Goal: Task Accomplishment & Management: Use online tool/utility

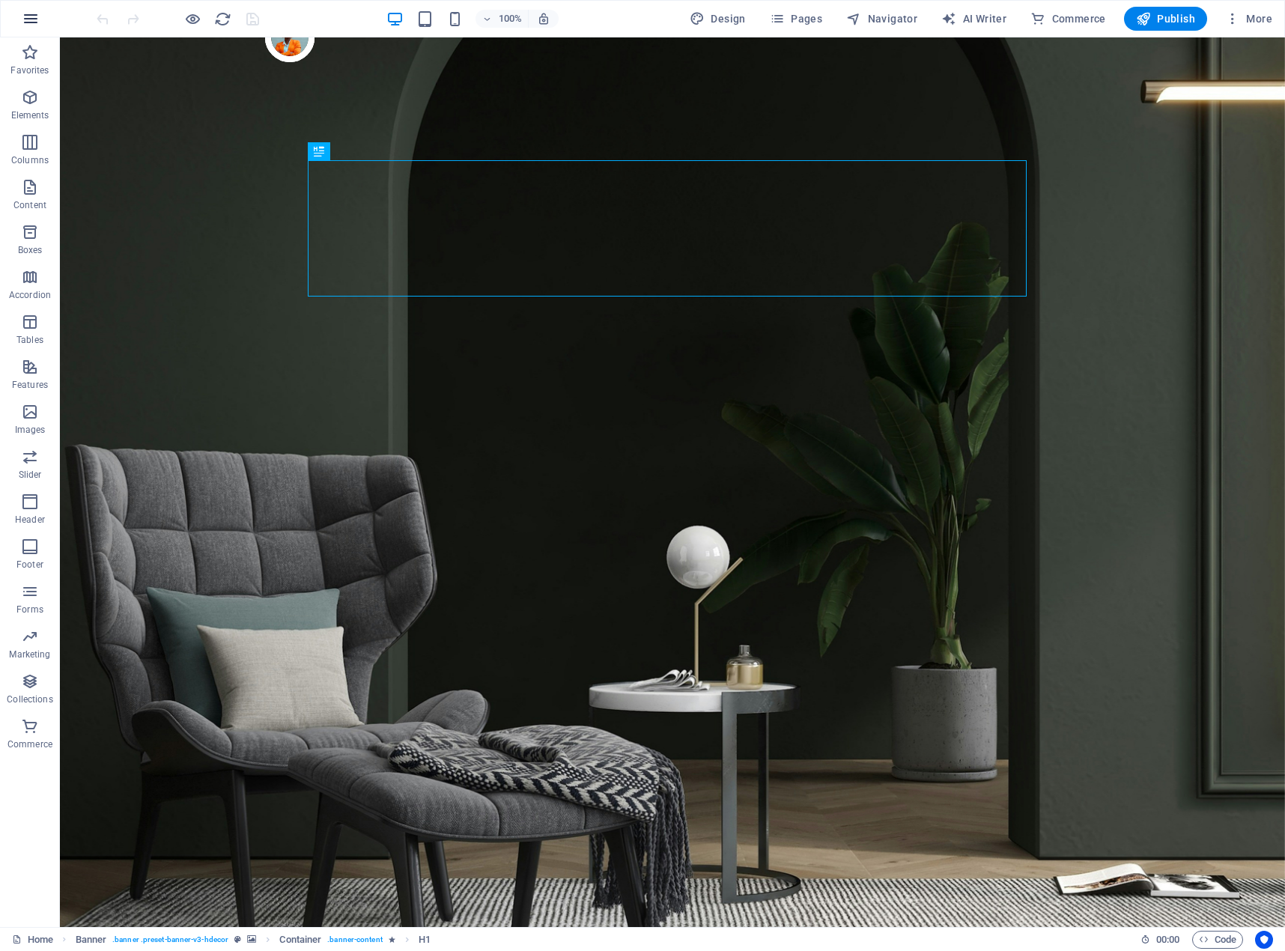
click at [38, 22] on icon "button" at bounding box center [31, 19] width 18 height 18
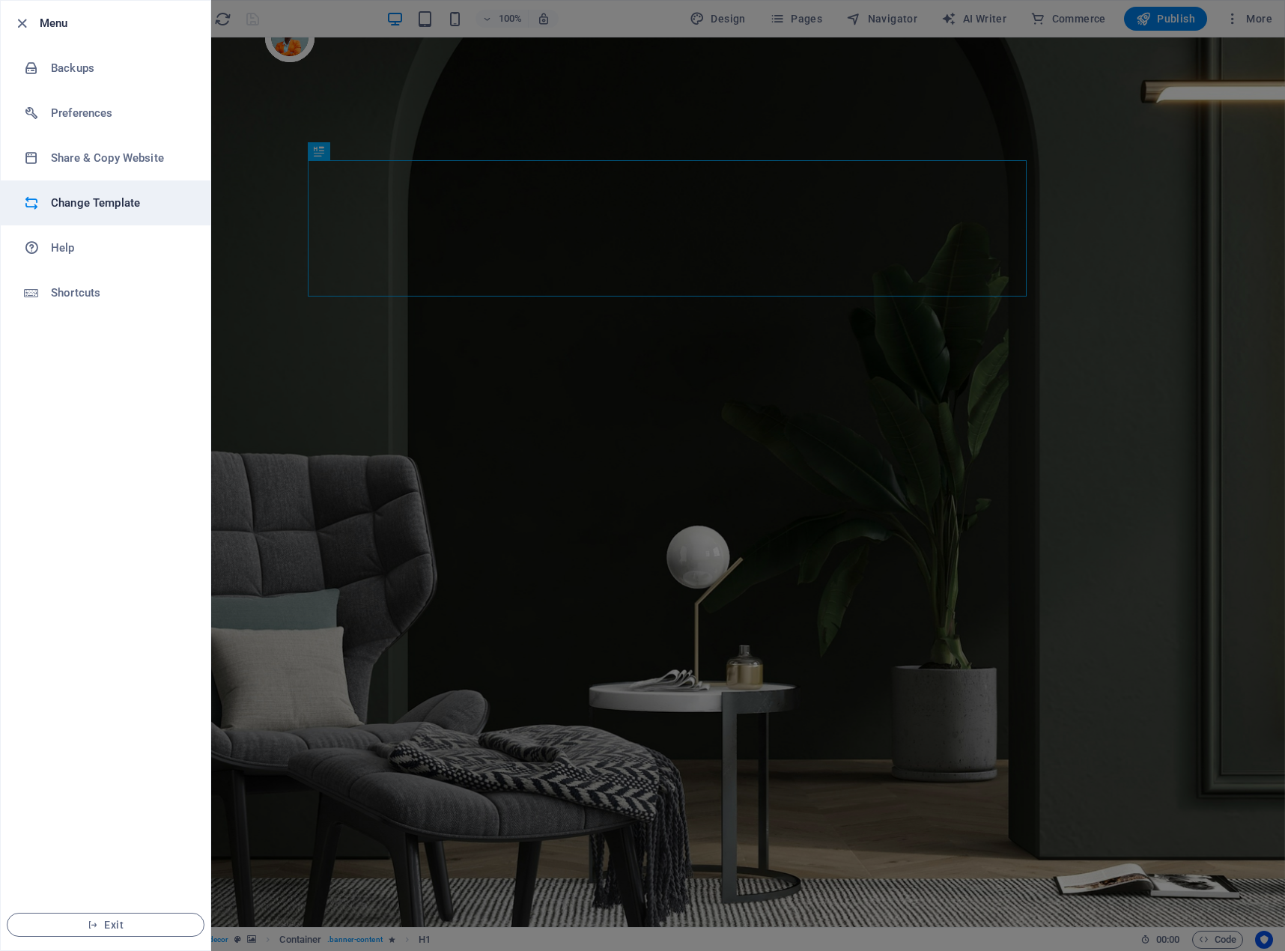
click at [87, 207] on h6 "Change Template" at bounding box center [120, 203] width 139 height 18
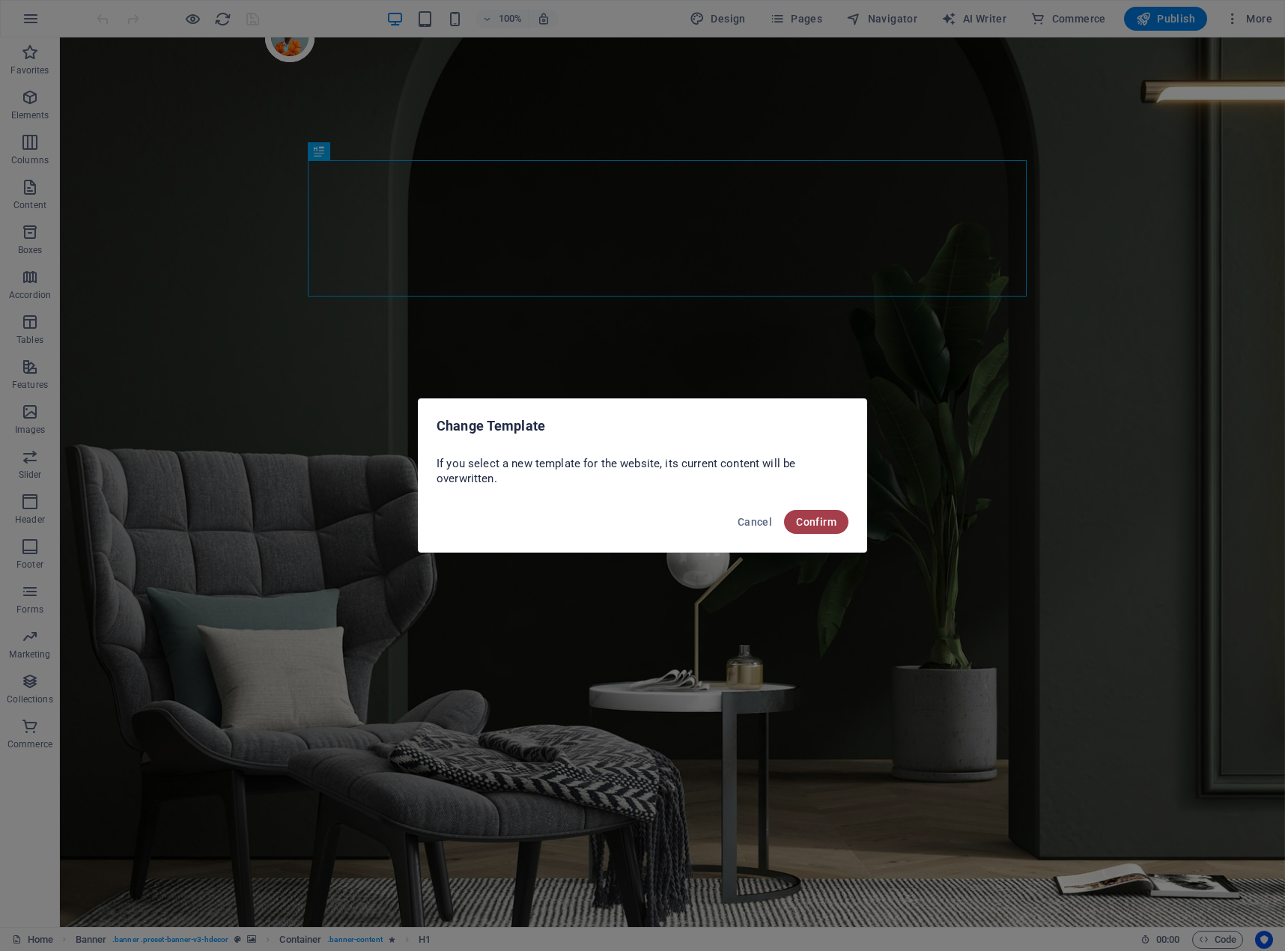
click at [804, 517] on span "Confirm" at bounding box center [816, 522] width 40 height 12
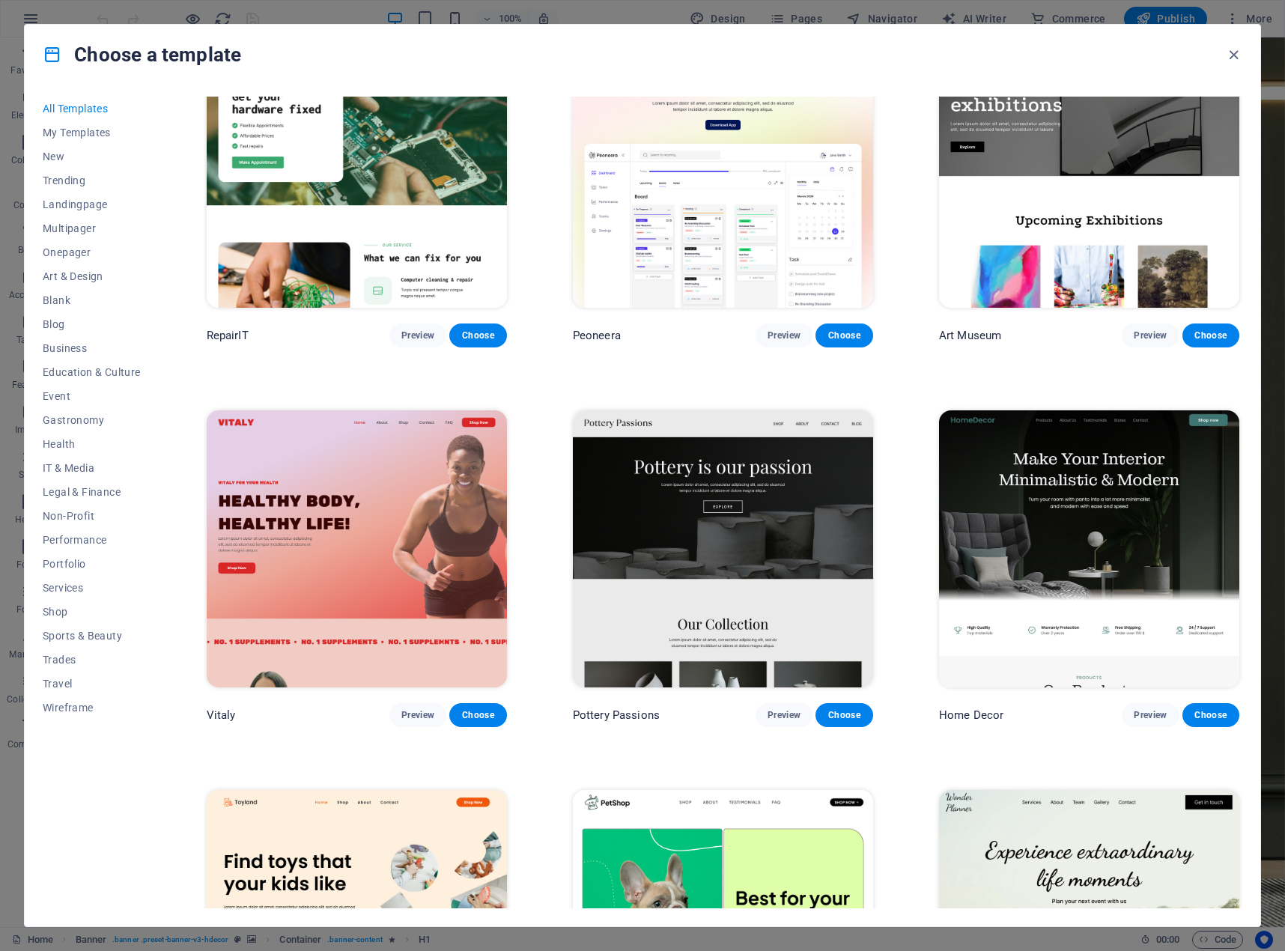
scroll to position [449, 0]
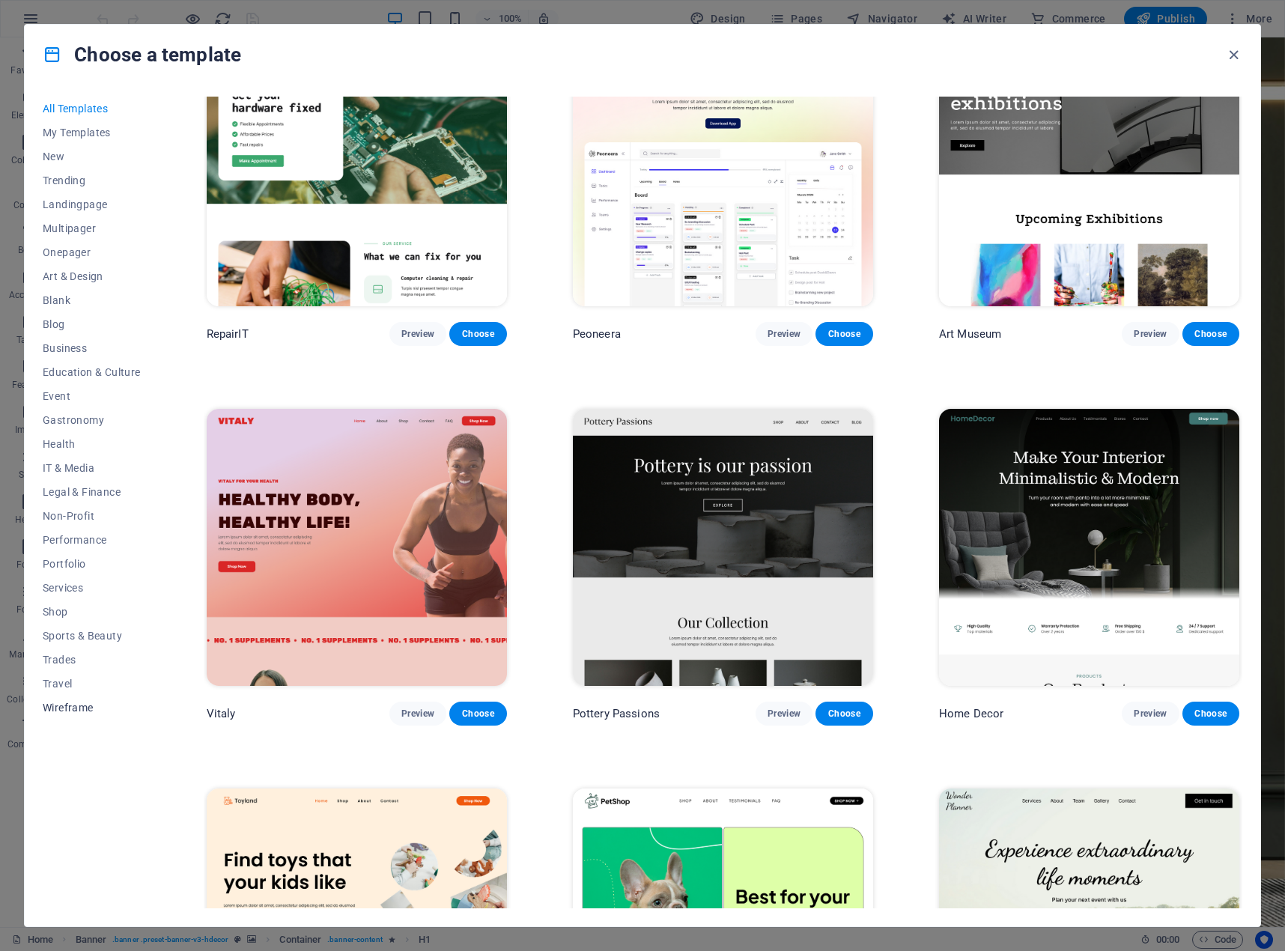
click at [67, 708] on span "Wireframe" at bounding box center [92, 708] width 98 height 12
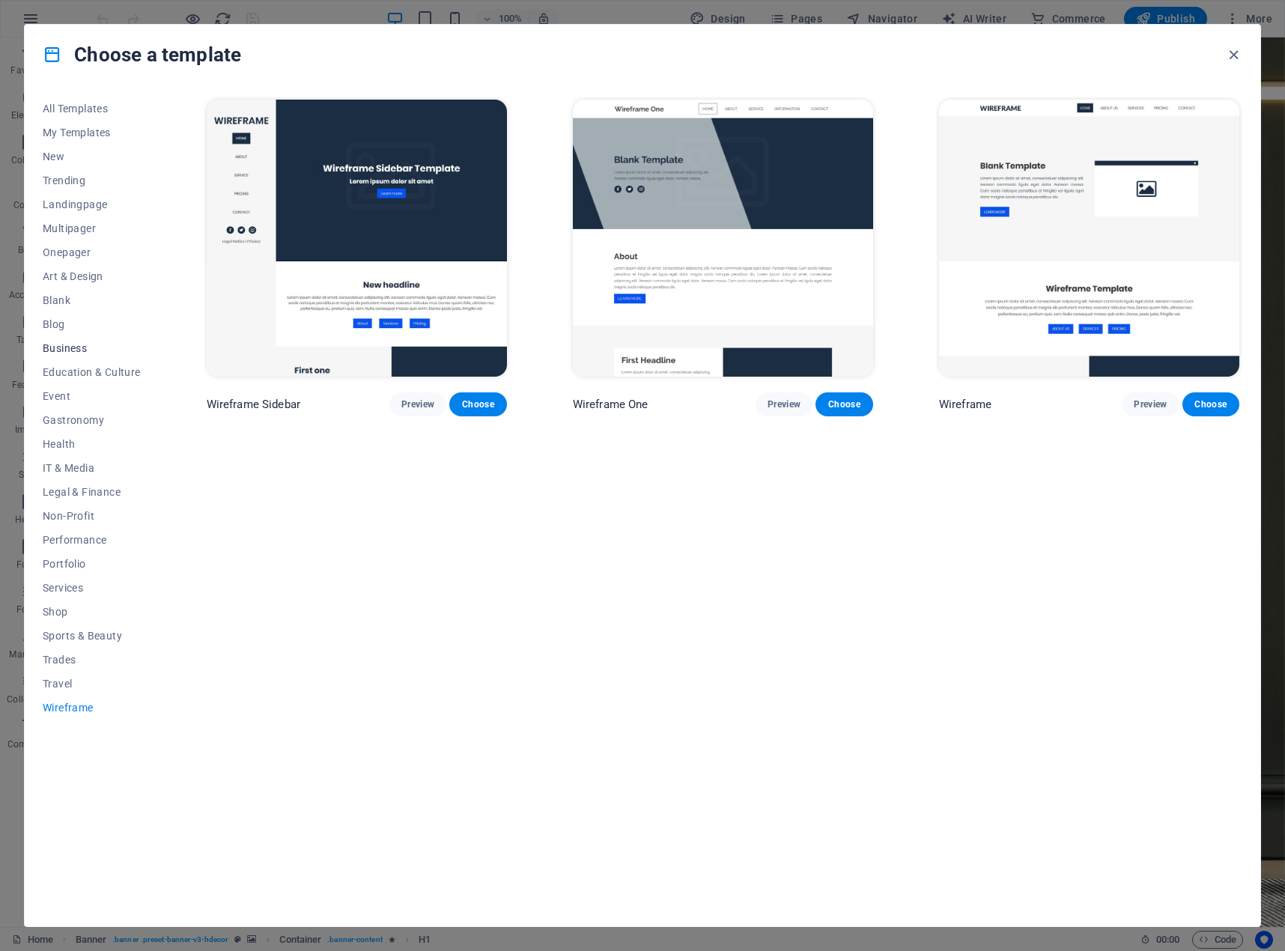
click at [58, 350] on span "Business" at bounding box center [92, 348] width 98 height 12
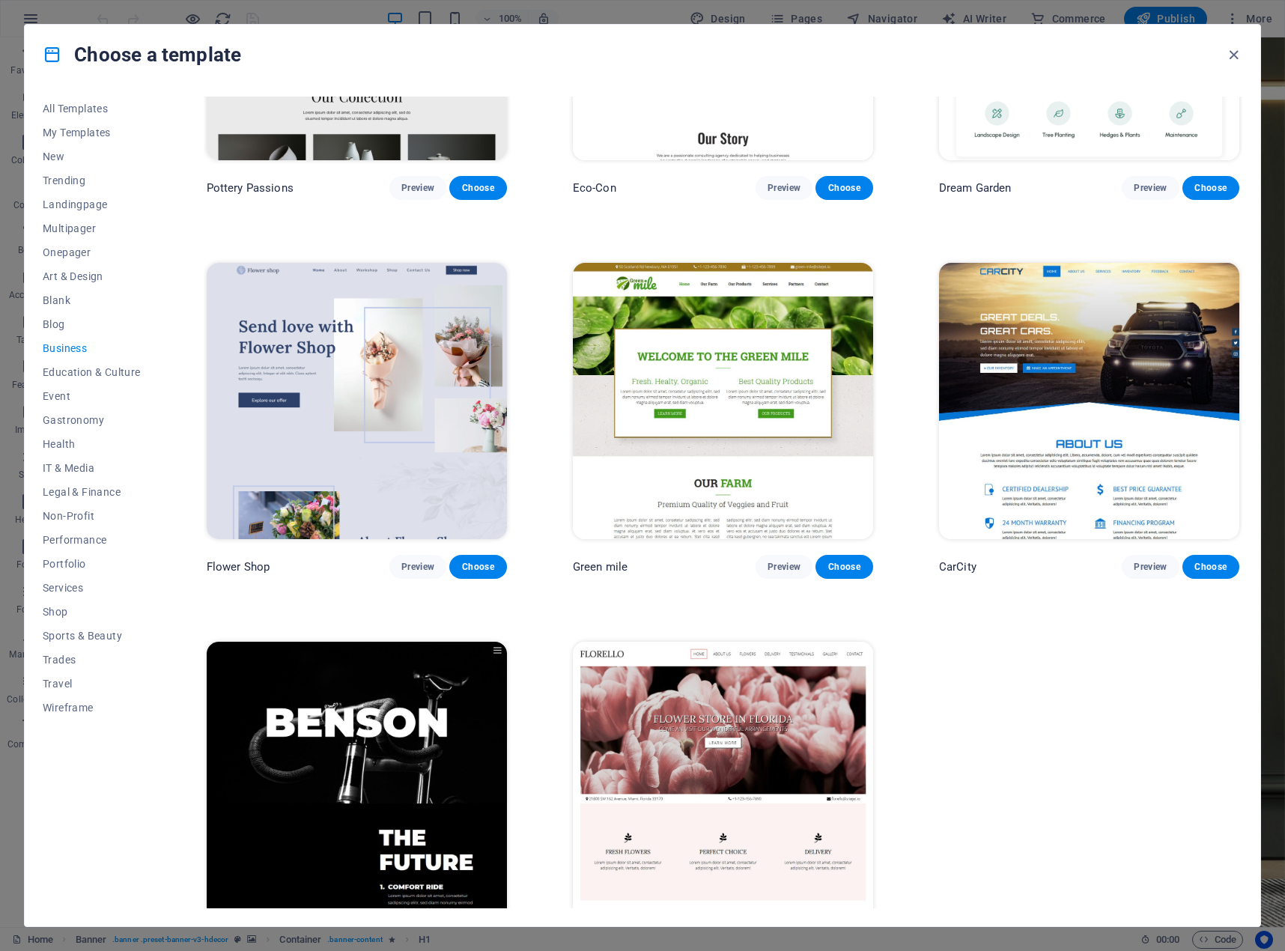
scroll to position [261, 0]
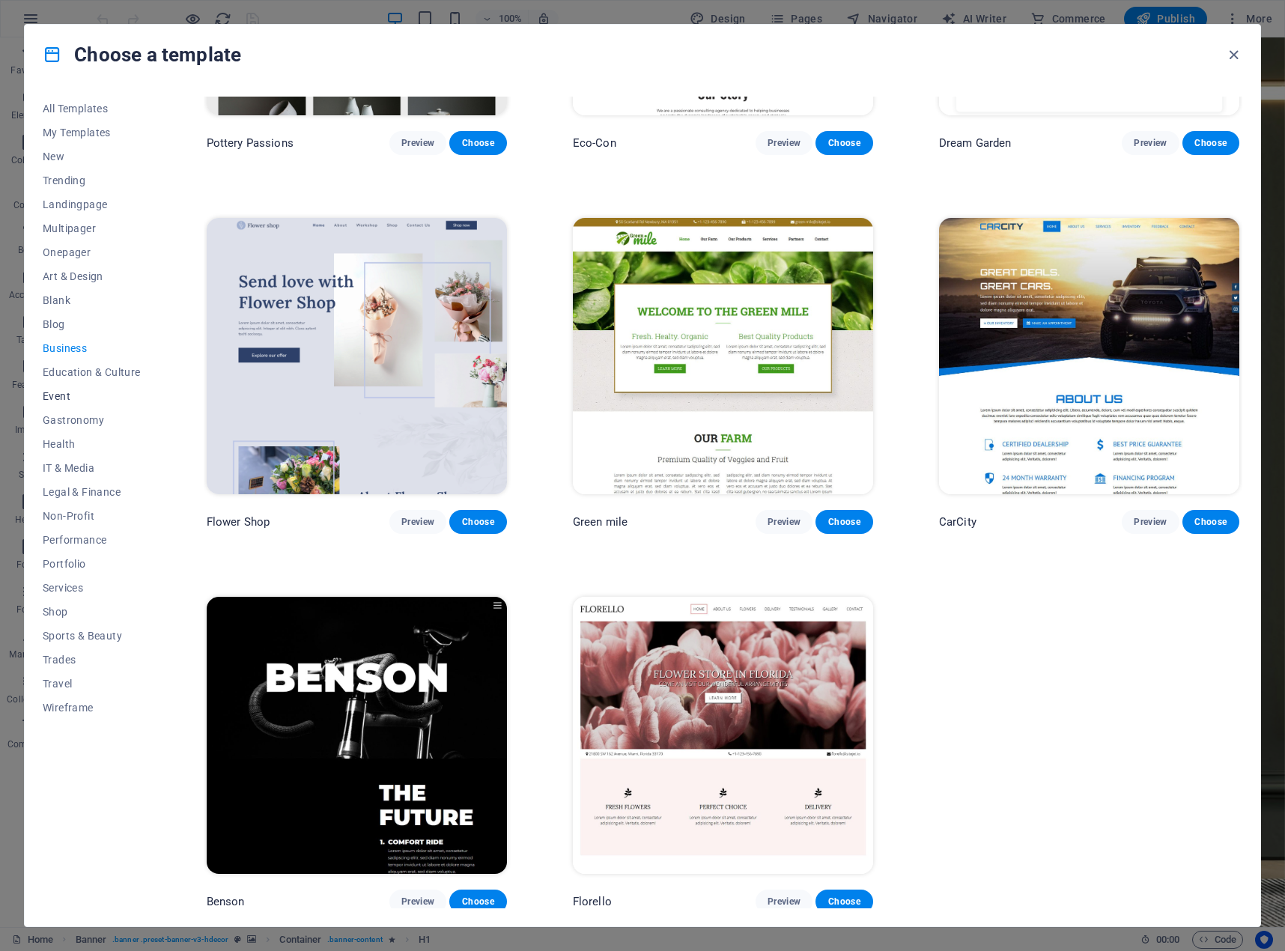
click at [60, 401] on span "Event" at bounding box center [92, 396] width 98 height 12
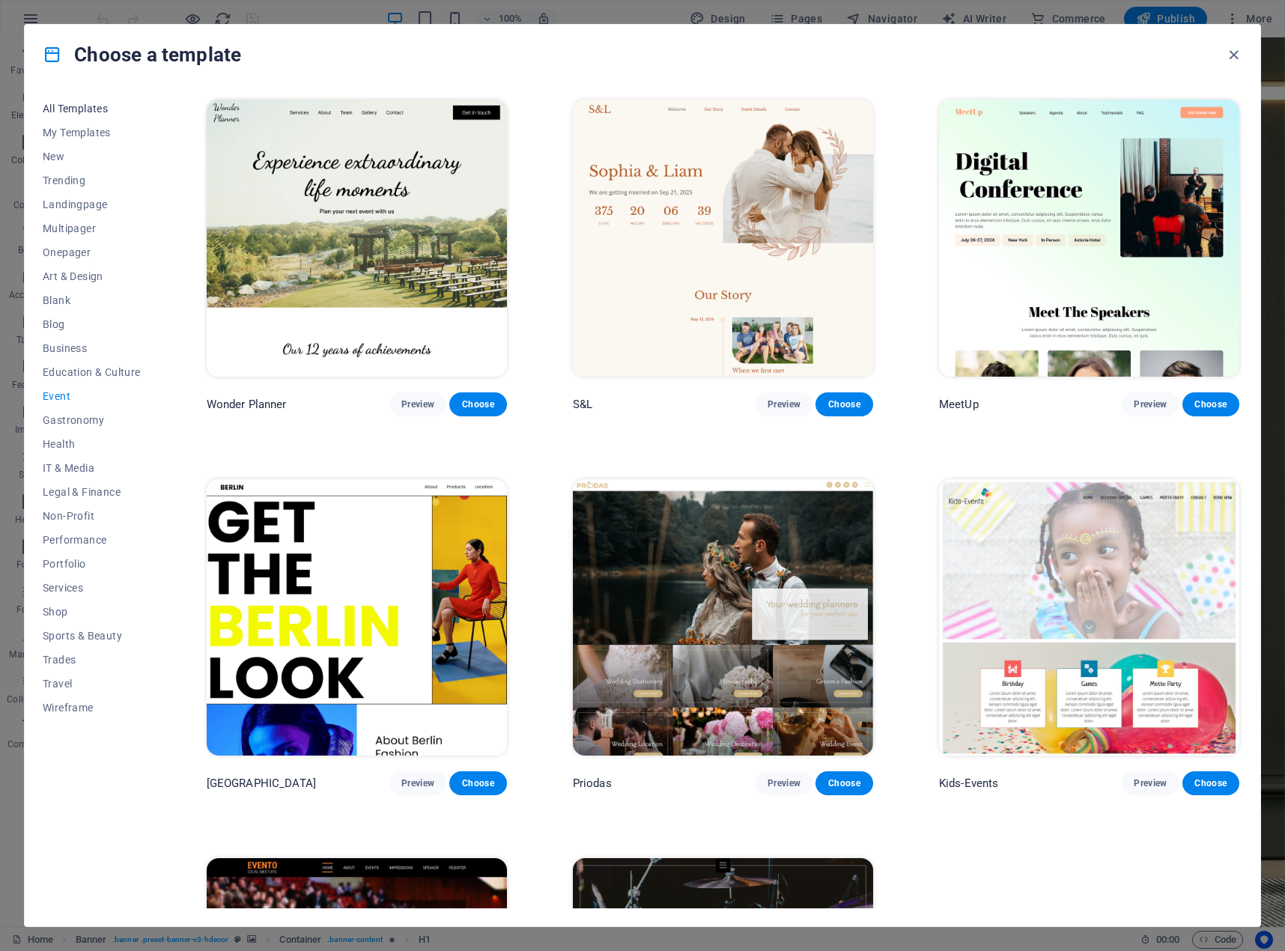
click at [80, 103] on span "All Templates" at bounding box center [92, 109] width 98 height 12
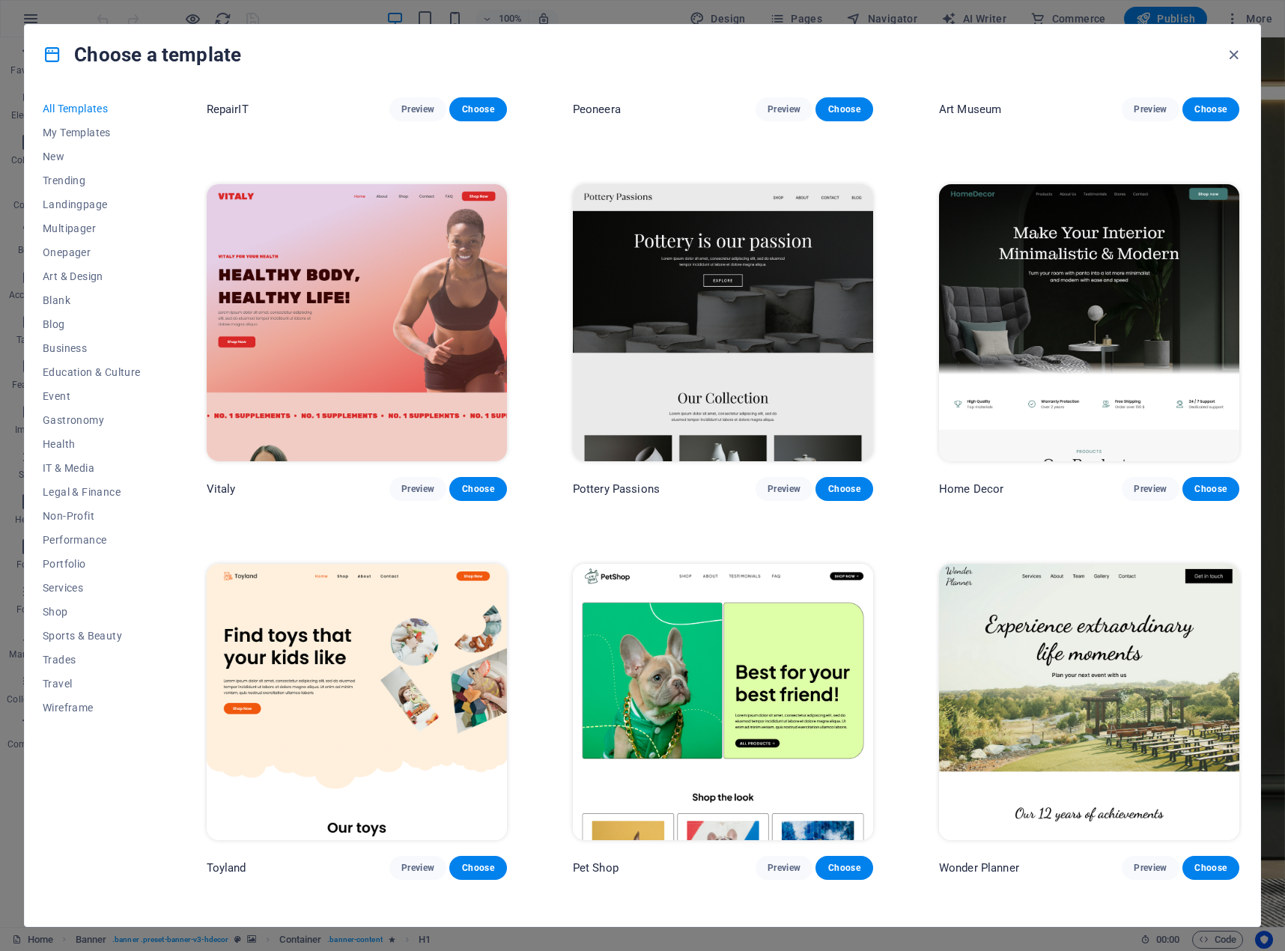
scroll to position [824, 0]
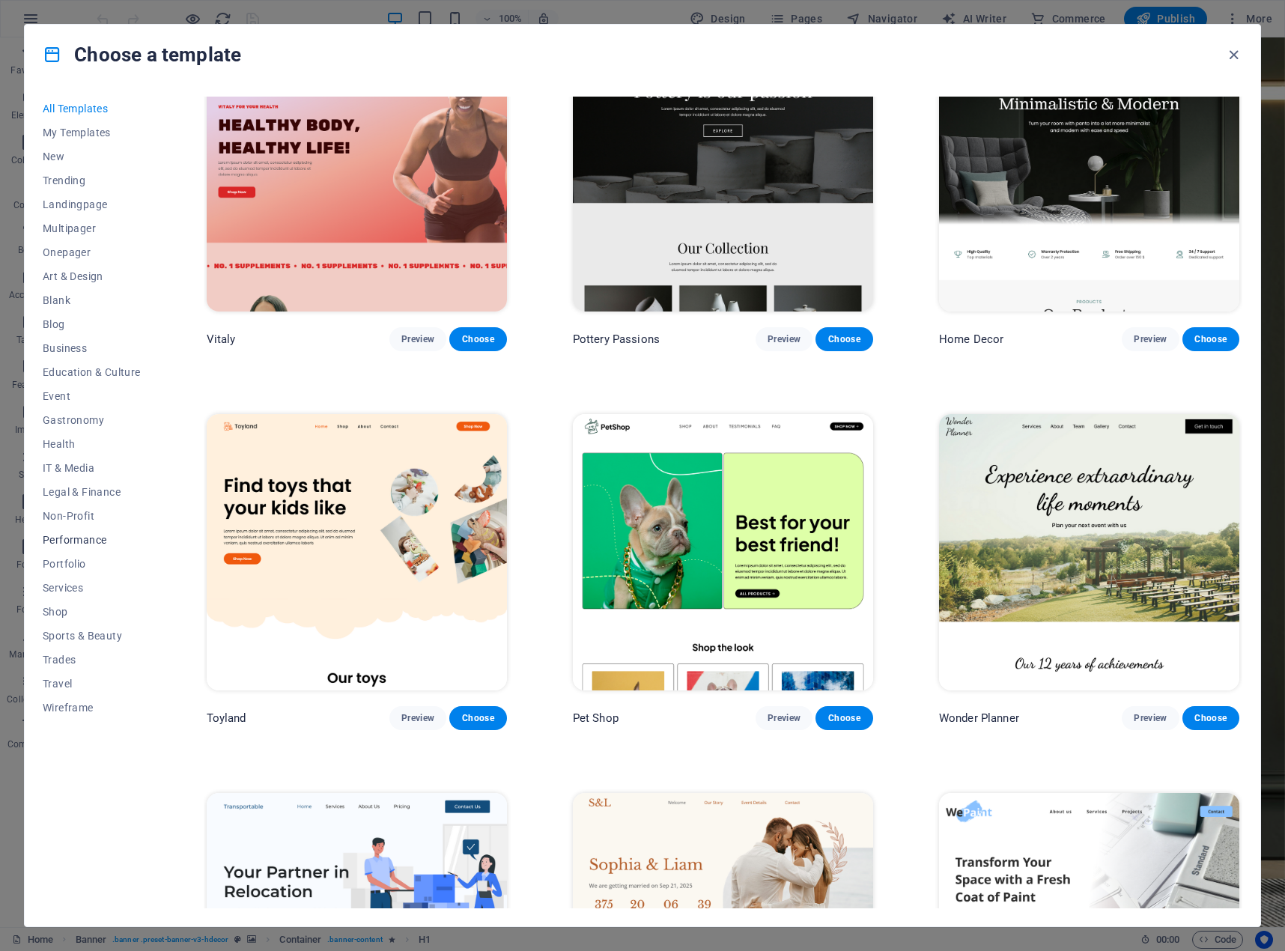
click at [64, 535] on span "Performance" at bounding box center [92, 540] width 98 height 12
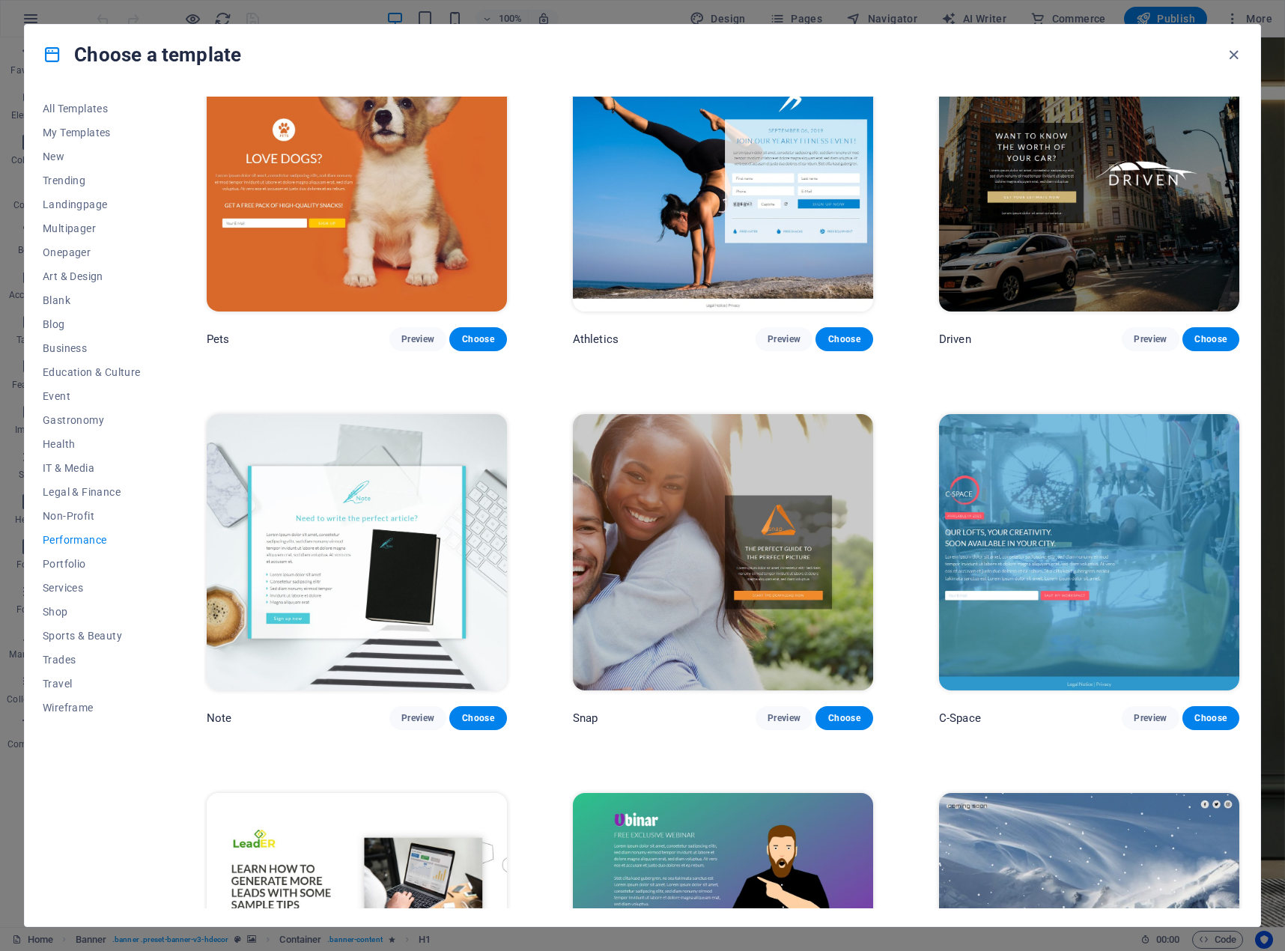
scroll to position [1198, 0]
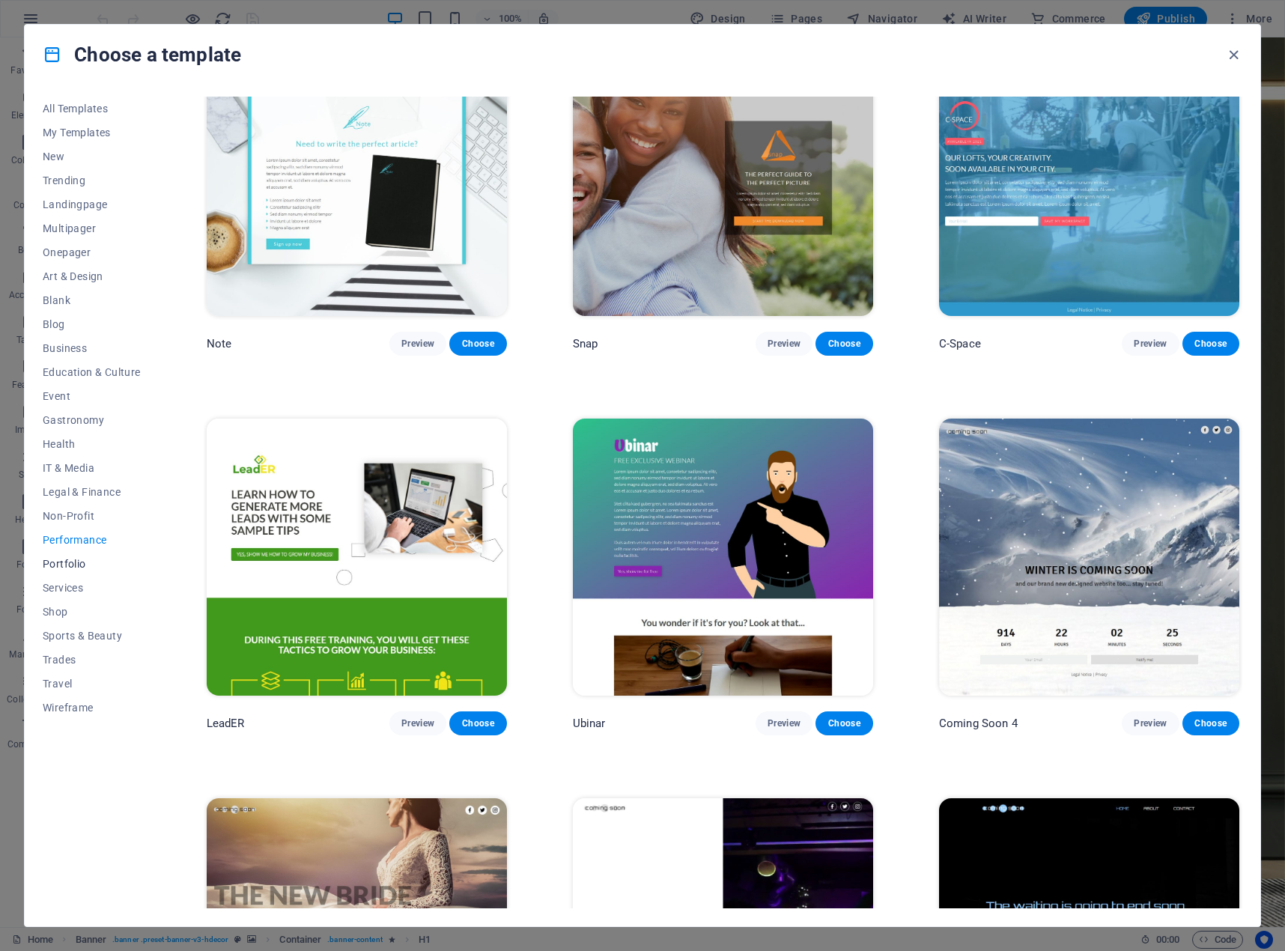
click at [77, 564] on span "Portfolio" at bounding box center [92, 564] width 98 height 12
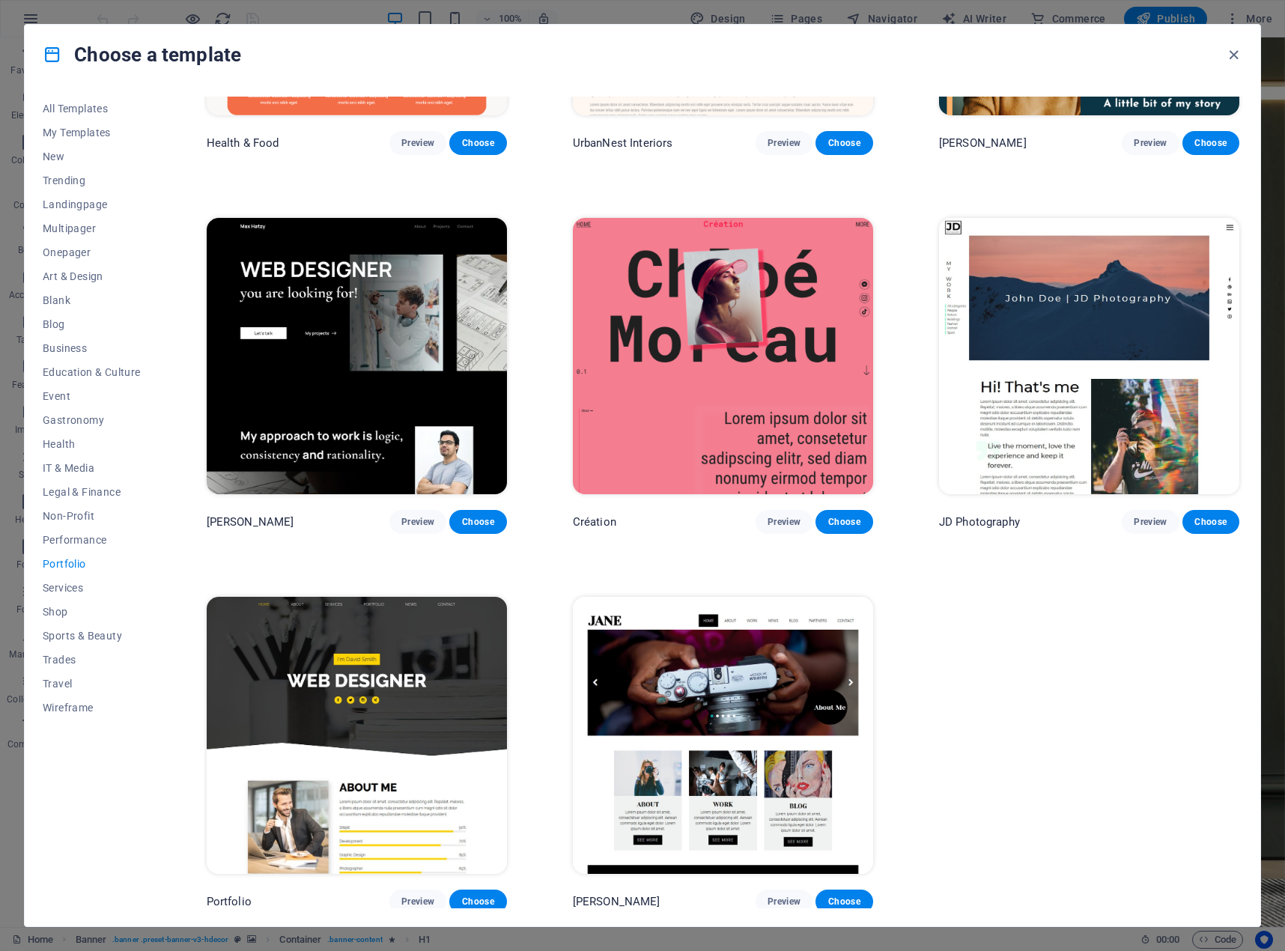
scroll to position [0, 0]
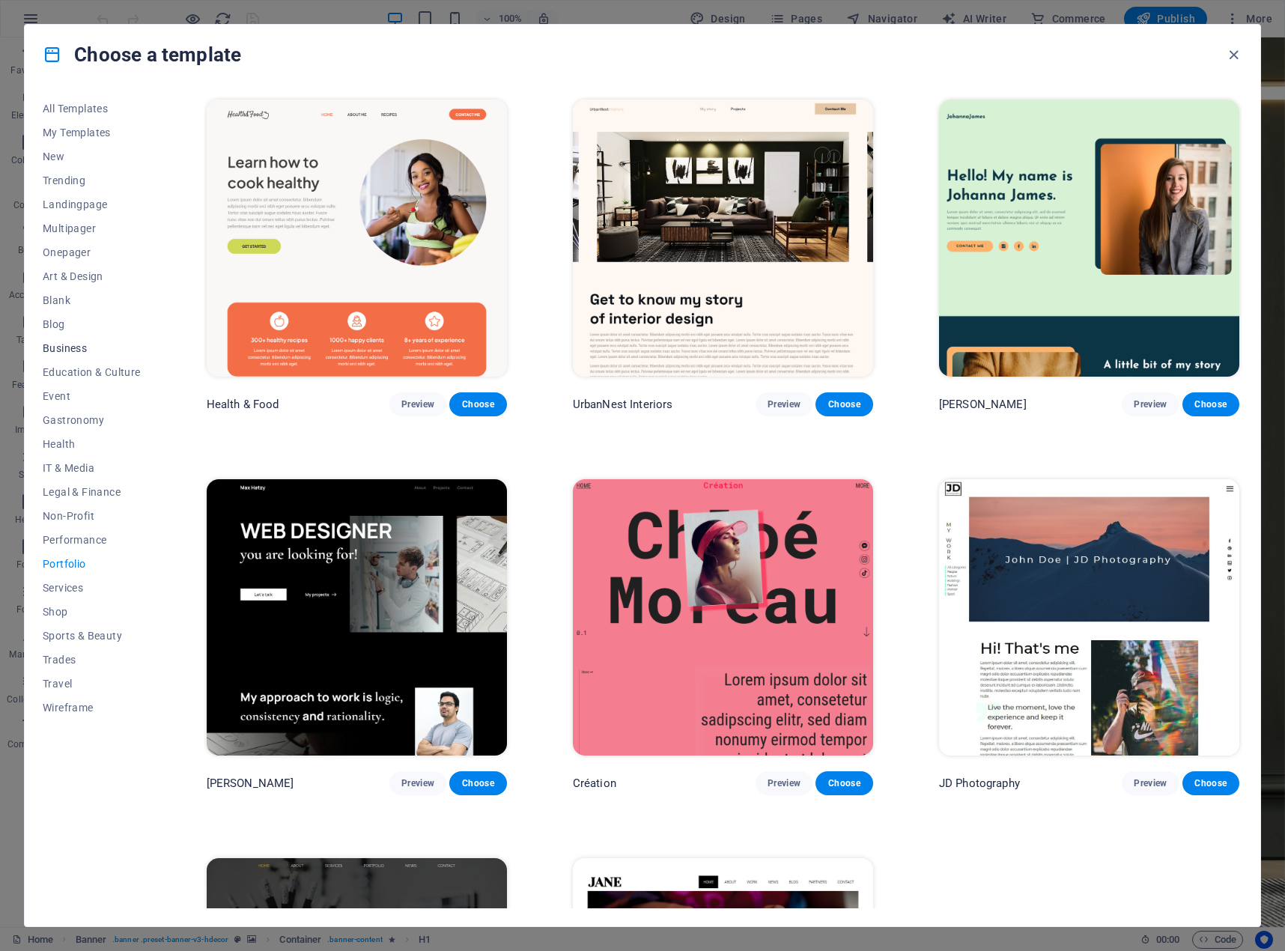
click at [60, 350] on span "Business" at bounding box center [92, 348] width 98 height 12
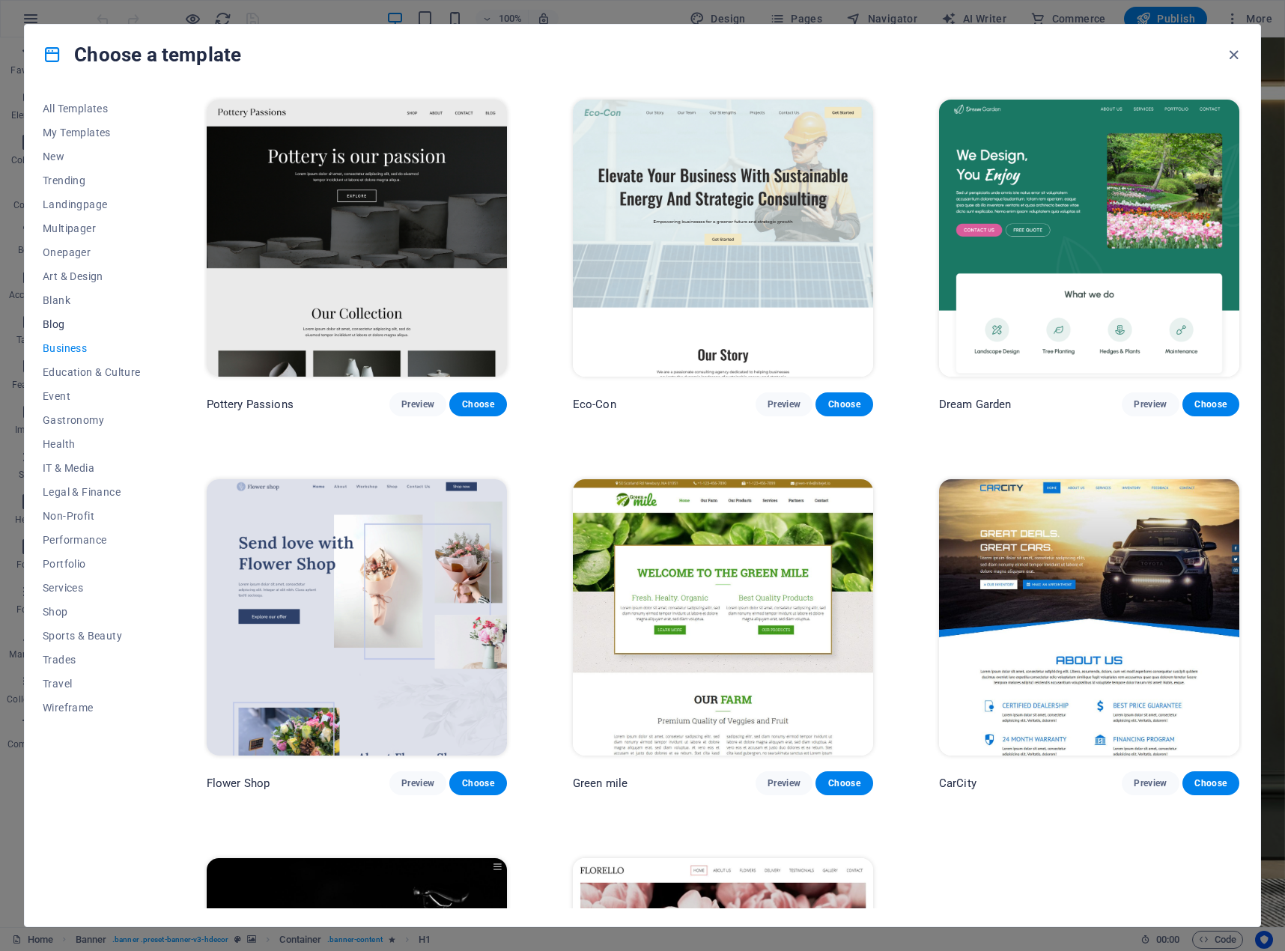
click at [60, 326] on span "Blog" at bounding box center [92, 324] width 98 height 12
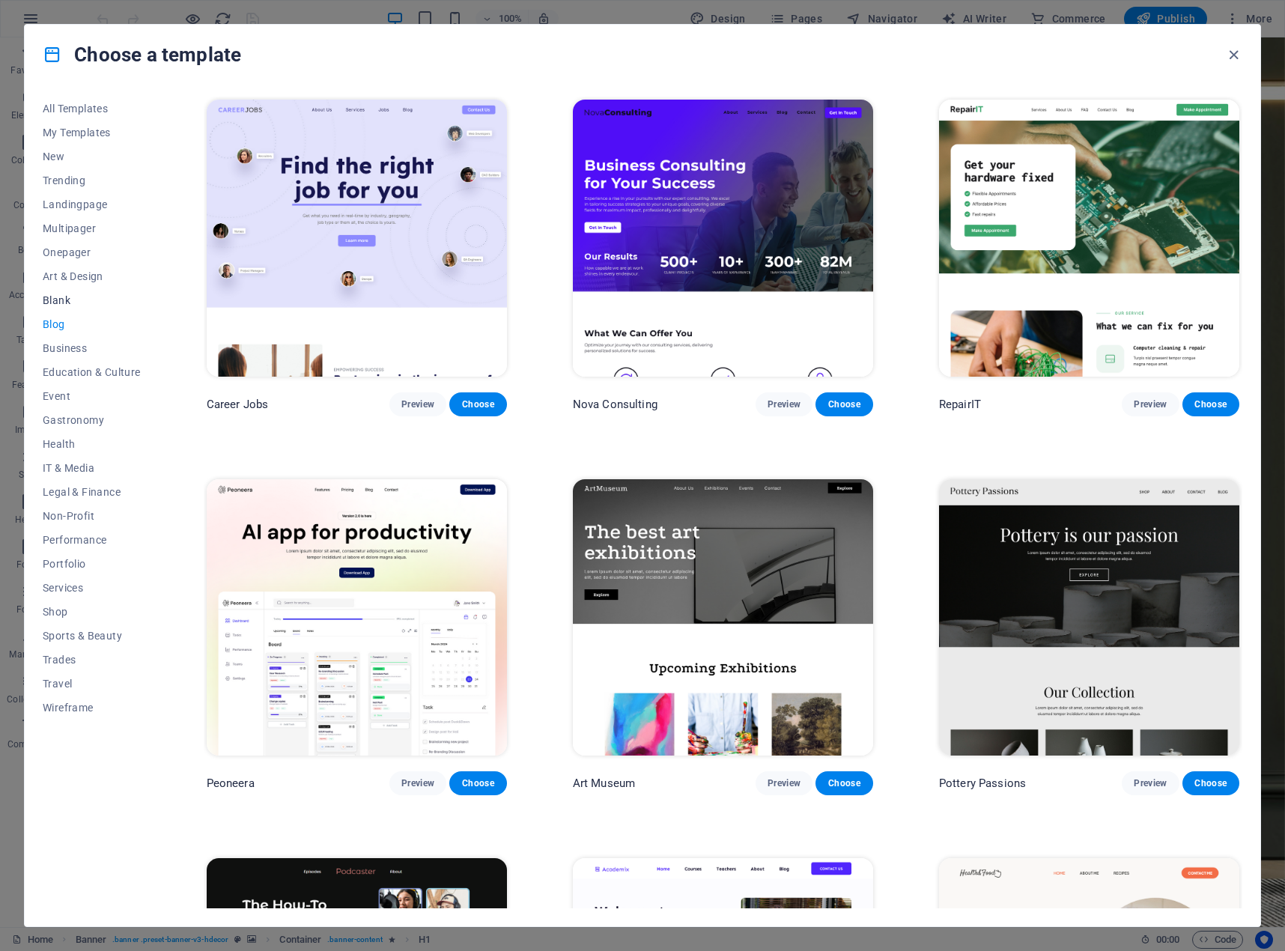
click at [60, 302] on span "Blank" at bounding box center [92, 300] width 98 height 12
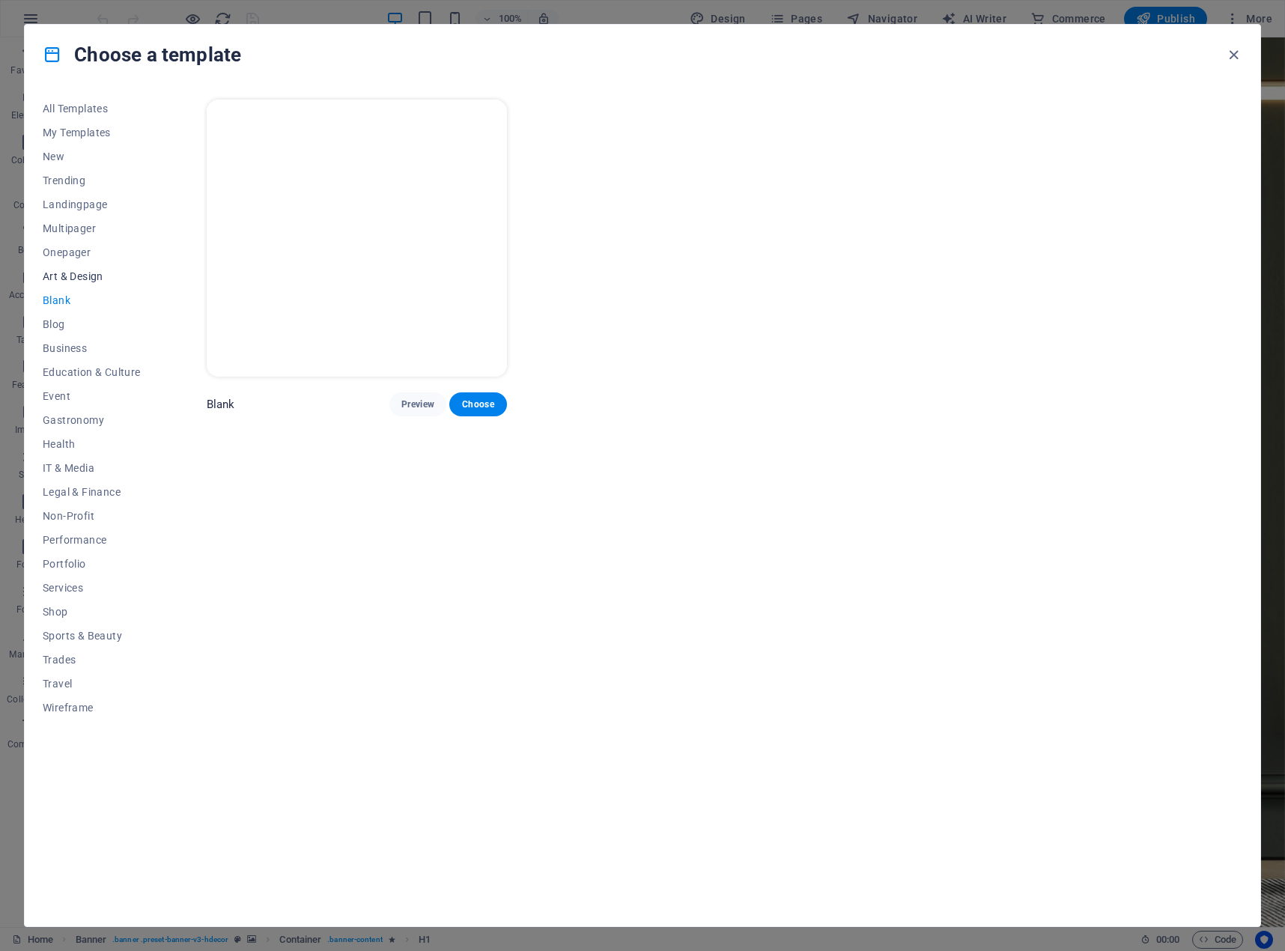
click at [66, 265] on button "Art & Design" at bounding box center [92, 276] width 98 height 24
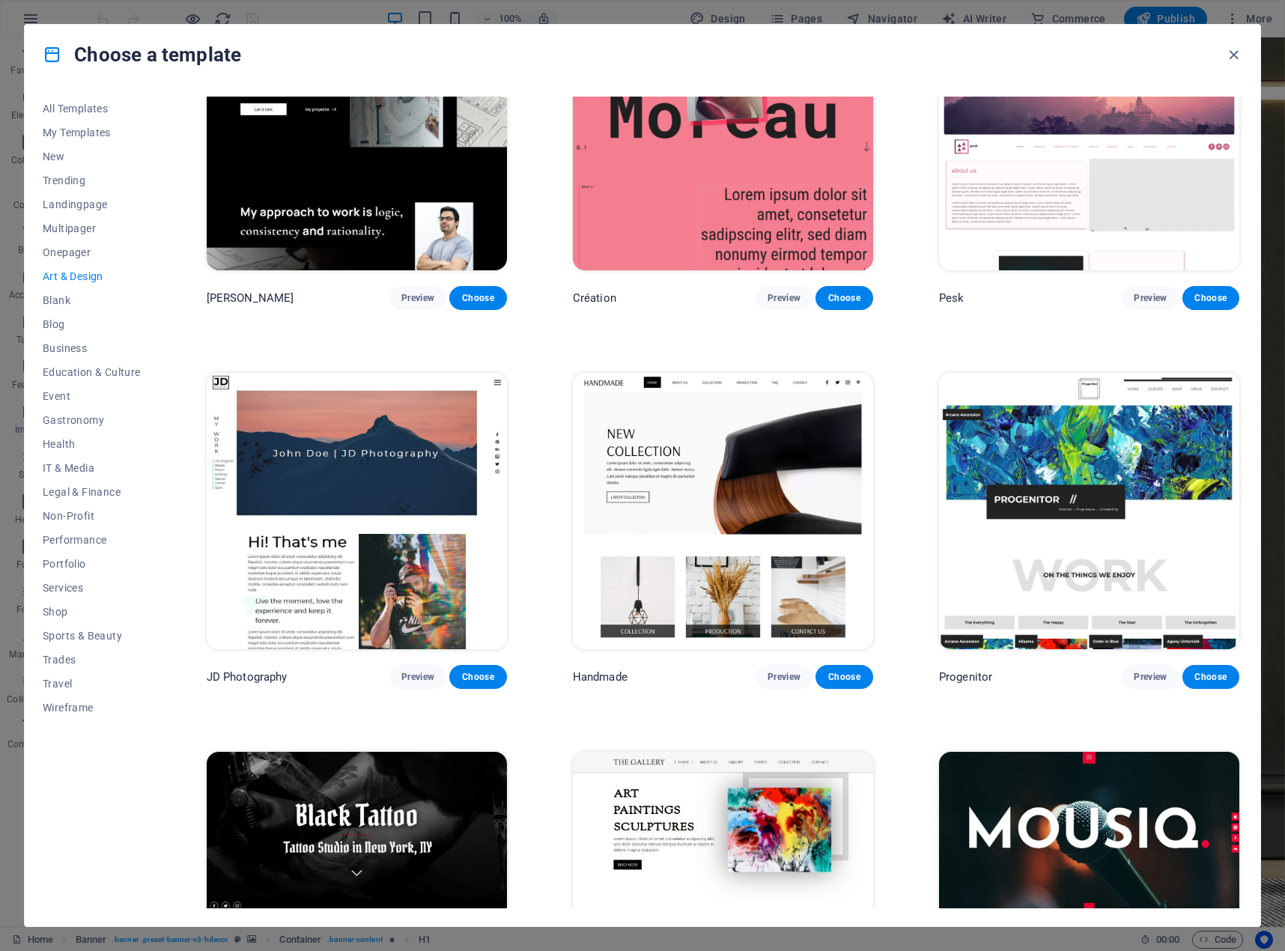
scroll to position [300, 0]
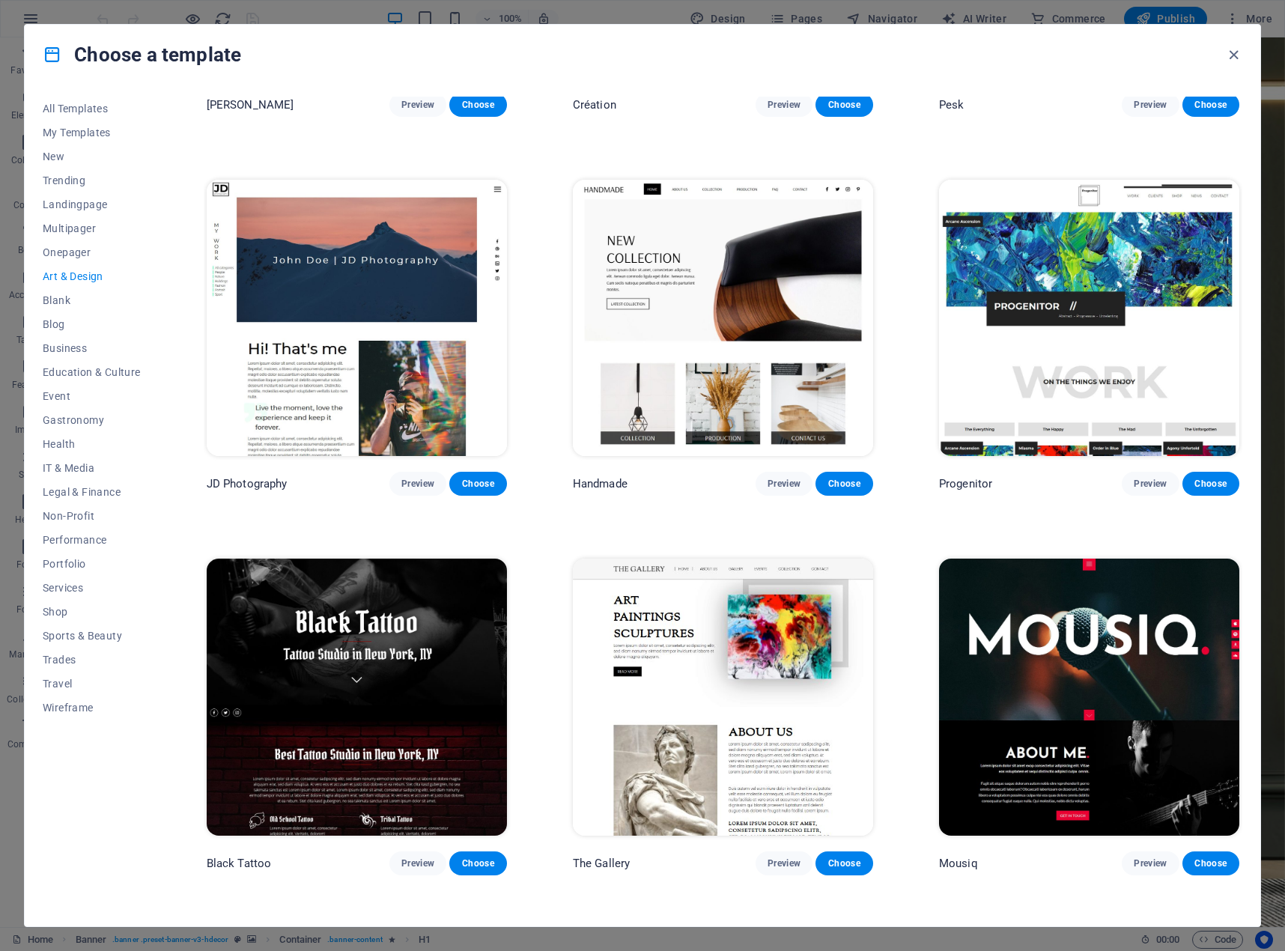
click at [1165, 699] on img at bounding box center [1089, 697] width 300 height 277
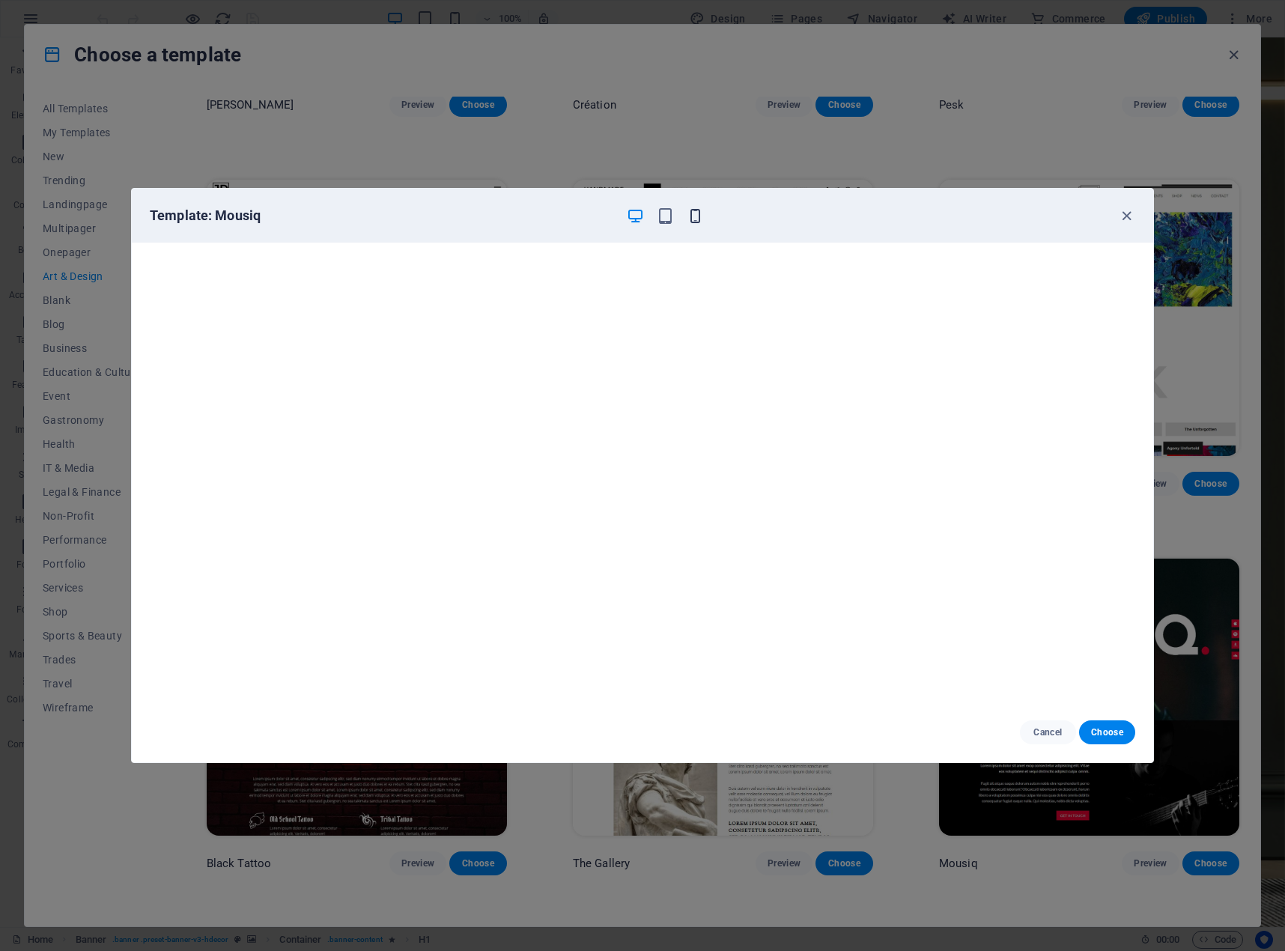
click at [692, 219] on icon "button" at bounding box center [695, 215] width 17 height 17
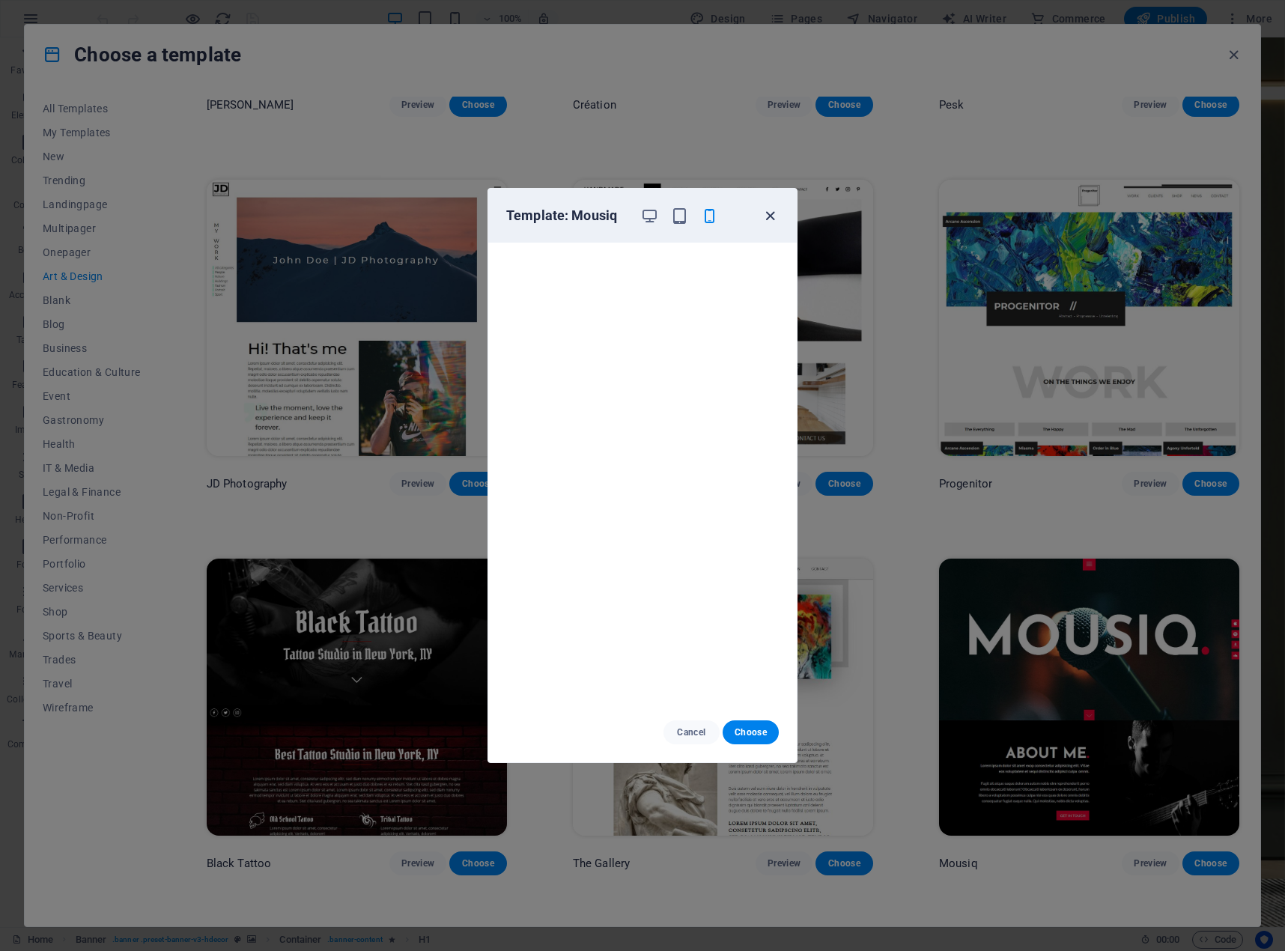
click at [765, 214] on icon "button" at bounding box center [770, 215] width 17 height 17
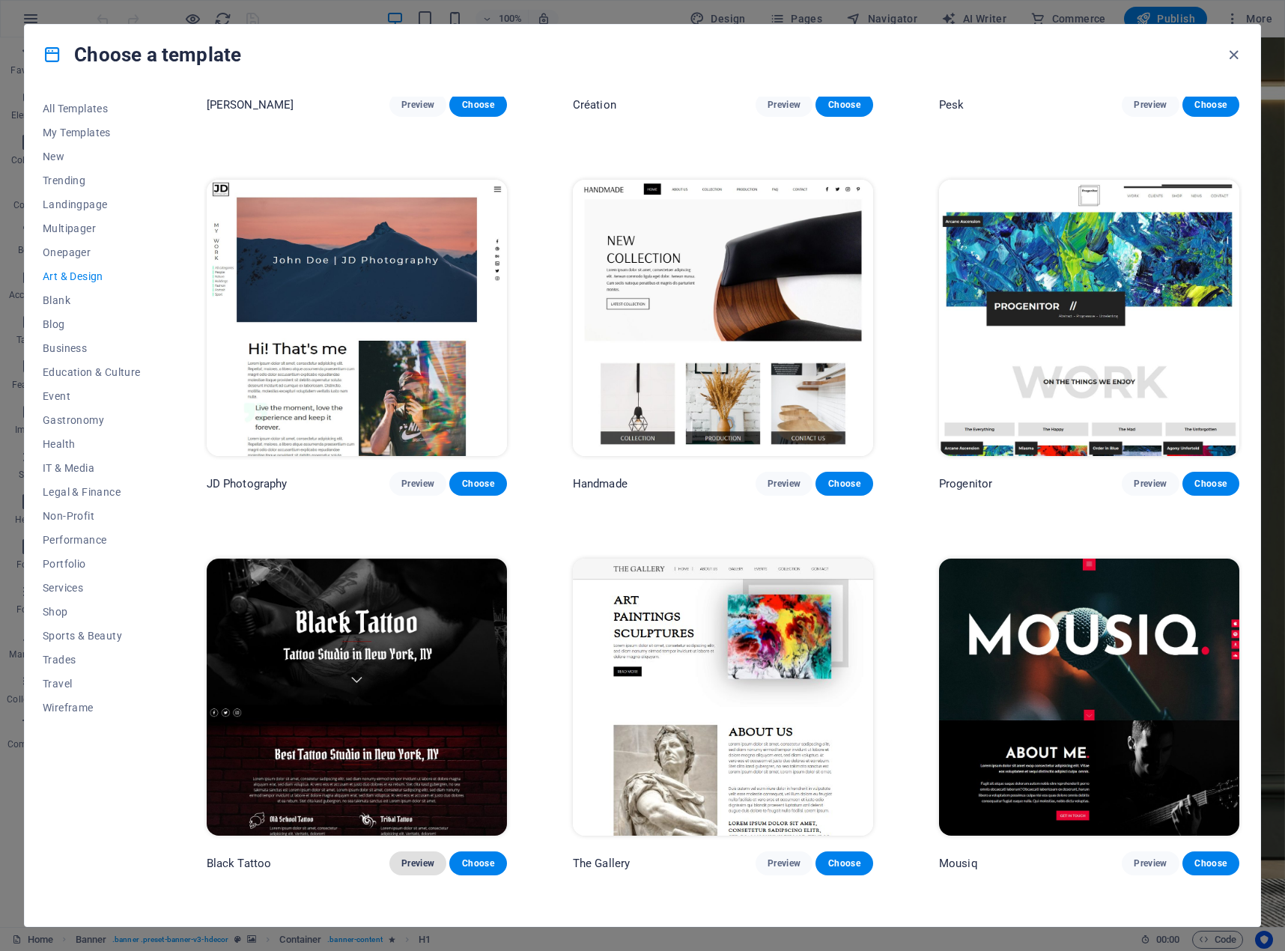
click at [422, 857] on span "Preview" at bounding box center [417, 863] width 33 height 12
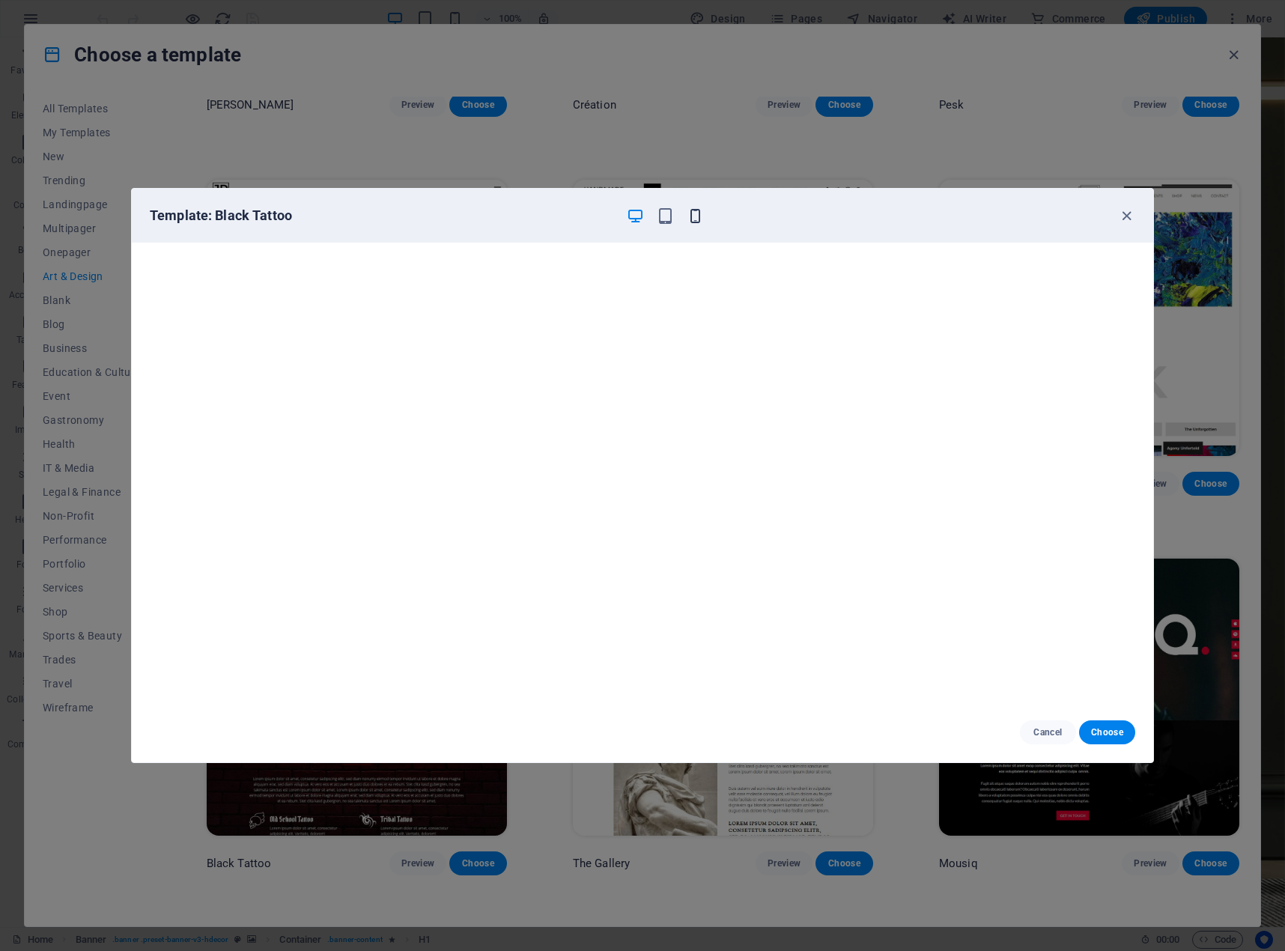
click at [695, 216] on icon "button" at bounding box center [695, 215] width 17 height 17
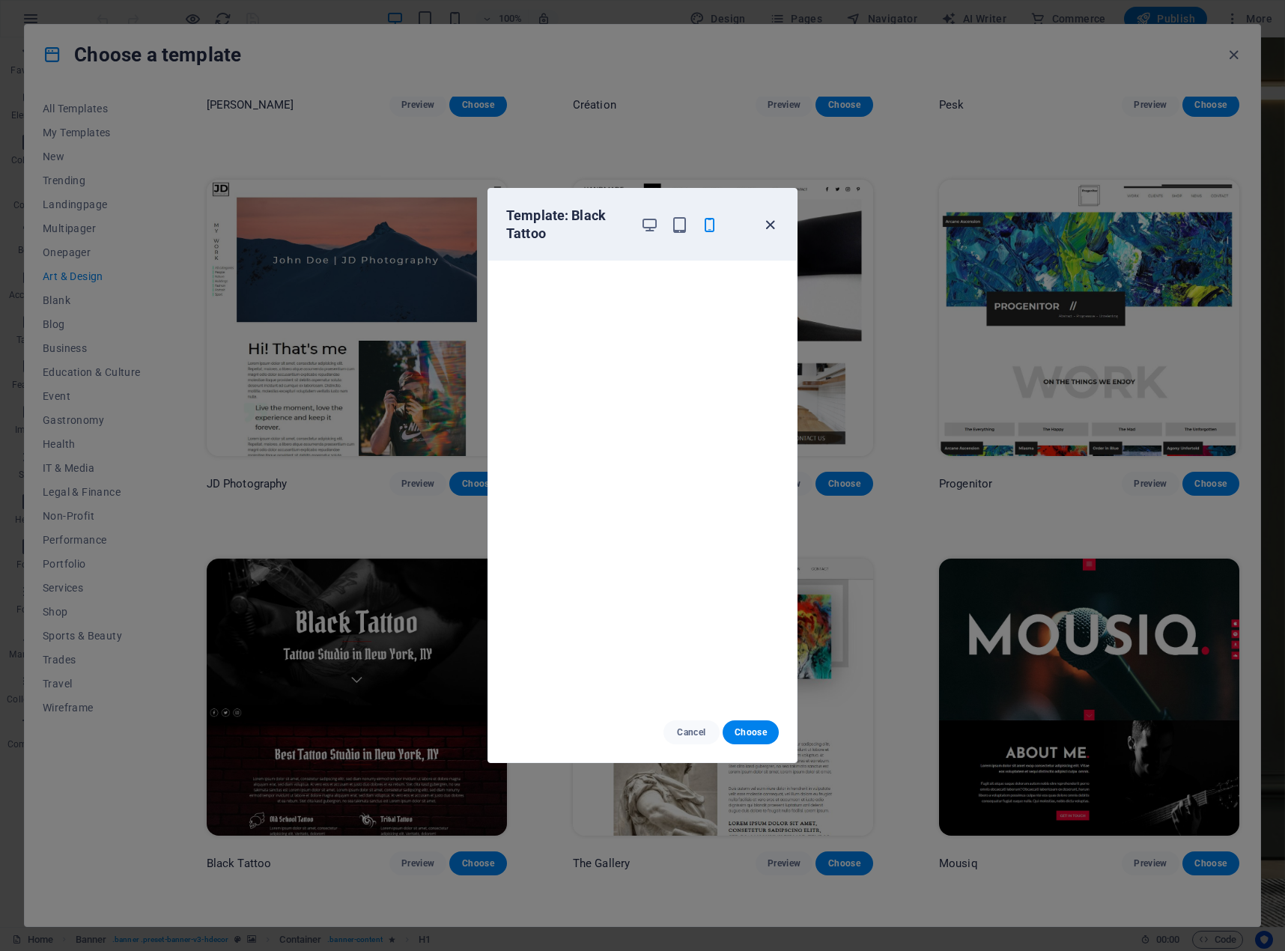
click at [773, 223] on icon "button" at bounding box center [770, 224] width 17 height 17
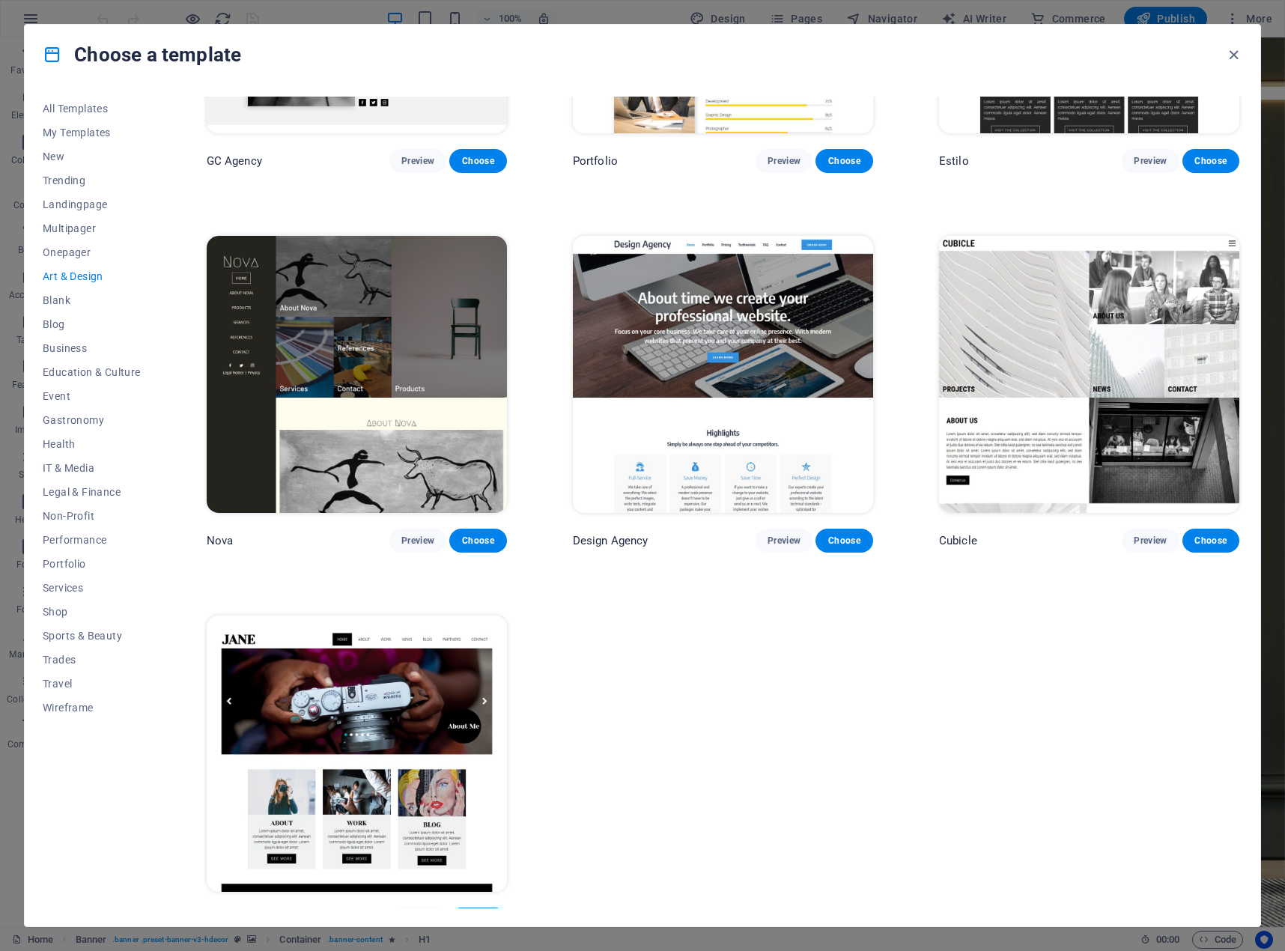
scroll to position [1394, 0]
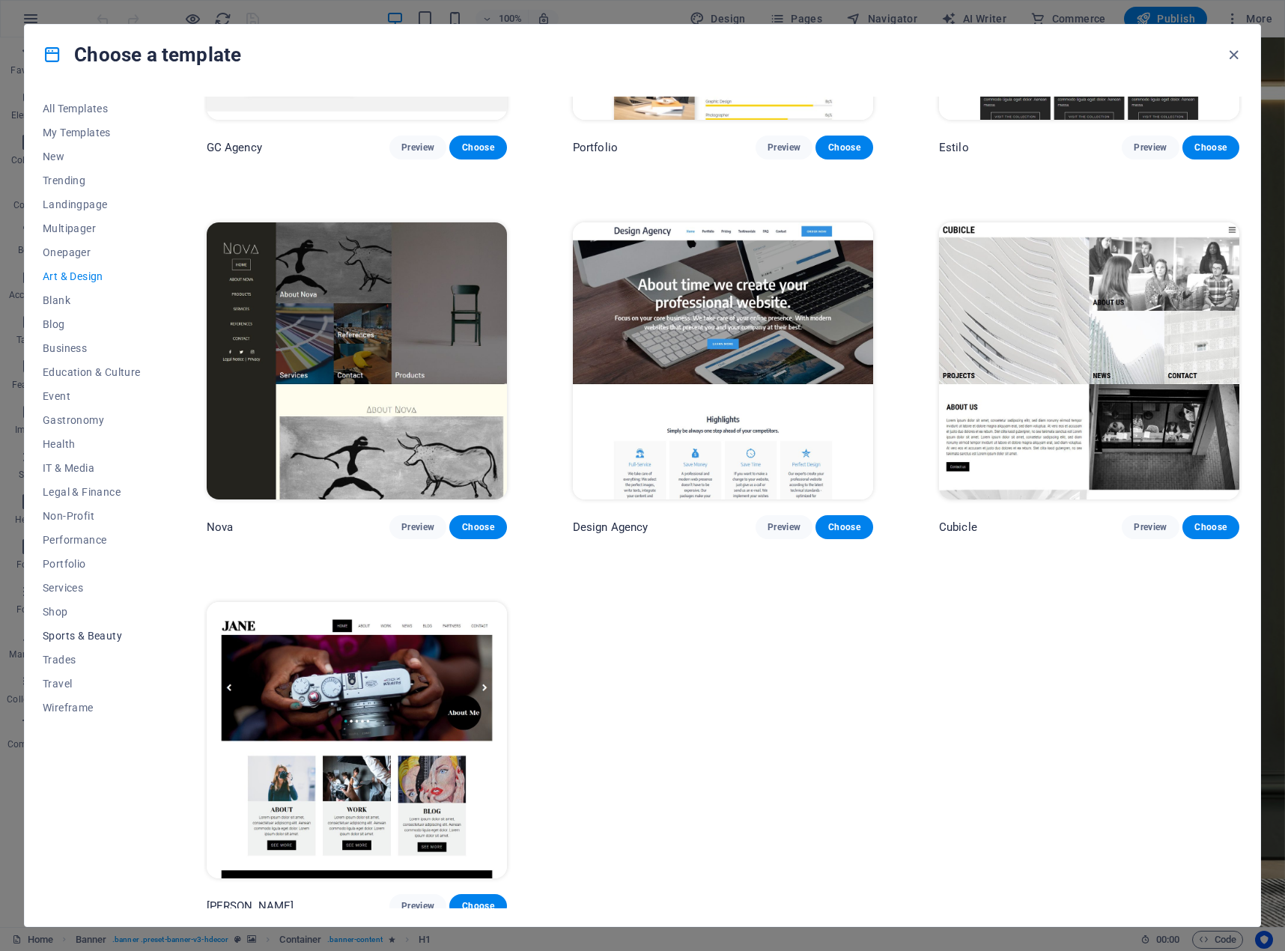
click at [108, 638] on span "Sports & Beauty" at bounding box center [92, 636] width 98 height 12
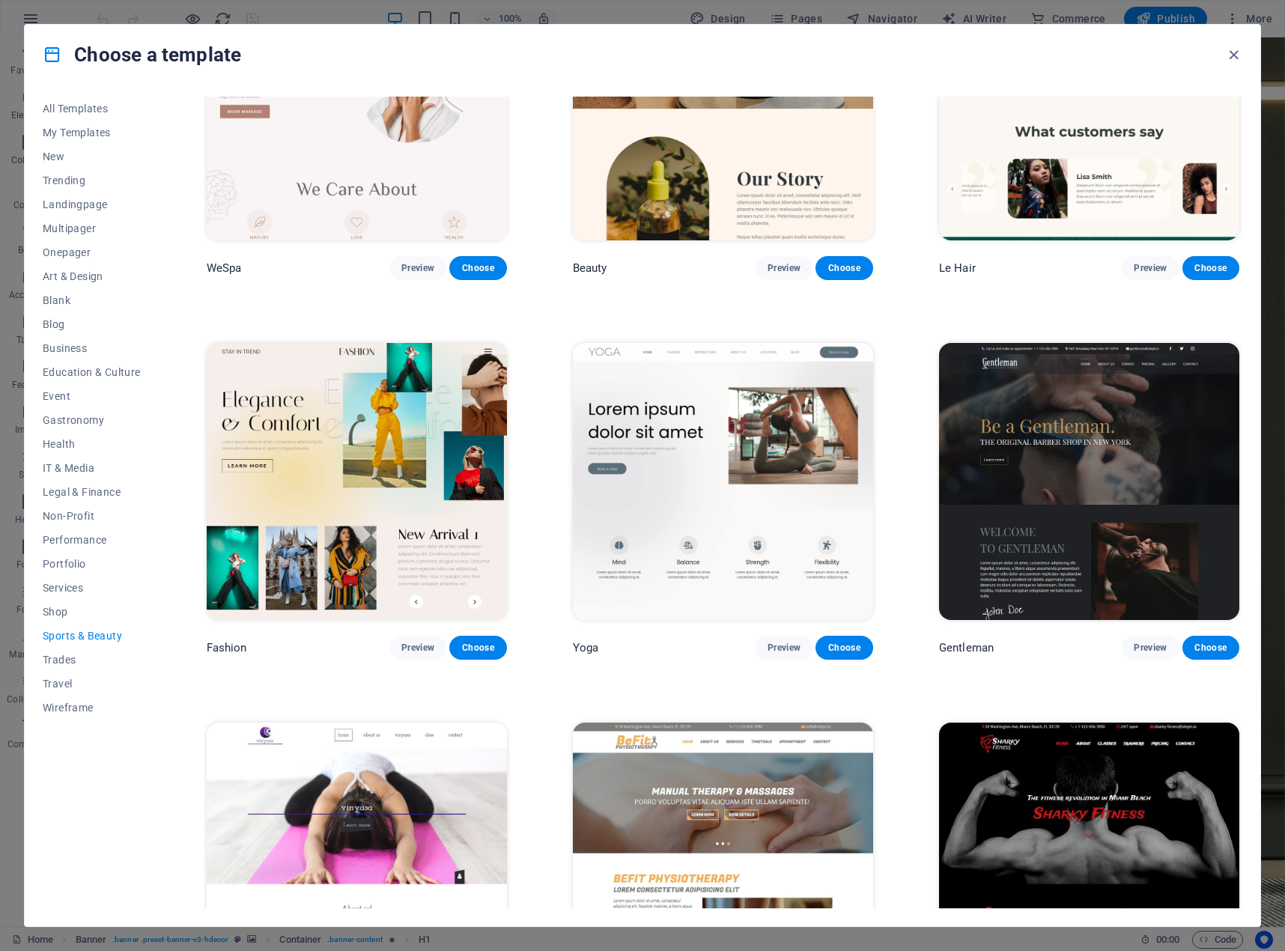
scroll to position [599, 0]
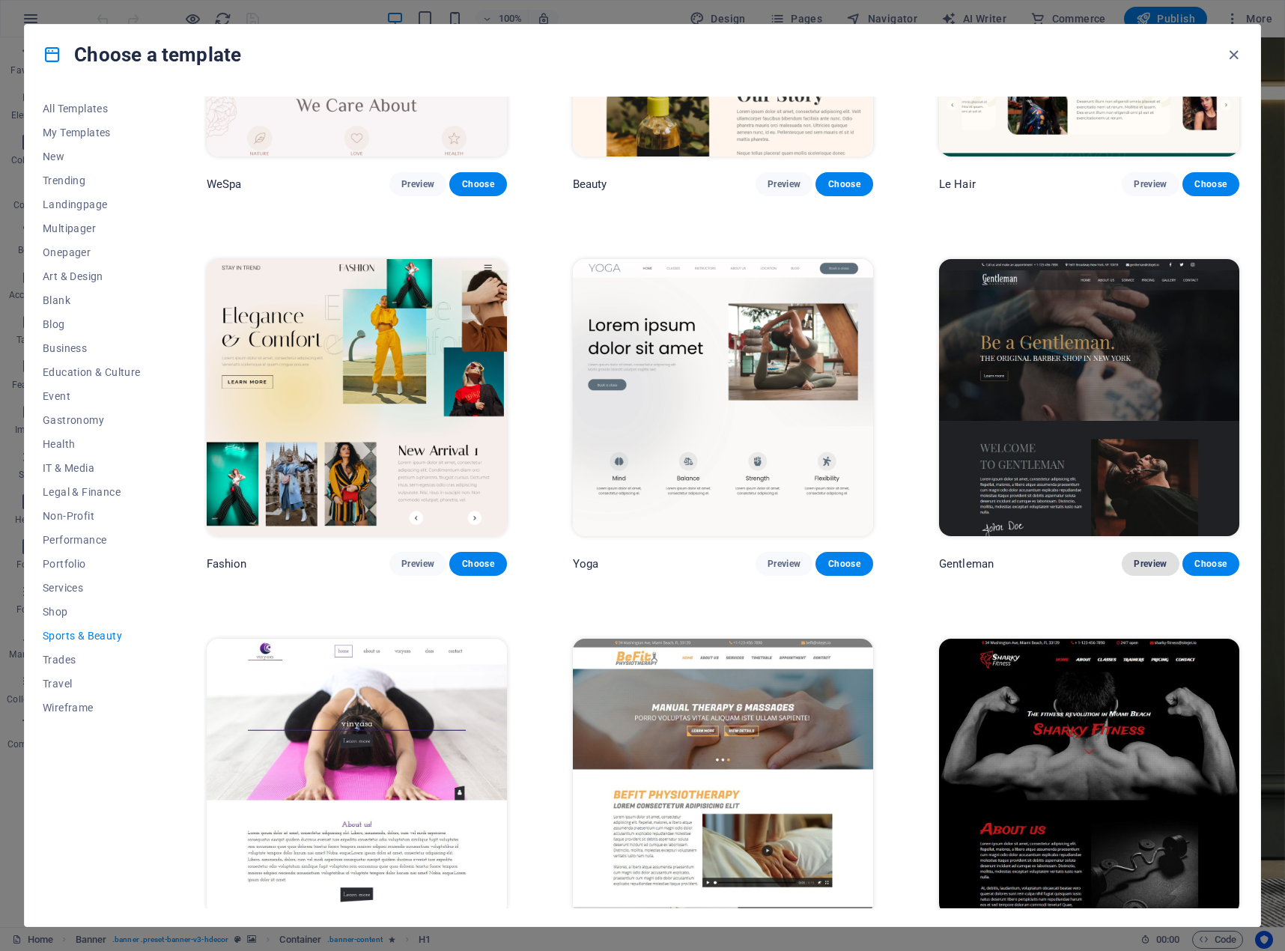
click at [1146, 558] on span "Preview" at bounding box center [1150, 564] width 33 height 12
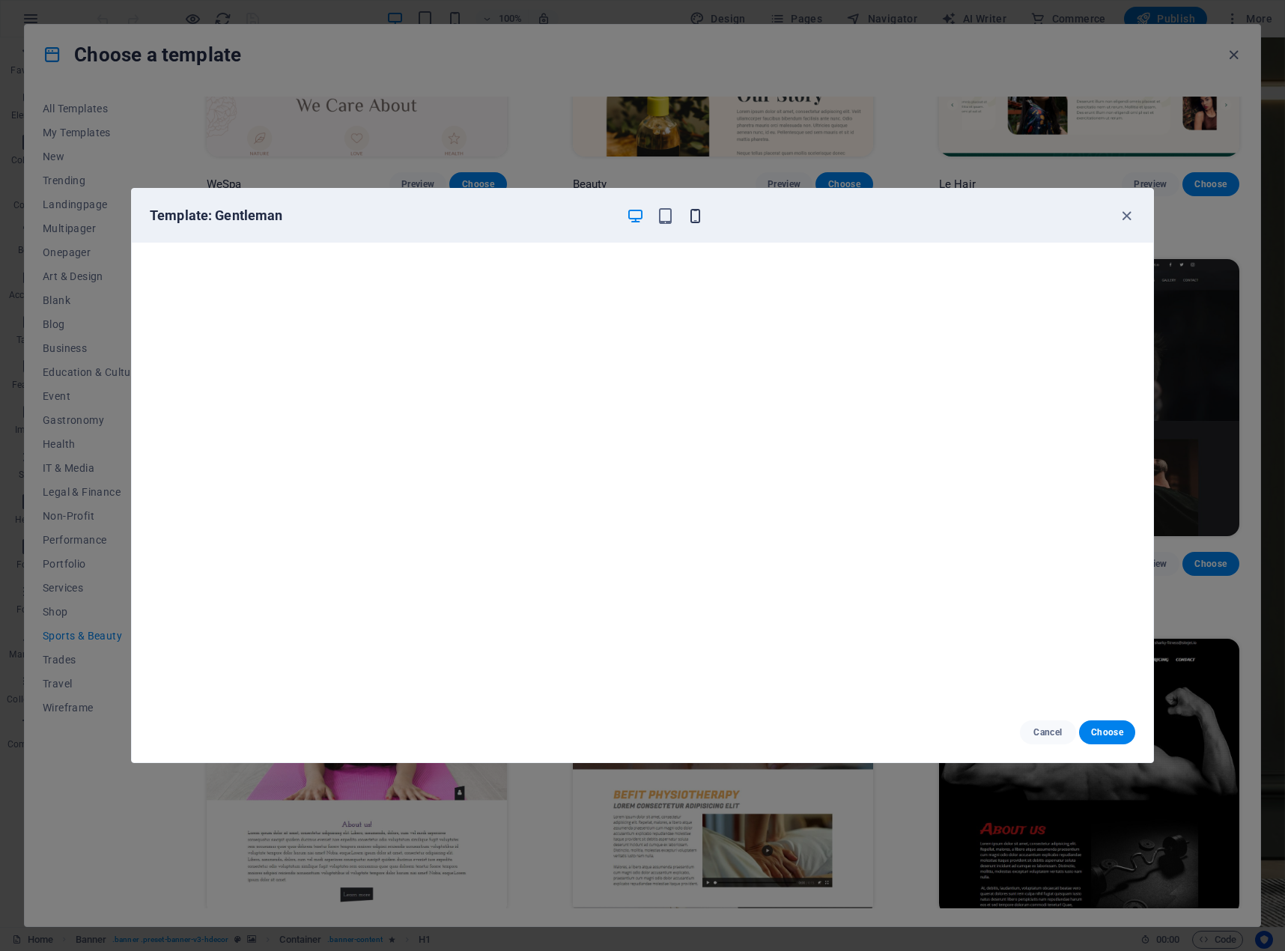
click at [693, 215] on icon "button" at bounding box center [695, 215] width 17 height 17
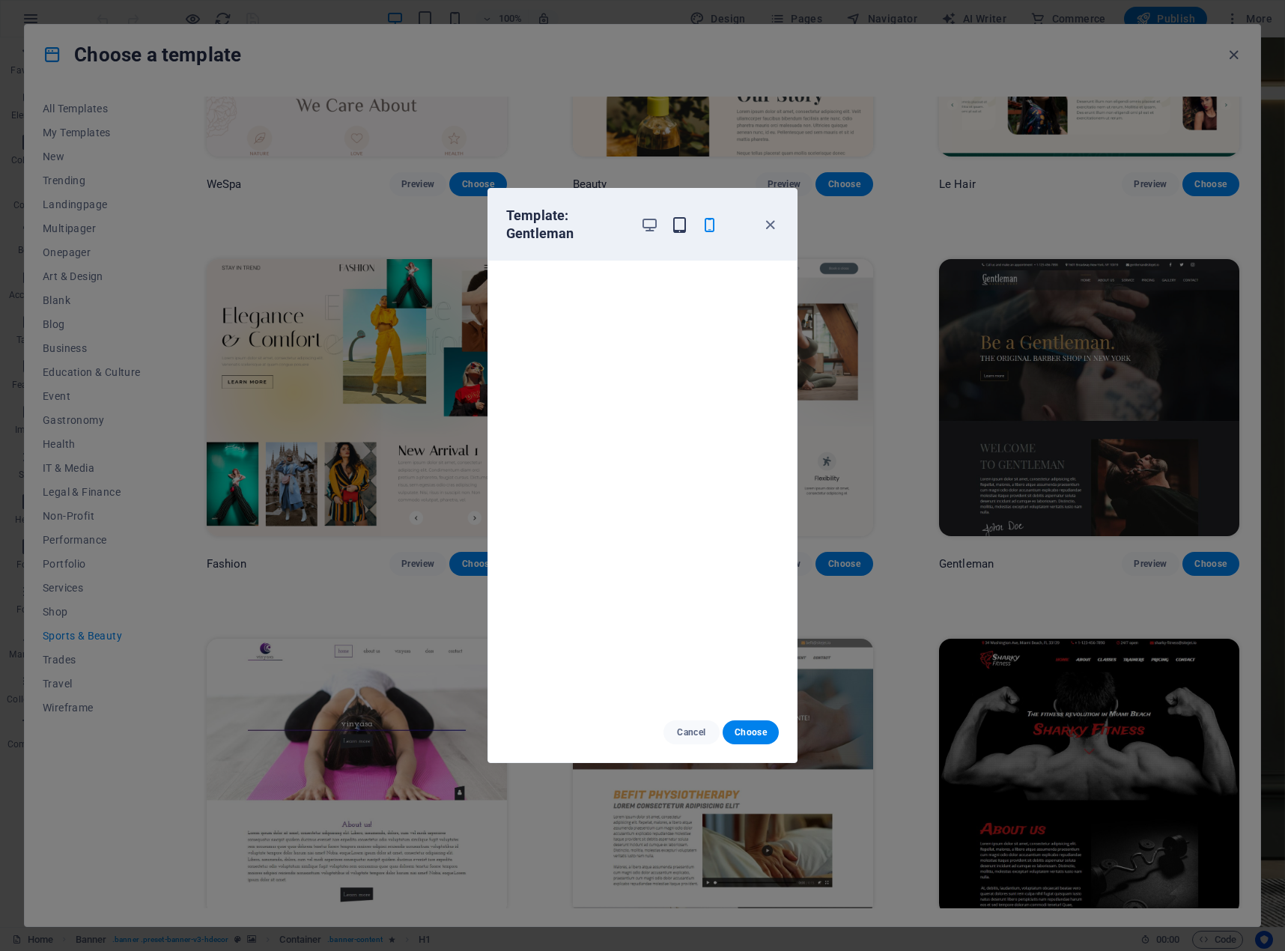
click at [683, 228] on icon "button" at bounding box center [679, 224] width 17 height 17
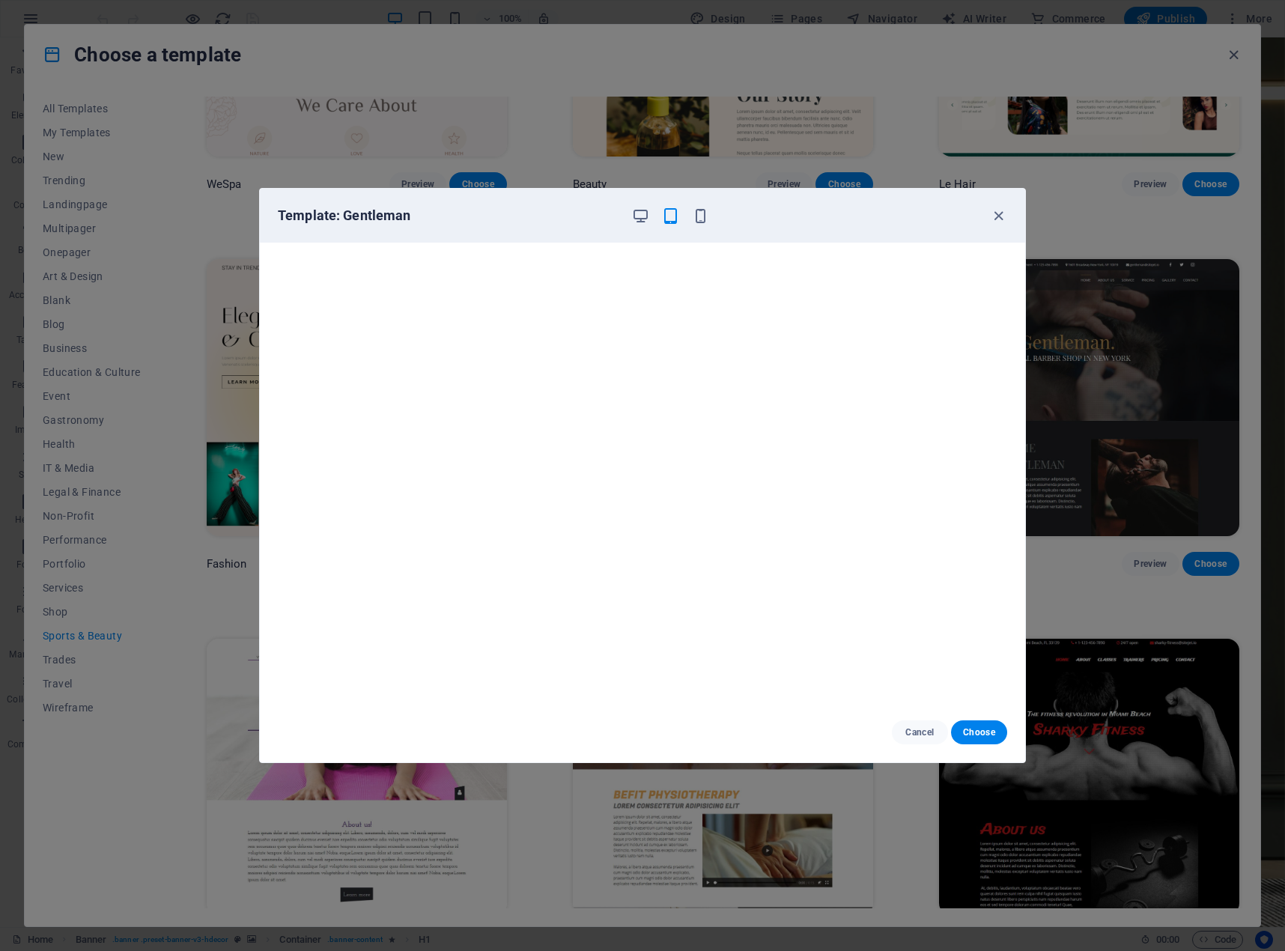
click at [709, 216] on div "Template: Gentleman" at bounding box center [633, 216] width 711 height 18
click at [698, 216] on icon "button" at bounding box center [700, 215] width 17 height 17
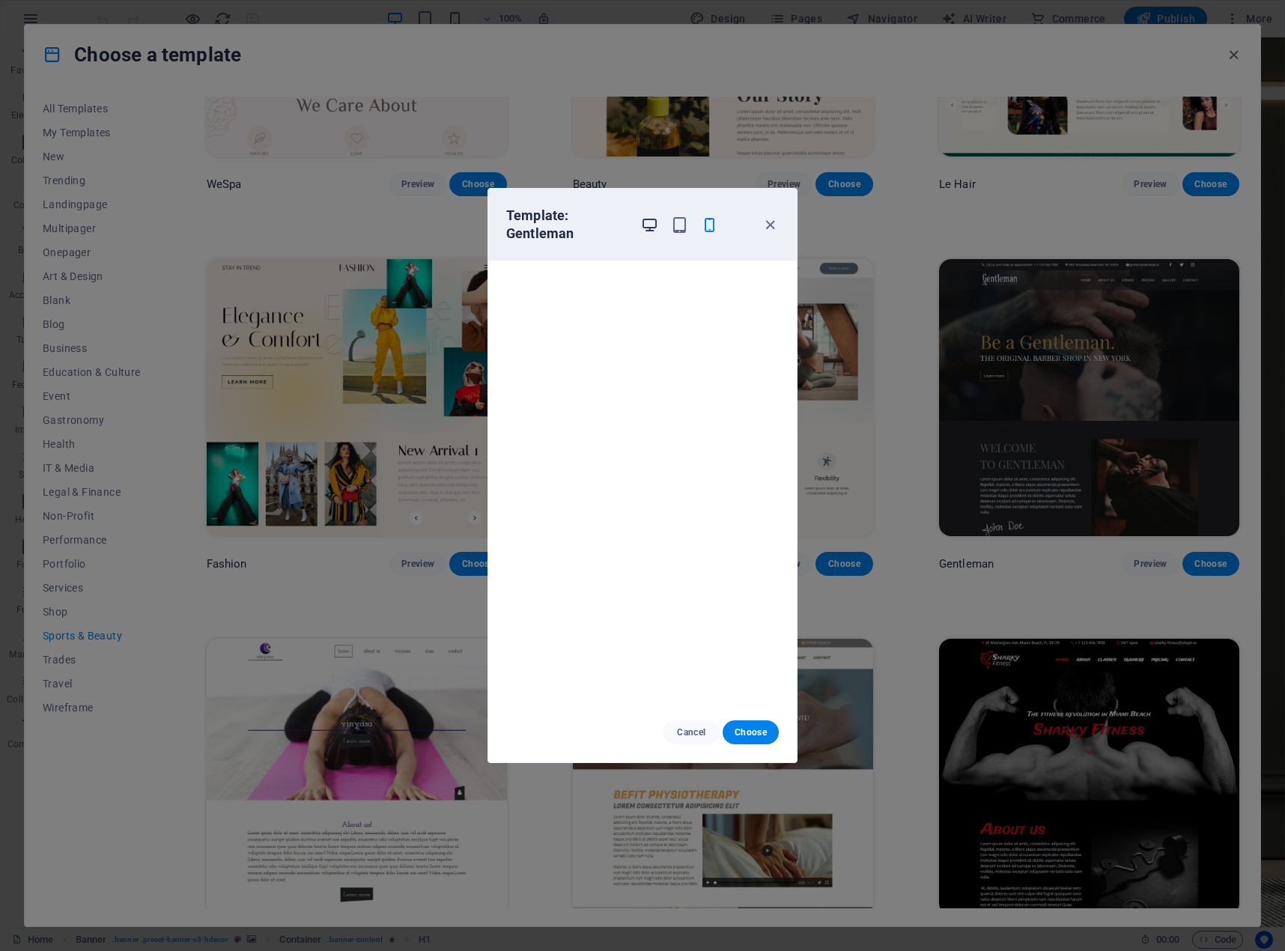
click at [642, 225] on icon "button" at bounding box center [649, 224] width 17 height 17
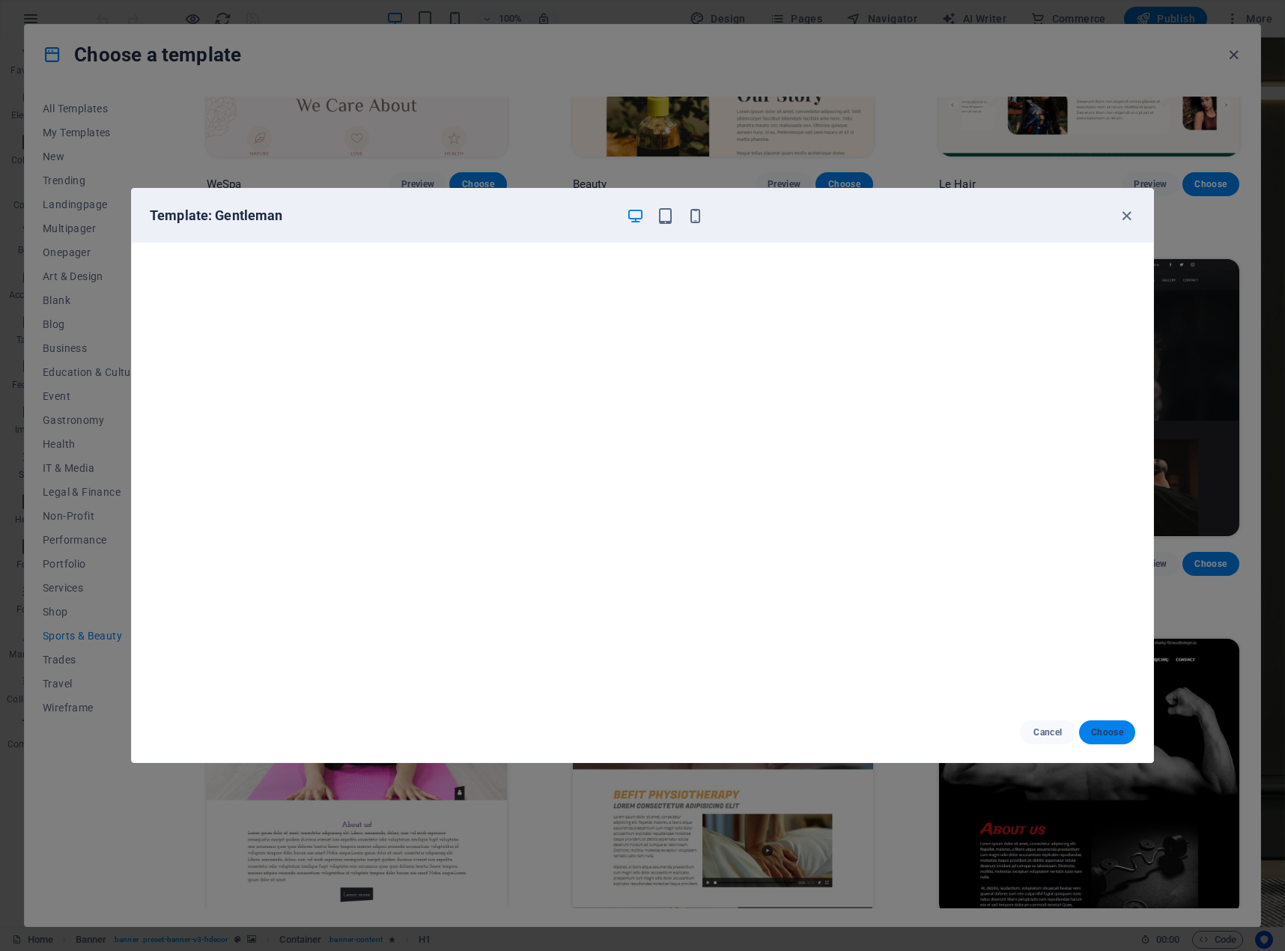
click at [1108, 737] on span "Choose" at bounding box center [1107, 732] width 32 height 12
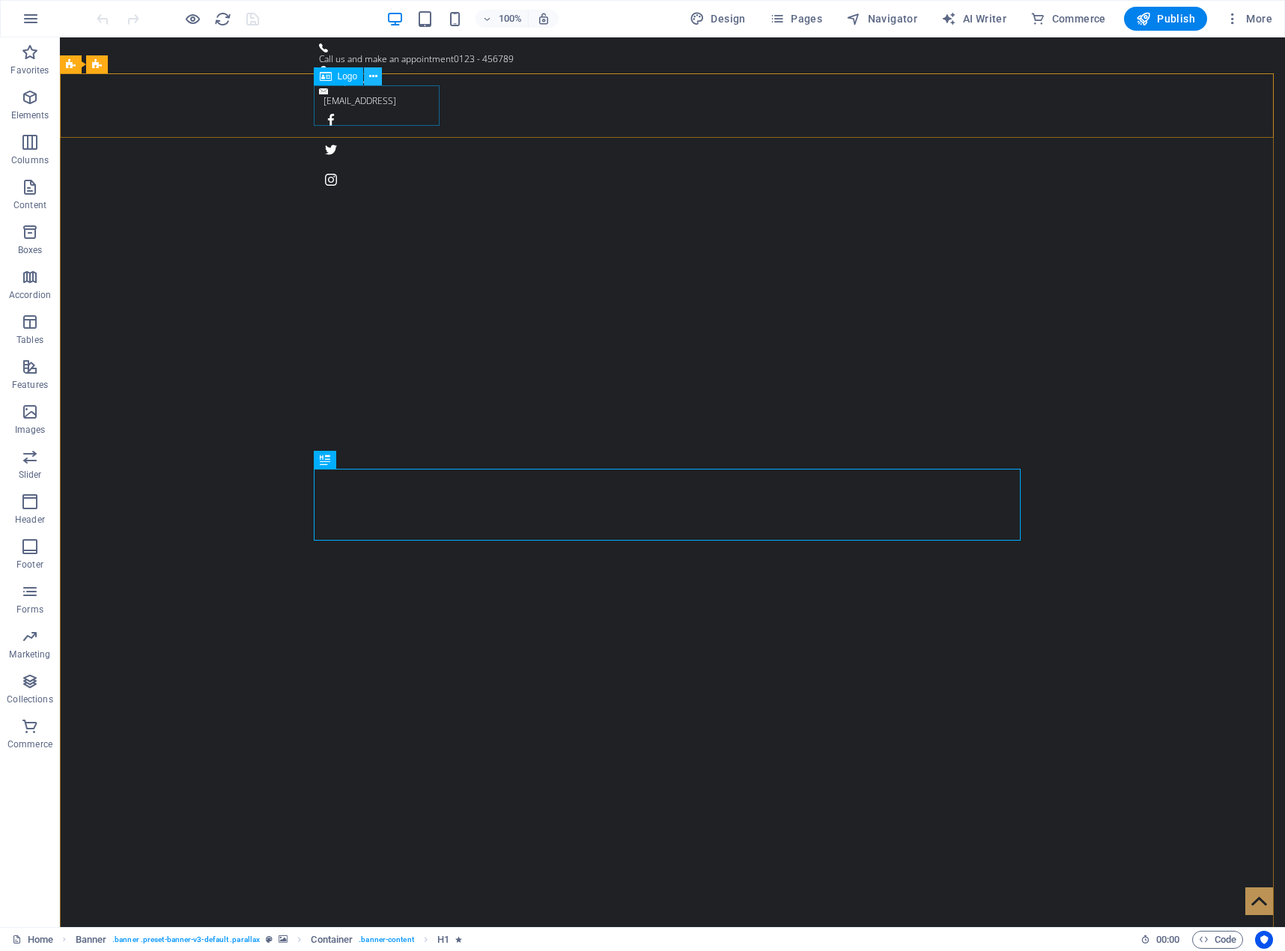
click at [369, 76] on icon at bounding box center [373, 77] width 8 height 16
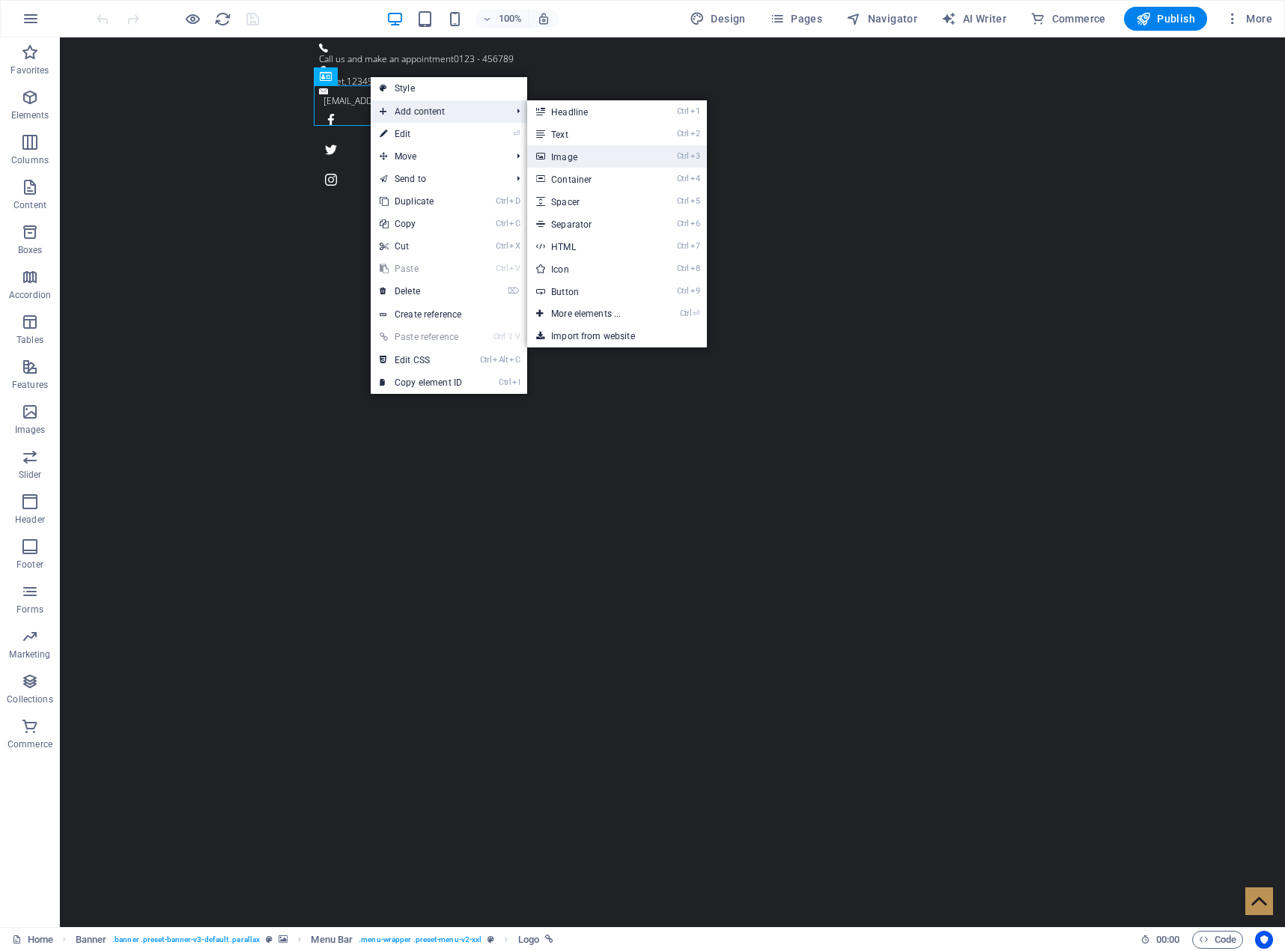
click at [573, 152] on link "Ctrl 3 Image" at bounding box center [589, 156] width 124 height 22
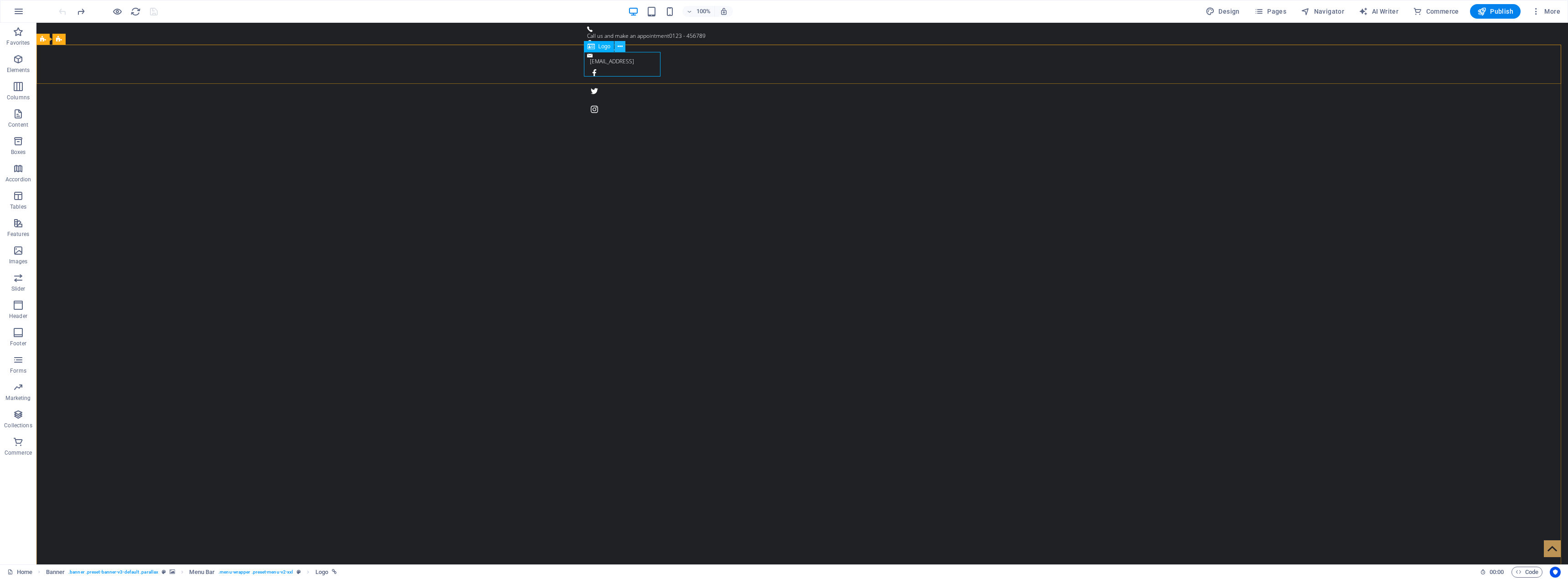
click at [619, 45] on icon at bounding box center [620, 47] width 5 height 10
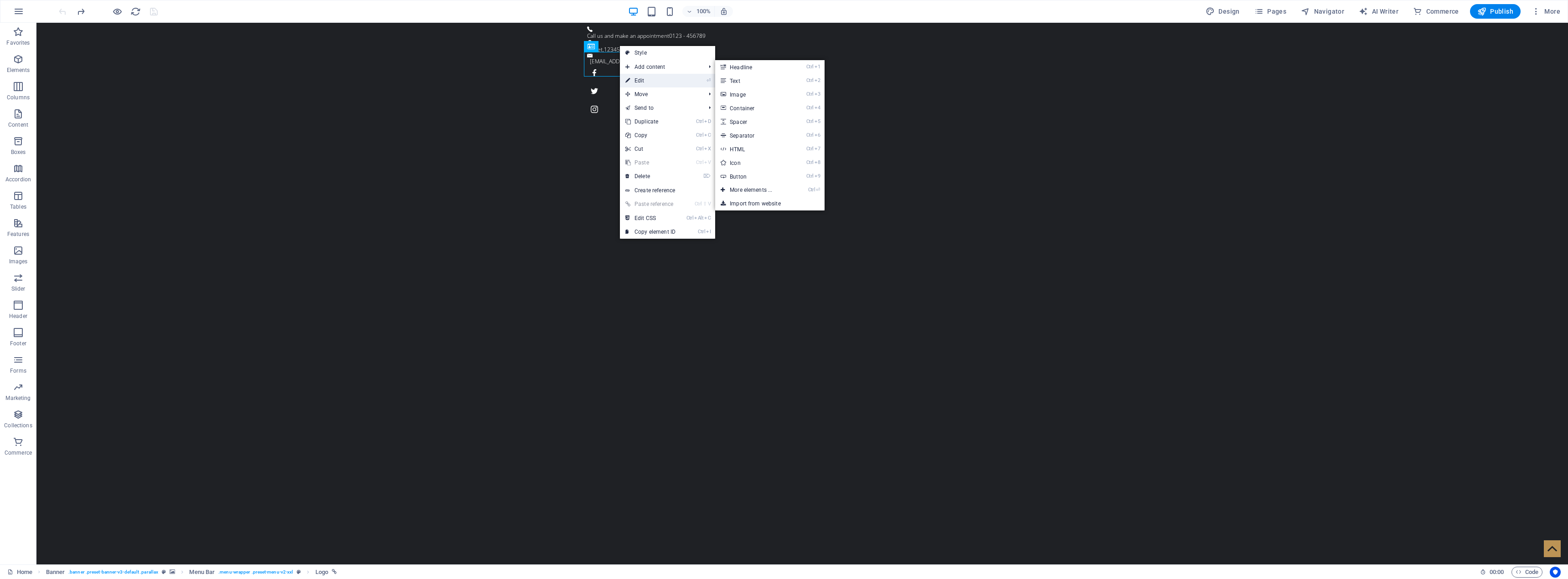
click at [674, 79] on link "⏎ Edit" at bounding box center [650, 80] width 61 height 13
select select "px"
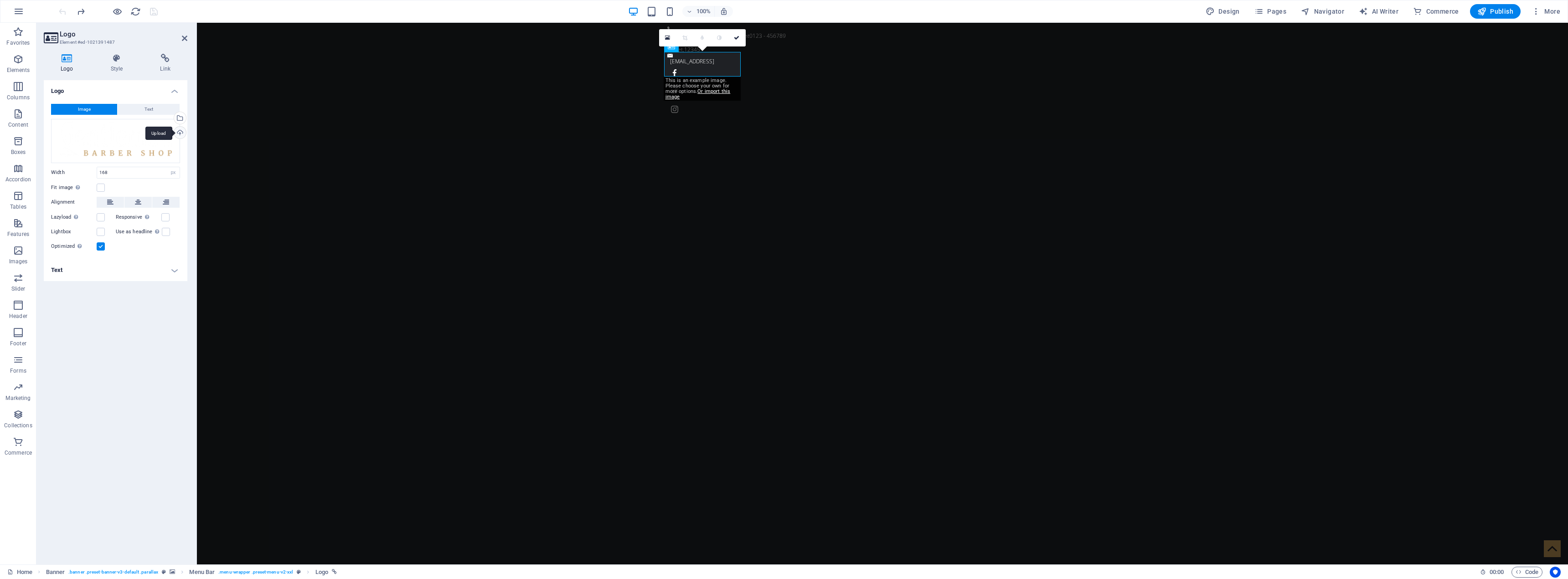
click at [181, 133] on div "Upload" at bounding box center [179, 133] width 13 height 13
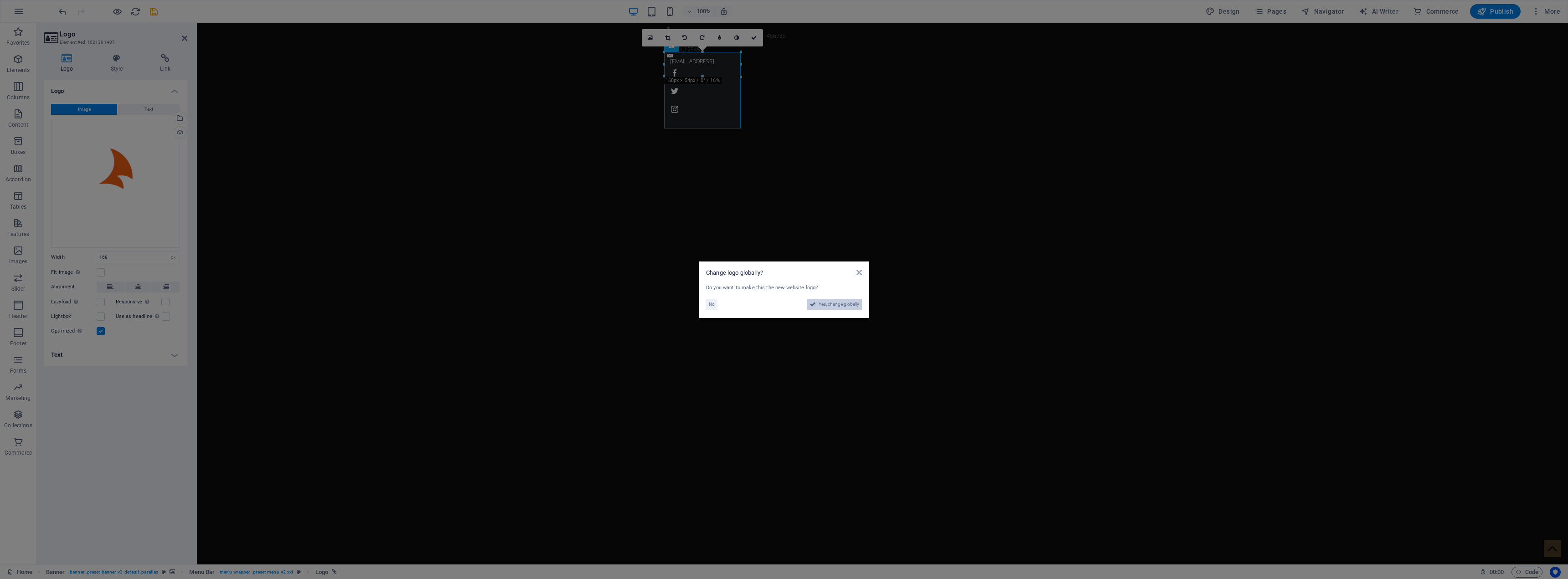
click at [782, 307] on span "Yes, change globally" at bounding box center [839, 304] width 41 height 11
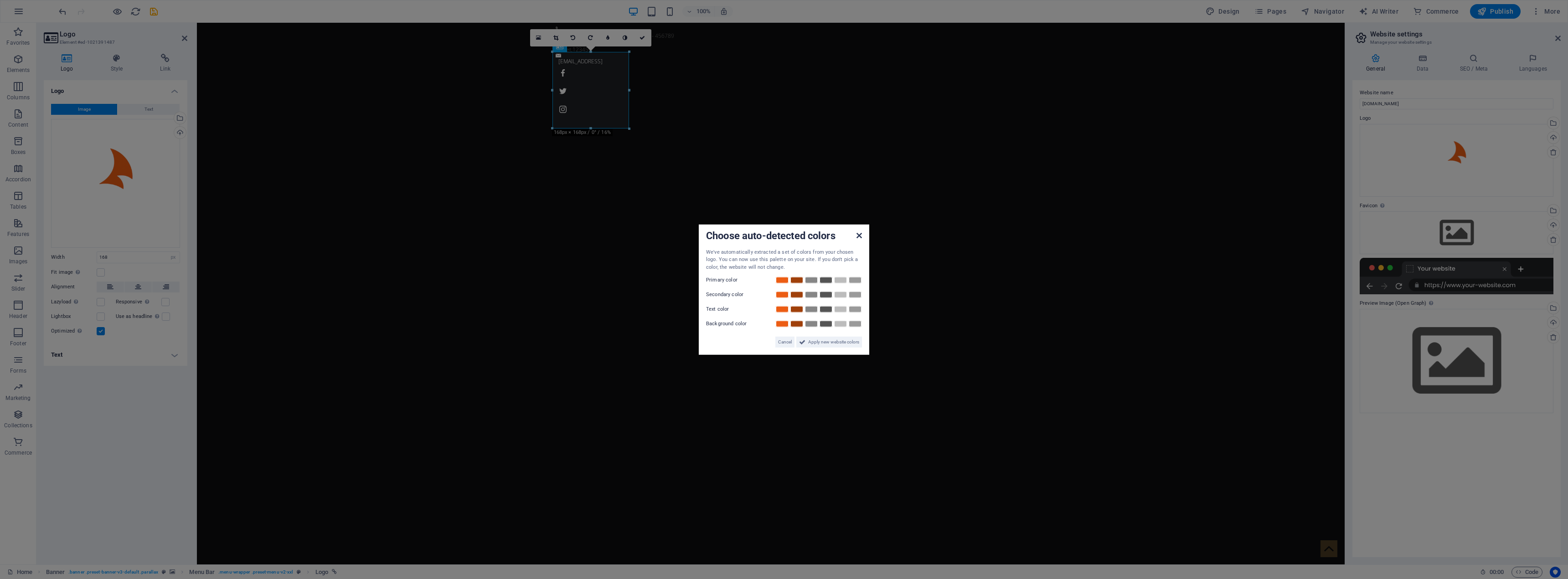
click at [782, 235] on icon at bounding box center [859, 235] width 5 height 7
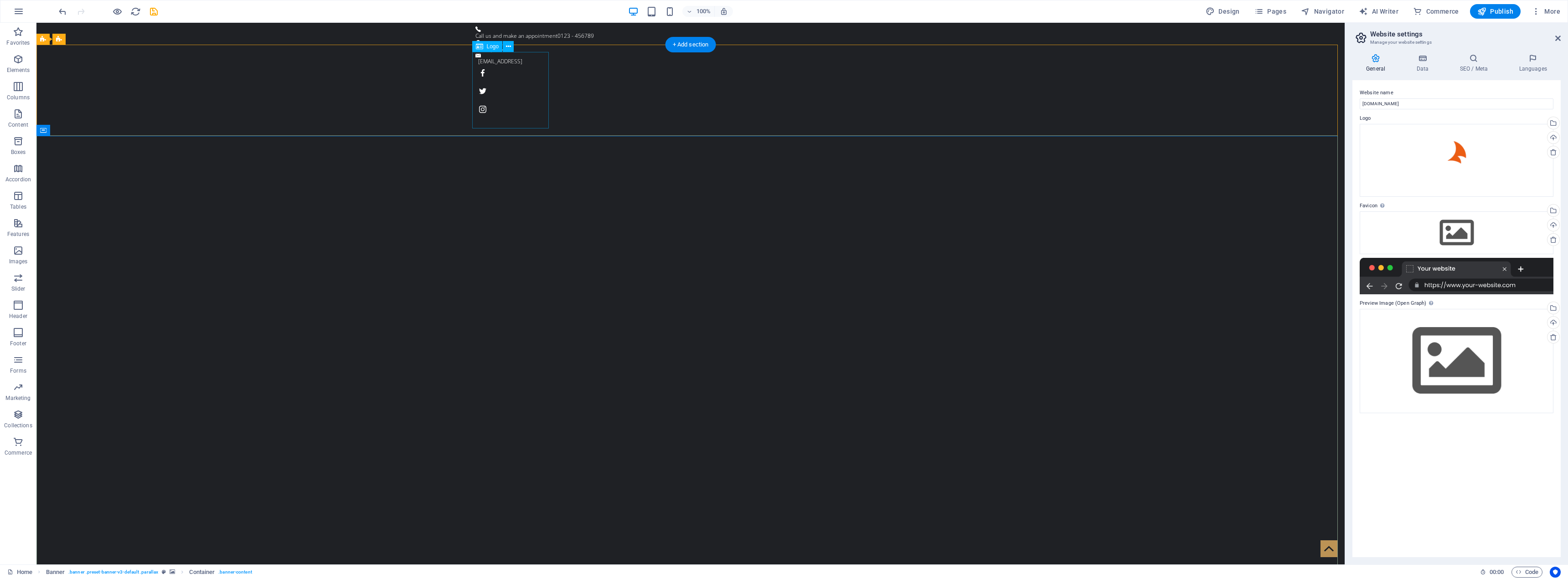
click at [782, 61] on icon at bounding box center [1422, 58] width 40 height 9
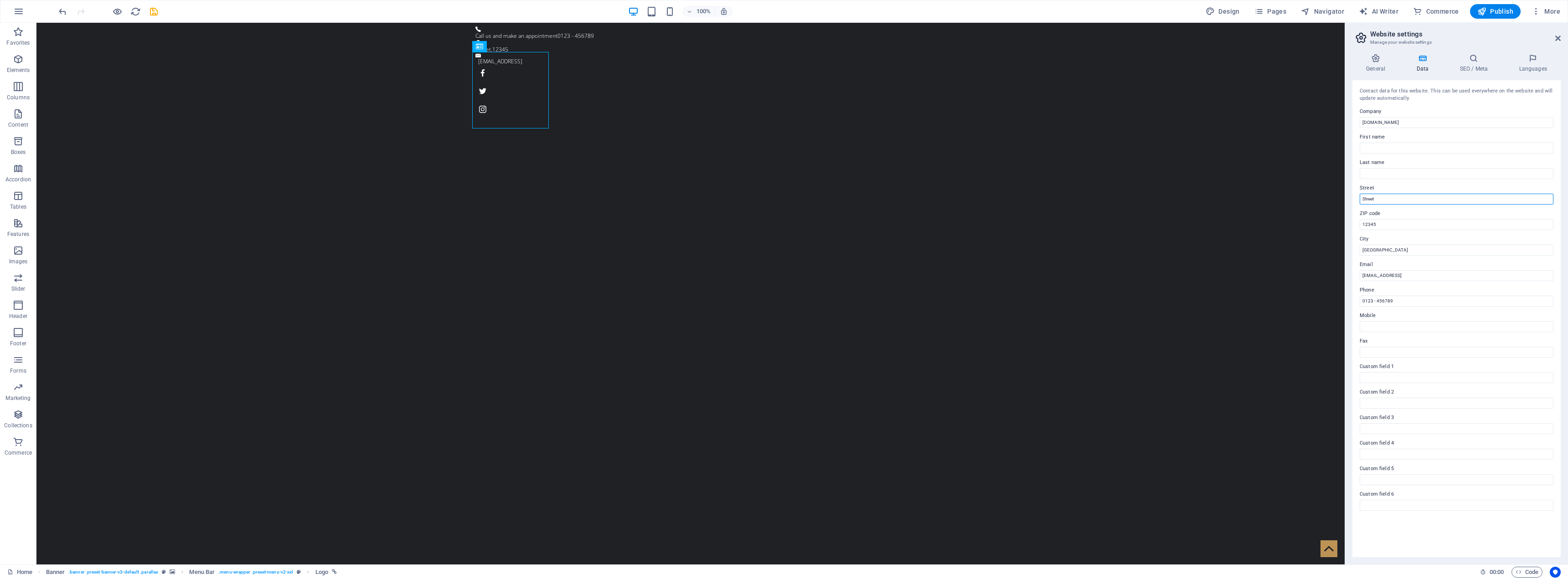
drag, startPoint x: 1389, startPoint y: 198, endPoint x: 1360, endPoint y: 200, distance: 29.1
click at [782, 200] on input "Street" at bounding box center [1457, 199] width 194 height 11
click at [782, 57] on div "[EMAIL_ADDRESS]" at bounding box center [688, 61] width 420 height 8
click at [751, 27] on icon at bounding box center [749, 29] width 5 height 10
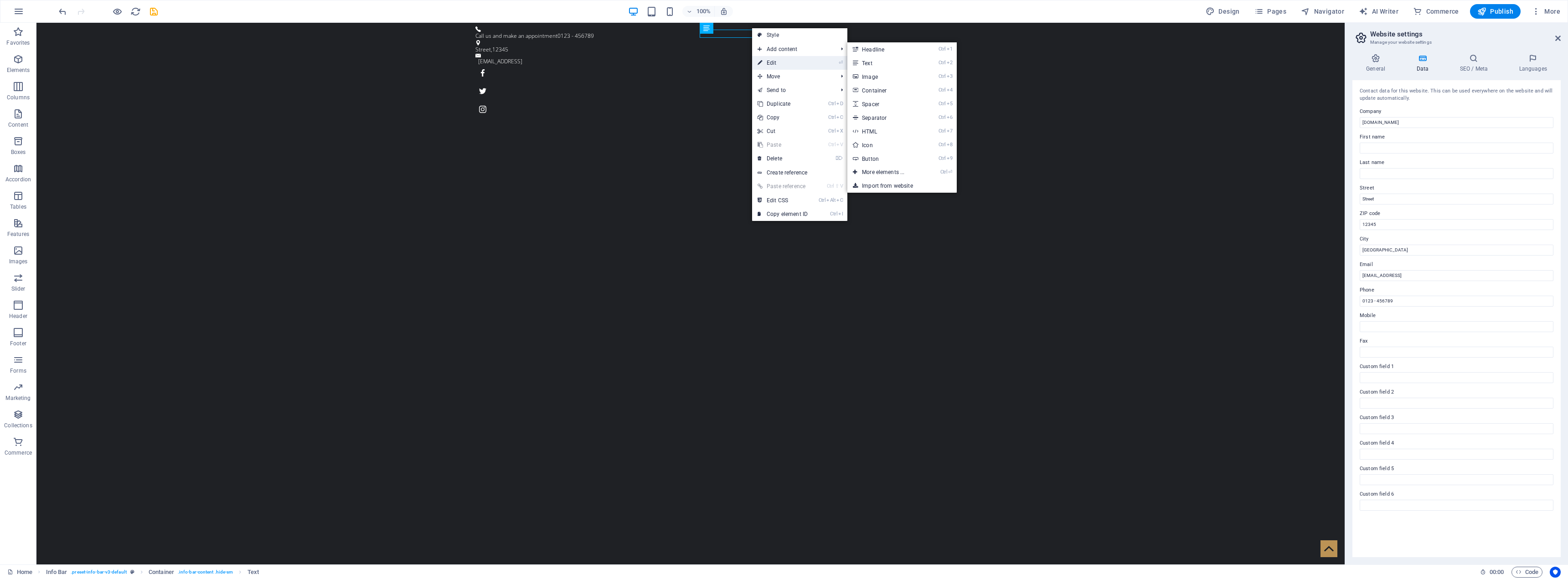
click at [782, 63] on link "⏎ Edit" at bounding box center [783, 63] width 61 height 13
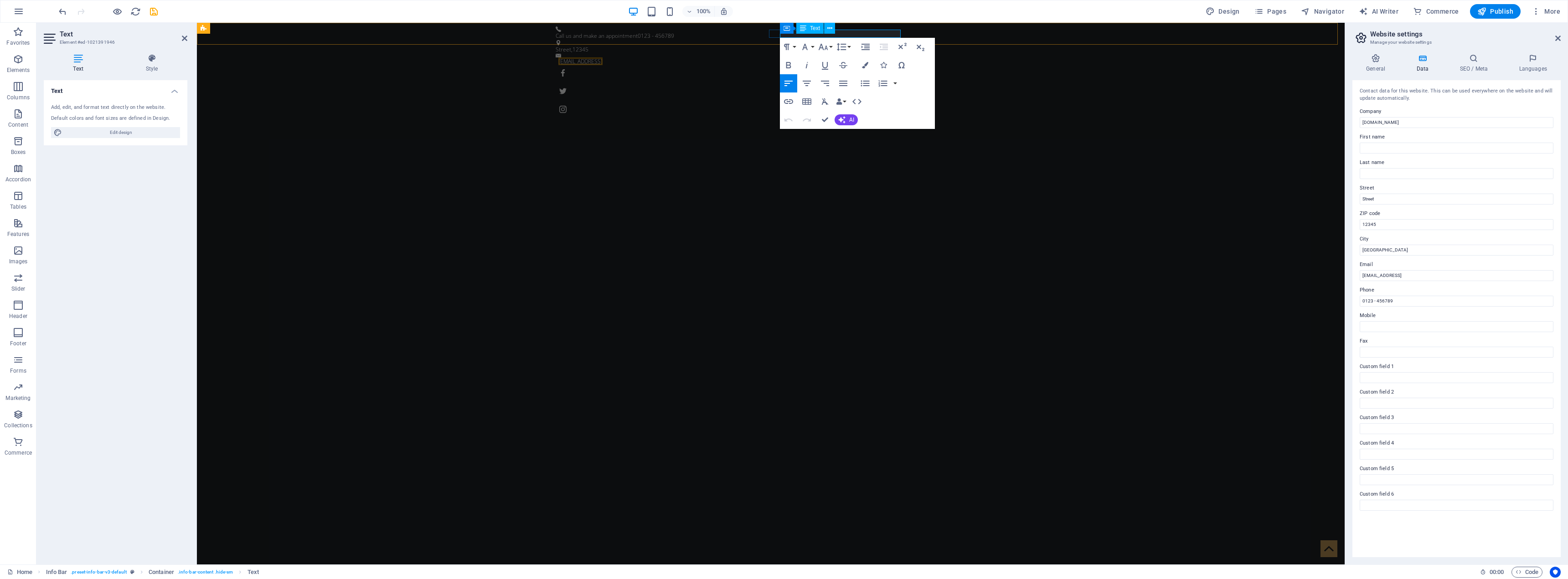
click at [603, 57] on link "[EMAIL_ADDRESS]" at bounding box center [580, 61] width 44 height 8
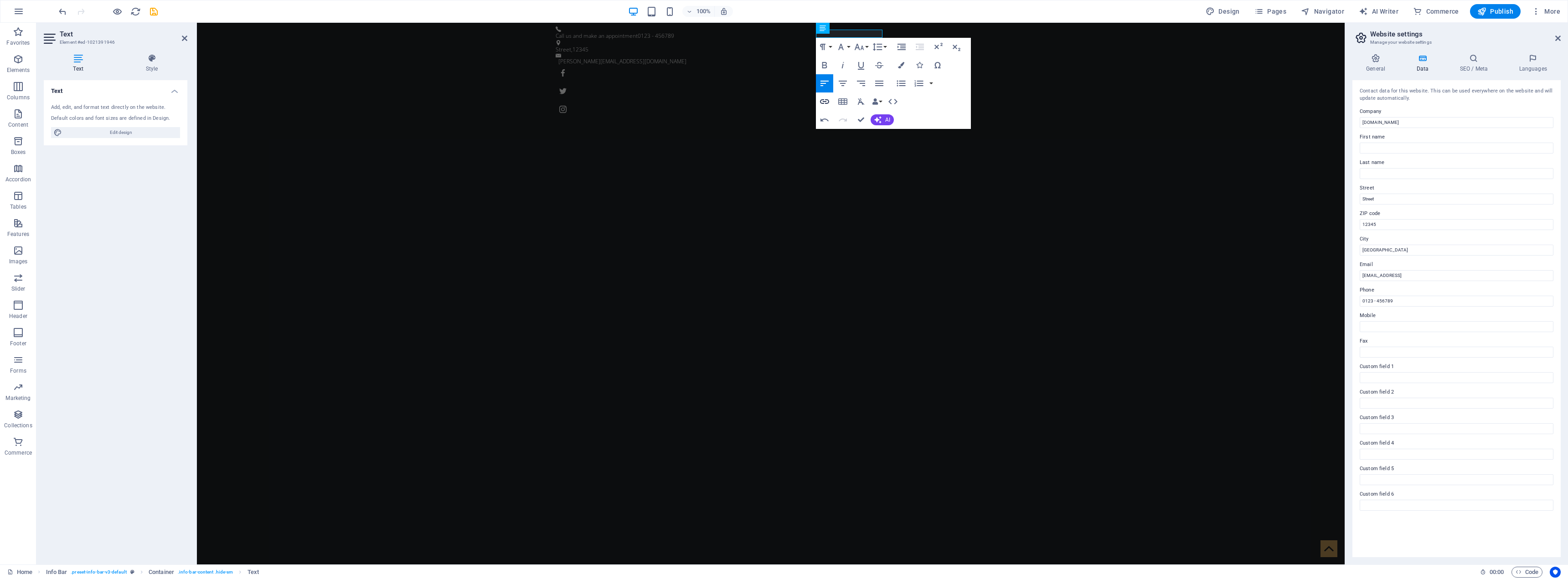
click at [782, 101] on icon "button" at bounding box center [825, 102] width 11 height 11
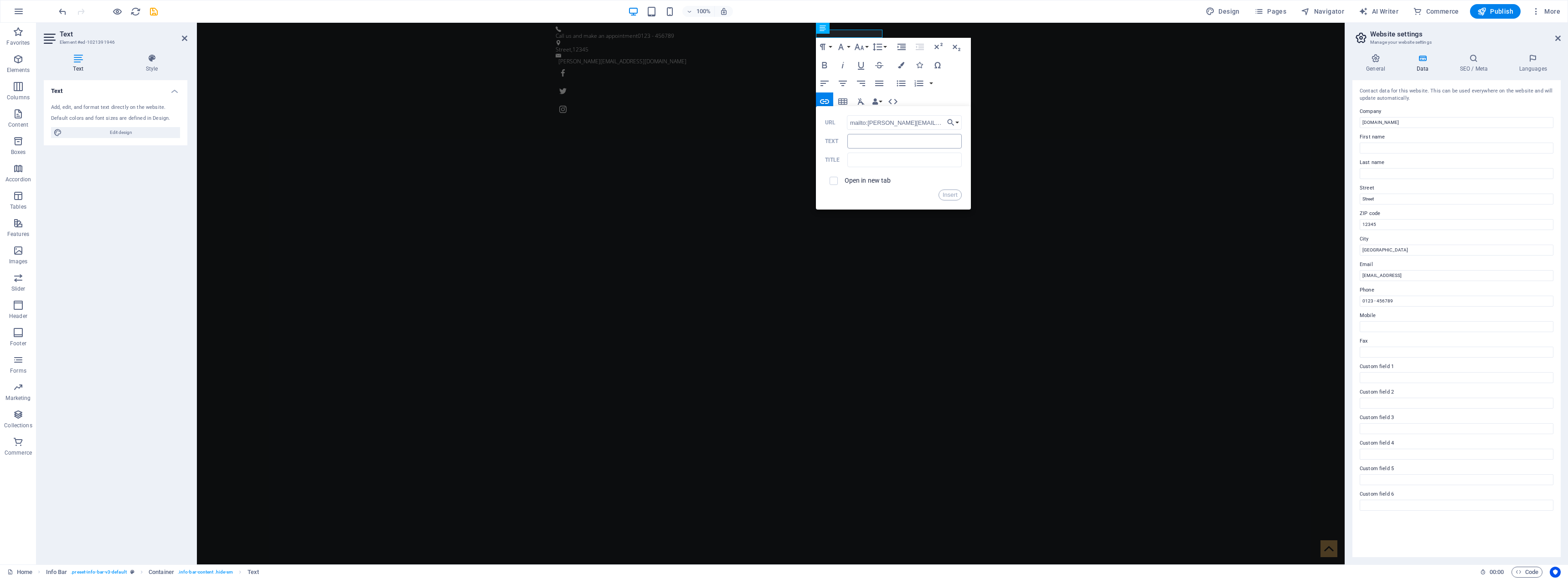
type input "mailto:[PERSON_NAME][EMAIL_ADDRESS][DOMAIN_NAME]"
click at [782, 141] on input "Text" at bounding box center [904, 141] width 114 height 15
type input "T"
type input "[PERSON_NAME][EMAIL_ADDRESS][DOMAIN_NAME]"
type input "e"
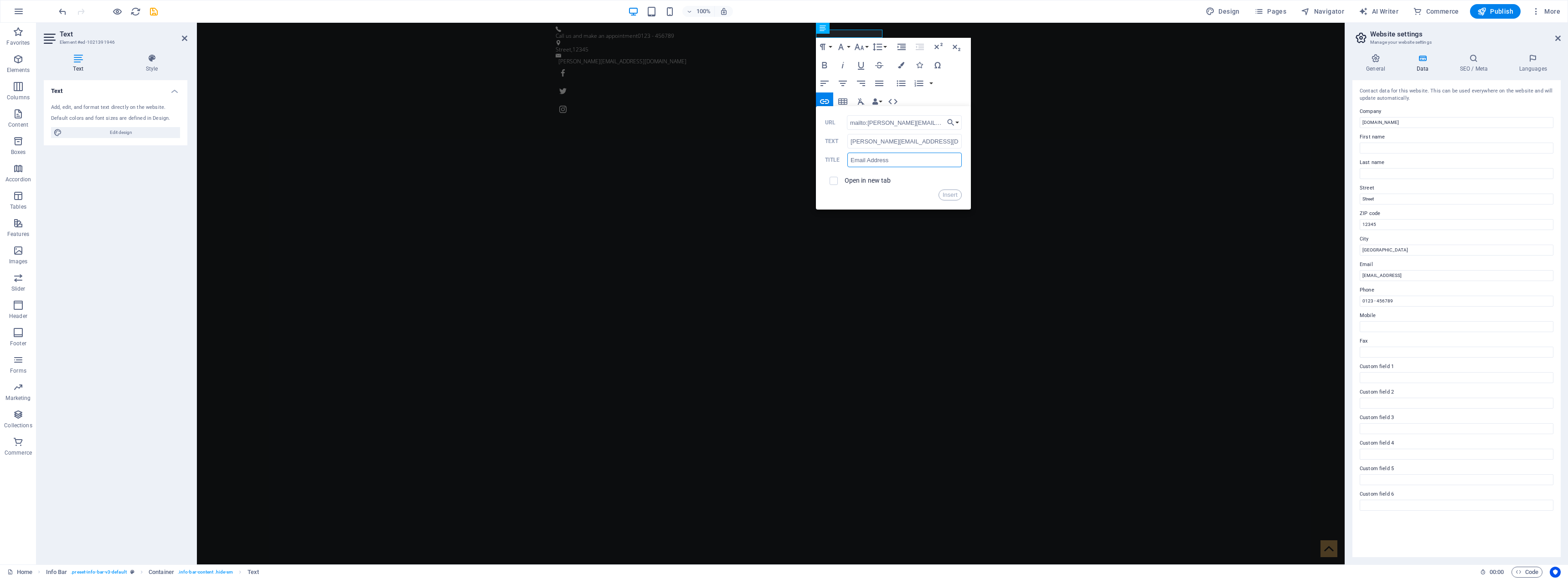
type input "Email Address"
click at [782, 184] on span at bounding box center [833, 181] width 8 height 8
click at [782, 182] on input "checkbox" at bounding box center [832, 179] width 8 height 8
checkbox input "true"
click at [782, 195] on button "Insert" at bounding box center [950, 195] width 23 height 11
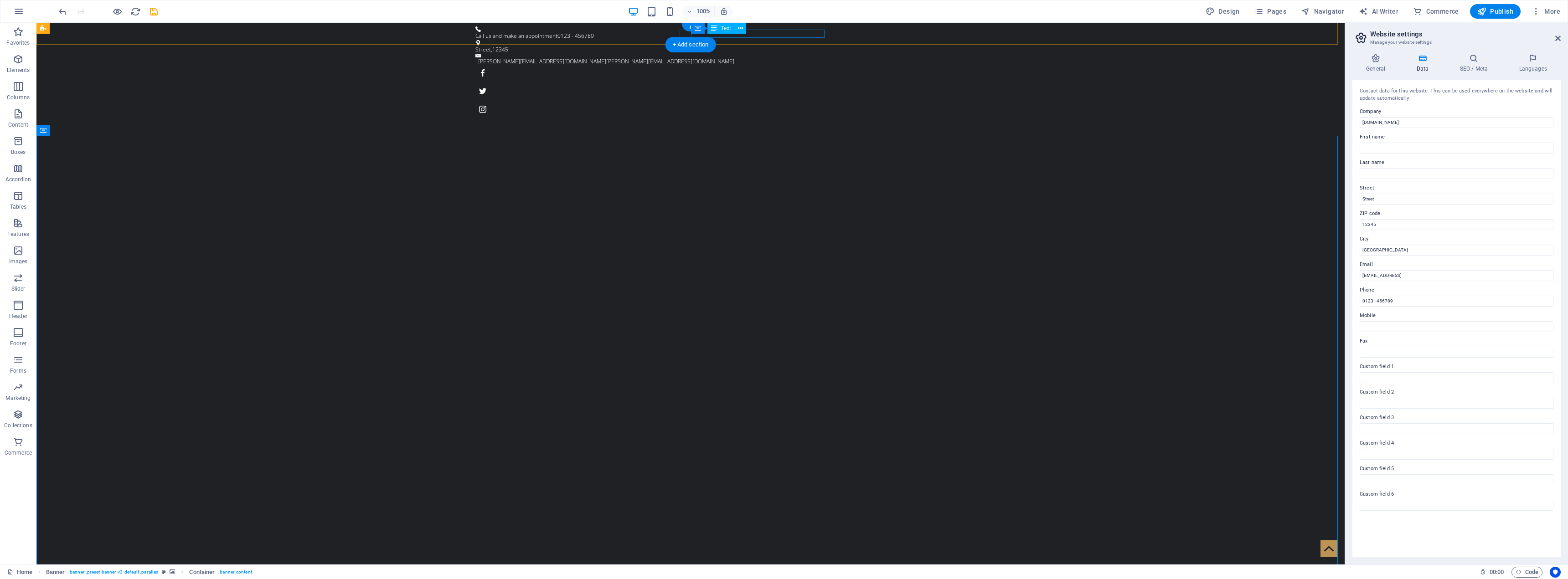
click at [782, 57] on div "[PERSON_NAME][EMAIL_ADDRESS][DOMAIN_NAME] [PERSON_NAME][EMAIL_ADDRESS][DOMAIN_N…" at bounding box center [688, 61] width 420 height 8
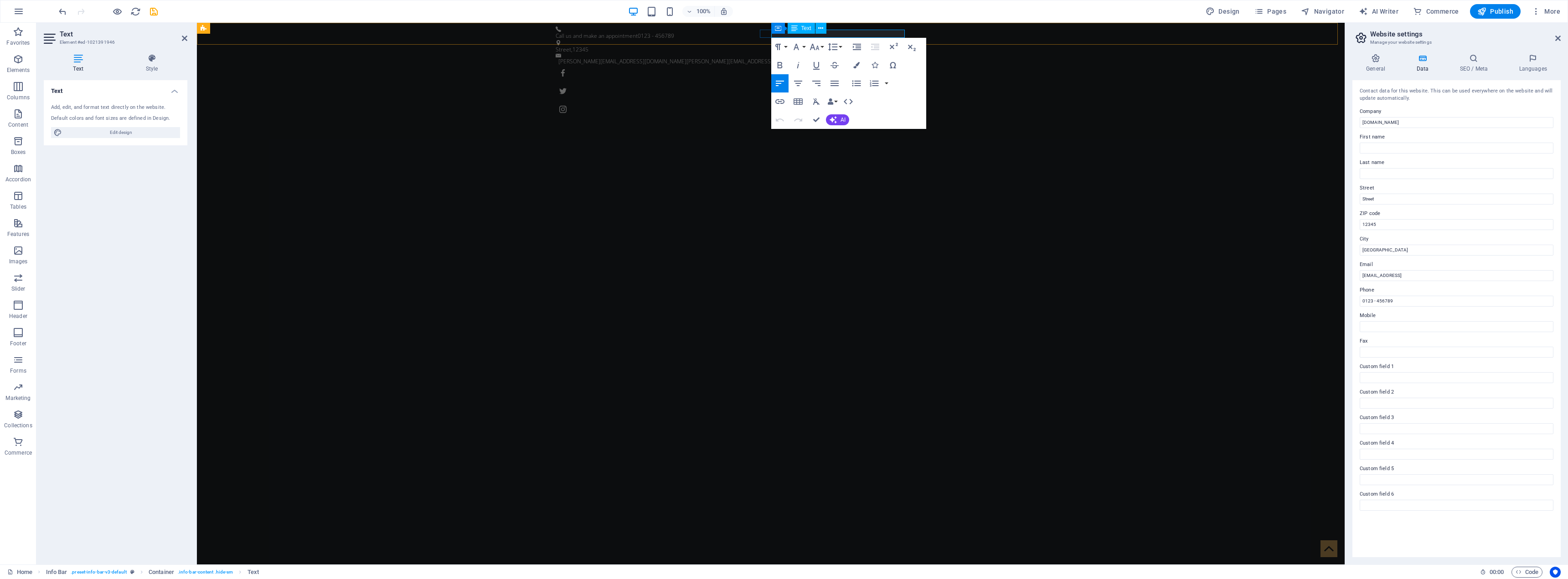
click at [782, 57] on p "[PERSON_NAME][EMAIL_ADDRESS][DOMAIN_NAME] [PERSON_NAME][EMAIL_ADDRESS][DOMAIN_N…" at bounding box center [768, 61] width 420 height 8
drag, startPoint x: 903, startPoint y: 33, endPoint x: 839, endPoint y: 35, distance: 64.0
click at [782, 57] on p "[PERSON_NAME][EMAIL_ADDRESS][DOMAIN_NAME] [PERSON_NAME][EMAIL_ADDRESS][DOMAIN_N…" at bounding box center [768, 61] width 420 height 8
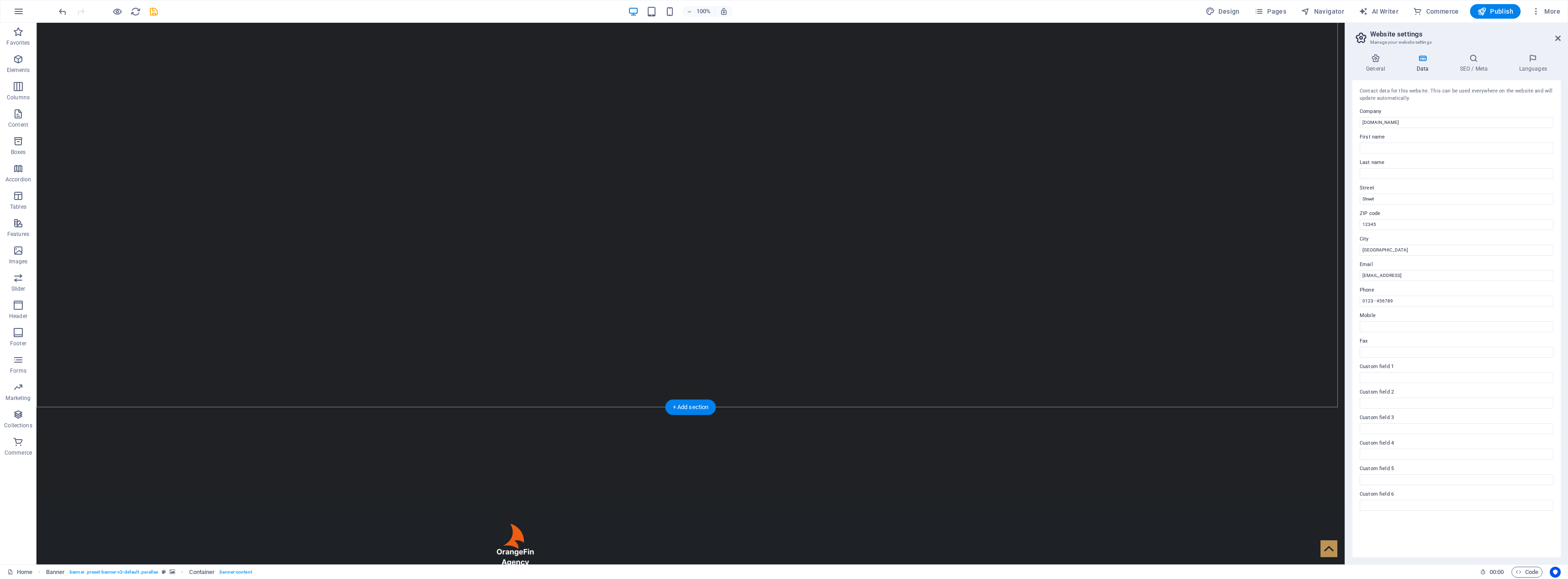
scroll to position [182, 0]
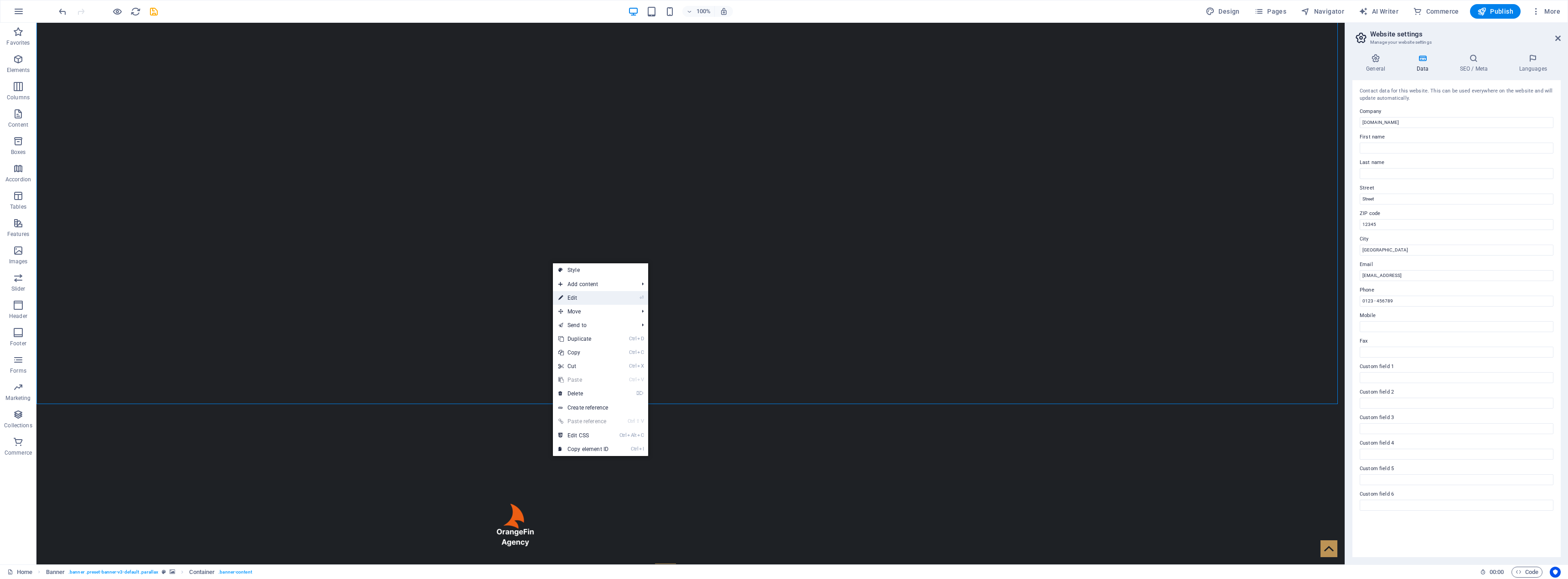
click at [579, 293] on link "⏎ Edit" at bounding box center [583, 298] width 61 height 13
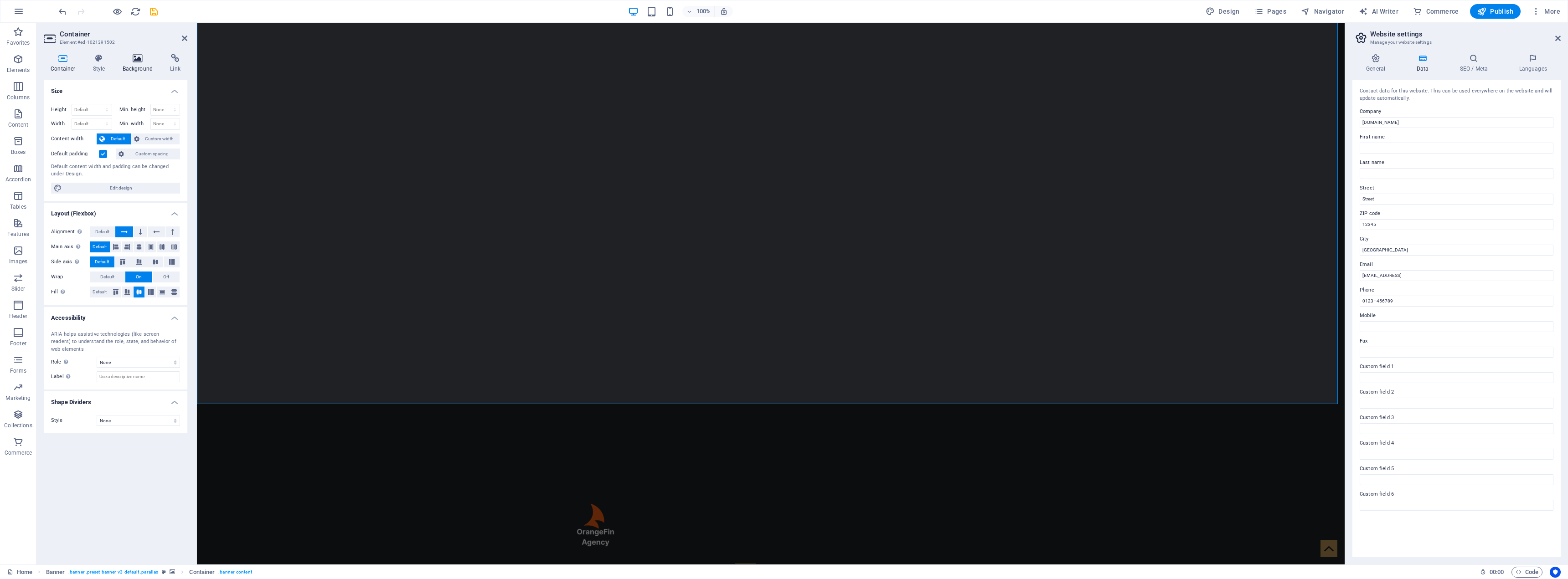
click at [144, 69] on h4 "Background" at bounding box center [139, 63] width 48 height 19
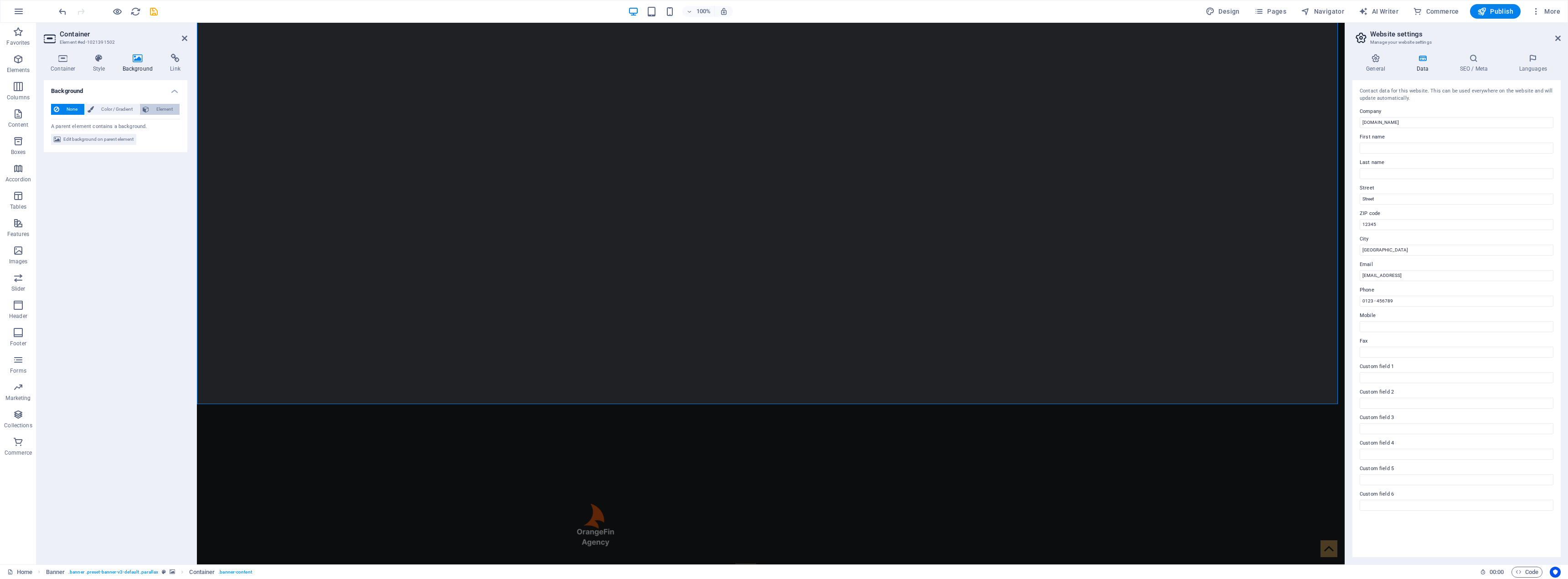
click at [157, 109] on span "Element" at bounding box center [164, 109] width 25 height 11
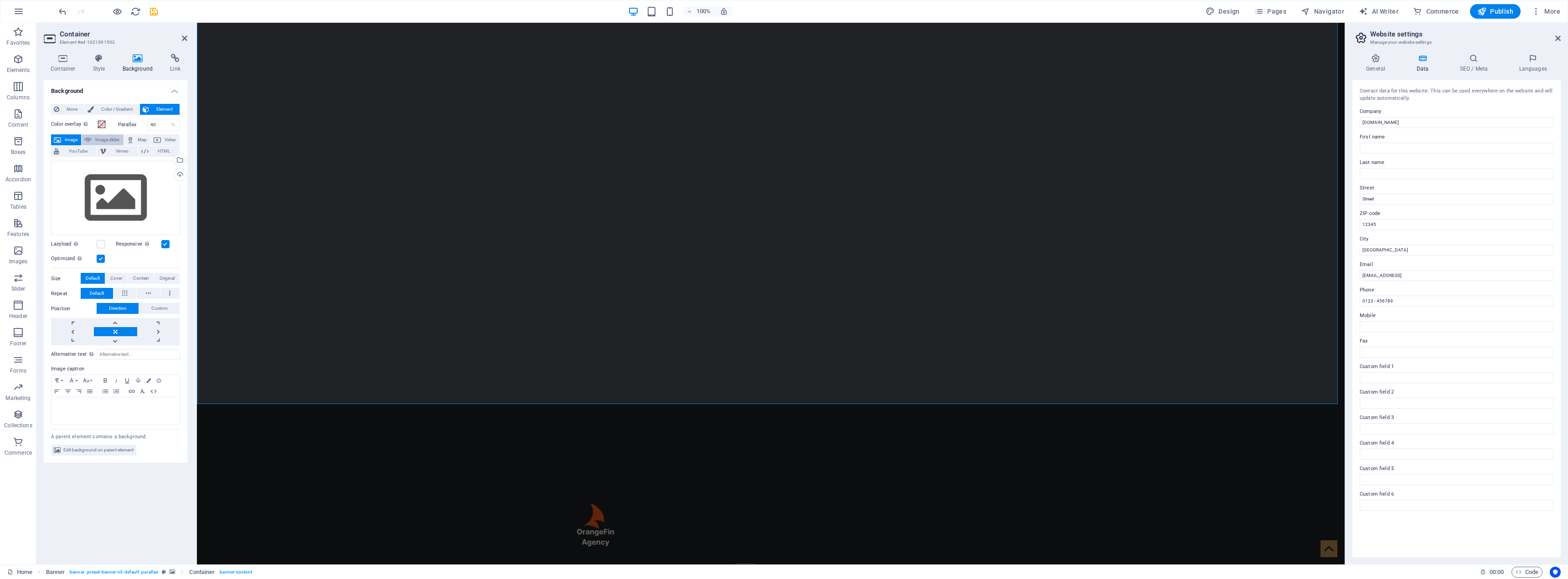
click at [110, 139] on span "Image slider" at bounding box center [107, 140] width 26 height 11
select select "ms"
select select "s"
select select "progressive"
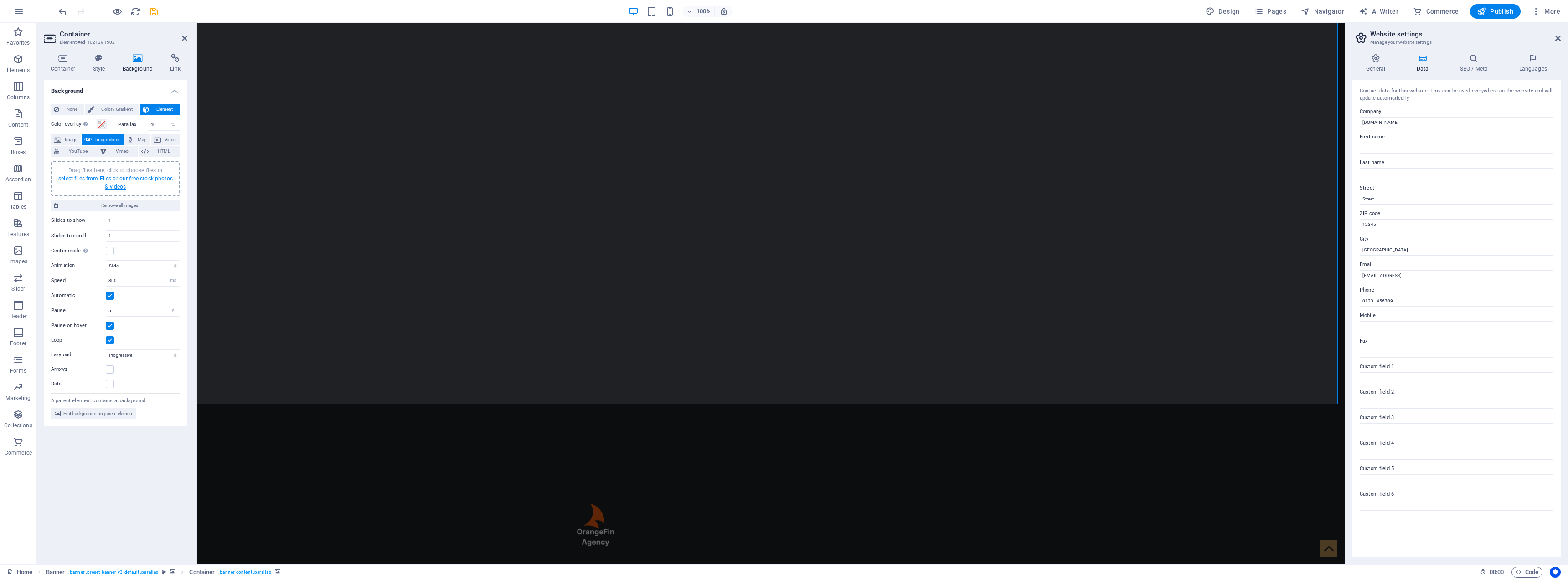
click at [129, 179] on link "select files from Files or our free stock photos & videos" at bounding box center [116, 182] width 114 height 15
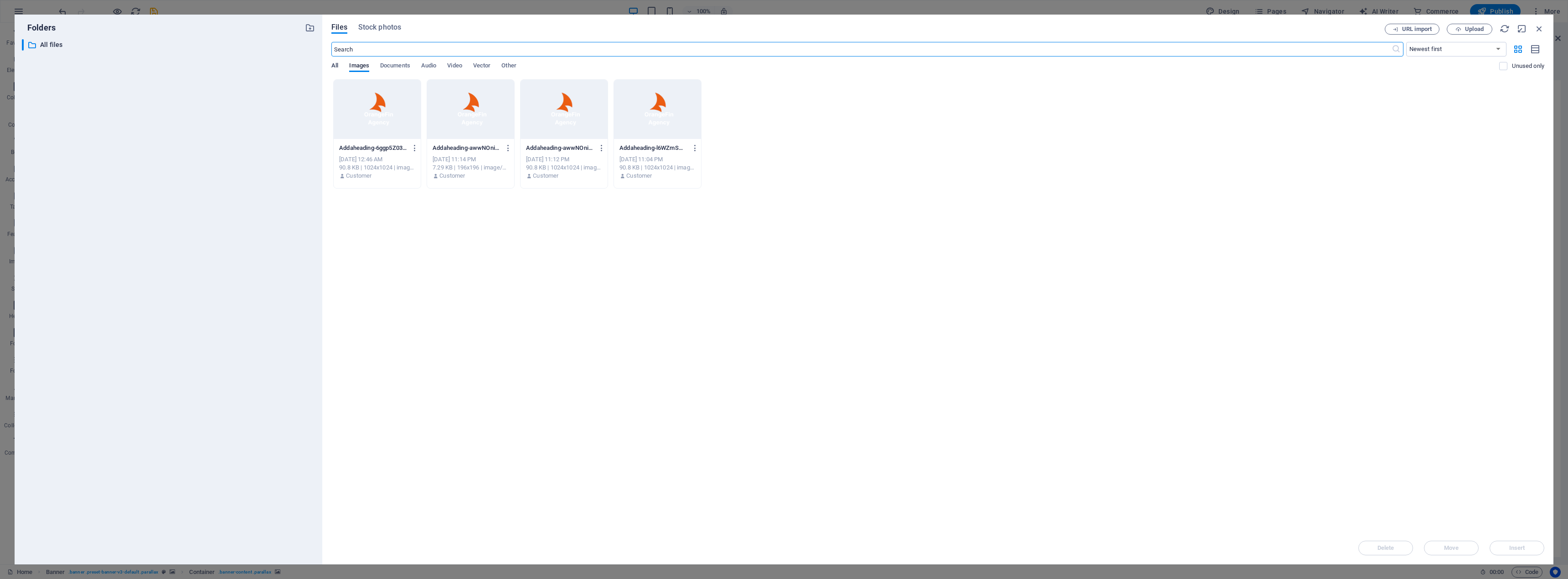
click at [332, 66] on span "All" at bounding box center [334, 66] width 7 height 13
click at [509, 64] on span "Other" at bounding box center [509, 66] width 15 height 13
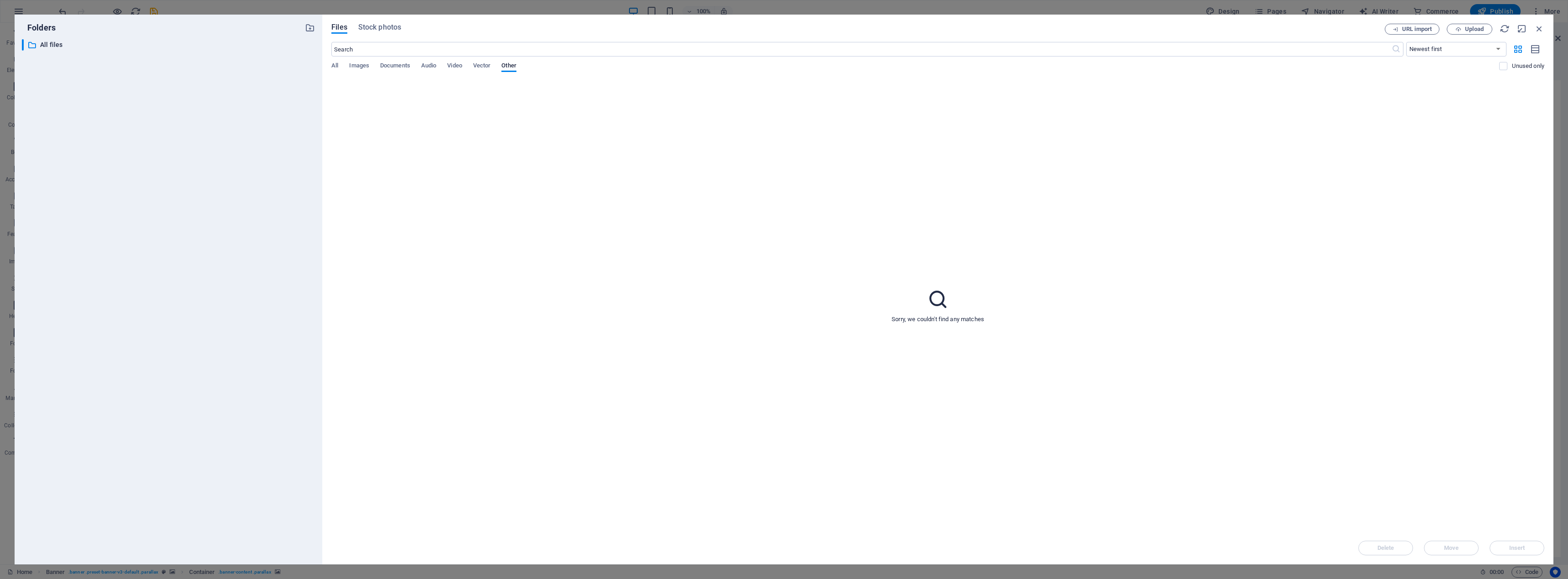
click at [474, 67] on div "All Images Documents Audio Video Vector Other" at bounding box center [915, 71] width 1168 height 17
click at [480, 66] on span "Vector" at bounding box center [481, 66] width 18 height 13
click at [459, 68] on span "Video" at bounding box center [455, 66] width 15 height 13
click at [435, 68] on span "Audio" at bounding box center [429, 66] width 15 height 13
click at [374, 62] on div "All Images Documents Audio Video Vector Other" at bounding box center [915, 71] width 1168 height 17
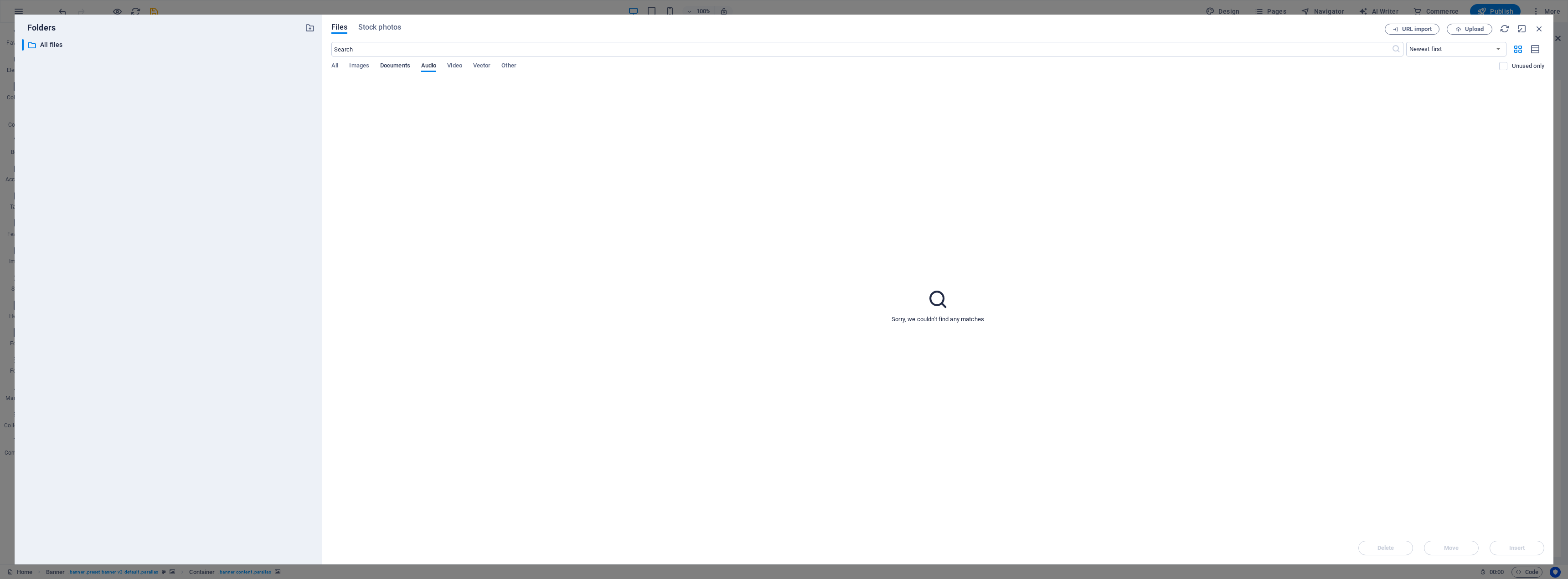
click at [388, 64] on span "Documents" at bounding box center [395, 66] width 30 height 13
click at [369, 70] on span "Images" at bounding box center [359, 66] width 20 height 13
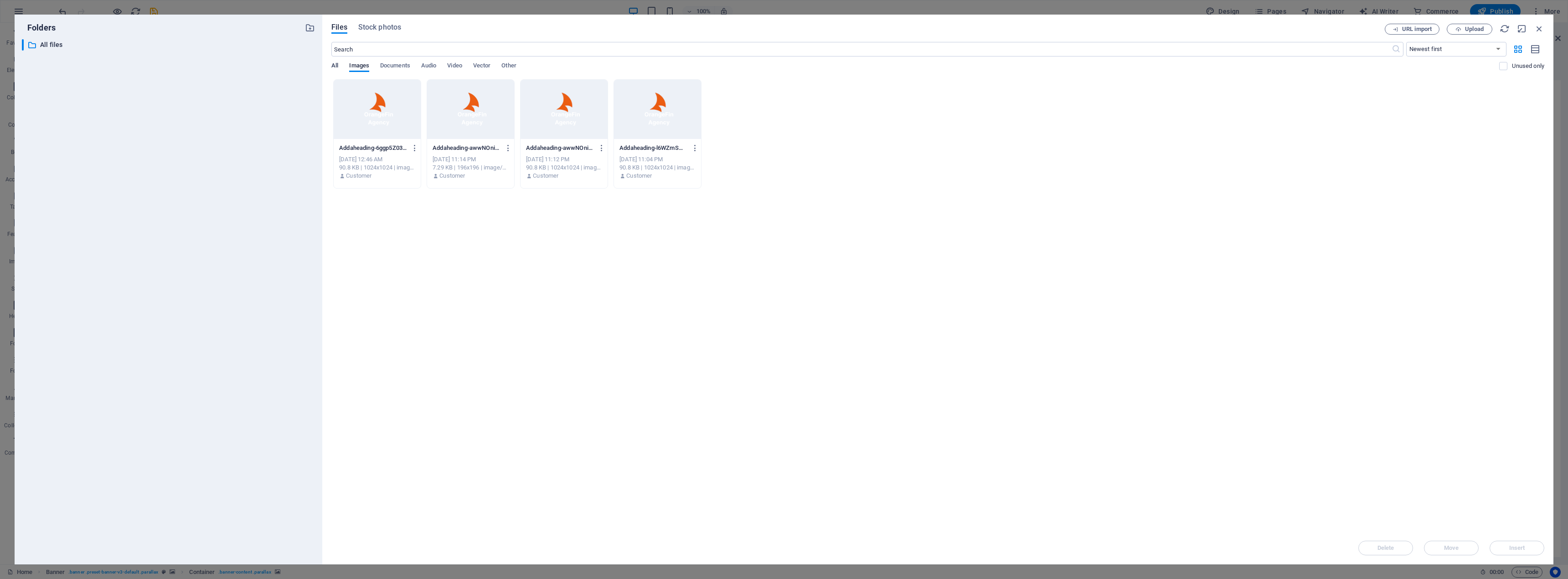
click at [336, 66] on span "All" at bounding box center [334, 66] width 7 height 13
click at [380, 22] on div "Files Stock photos URL import Upload ​ Newest first Oldest first Name (A-Z) Nam…" at bounding box center [937, 290] width 1231 height 550
click at [380, 24] on span "Stock photos" at bounding box center [380, 27] width 43 height 11
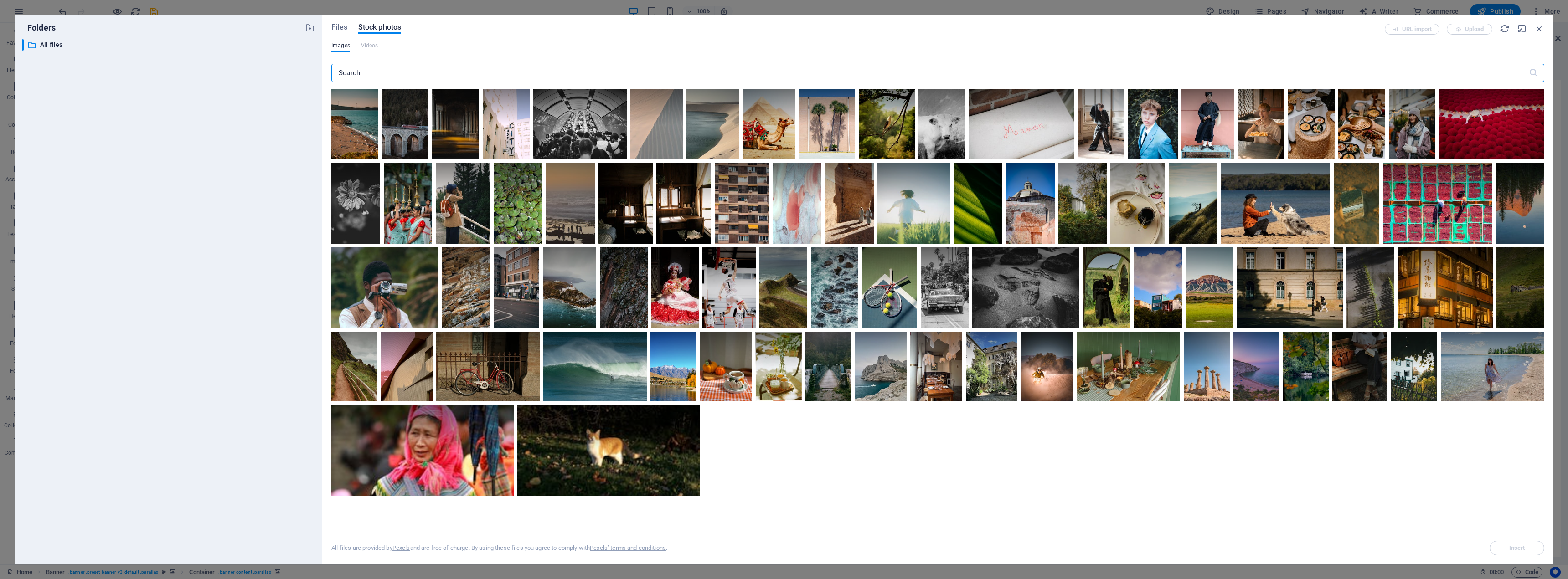
click at [381, 72] on input "text" at bounding box center [929, 73] width 1197 height 18
type input "marketing"
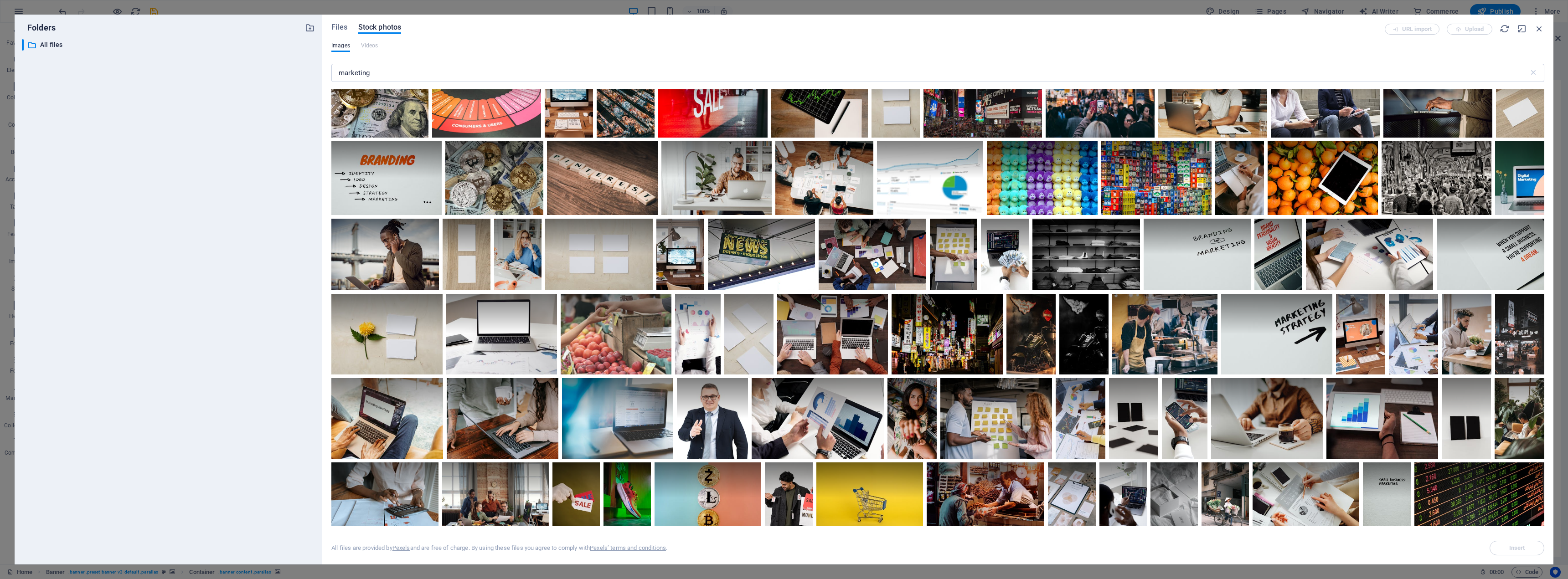
scroll to position [310, 0]
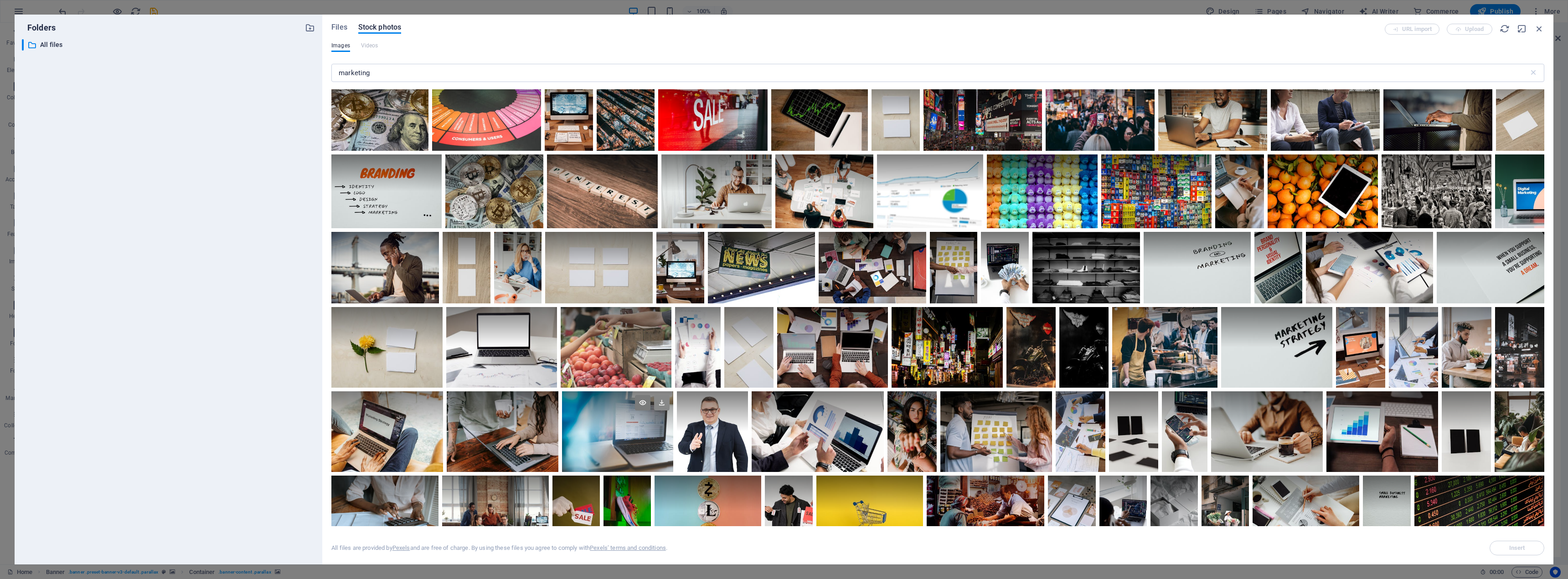
click at [663, 401] on icon at bounding box center [662, 402] width 15 height 15
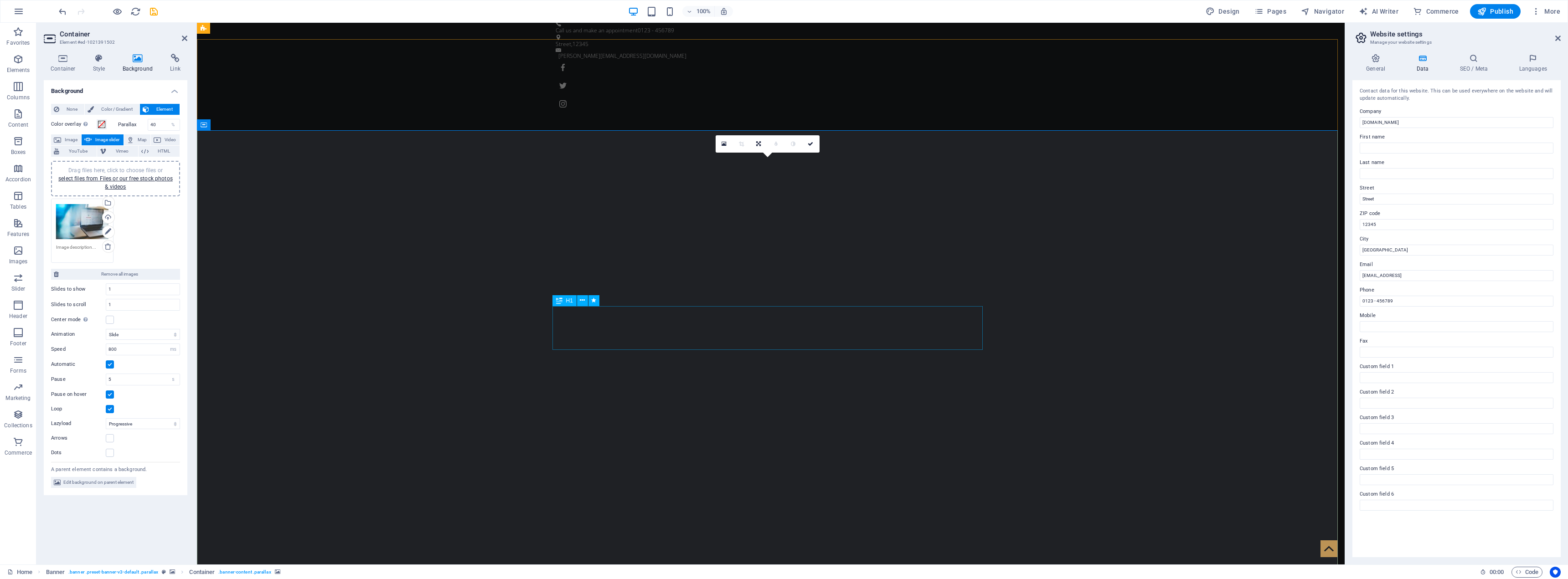
scroll to position [0, 0]
click at [114, 109] on span "Color / Gradient" at bounding box center [117, 109] width 40 height 11
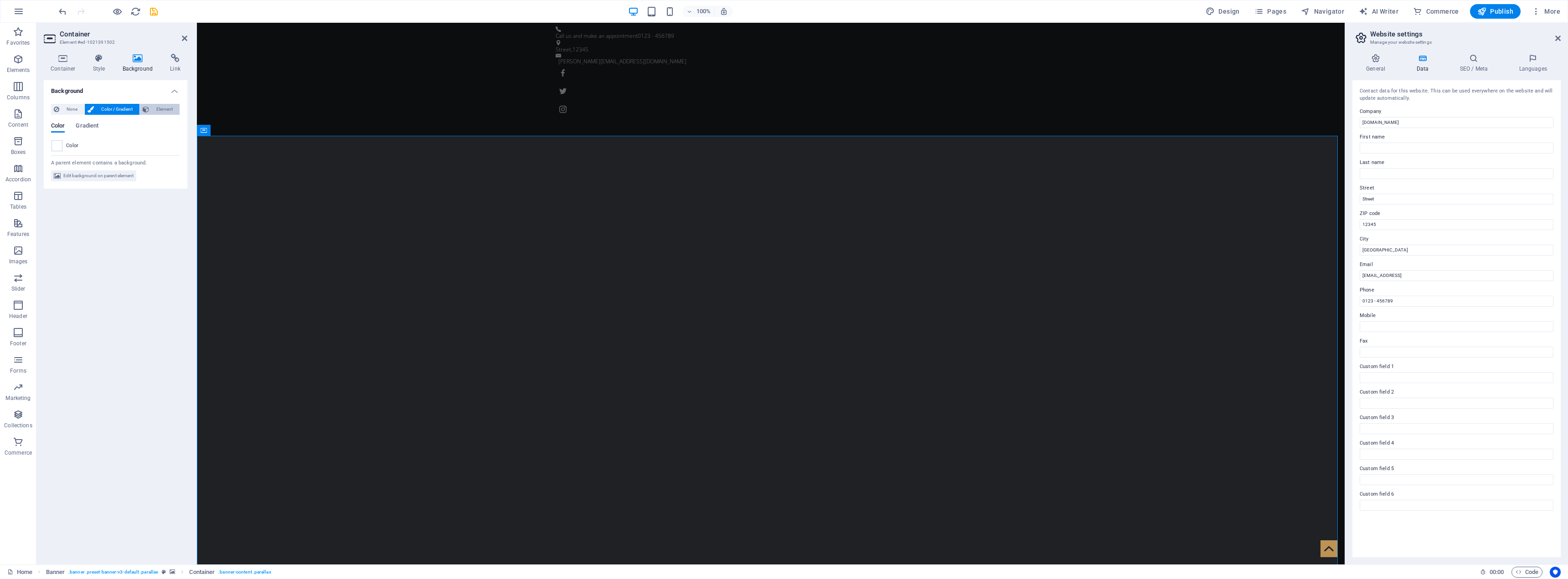
click at [156, 111] on span "Element" at bounding box center [164, 109] width 25 height 11
select select "ms"
select select "s"
select select "progressive"
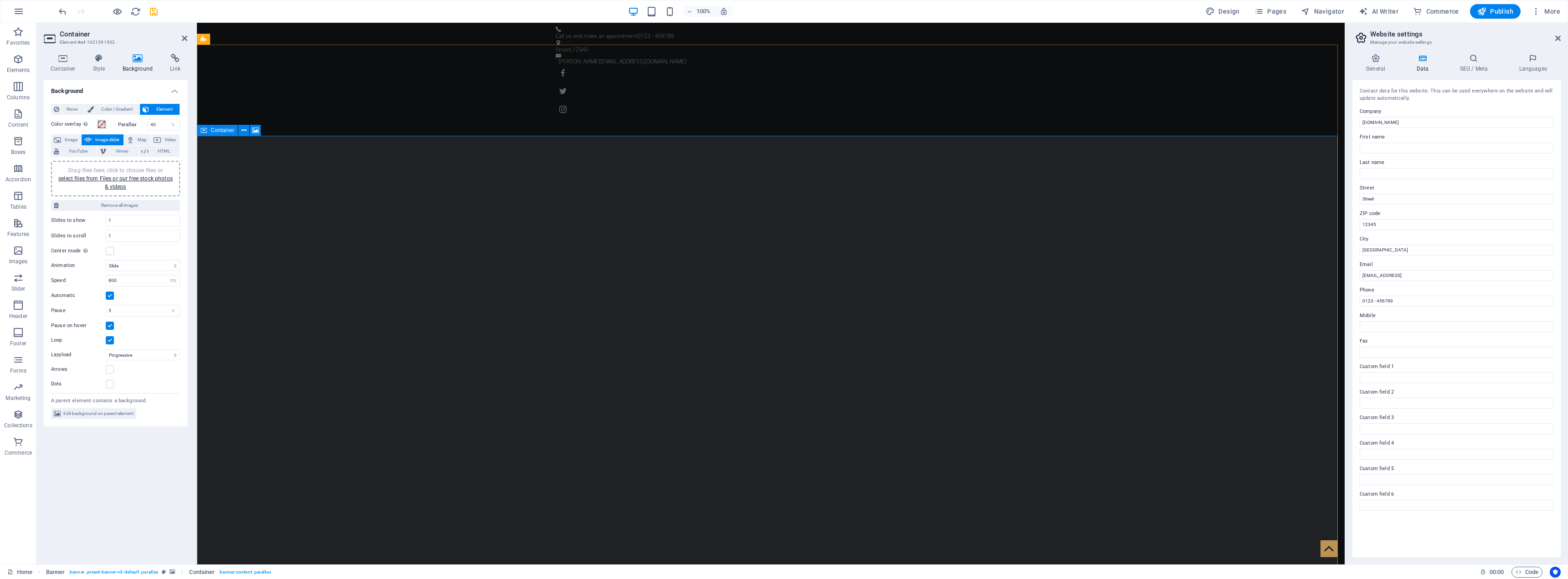
click at [221, 128] on span "Container" at bounding box center [222, 130] width 24 height 5
click at [72, 142] on span "Image" at bounding box center [71, 140] width 15 height 11
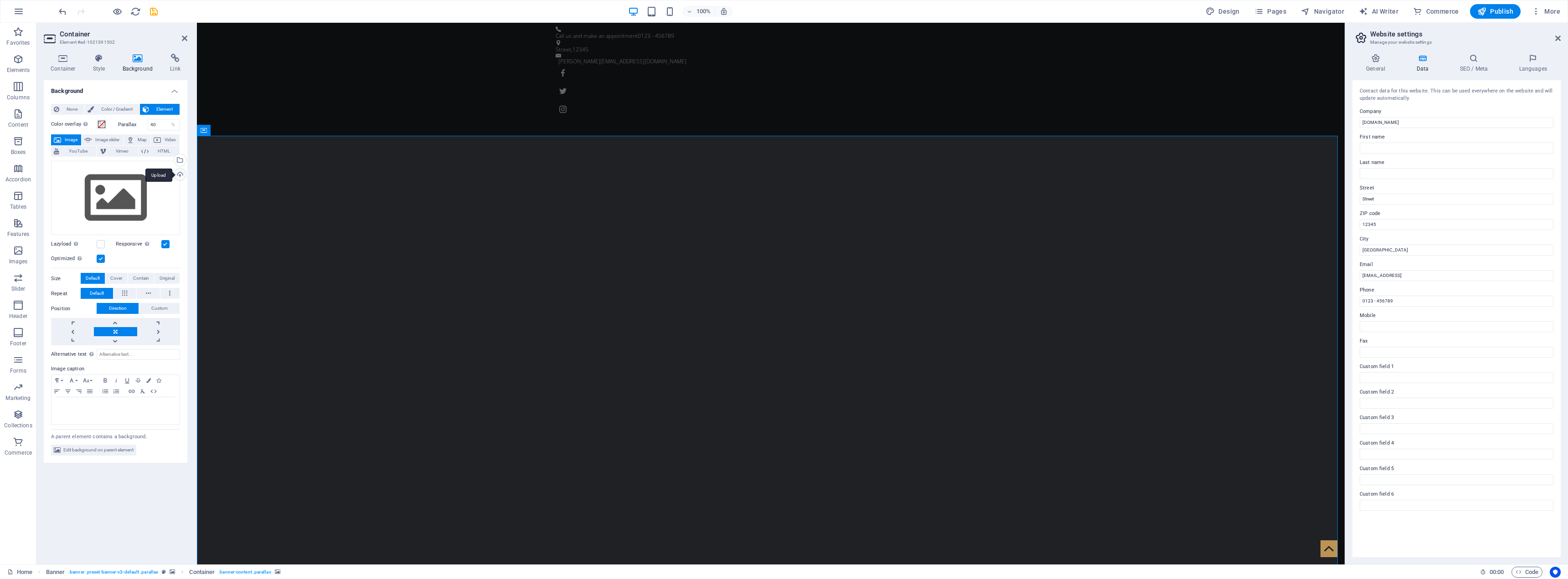
click at [183, 174] on div "Upload" at bounding box center [179, 175] width 13 height 13
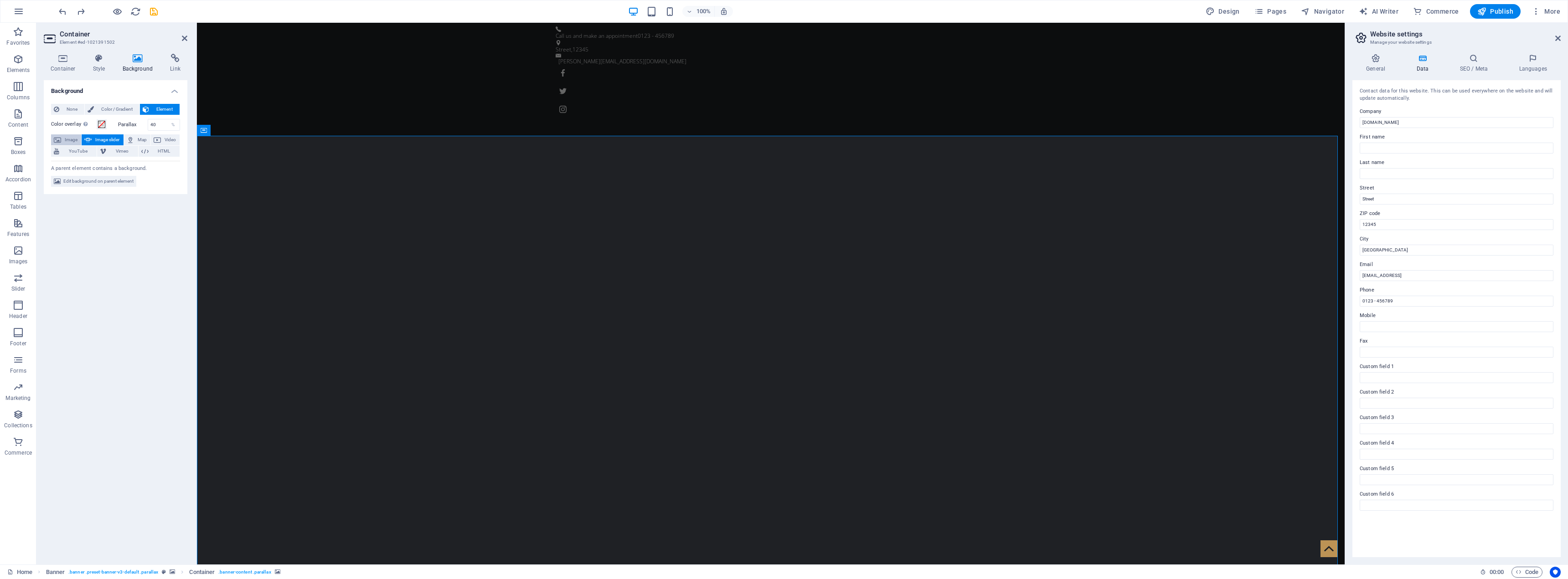
click at [66, 136] on span "Image" at bounding box center [71, 140] width 15 height 11
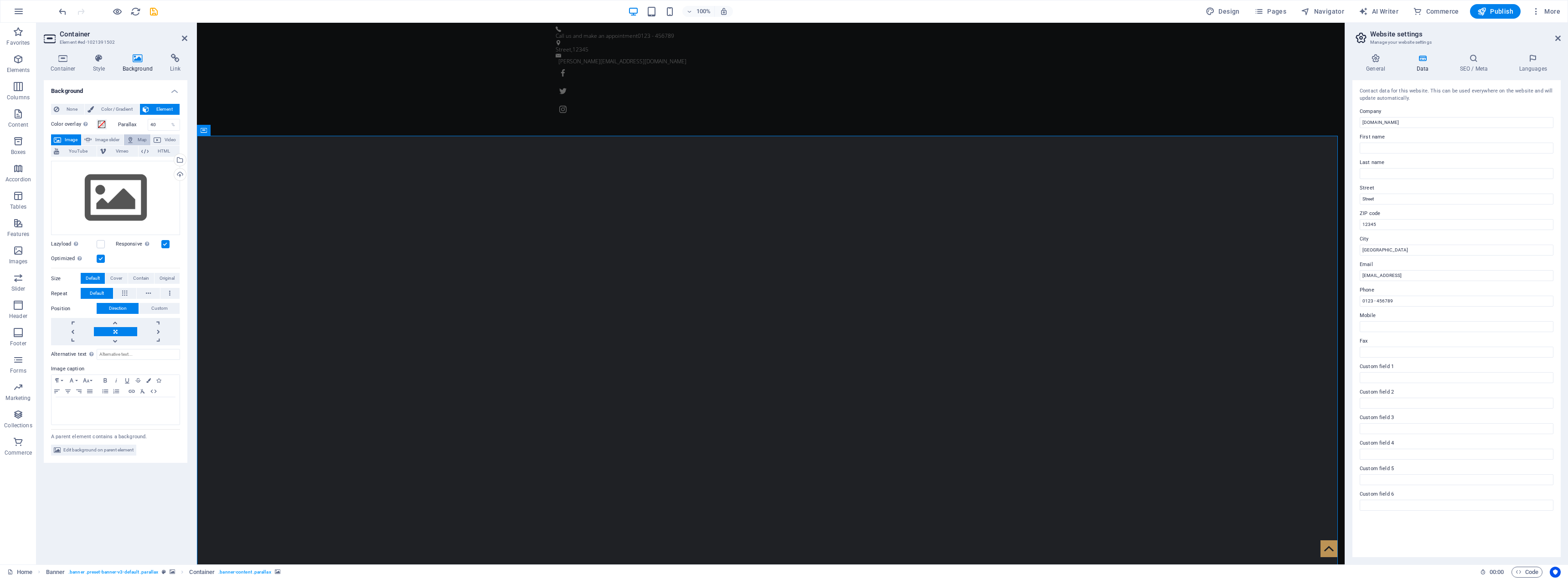
click at [144, 137] on span "Map" at bounding box center [142, 140] width 11 height 11
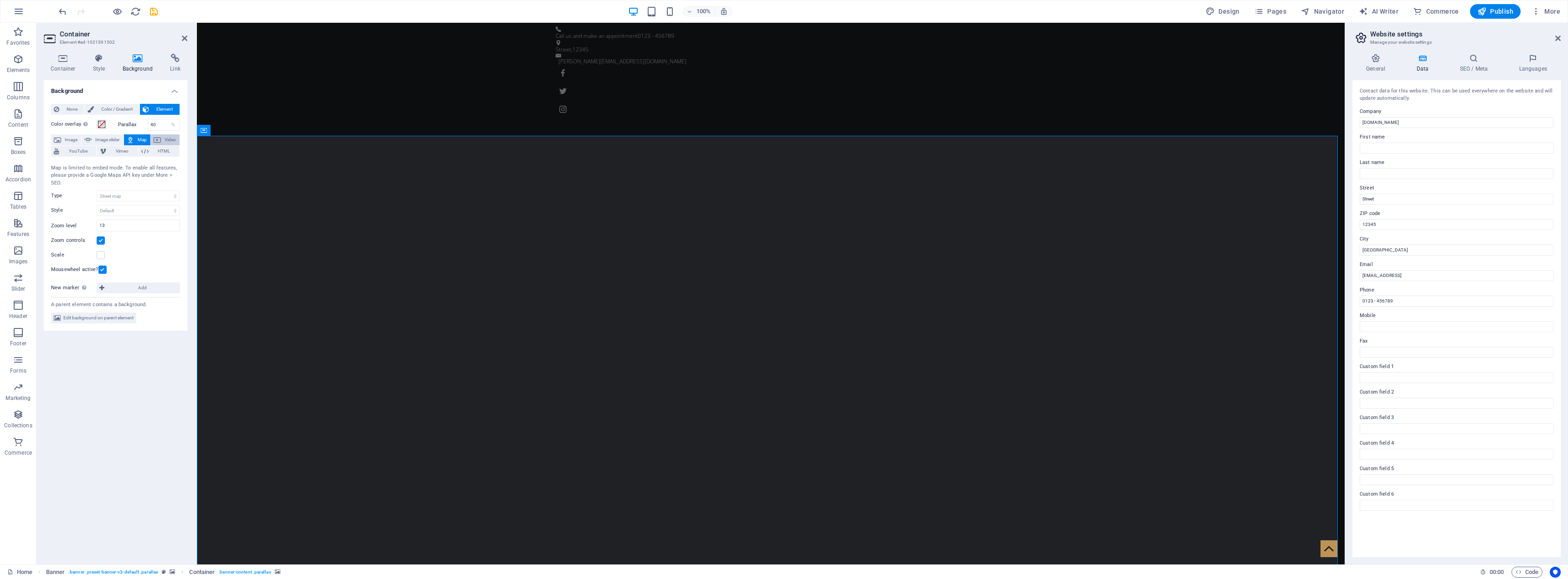
click at [167, 140] on span "Video" at bounding box center [170, 140] width 13 height 11
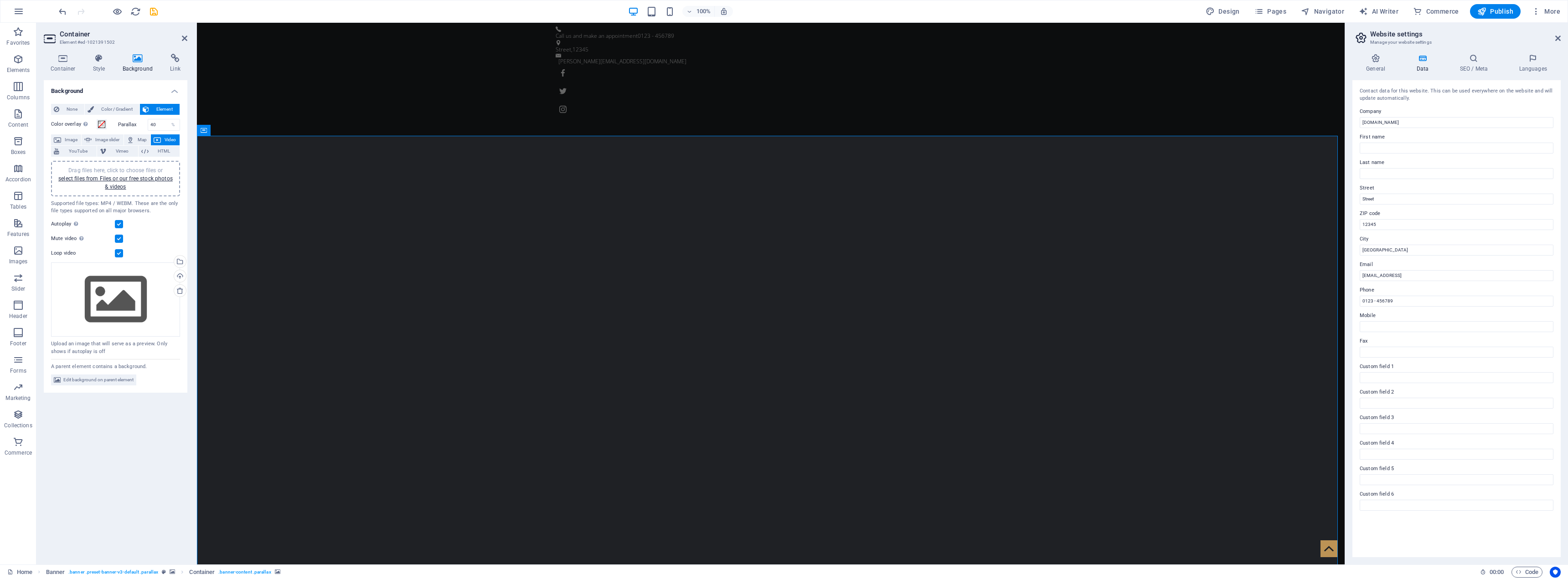
click at [79, 153] on span "YouTube" at bounding box center [78, 151] width 32 height 11
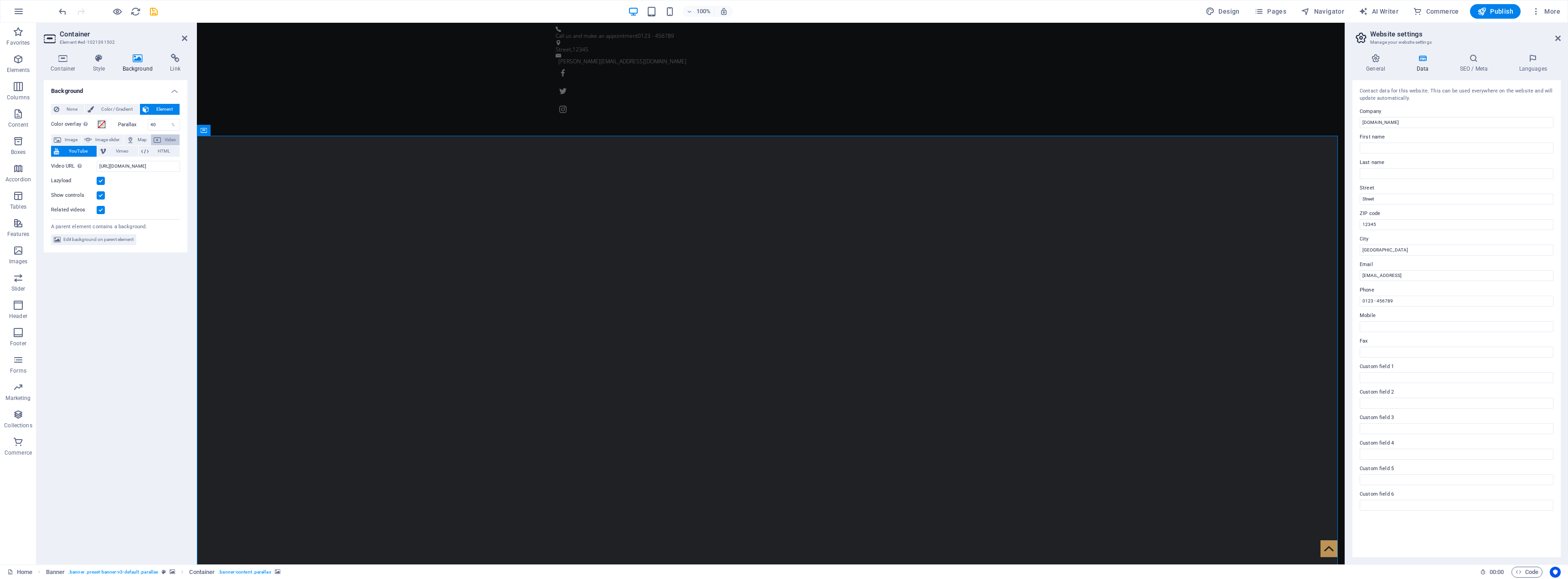
click at [178, 138] on button "Video" at bounding box center [165, 140] width 29 height 11
click at [72, 139] on span "Image" at bounding box center [71, 140] width 15 height 11
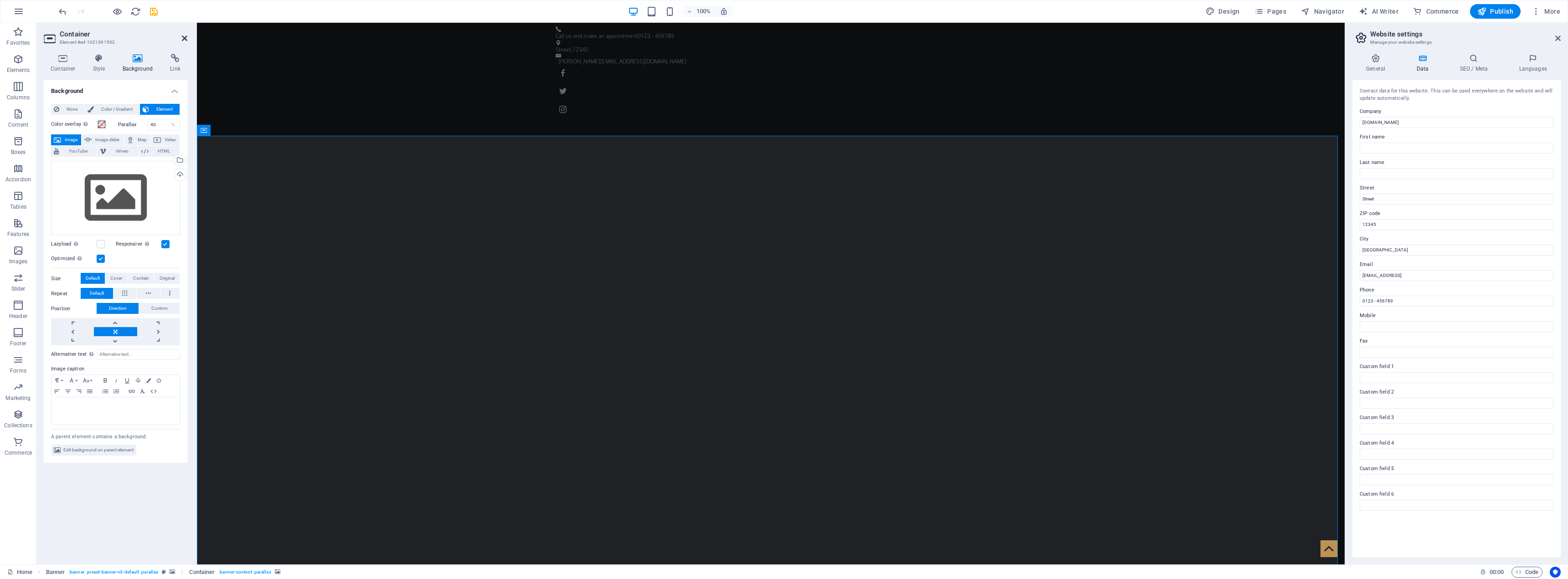
click at [183, 36] on icon at bounding box center [184, 38] width 5 height 7
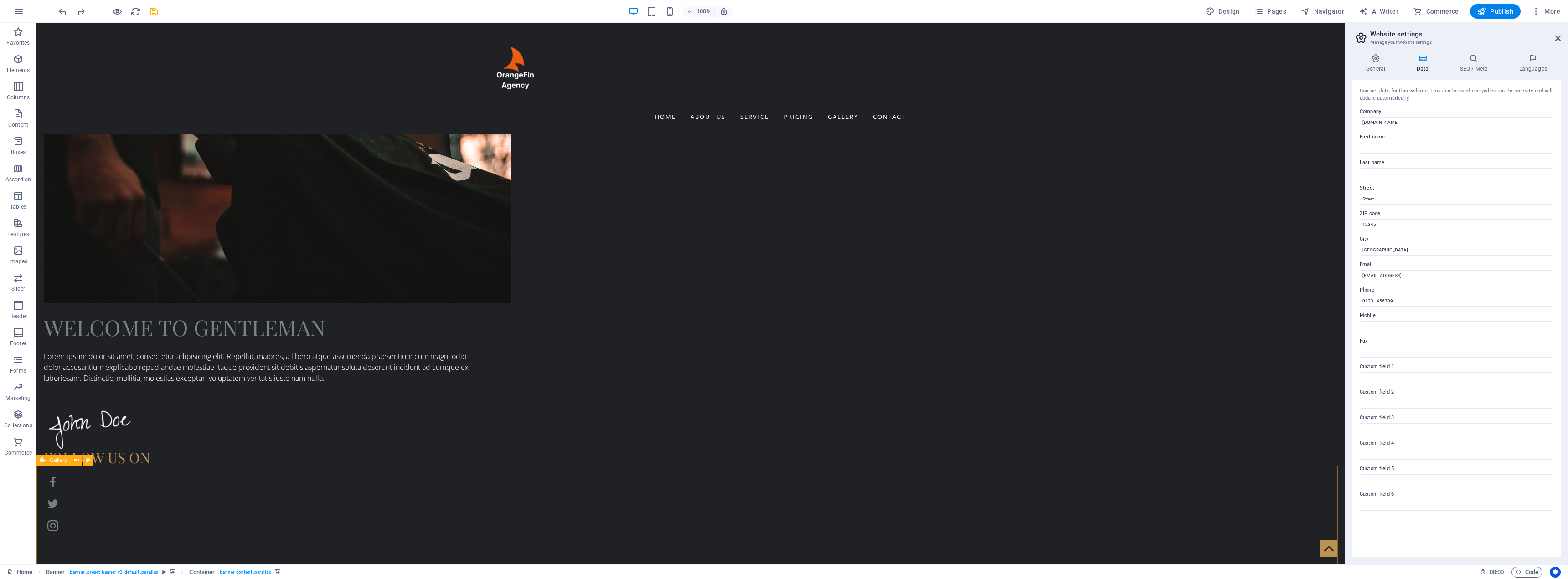
scroll to position [1381, 0]
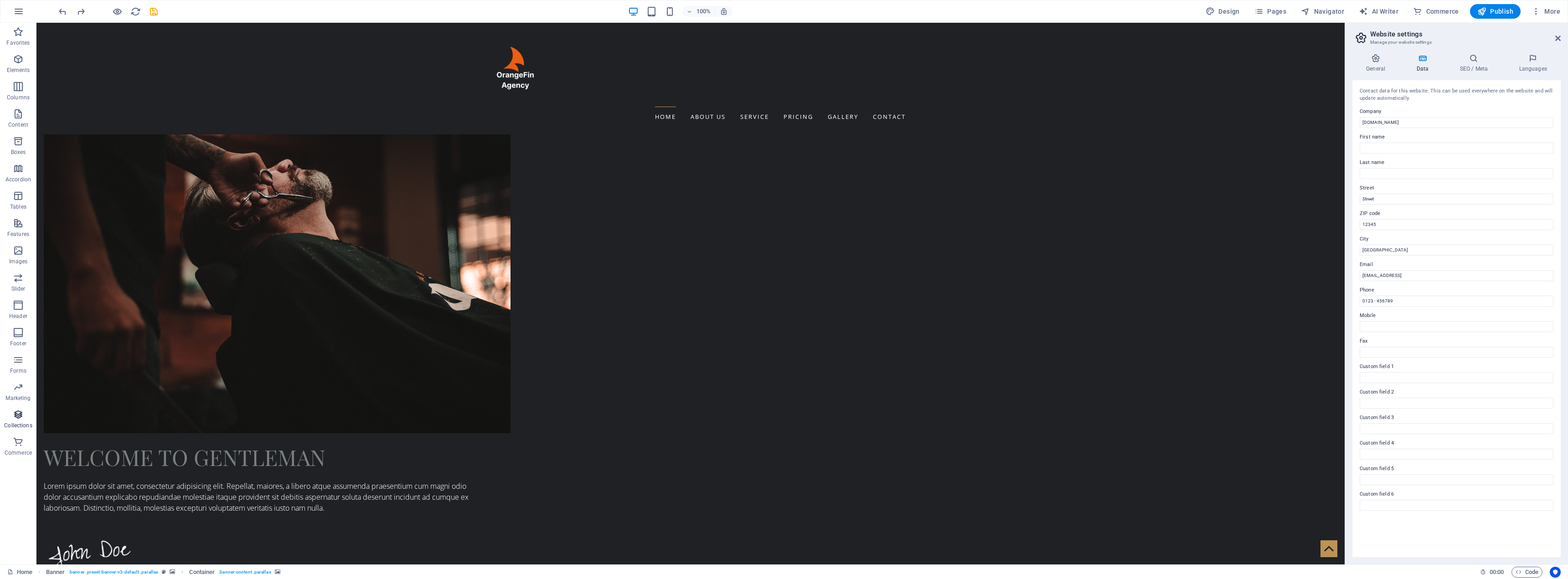
click at [14, 423] on p "Collections" at bounding box center [18, 425] width 28 height 7
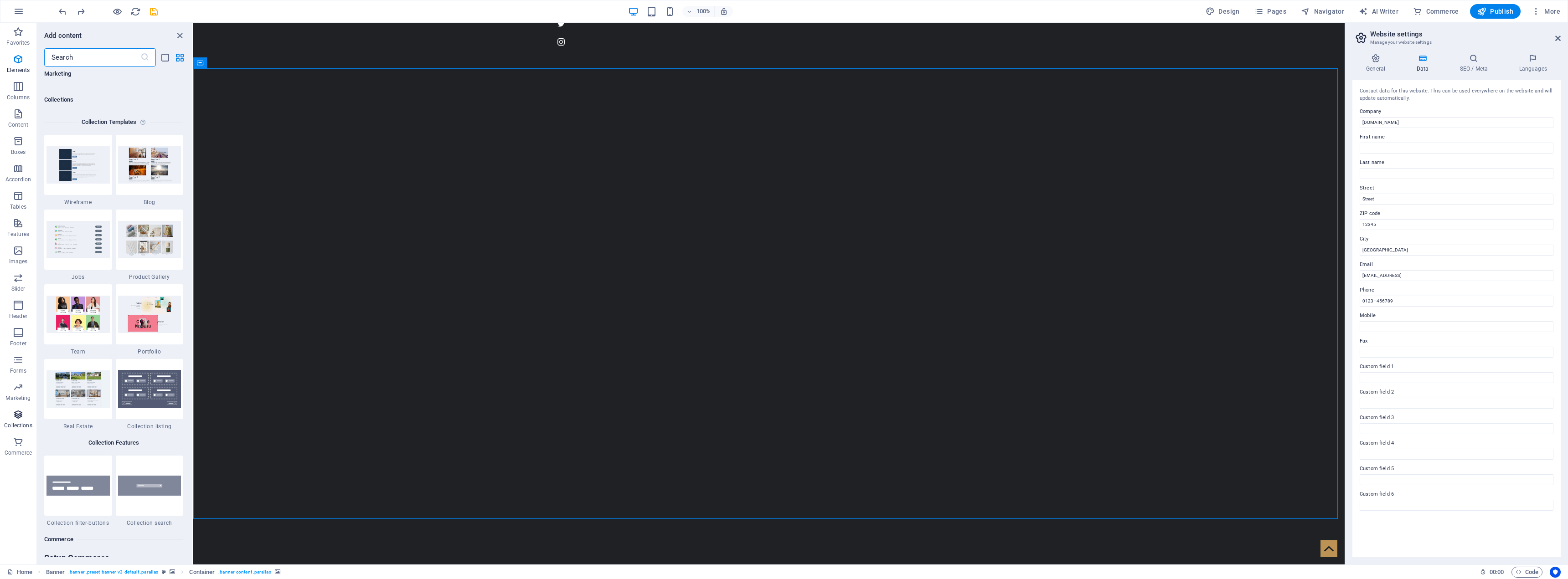
scroll to position [8337, 0]
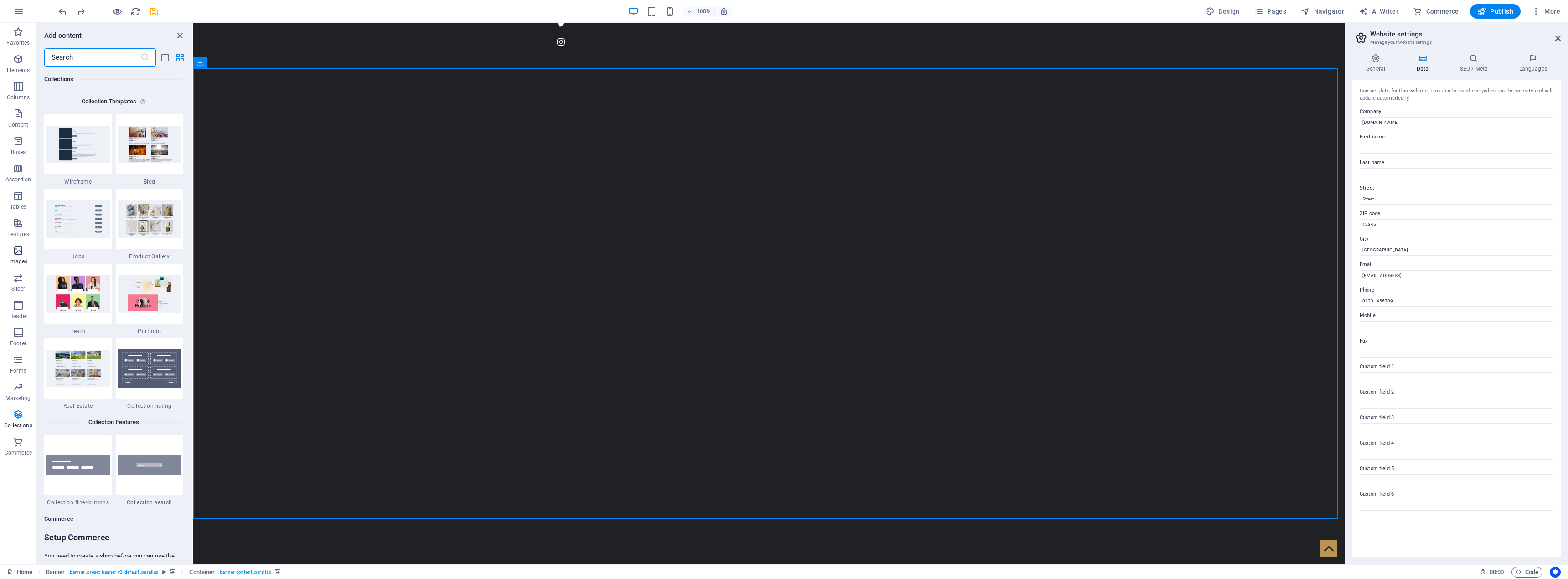
click at [19, 258] on p "Images" at bounding box center [18, 262] width 19 height 7
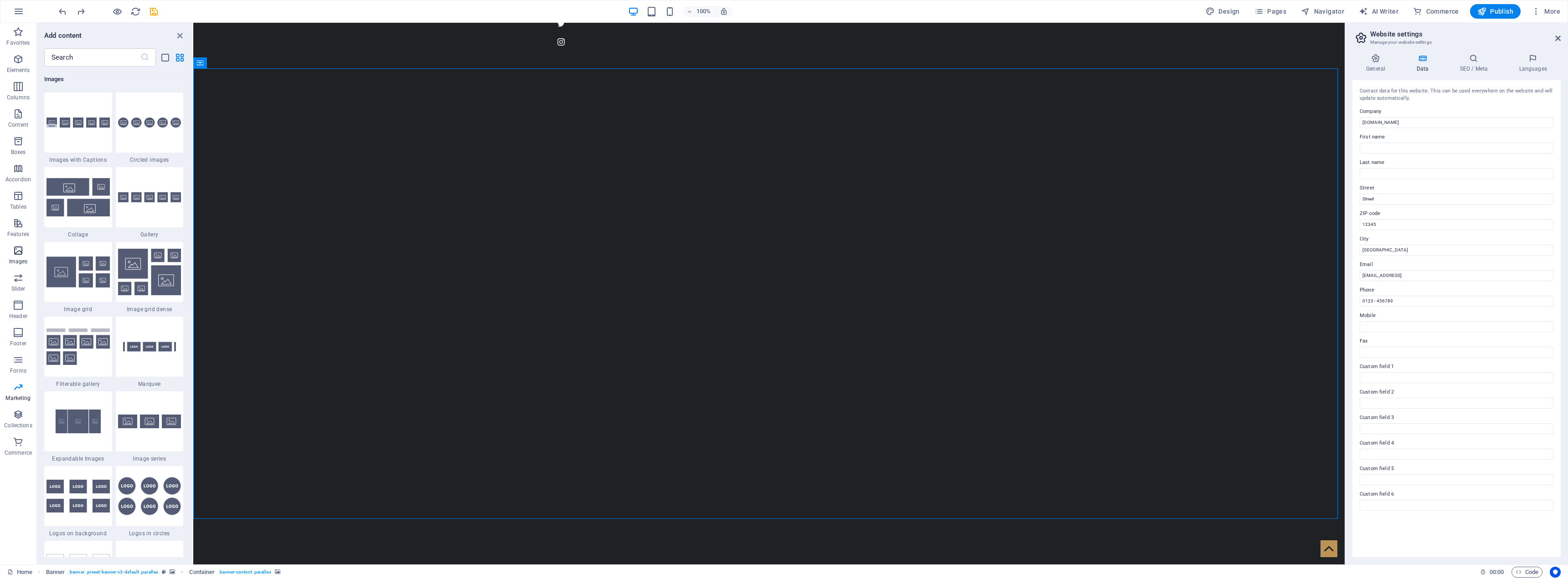
scroll to position [4618, 0]
click at [13, 123] on p "Content" at bounding box center [18, 125] width 20 height 7
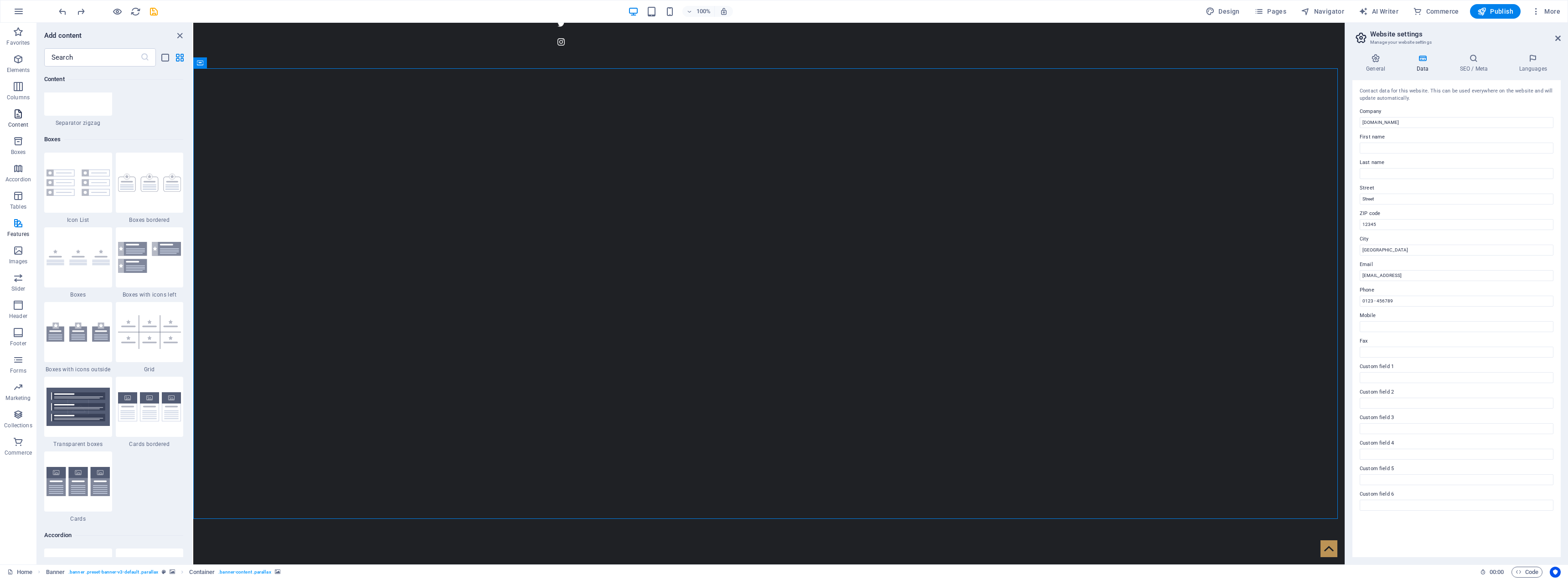
scroll to position [1593, 0]
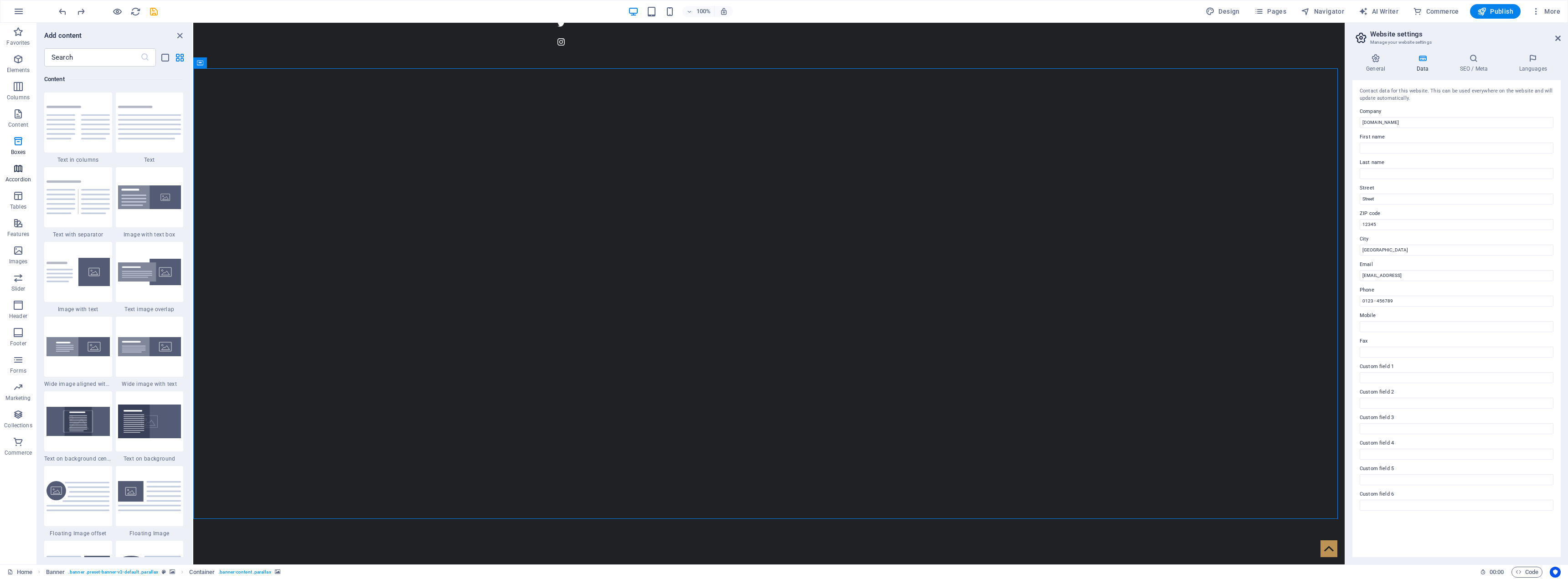
click at [21, 170] on icon "button" at bounding box center [18, 168] width 11 height 11
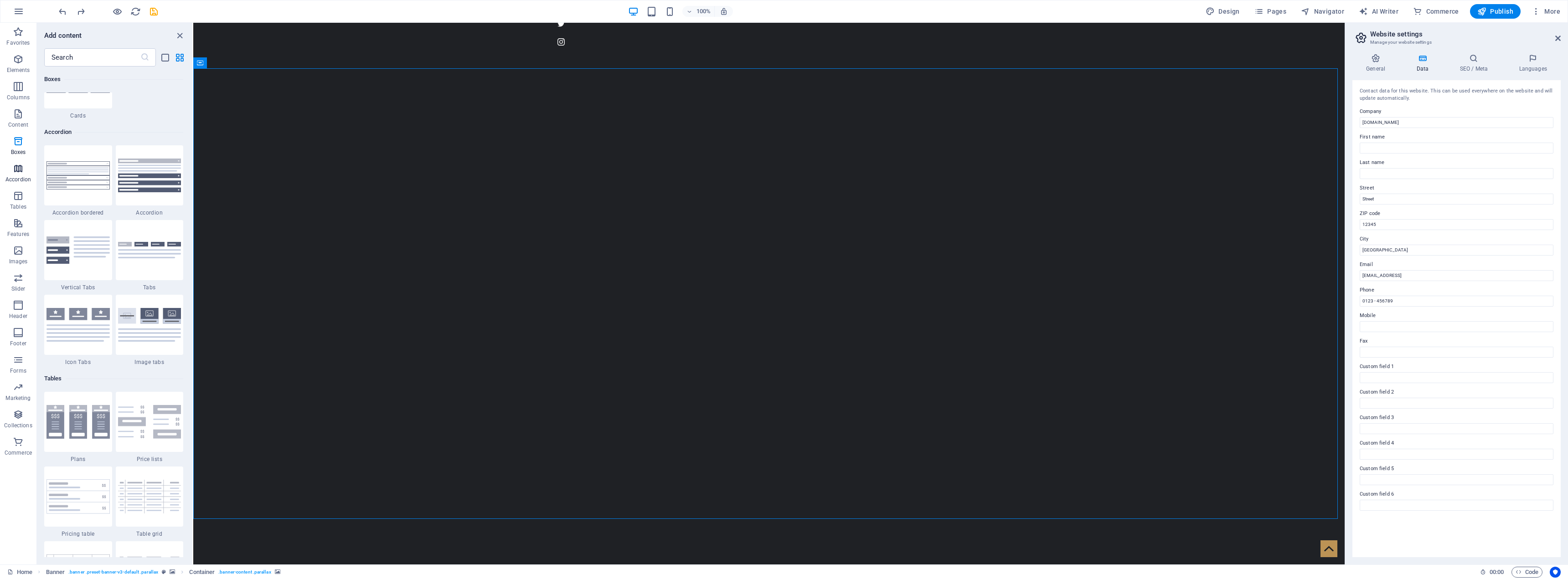
scroll to position [2908, 0]
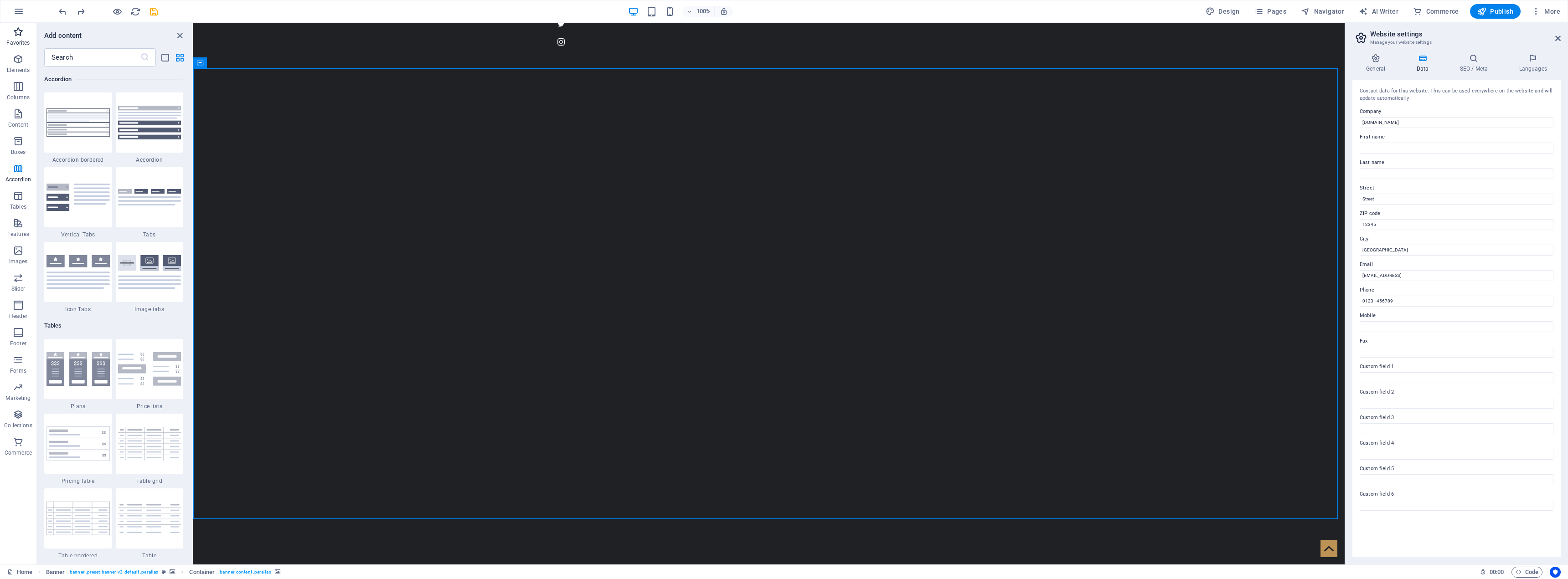
click at [16, 36] on icon "button" at bounding box center [18, 32] width 11 height 11
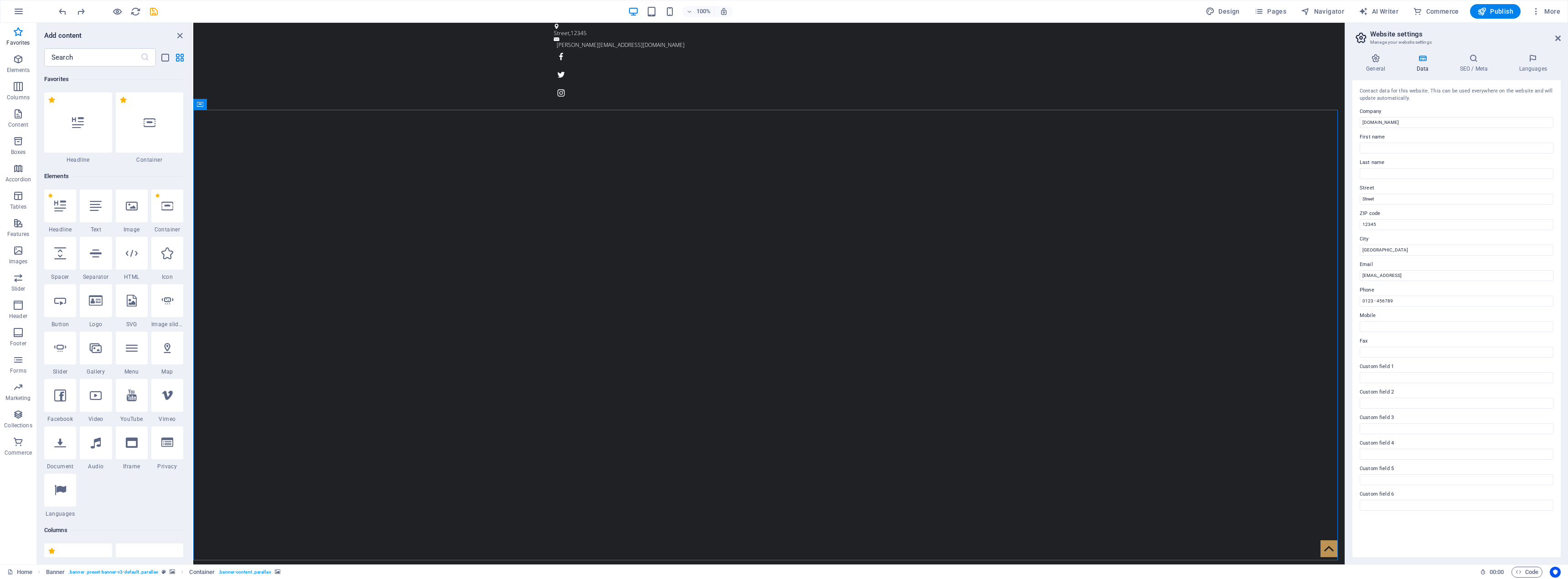
scroll to position [0, 0]
click at [782, 41] on icon at bounding box center [1558, 38] width 5 height 7
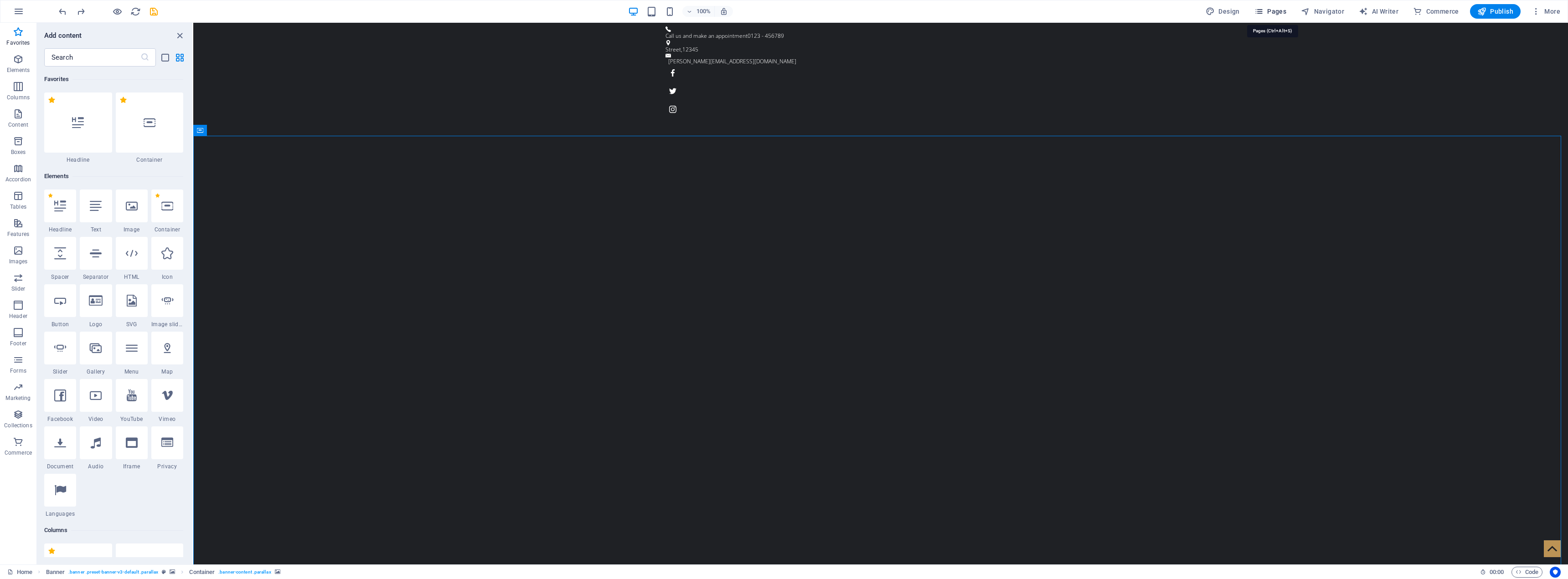
click at [782, 10] on span "Pages" at bounding box center [1270, 11] width 32 height 9
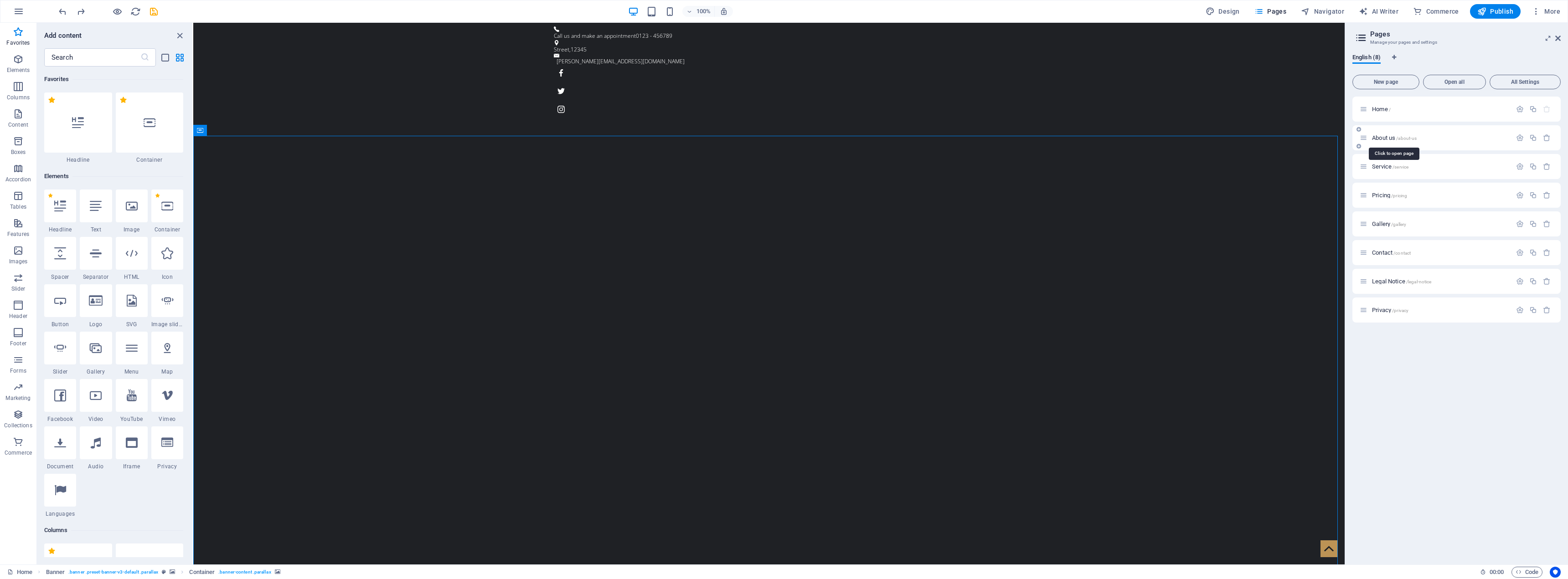
click at [782, 137] on span "/about-us" at bounding box center [1407, 138] width 21 height 5
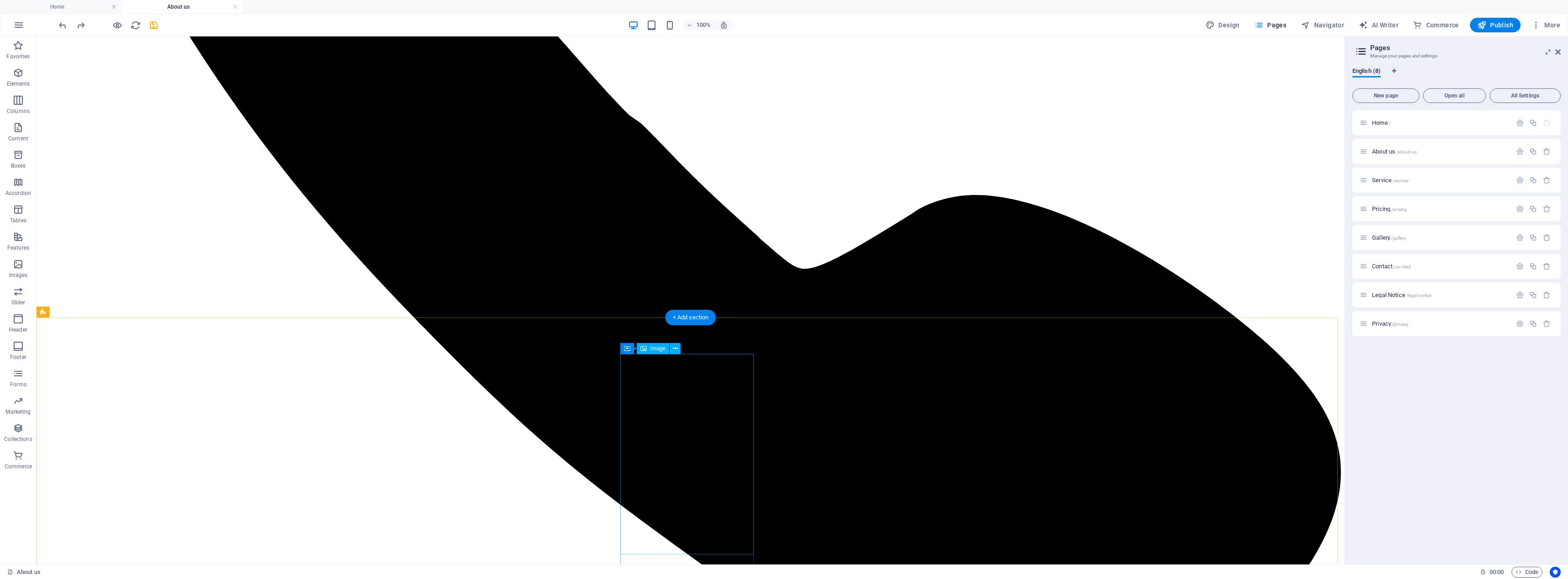
scroll to position [317, 0]
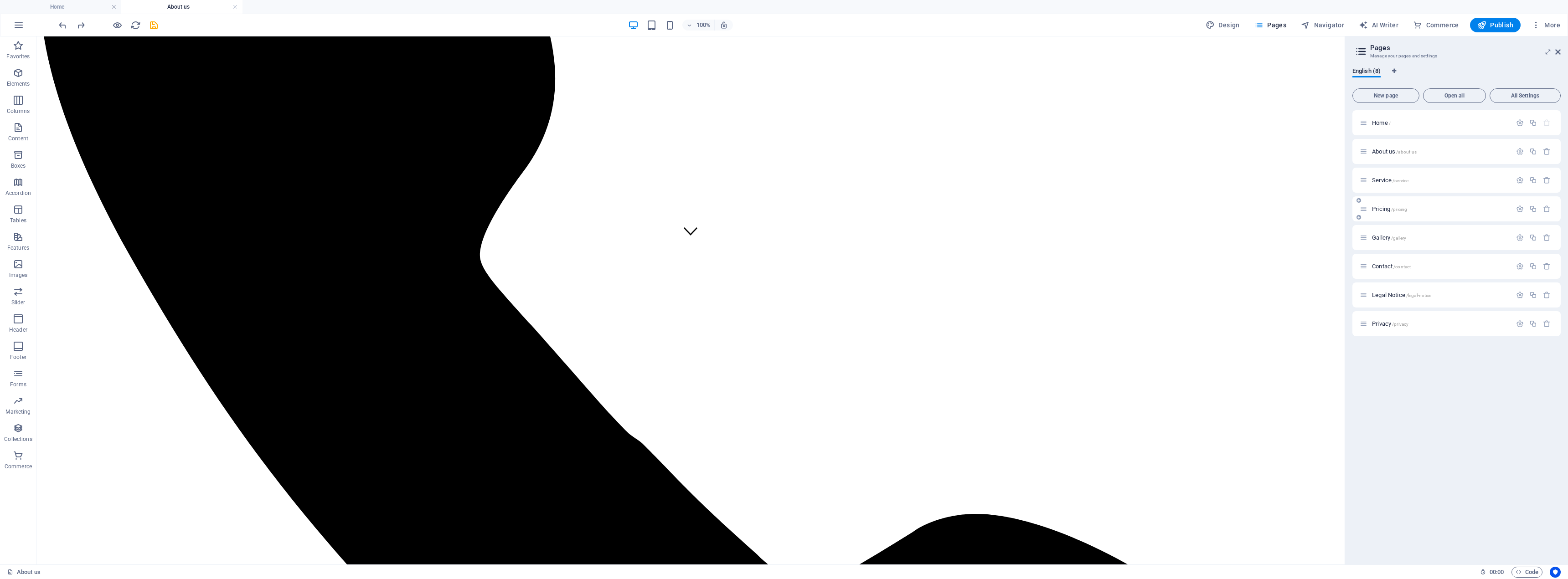
click at [782, 207] on span "Pricing /pricing" at bounding box center [1390, 209] width 35 height 7
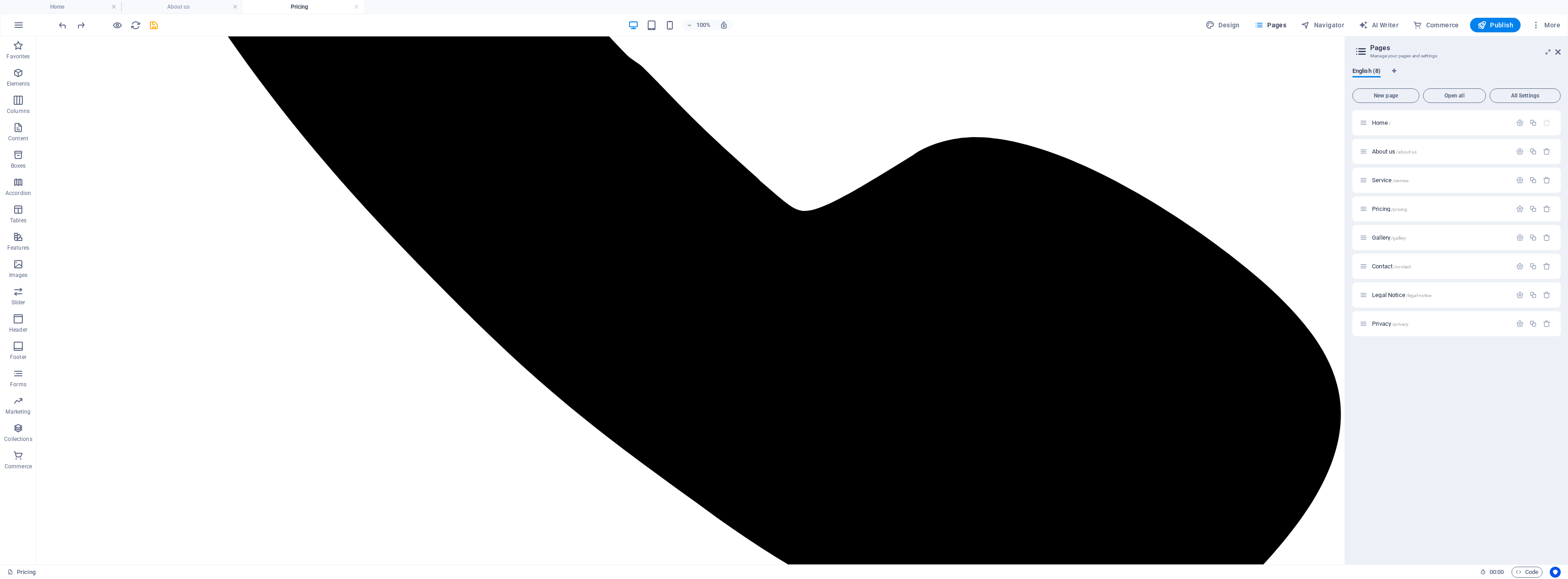
scroll to position [820, 0]
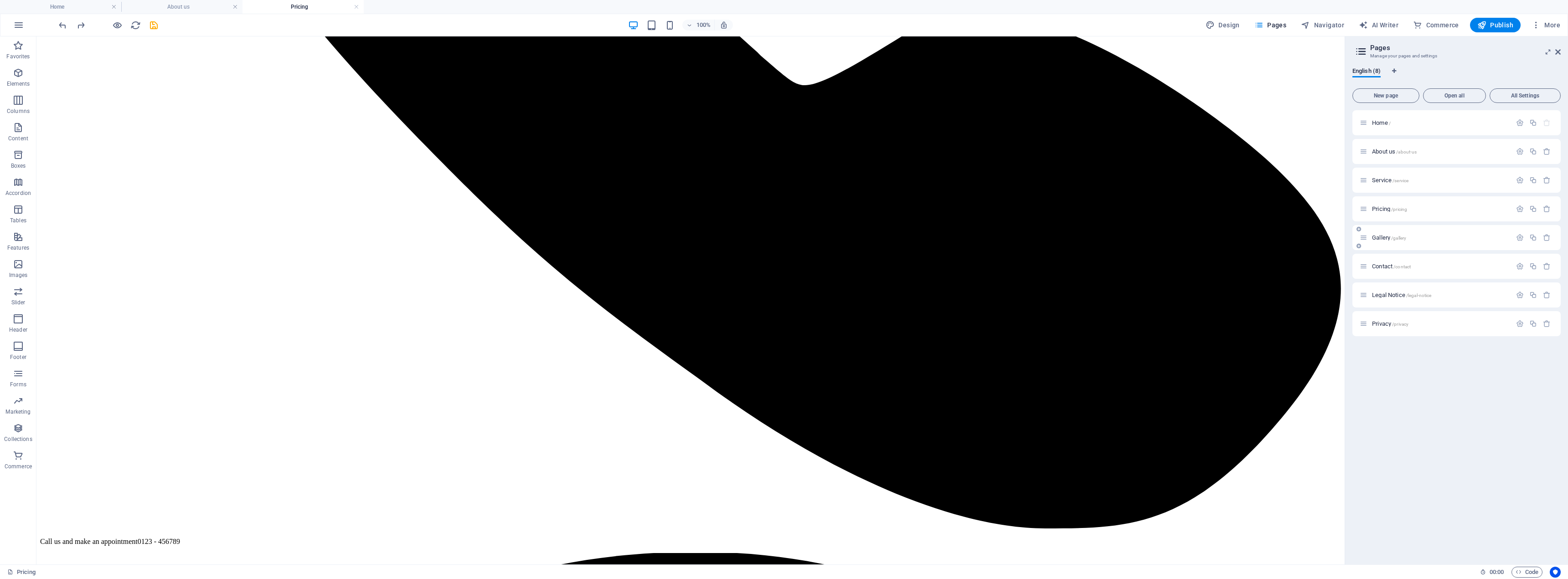
click at [782, 235] on span "/gallery" at bounding box center [1398, 238] width 15 height 5
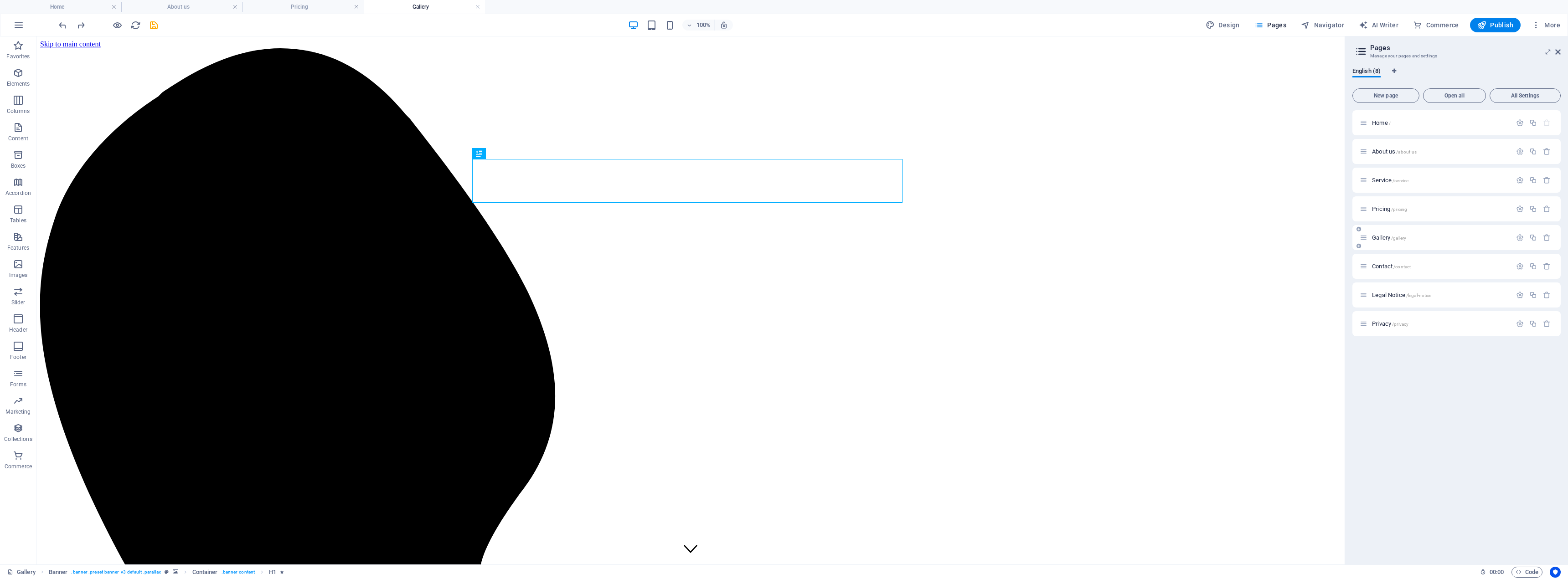
scroll to position [0, 0]
click at [782, 237] on icon "button" at bounding box center [1520, 237] width 8 height 8
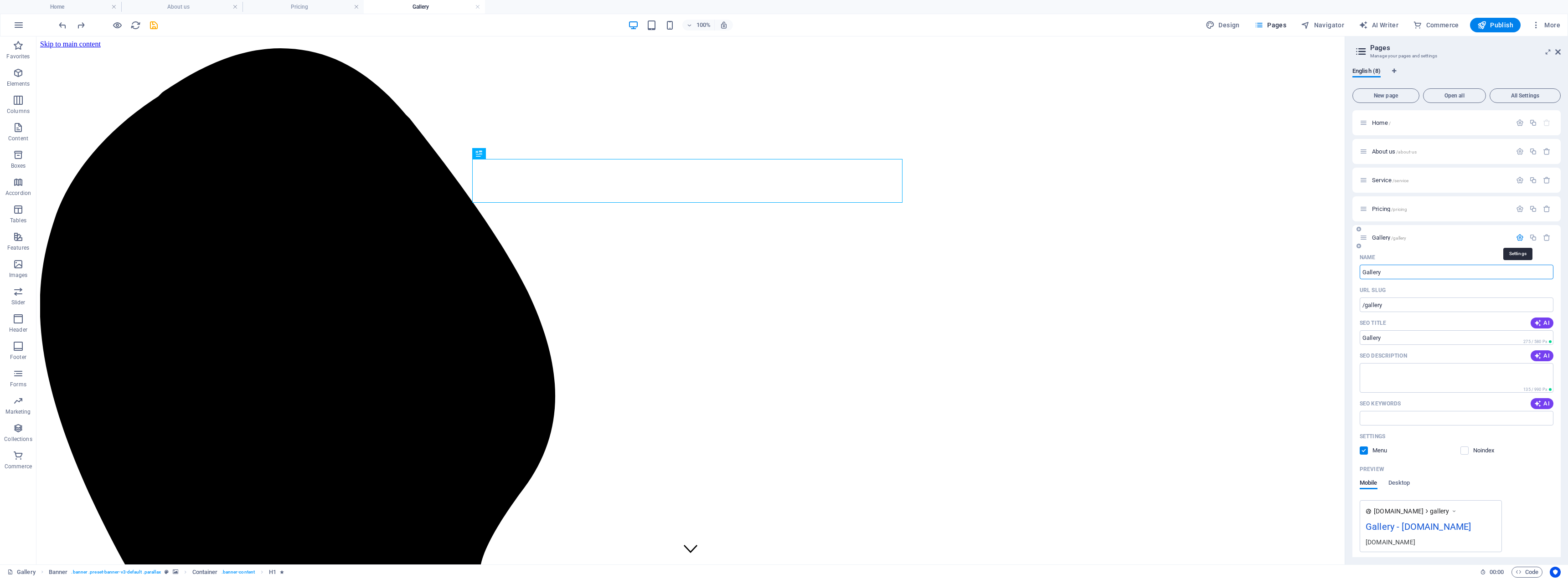
click at [782, 237] on icon "button" at bounding box center [1520, 237] width 8 height 8
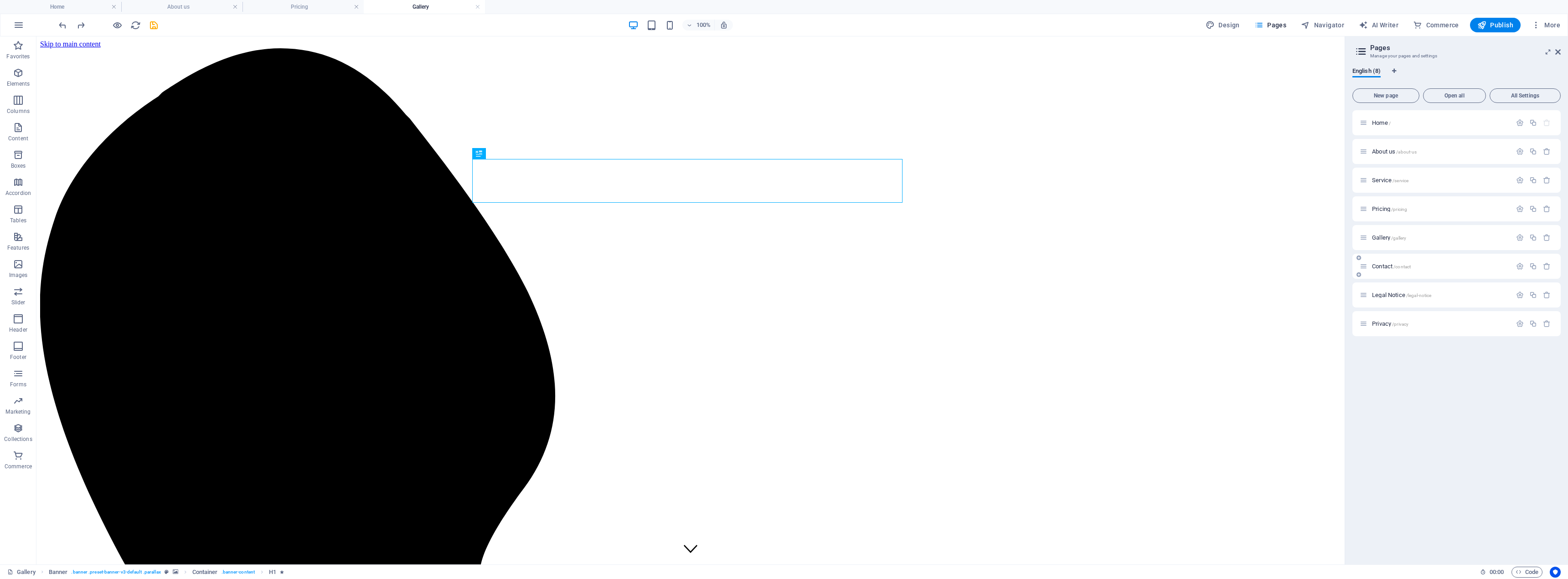
click at [782, 269] on span "/contact" at bounding box center [1402, 266] width 17 height 5
click at [782, 298] on div "Legal Notice /legal-notice" at bounding box center [1435, 294] width 152 height 10
click at [782, 294] on span "Legal Notice /legal-notice" at bounding box center [1401, 294] width 59 height 7
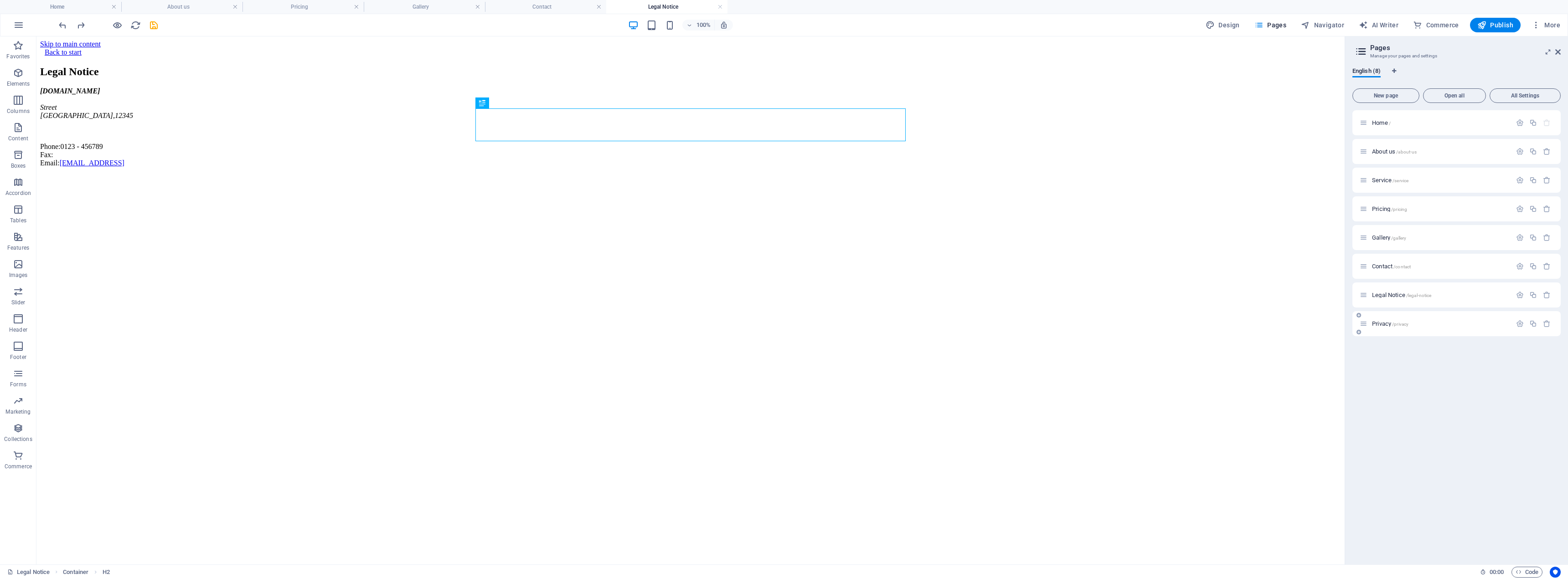
click at [782, 325] on span "/privacy" at bounding box center [1400, 324] width 16 height 5
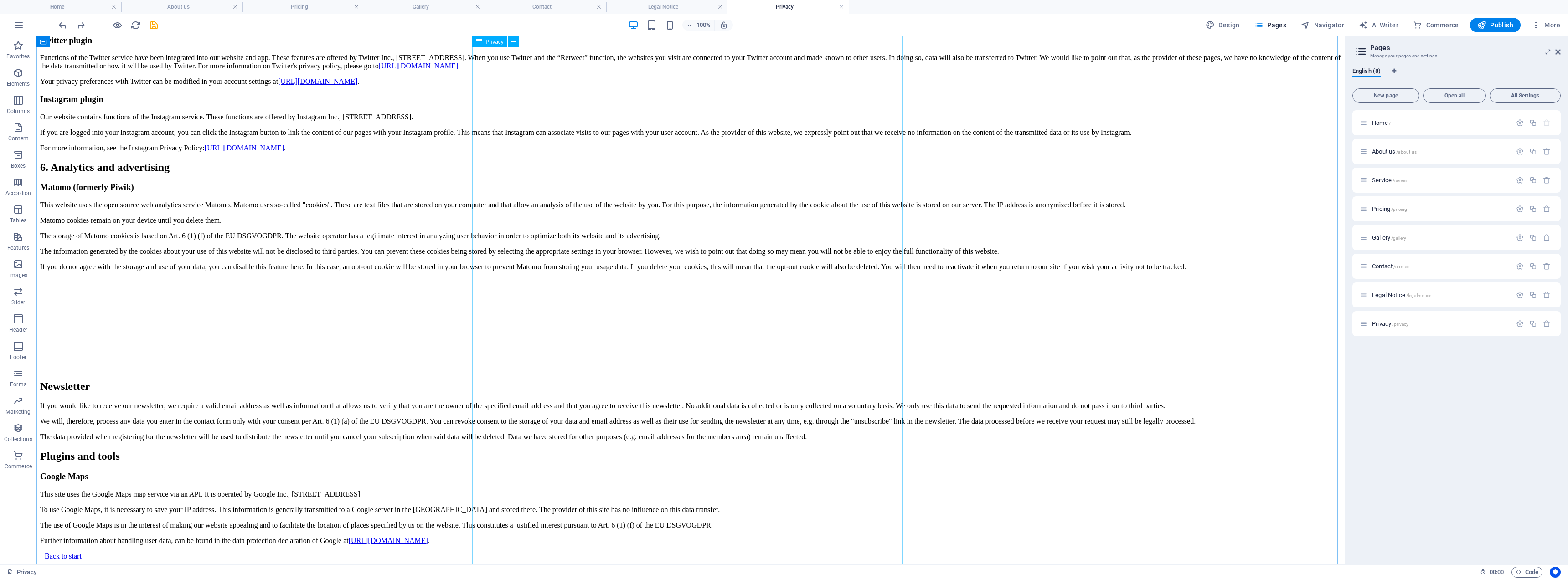
scroll to position [2734, 0]
click at [782, 122] on span "Home /" at bounding box center [1381, 122] width 19 height 7
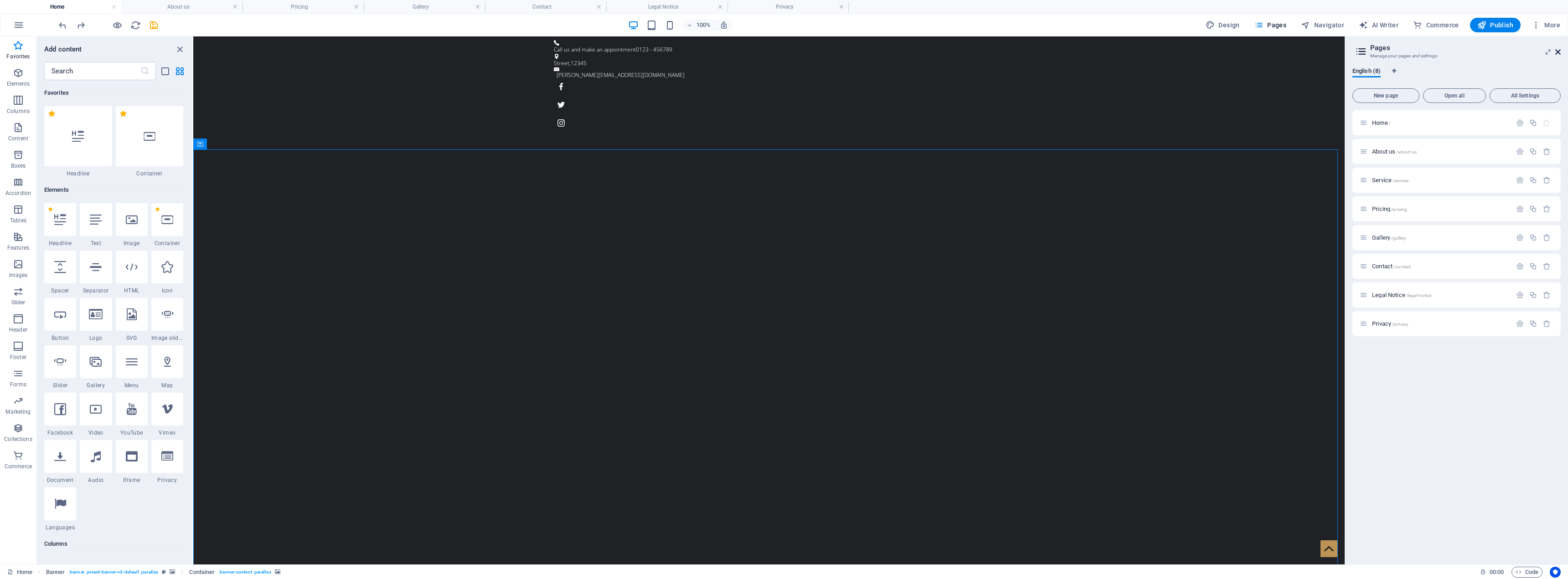
click at [782, 51] on icon at bounding box center [1558, 52] width 5 height 7
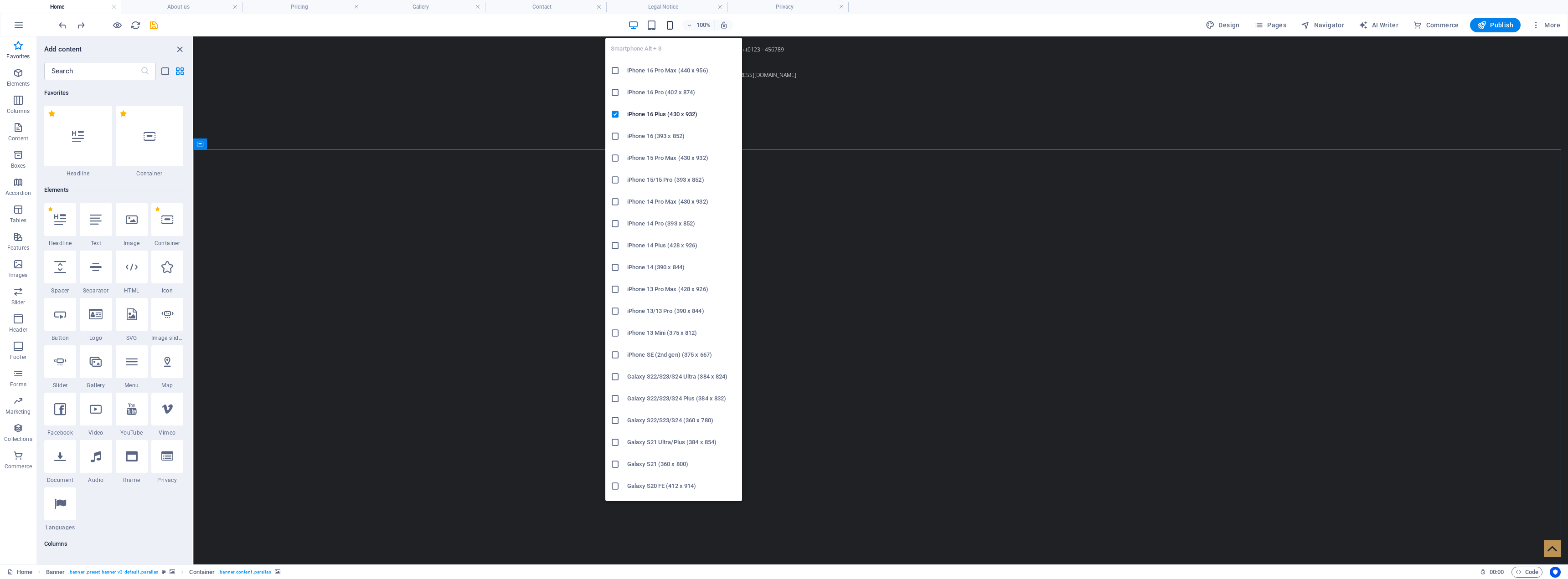
click at [671, 30] on icon "button" at bounding box center [670, 25] width 10 height 10
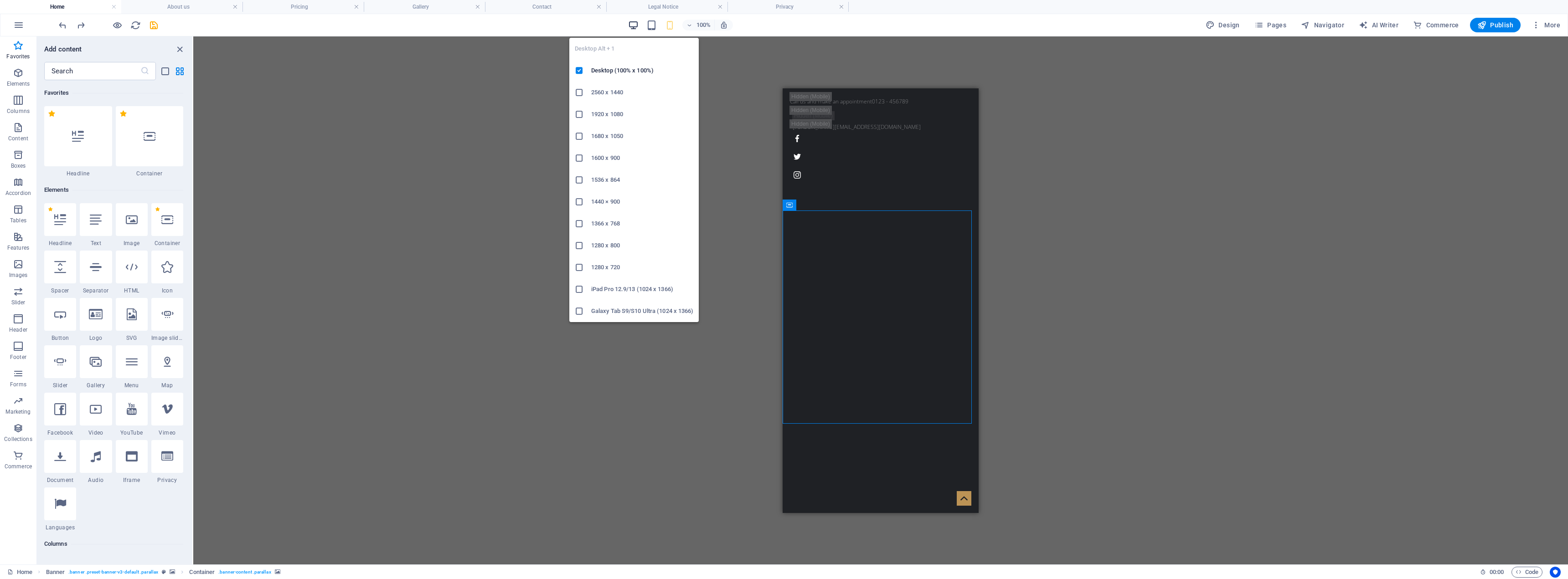
click at [634, 24] on icon "button" at bounding box center [633, 25] width 10 height 10
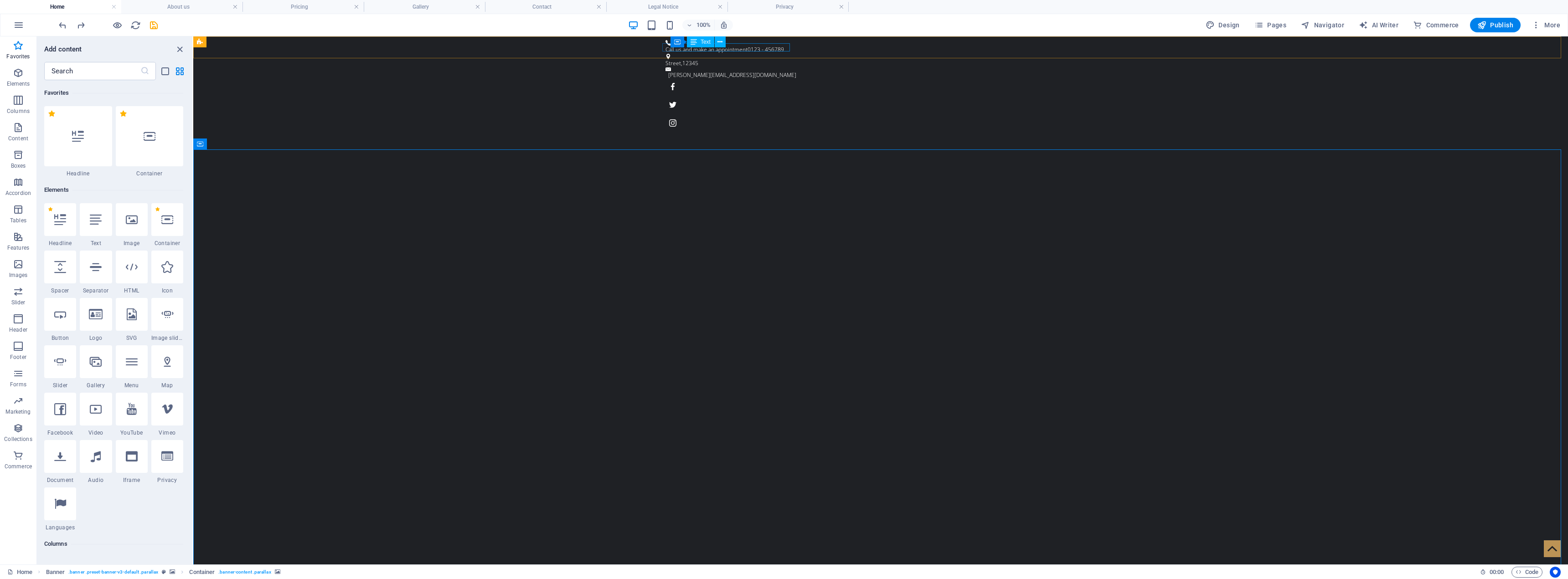
click at [704, 43] on span "Text" at bounding box center [705, 41] width 10 height 5
click at [719, 42] on icon at bounding box center [720, 42] width 5 height 10
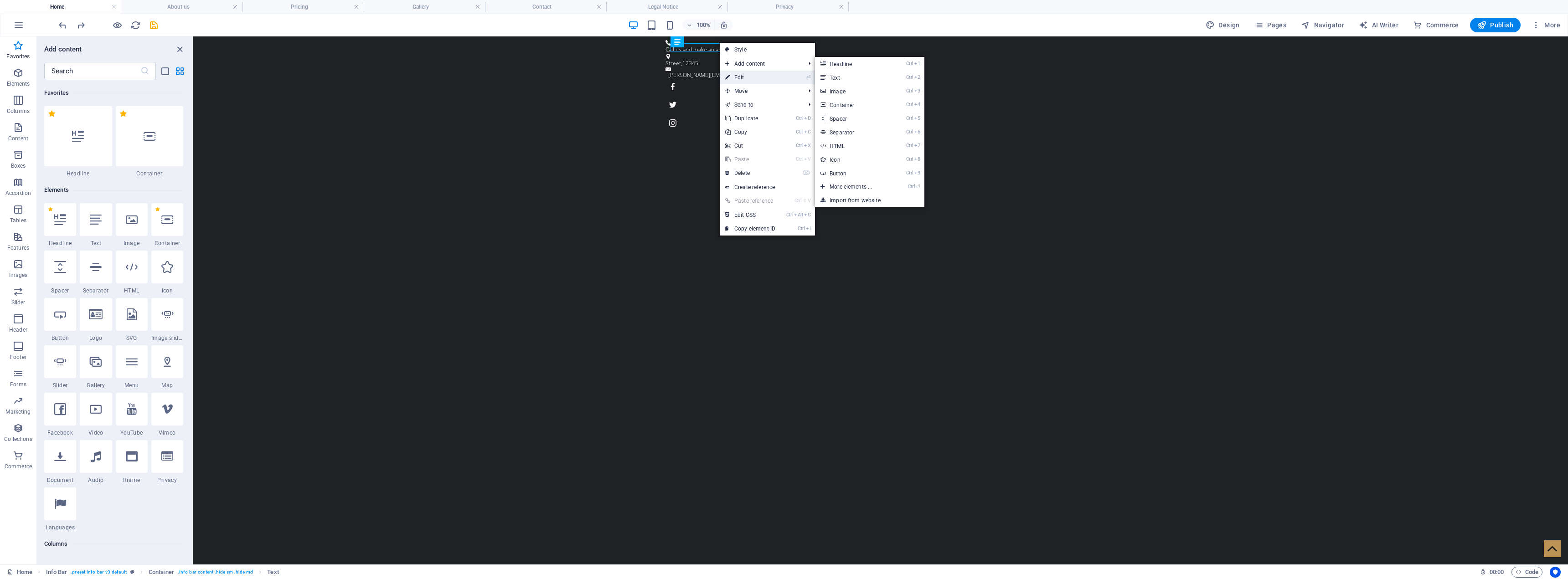
click at [745, 74] on link "⏎ Edit" at bounding box center [750, 77] width 61 height 13
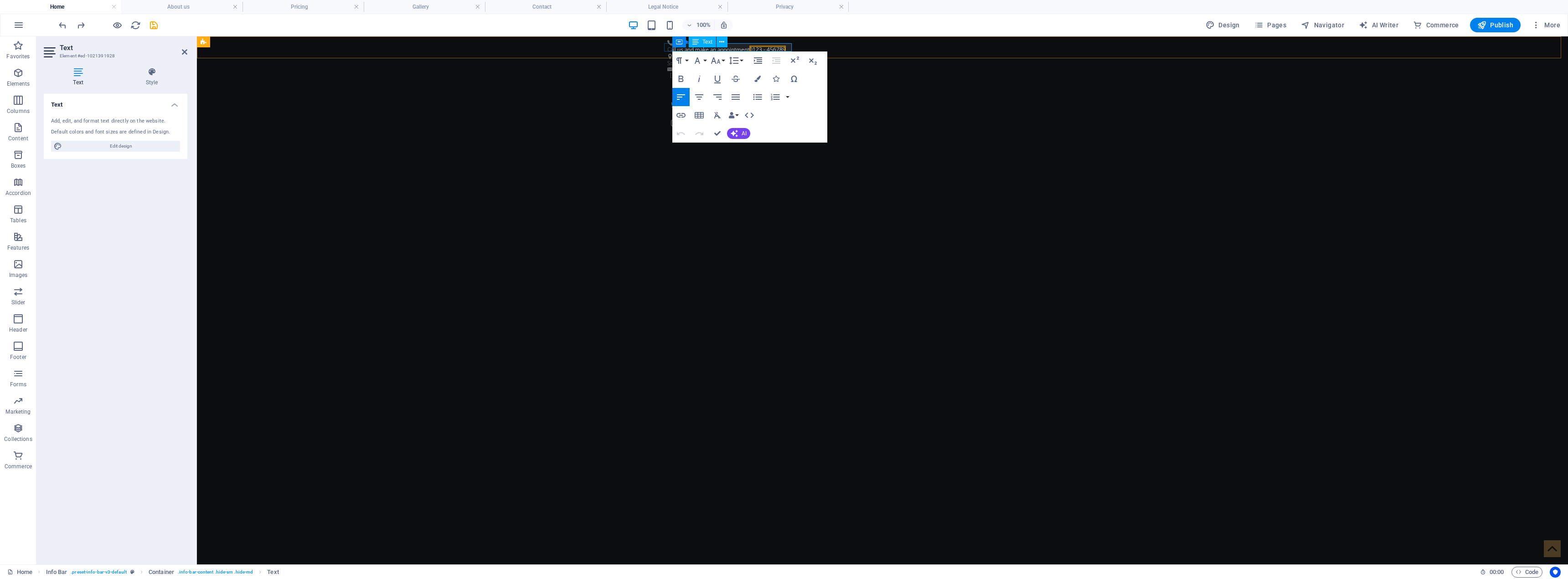
click at [769, 48] on span "0123 - 456789" at bounding box center [768, 49] width 37 height 8
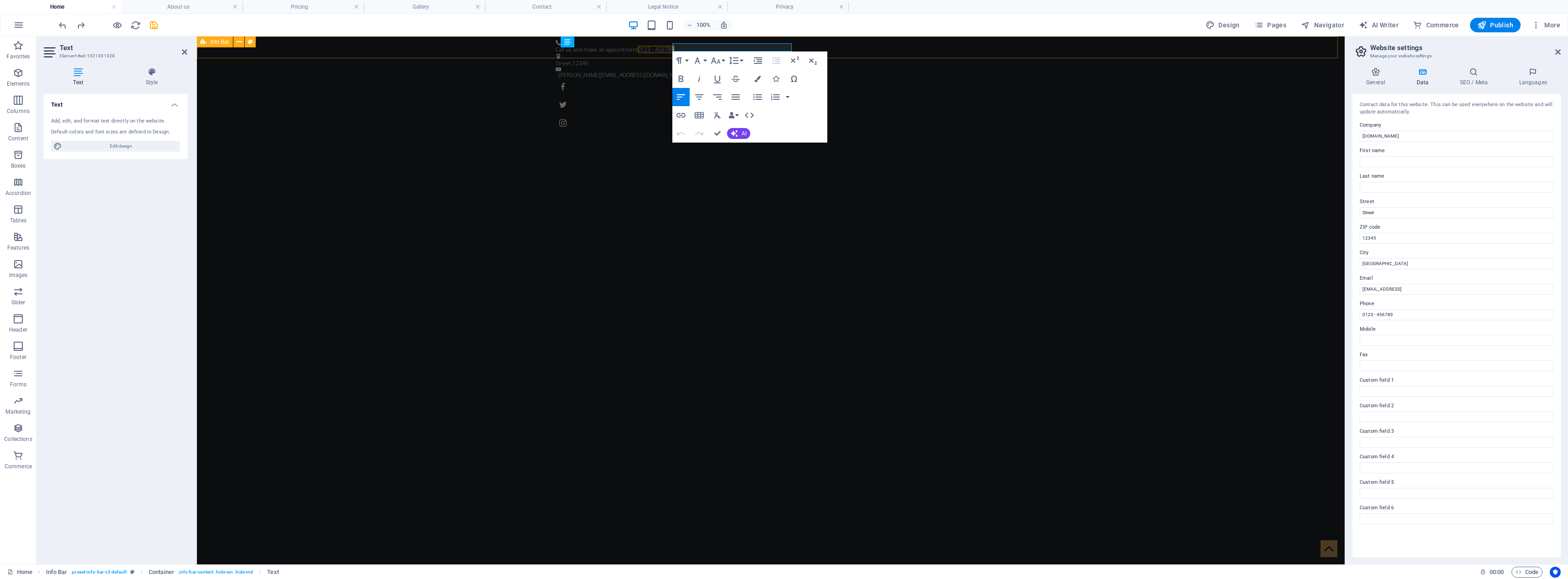
click at [769, 48] on div "Call us and make an appointment 0123 - [GEOGRAPHIC_DATA][PERSON_NAME][EMAIL_ADD…" at bounding box center [771, 85] width 1148 height 97
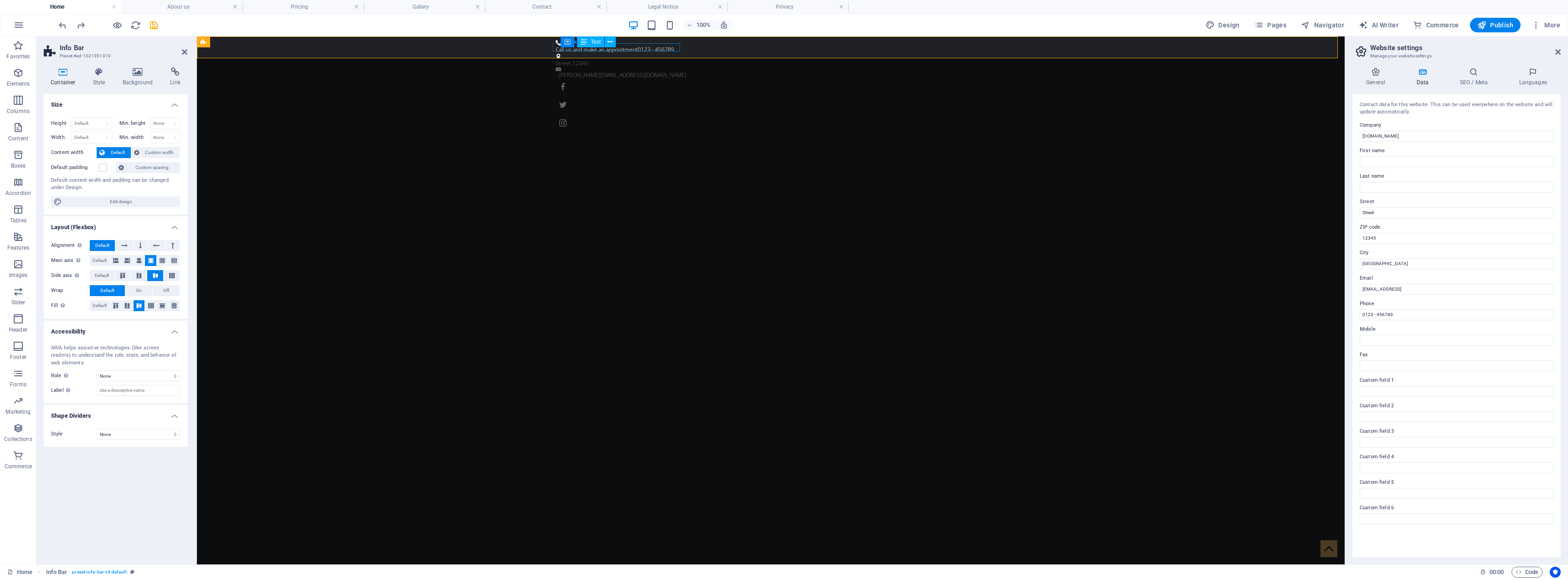
click at [670, 50] on div "Call us and make an appointment 0123 - 456789" at bounding box center [767, 49] width 423 height 8
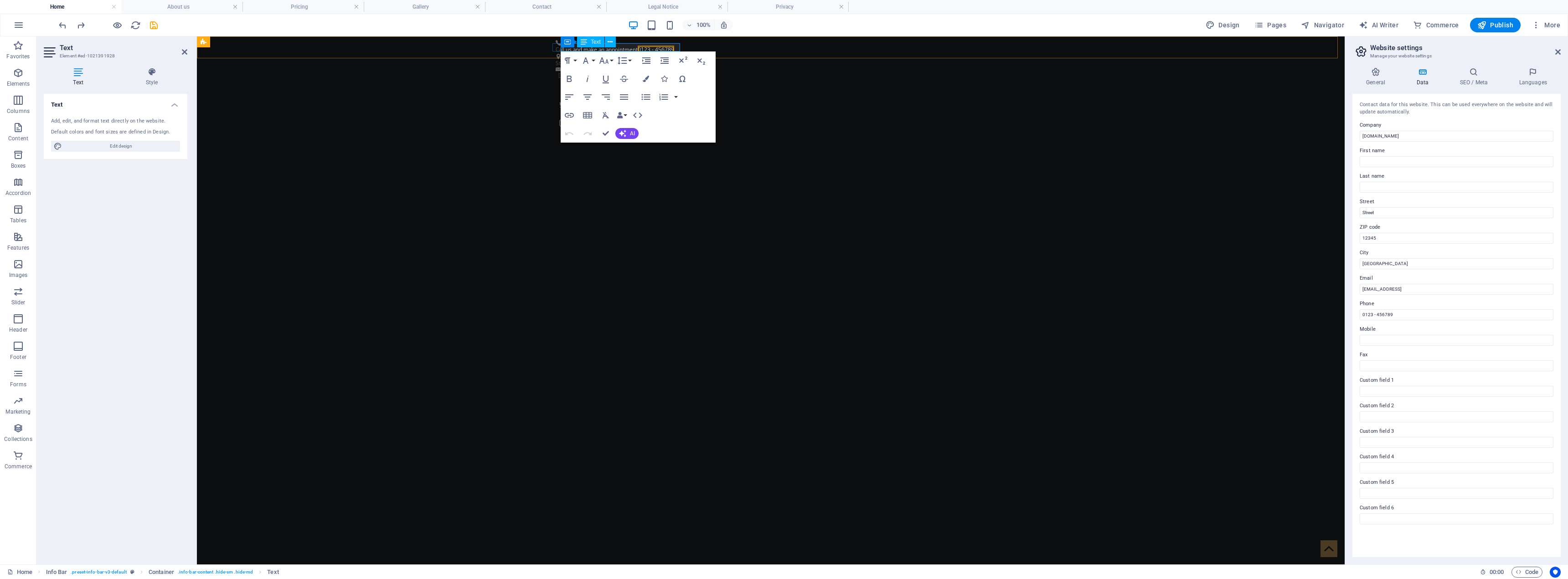
click at [670, 50] on span "0123 - 456789" at bounding box center [656, 49] width 37 height 8
click at [714, 43] on div "Call us and make an appointment 0123 - [GEOGRAPHIC_DATA][PERSON_NAME][EMAIL_ADD…" at bounding box center [771, 85] width 1148 height 97
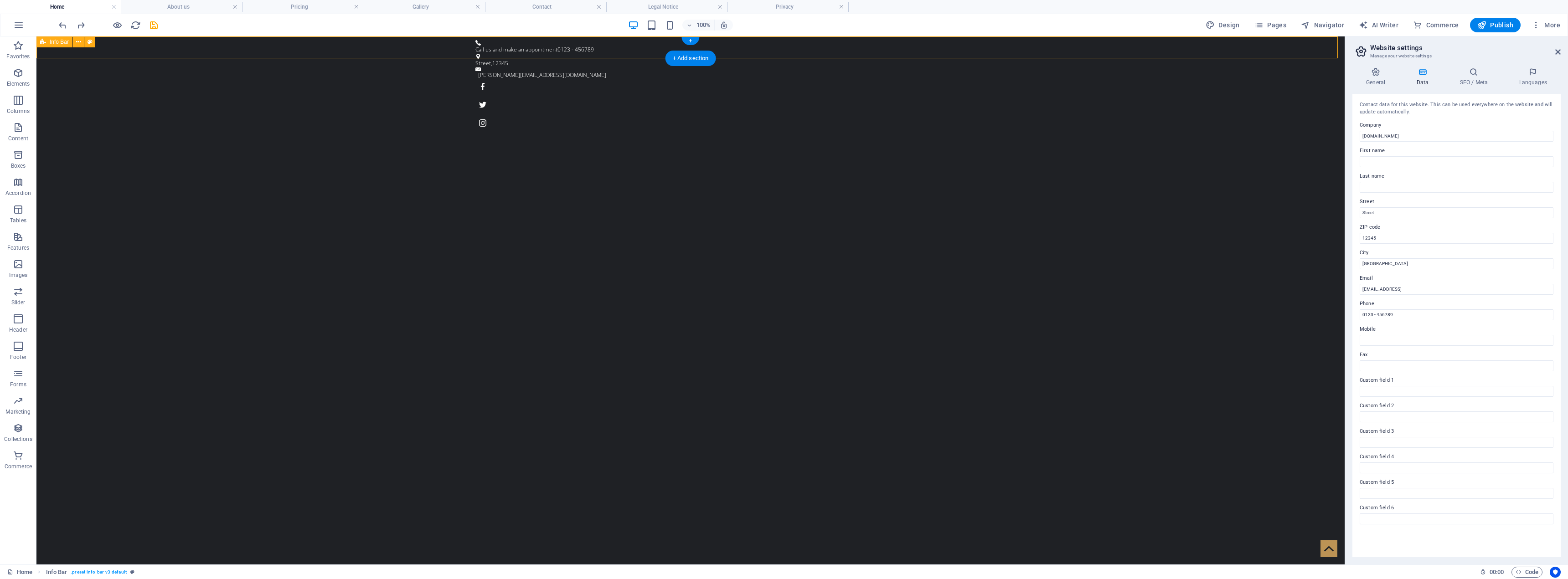
click at [614, 50] on div "Call us and make an appointment 0123 - [GEOGRAPHIC_DATA][PERSON_NAME][EMAIL_ADD…" at bounding box center [690, 85] width 1308 height 97
click at [586, 46] on div "Call us and make an appointment 0123 - 456789" at bounding box center [687, 49] width 423 height 8
click at [687, 41] on icon at bounding box center [688, 42] width 5 height 10
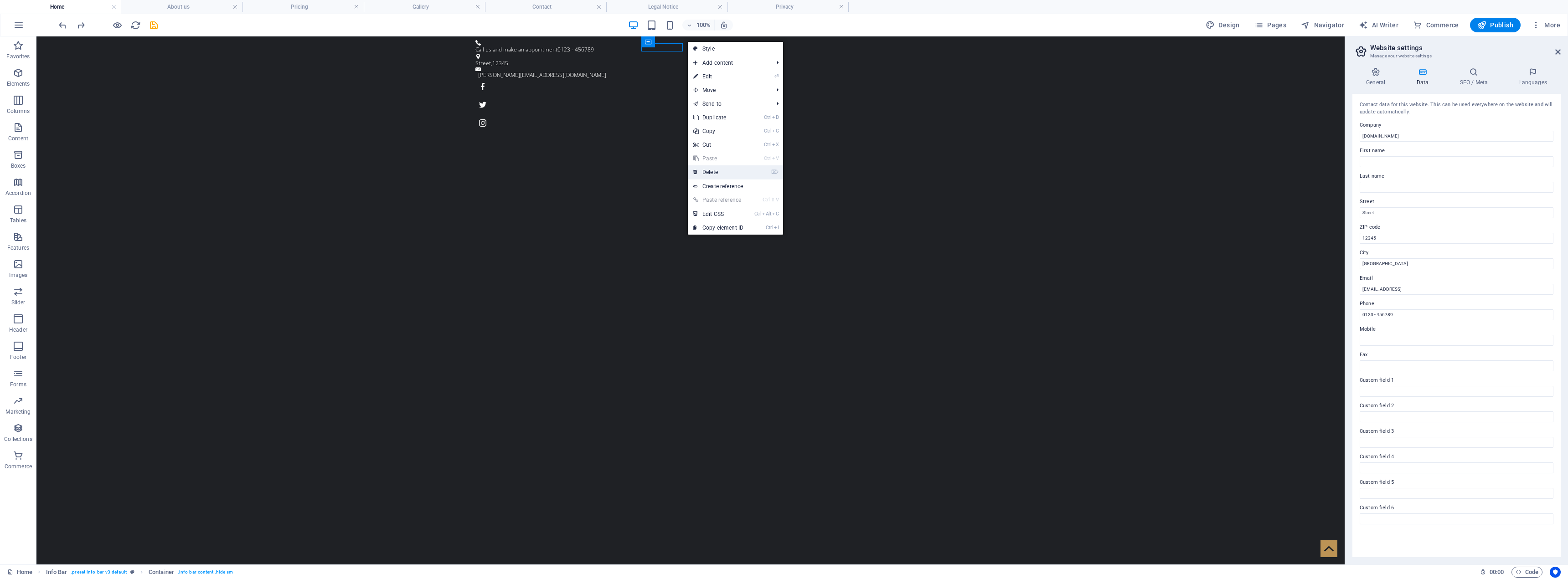
click at [727, 178] on link "⌦ Delete" at bounding box center [718, 172] width 61 height 13
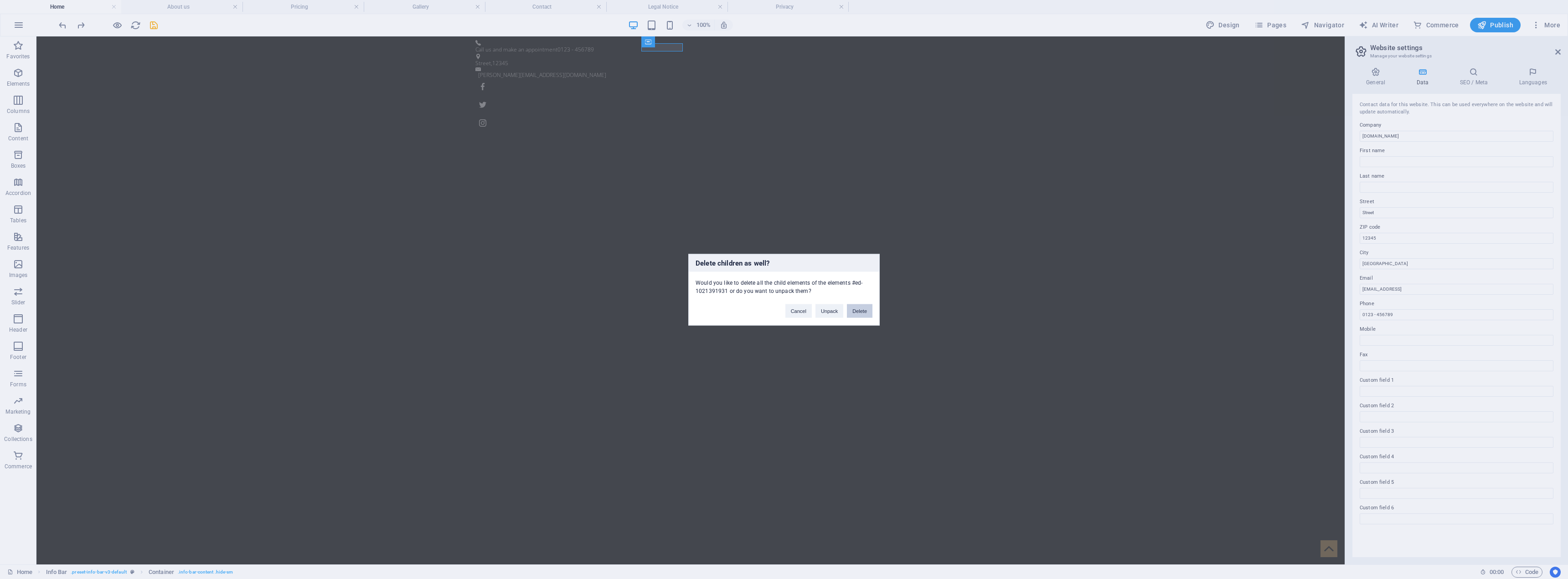
click at [782, 309] on button "Delete" at bounding box center [859, 310] width 26 height 13
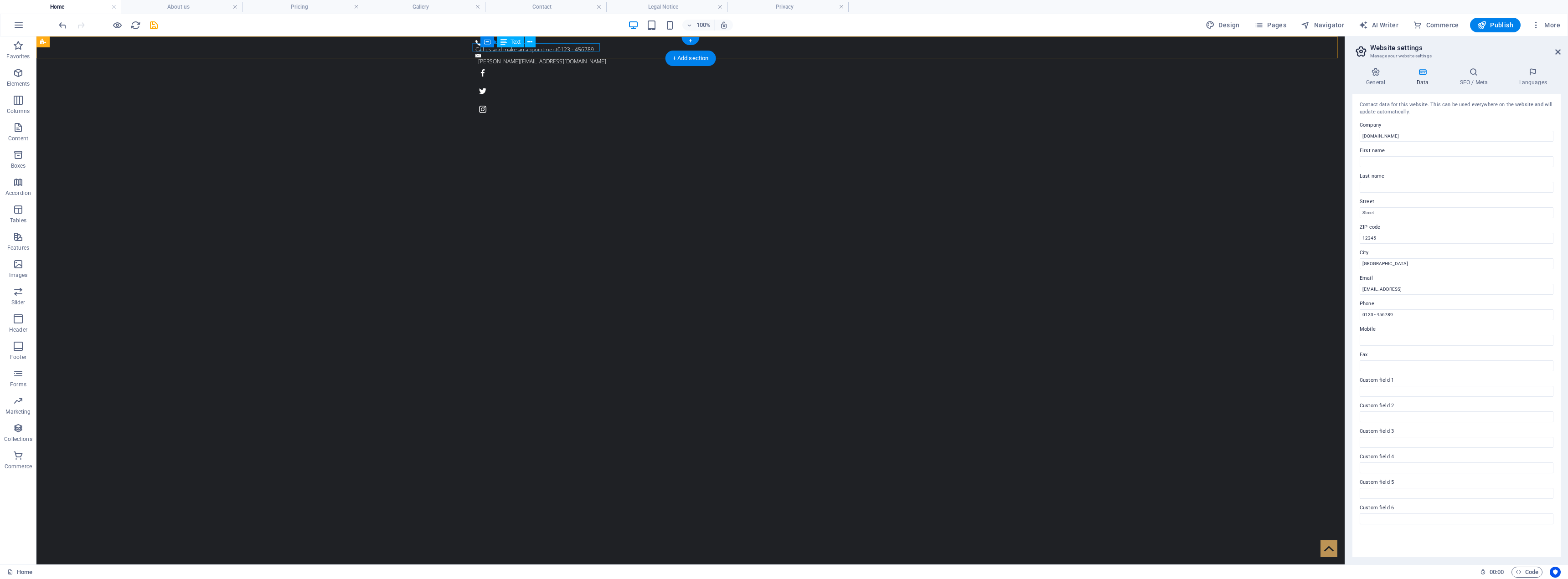
click at [558, 47] on div "Call us and make an appointment 0123 - 456789" at bounding box center [687, 49] width 423 height 8
click at [556, 43] on button at bounding box center [553, 42] width 11 height 11
click at [558, 45] on div "[PERSON_NAME][EMAIL_ADDRESS][DOMAIN_NAME] Call us and make an appointment 0123 …" at bounding box center [690, 78] width 1308 height 84
click at [538, 46] on button at bounding box center [533, 42] width 11 height 11
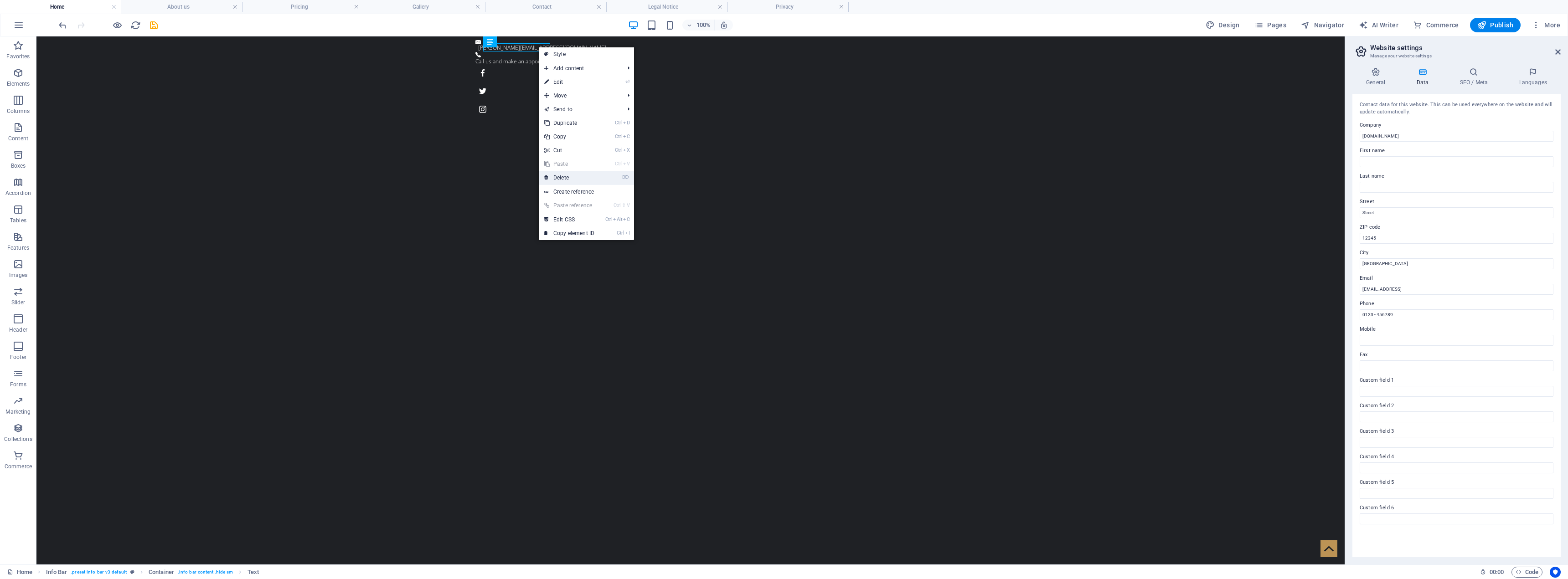
click at [586, 180] on link "⌦ Delete" at bounding box center [569, 178] width 61 height 13
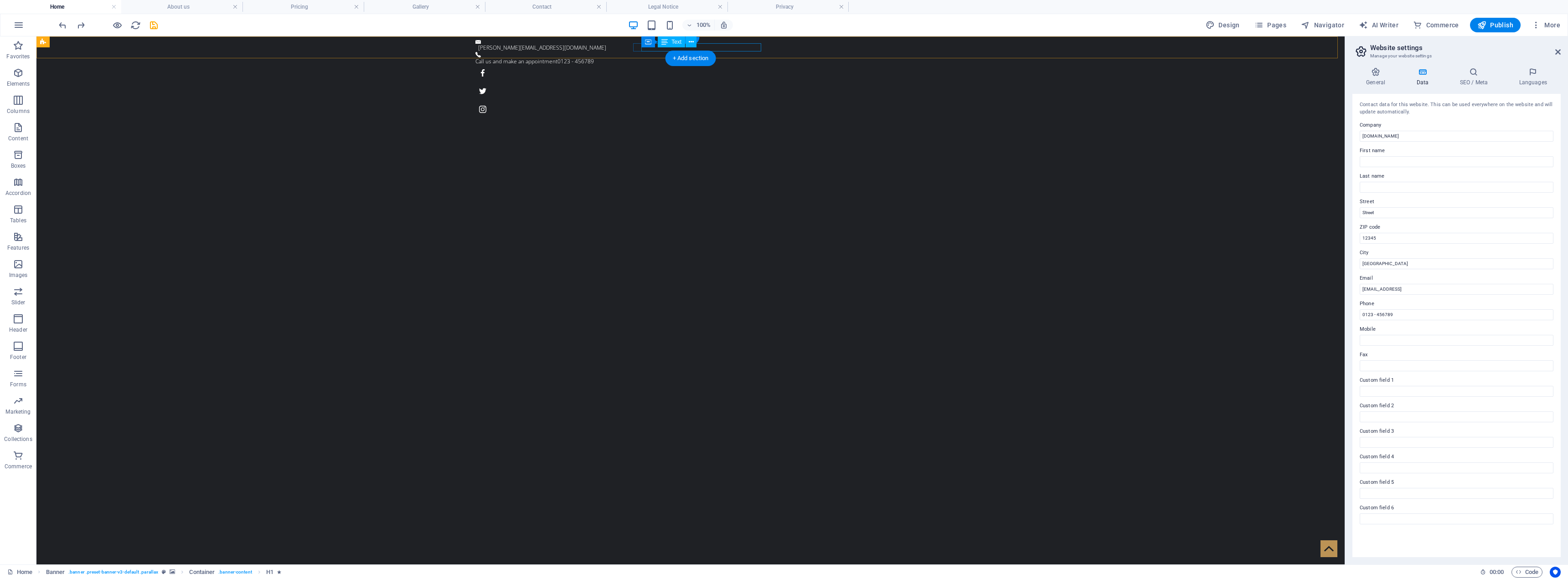
click at [643, 57] on div "Call us and make an appointment 0123 - 456789" at bounding box center [687, 61] width 423 height 8
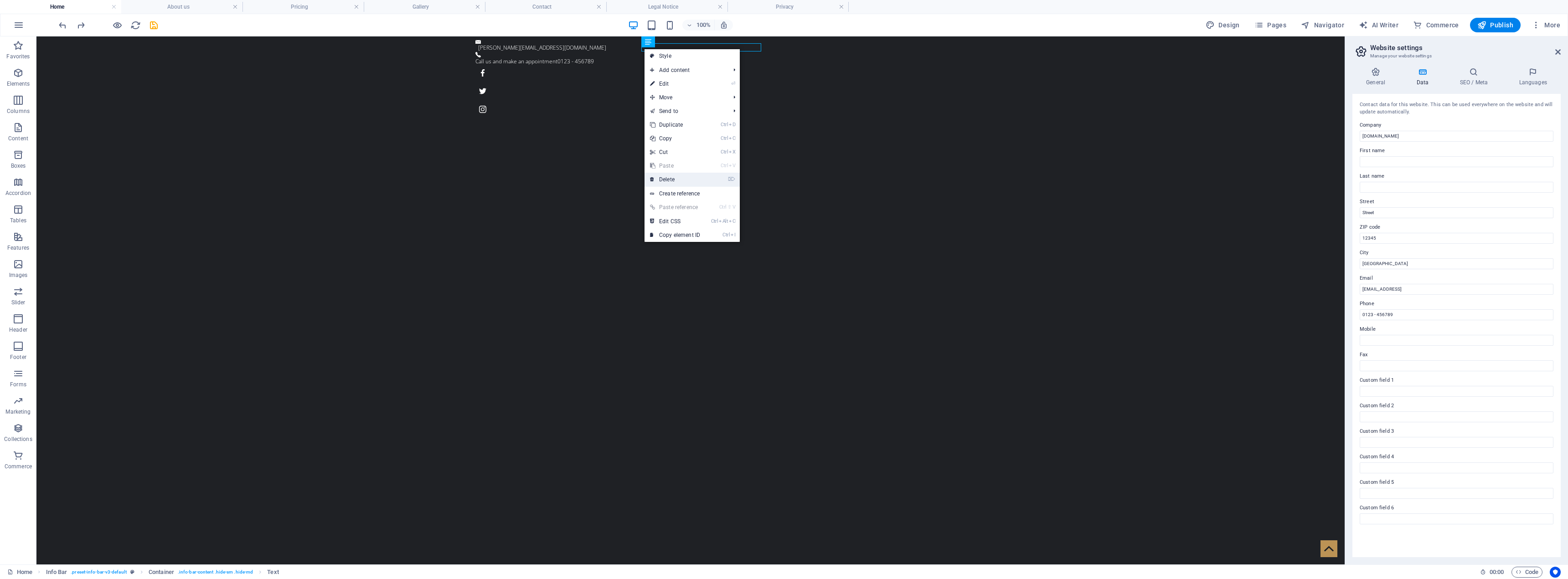
click at [682, 184] on link "⌦ Delete" at bounding box center [675, 179] width 61 height 13
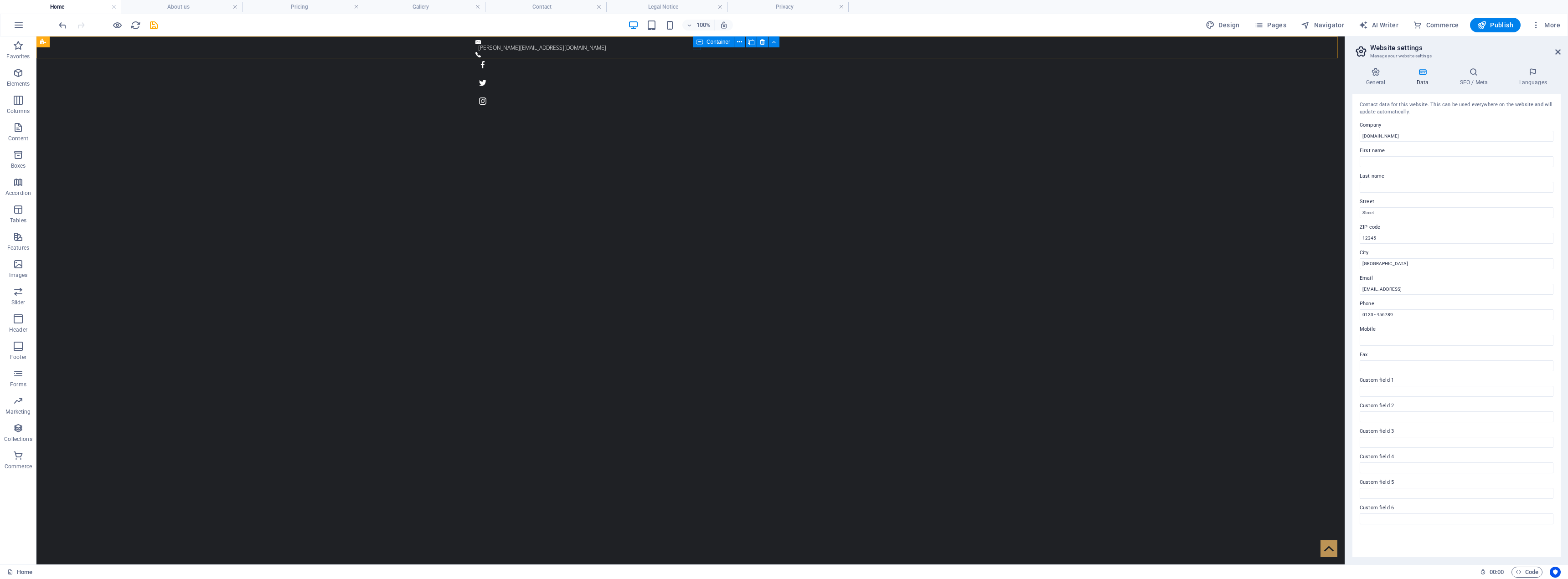
click at [695, 46] on div "Container" at bounding box center [713, 42] width 41 height 11
drag, startPoint x: 731, startPoint y: 84, endPoint x: 672, endPoint y: 72, distance: 60.2
click at [694, 46] on div "Container" at bounding box center [713, 42] width 41 height 11
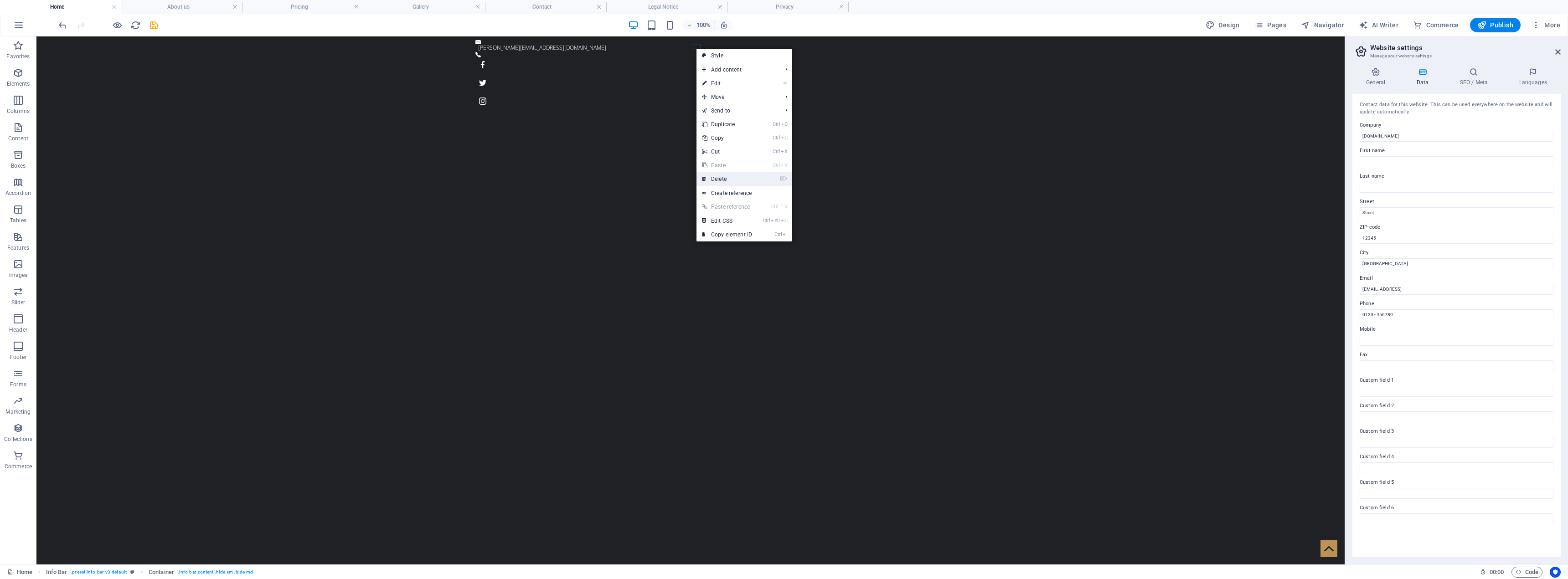
click at [726, 179] on link "⌦ Delete" at bounding box center [727, 179] width 61 height 13
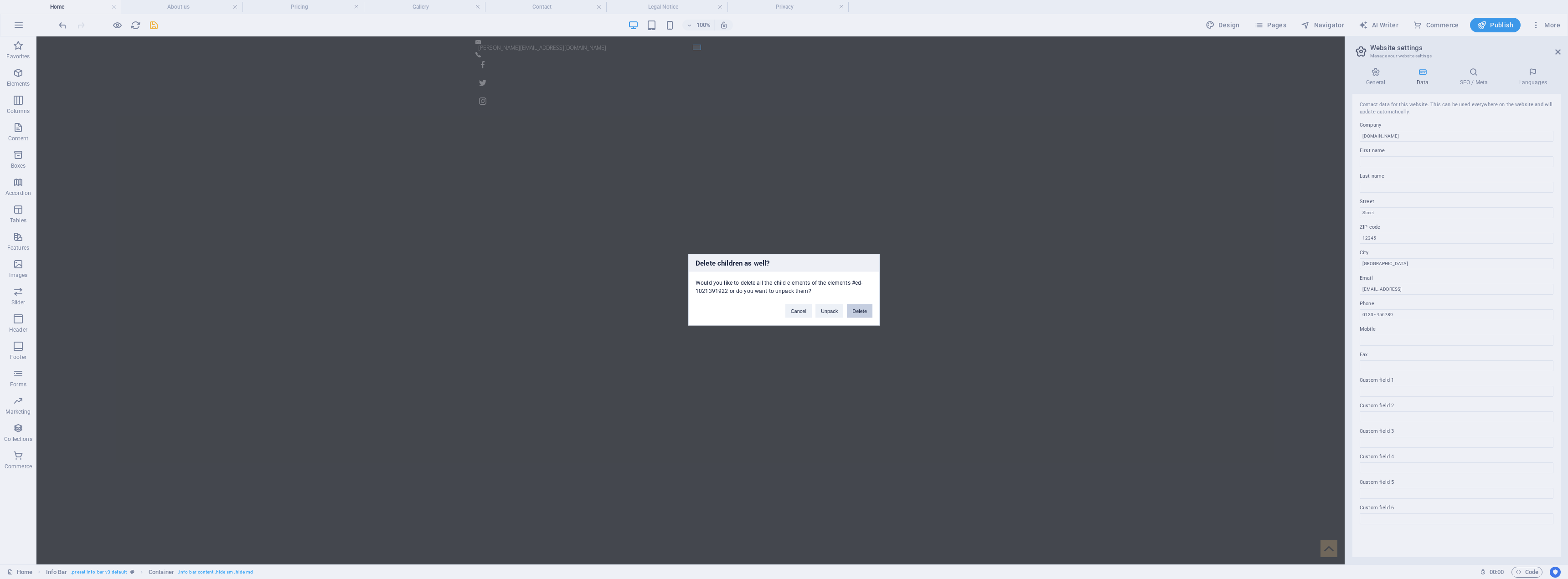
click at [782, 313] on button "Delete" at bounding box center [859, 310] width 26 height 13
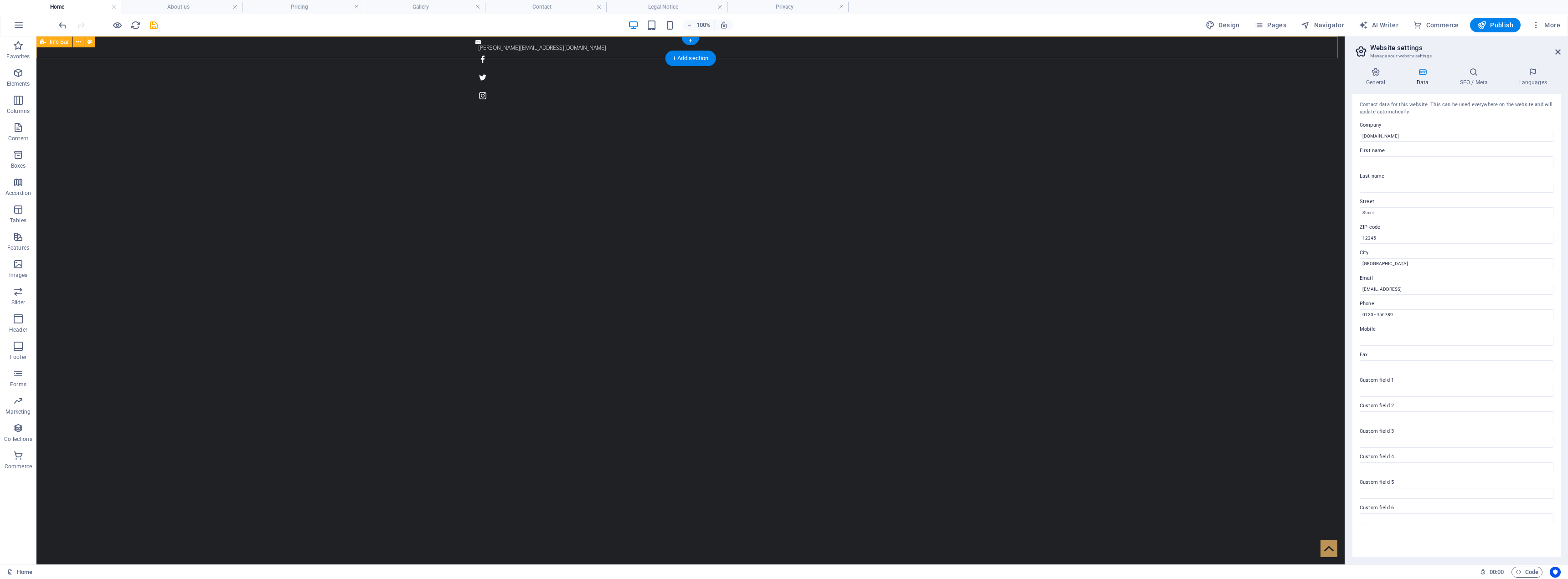
click at [648, 44] on div "[PERSON_NAME][EMAIL_ADDRESS][DOMAIN_NAME]" at bounding box center [690, 71] width 1308 height 70
drag, startPoint x: 527, startPoint y: 51, endPoint x: 808, endPoint y: 46, distance: 281.0
click at [508, 41] on span "Container" at bounding box center [497, 41] width 24 height 5
click at [782, 83] on h4 "General" at bounding box center [1377, 77] width 50 height 19
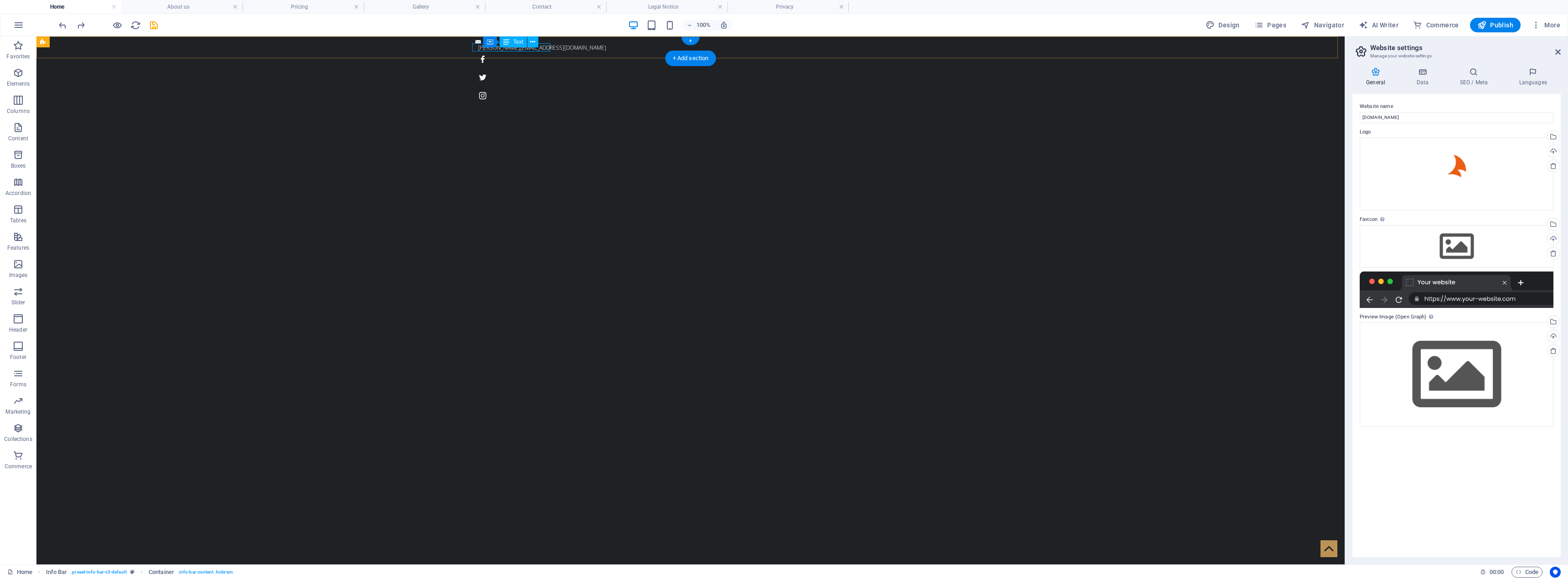
click at [513, 48] on div "[PERSON_NAME][EMAIL_ADDRESS][DOMAIN_NAME]" at bounding box center [688, 47] width 420 height 8
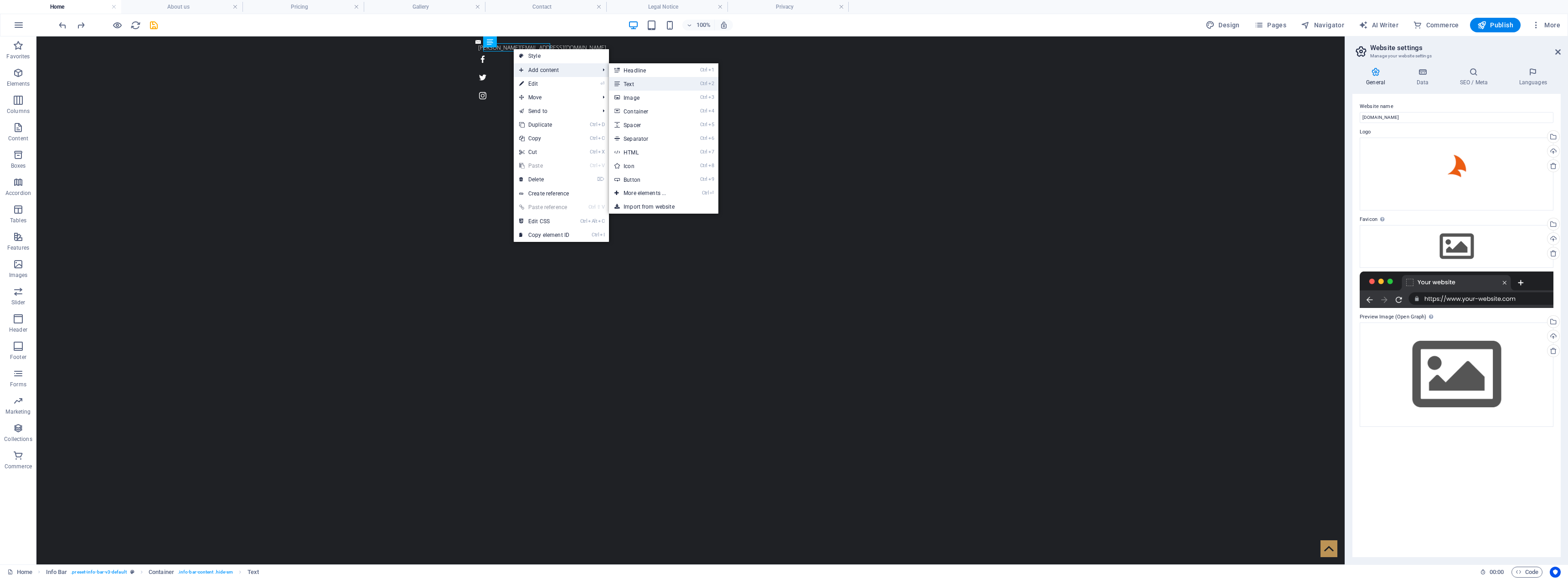
click at [643, 83] on link "Ctrl 2 Text" at bounding box center [646, 84] width 75 height 13
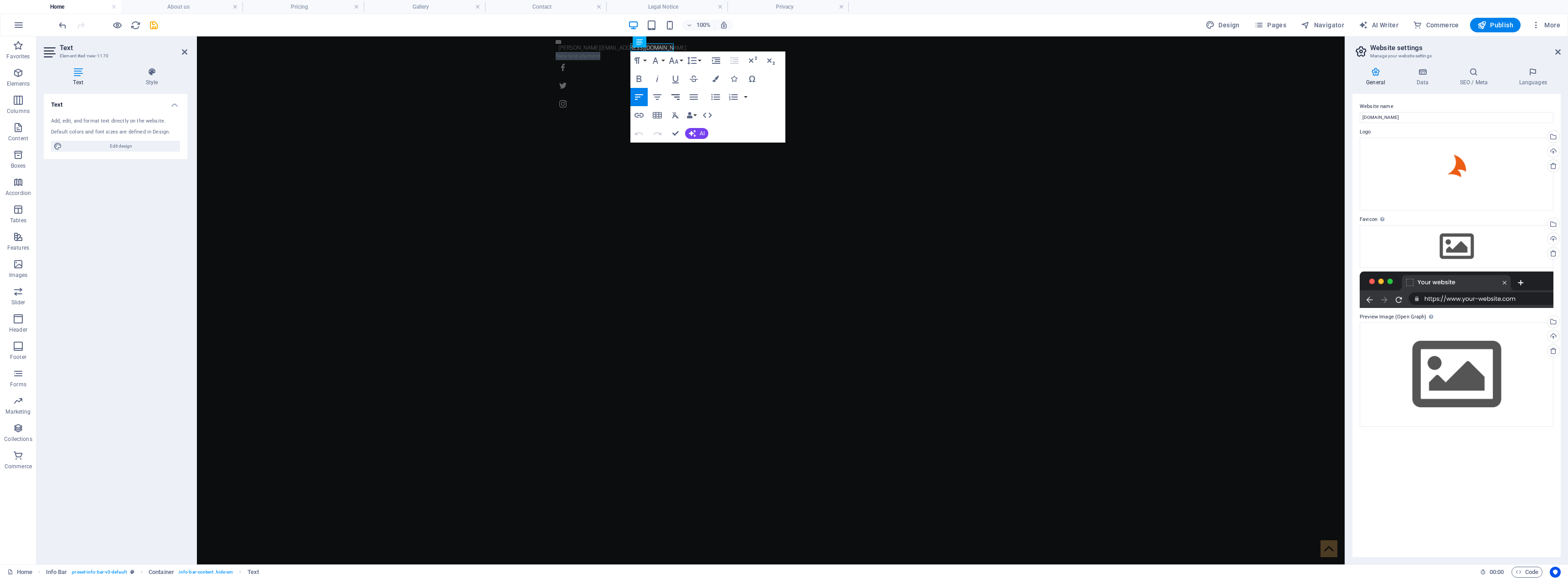
click at [680, 99] on icon "button" at bounding box center [676, 97] width 11 height 11
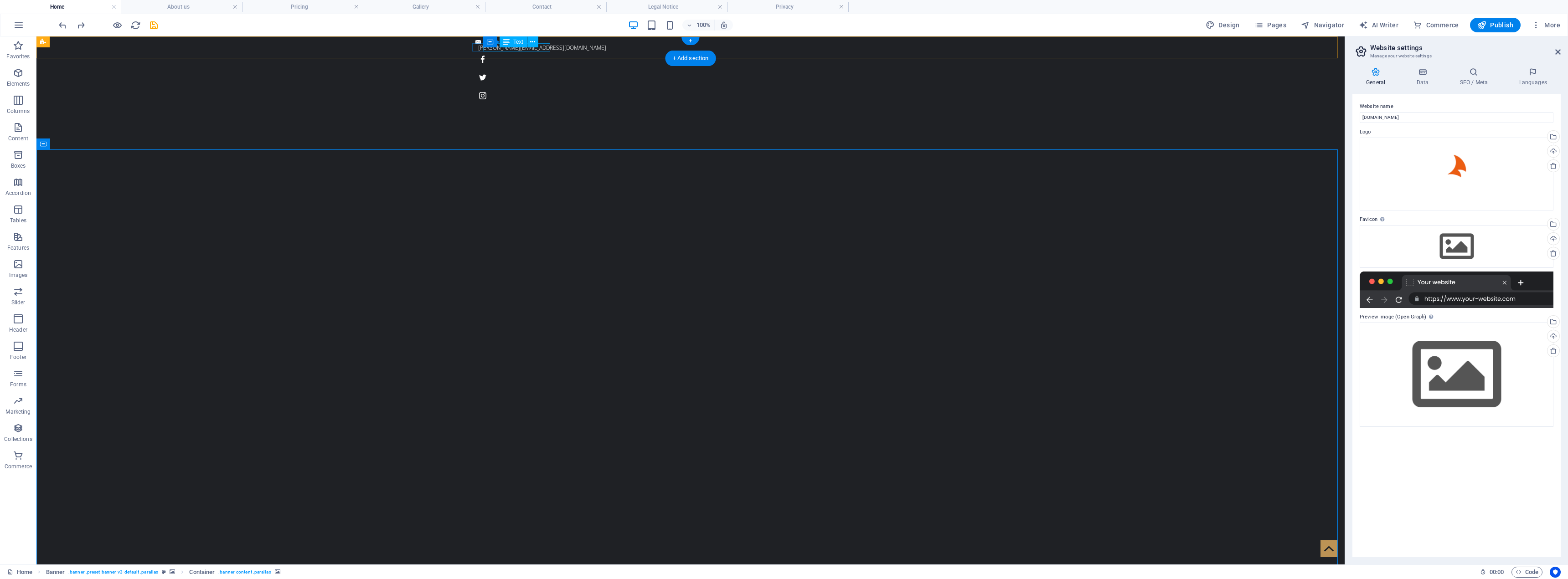
click at [535, 49] on div "[PERSON_NAME][EMAIL_ADDRESS][DOMAIN_NAME]" at bounding box center [688, 47] width 420 height 8
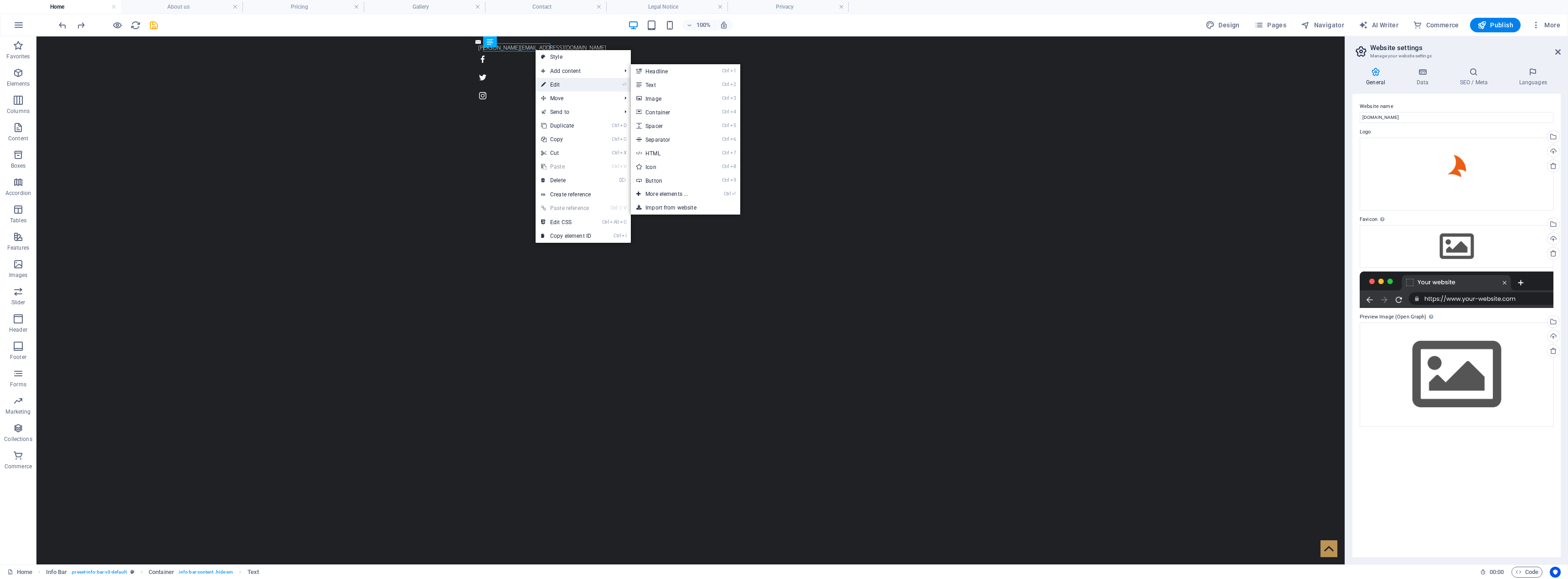
click at [556, 80] on link "⏎ Edit" at bounding box center [566, 85] width 61 height 13
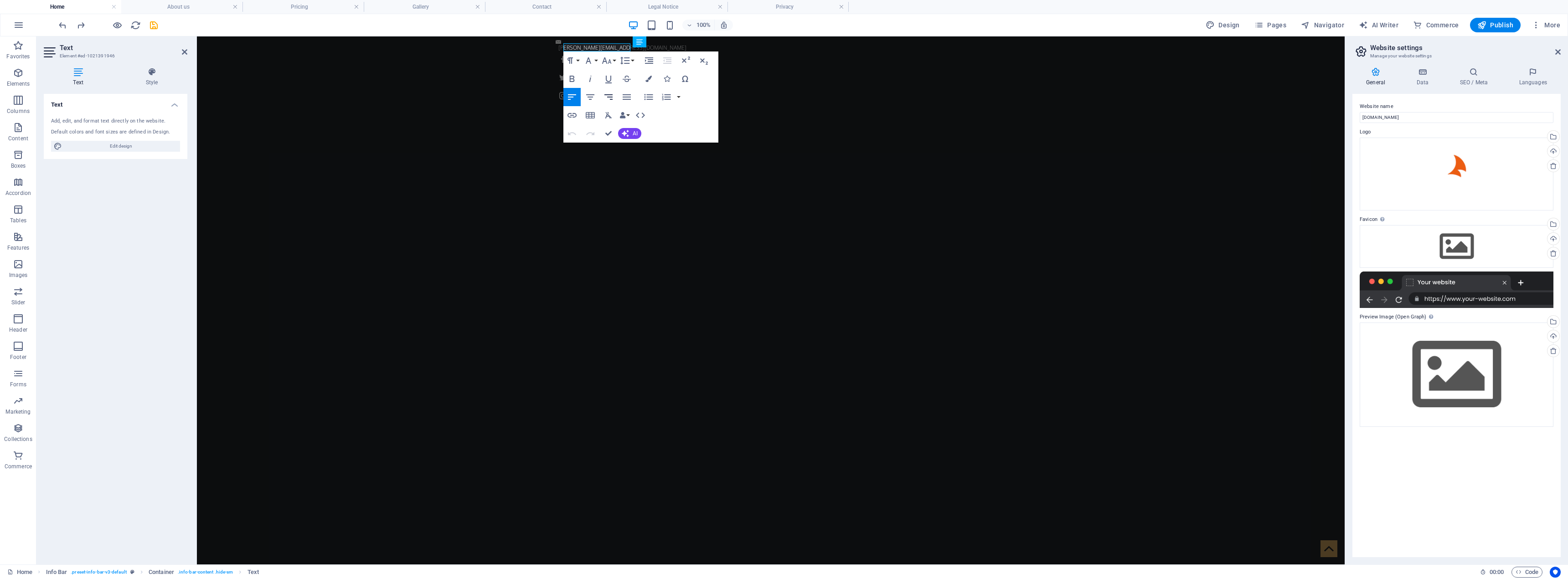
click at [612, 97] on icon "button" at bounding box center [608, 97] width 8 height 5
click at [107, 147] on span "Edit design" at bounding box center [121, 146] width 113 height 11
select select "ease-in-out"
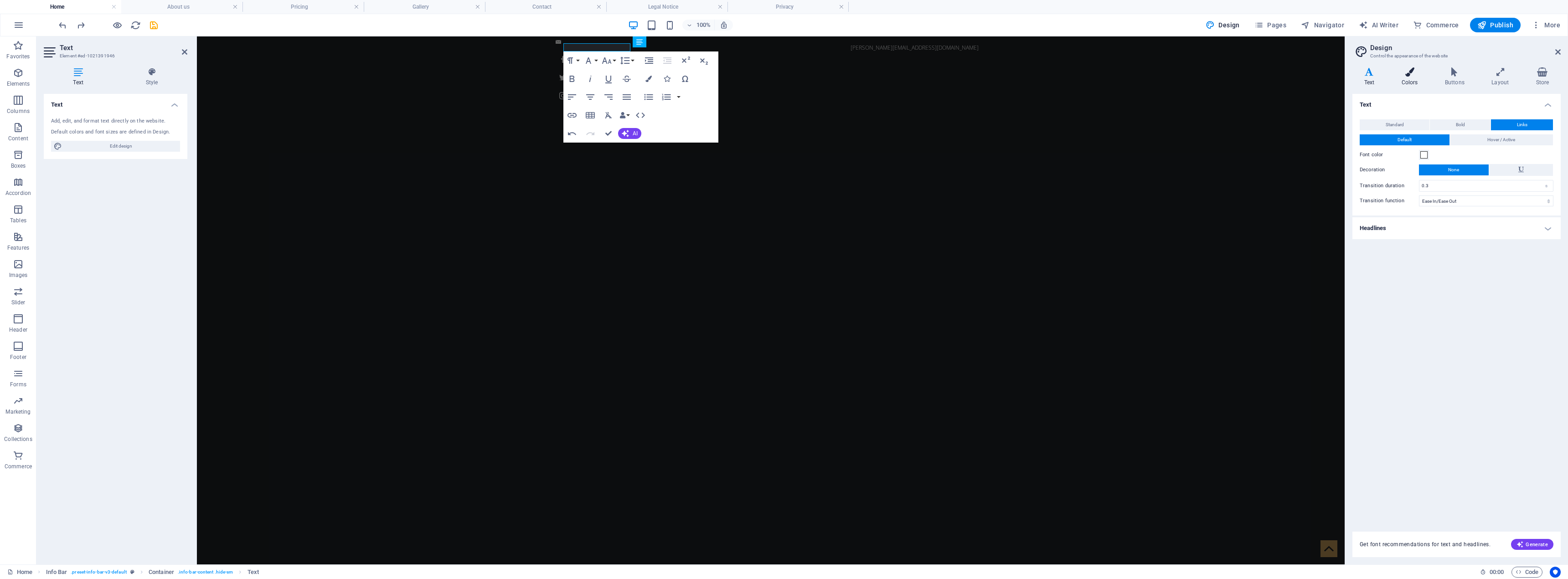
click at [782, 74] on icon at bounding box center [1409, 72] width 40 height 9
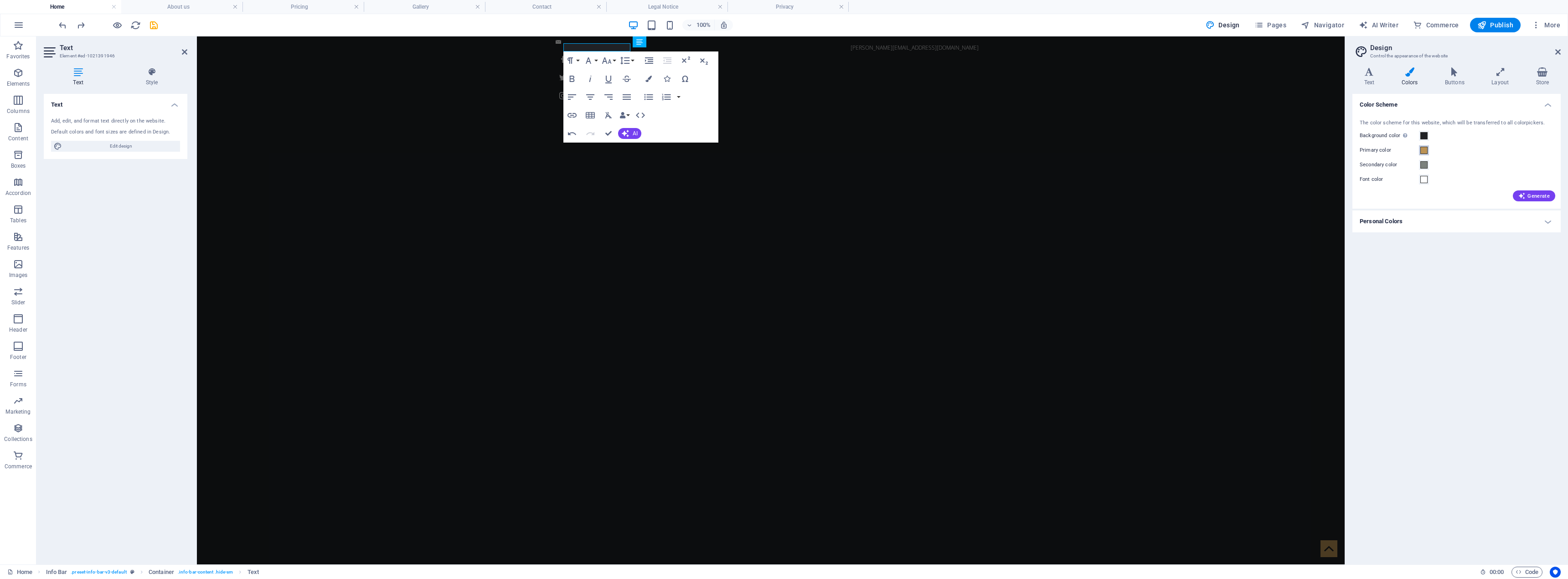
click at [782, 150] on span at bounding box center [1424, 150] width 7 height 7
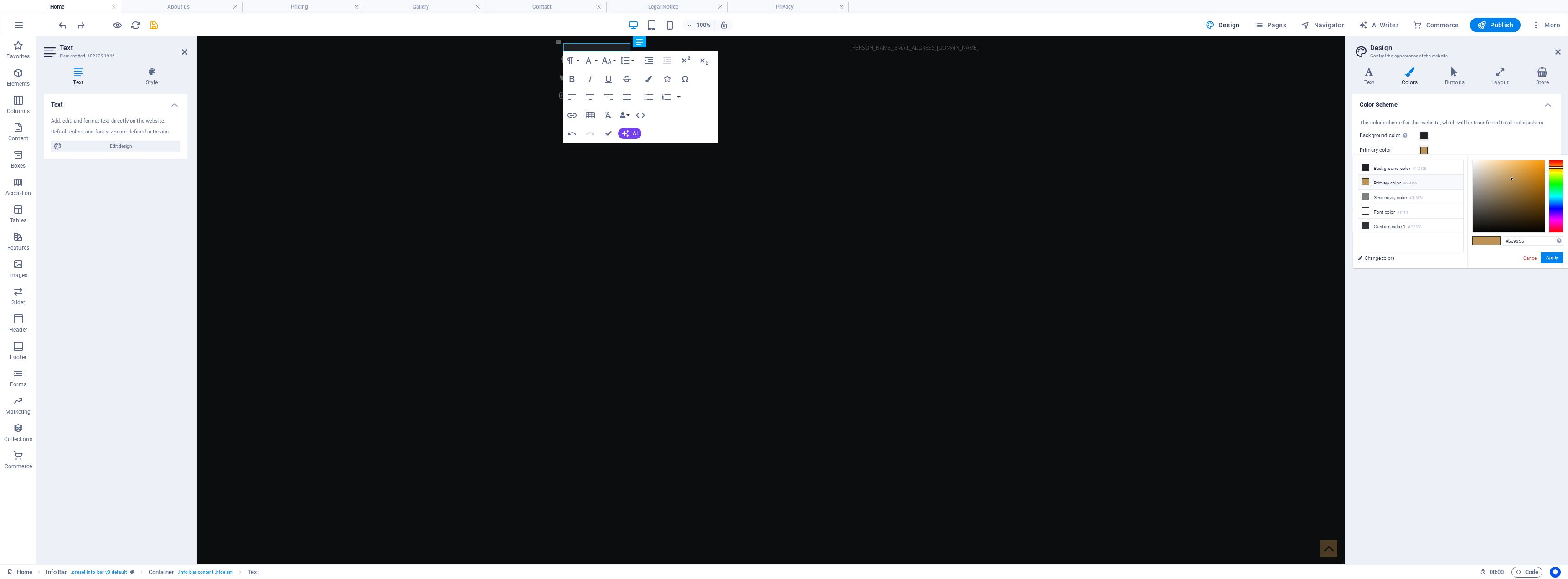
click at [782, 184] on li "Primary color #bc9355" at bounding box center [1411, 182] width 105 height 15
click at [782, 195] on li "Secondary color #7b817e" at bounding box center [1411, 197] width 105 height 15
drag, startPoint x: 1531, startPoint y: 241, endPoint x: 1472, endPoint y: 243, distance: 59.0
click at [782, 243] on div "#7b817e Supported formats #0852ed rgb(8, 82, 237) rgba(8, 82, 237, 90%) hsv(221…" at bounding box center [1517, 277] width 100 height 245
paste input "FF6600"
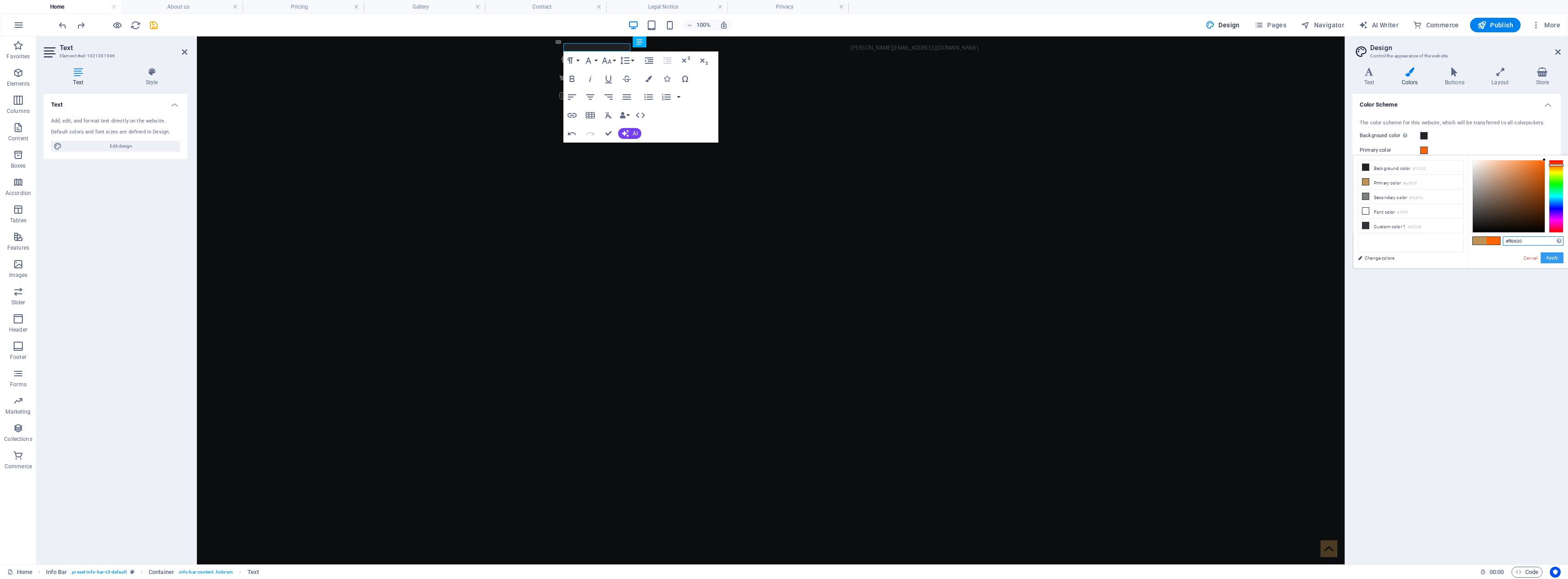
type input "#ff6600"
click at [782, 257] on button "Apply" at bounding box center [1552, 258] width 23 height 11
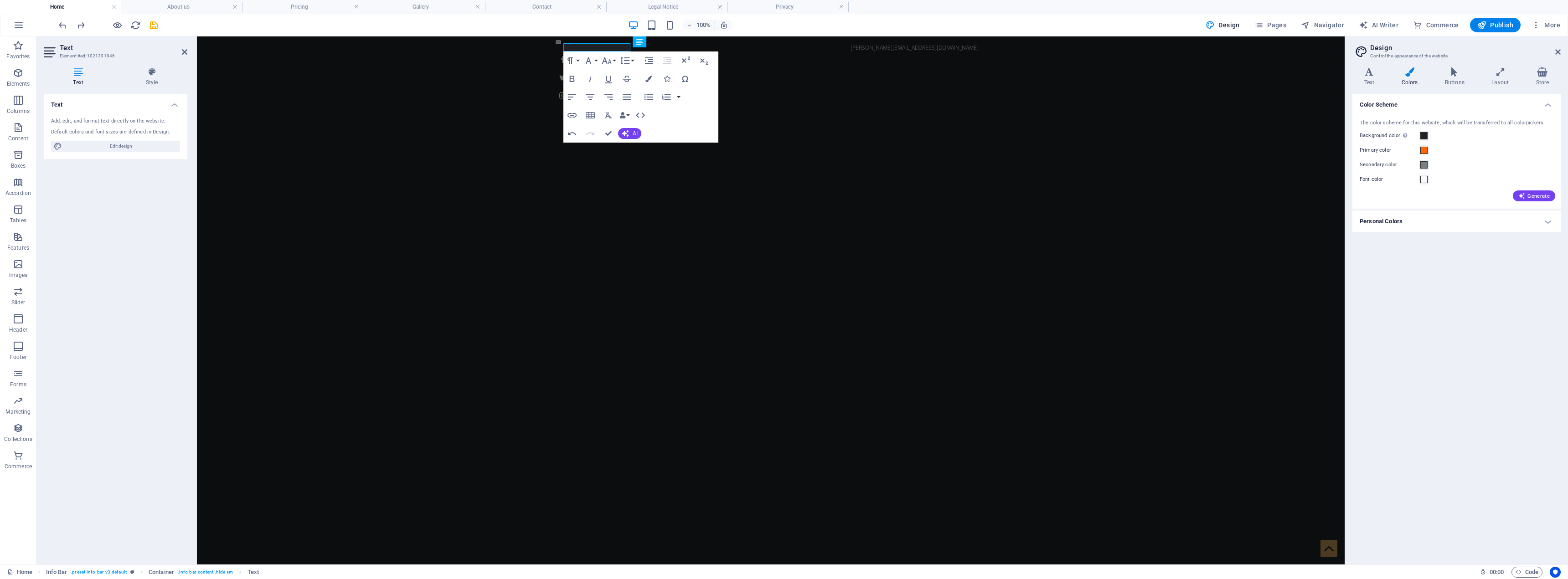
click at [782, 150] on label "Primary color" at bounding box center [1389, 150] width 59 height 11
click at [782, 150] on button "Primary color" at bounding box center [1424, 150] width 10 height 10
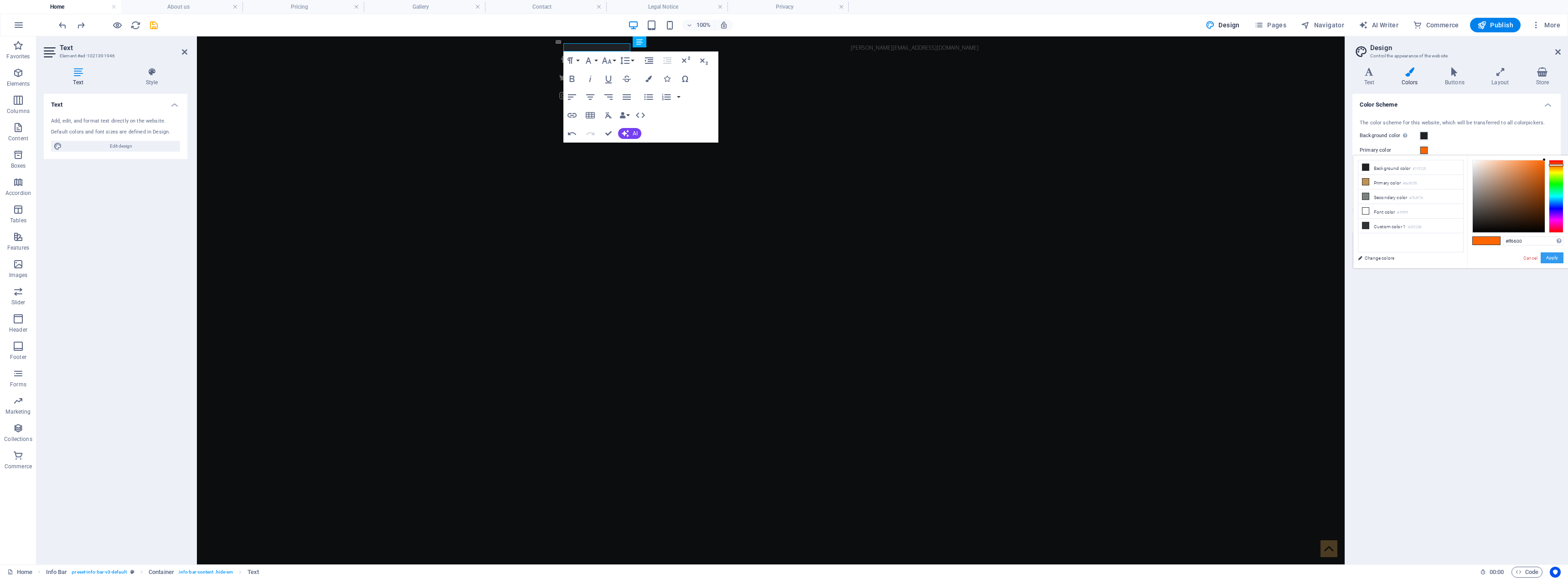
click at [782, 260] on button "Apply" at bounding box center [1552, 258] width 23 height 11
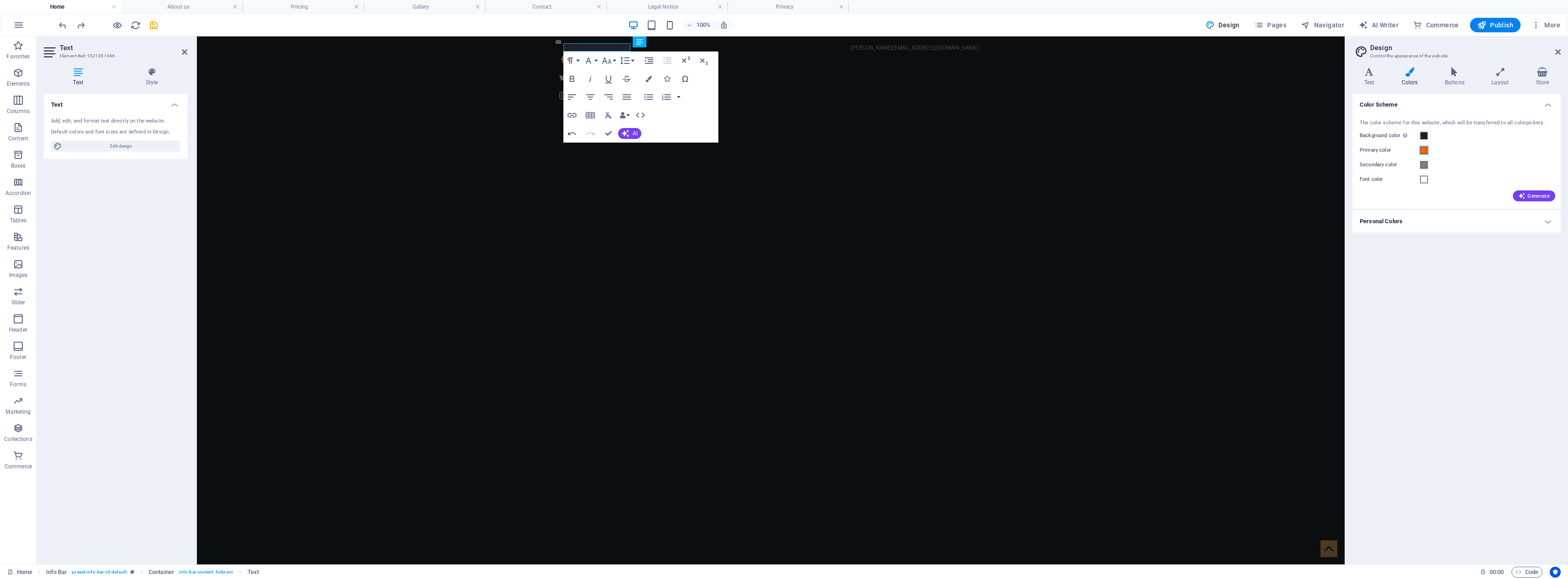
click at [782, 150] on span at bounding box center [1424, 150] width 7 height 7
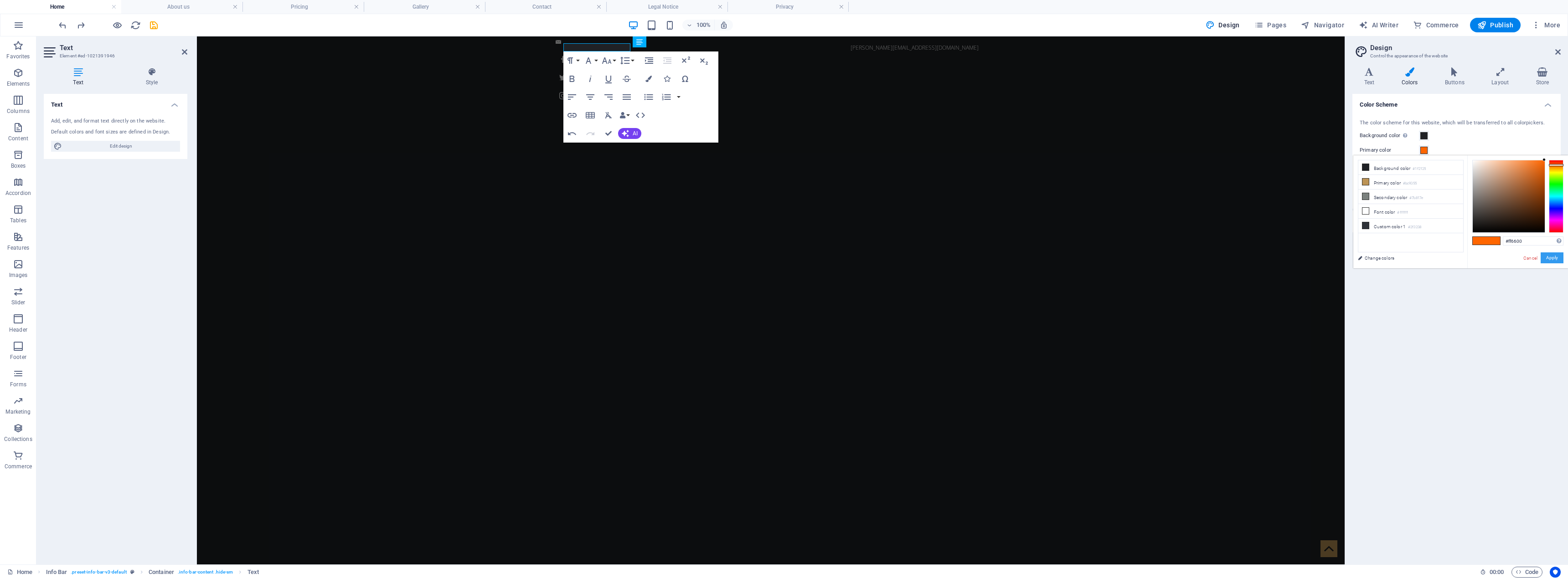
click at [782, 255] on button "Apply" at bounding box center [1552, 258] width 23 height 11
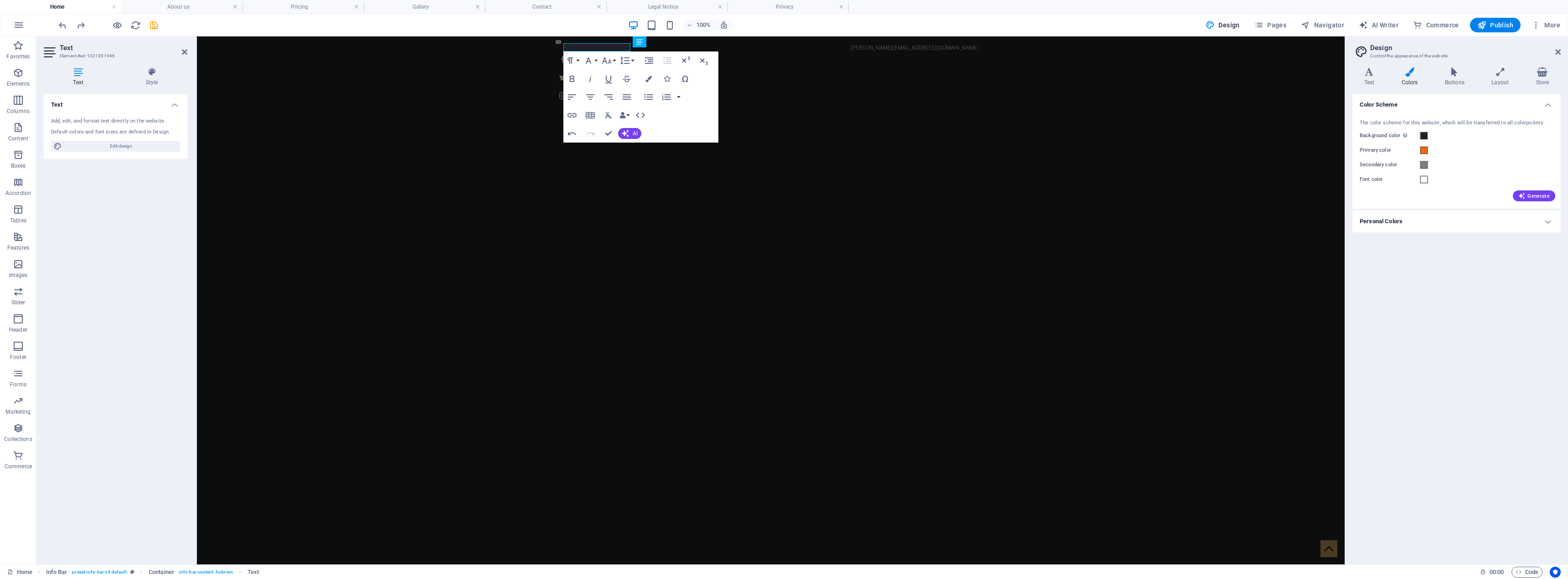
click at [782, 164] on label "Secondary color" at bounding box center [1389, 165] width 59 height 11
click at [782, 164] on button "Secondary color" at bounding box center [1424, 165] width 10 height 10
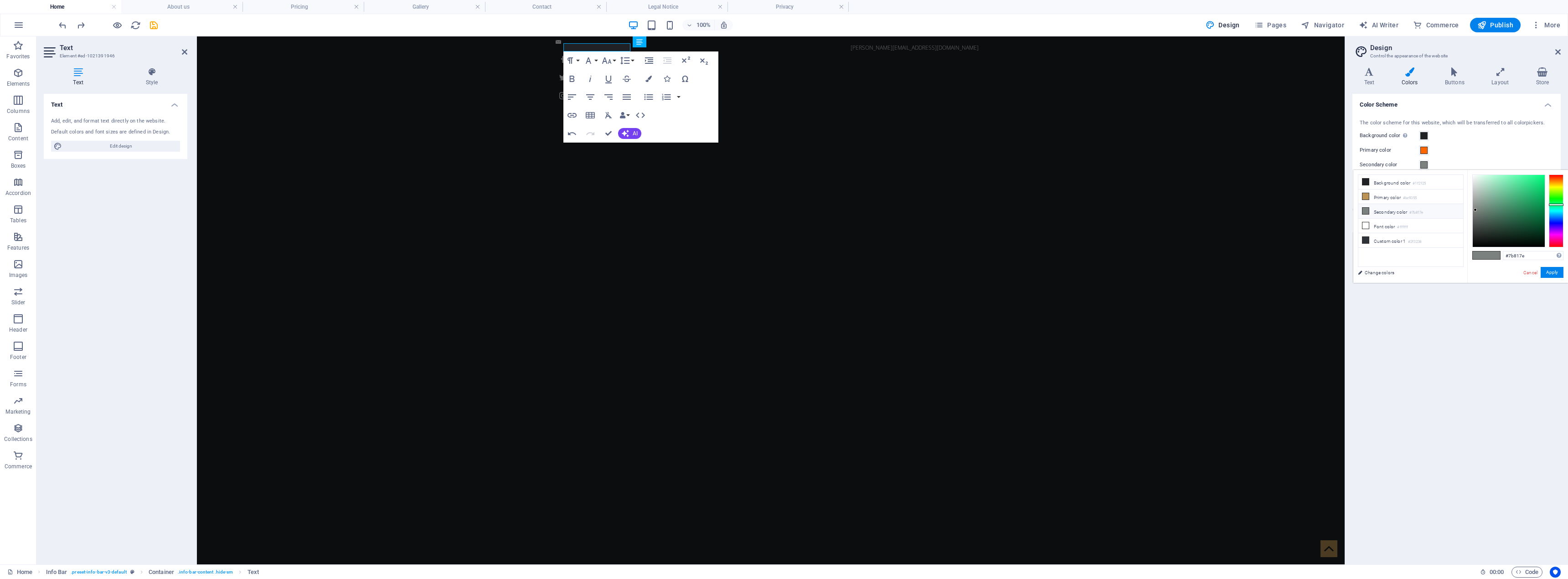
click at [782, 209] on li "Secondary color #7b817e" at bounding box center [1411, 211] width 105 height 15
drag, startPoint x: 1541, startPoint y: 256, endPoint x: 1478, endPoint y: 255, distance: 63.0
click at [782, 255] on div "#7b817e Supported formats #0852ed rgb(8, 82, 237) rgba(8, 82, 237, 90%) hsv(221…" at bounding box center [1517, 292] width 100 height 245
paste input "1F4FFF"
type input "#1f4fff"
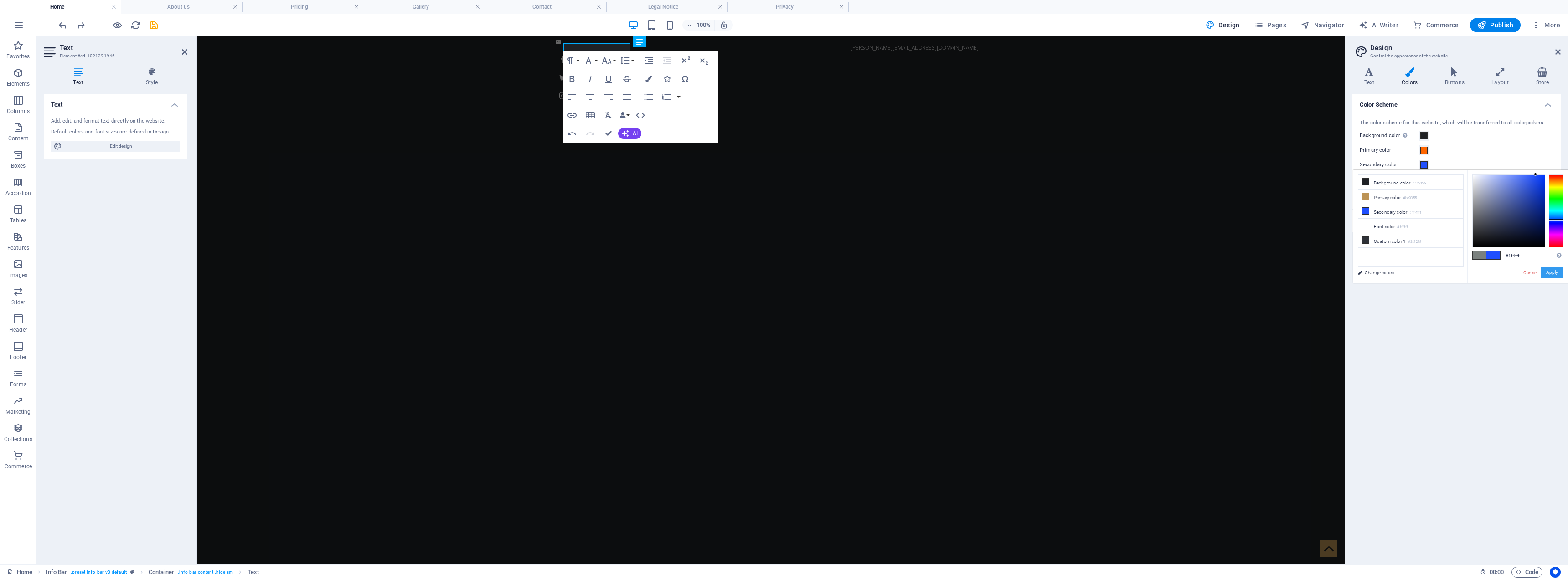
click at [782, 271] on button "Apply" at bounding box center [1552, 272] width 23 height 11
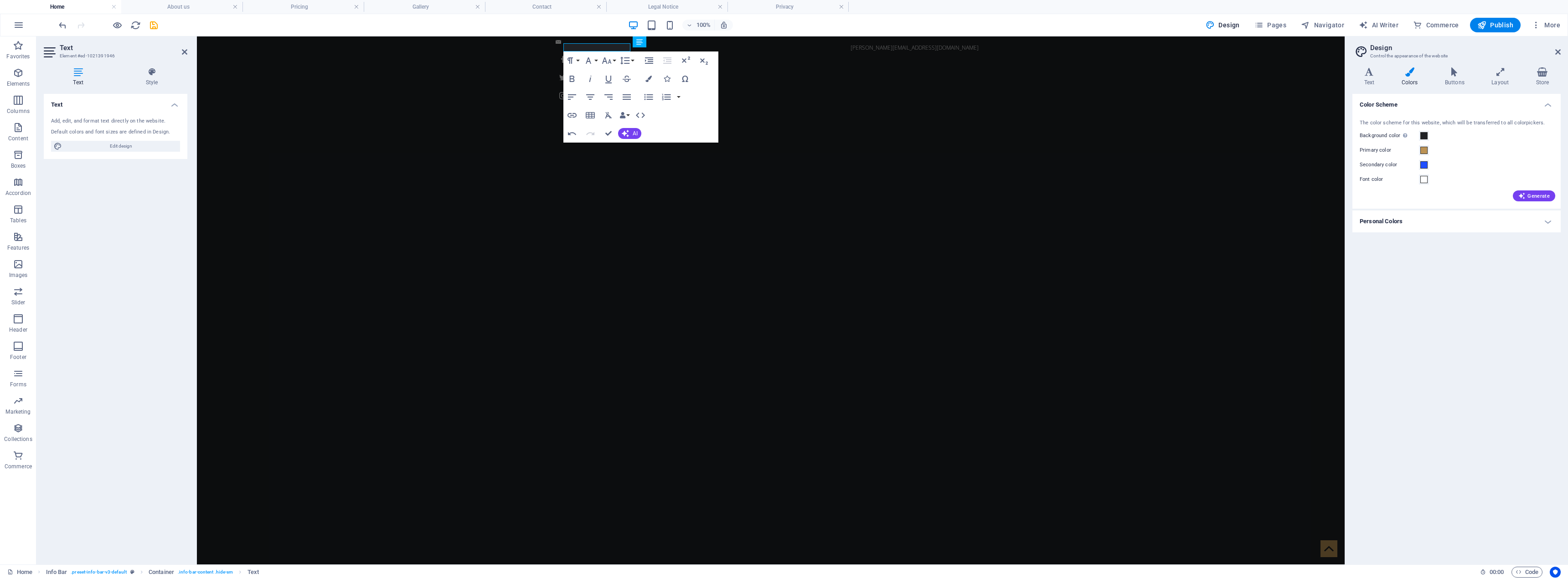
click at [782, 223] on h4 "Personal Colors" at bounding box center [1457, 221] width 208 height 22
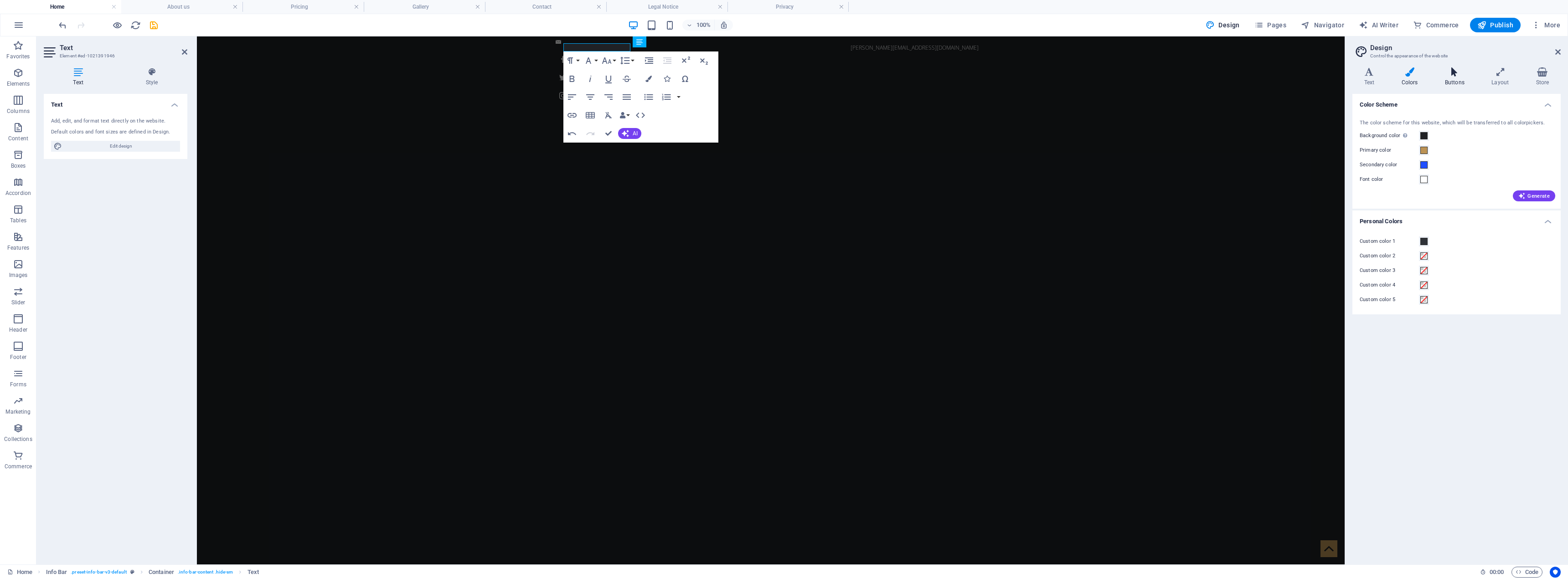
click at [782, 76] on icon at bounding box center [1454, 72] width 43 height 9
click at [782, 139] on span at bounding box center [1496, 138] width 7 height 7
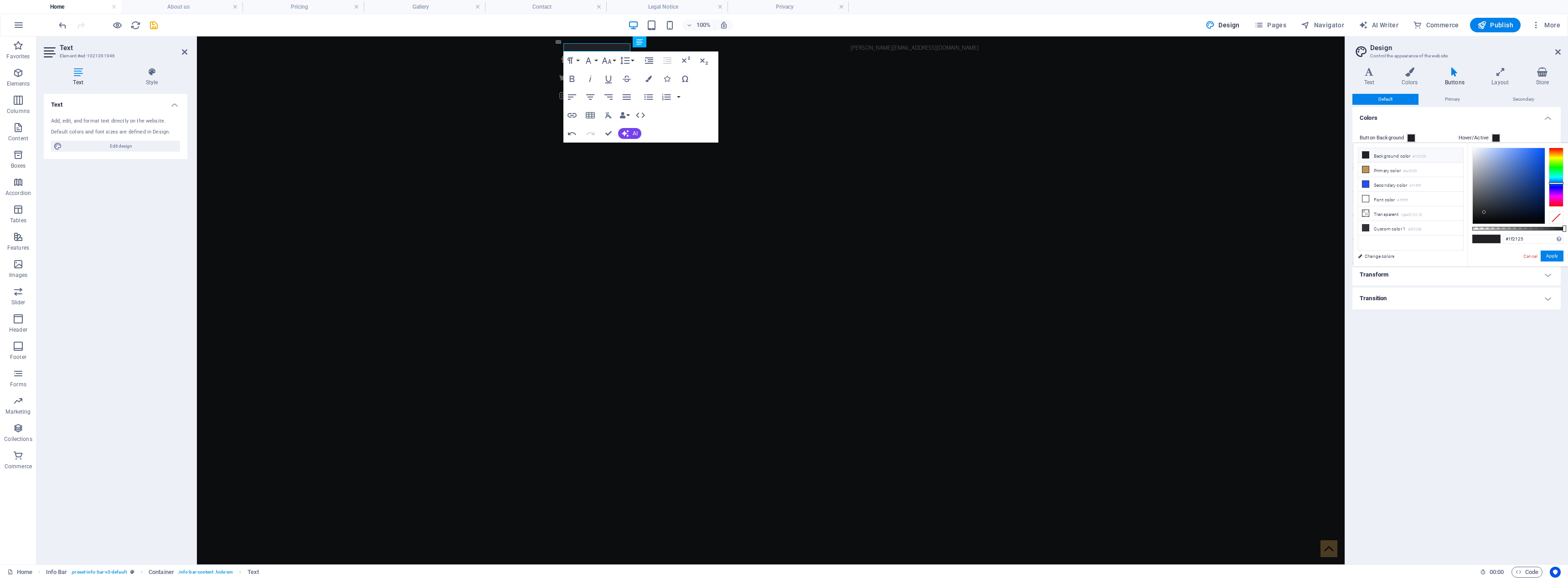
click at [782, 126] on div "Button Background Hover/Active Text color Hover/Active" at bounding box center [1457, 145] width 212 height 44
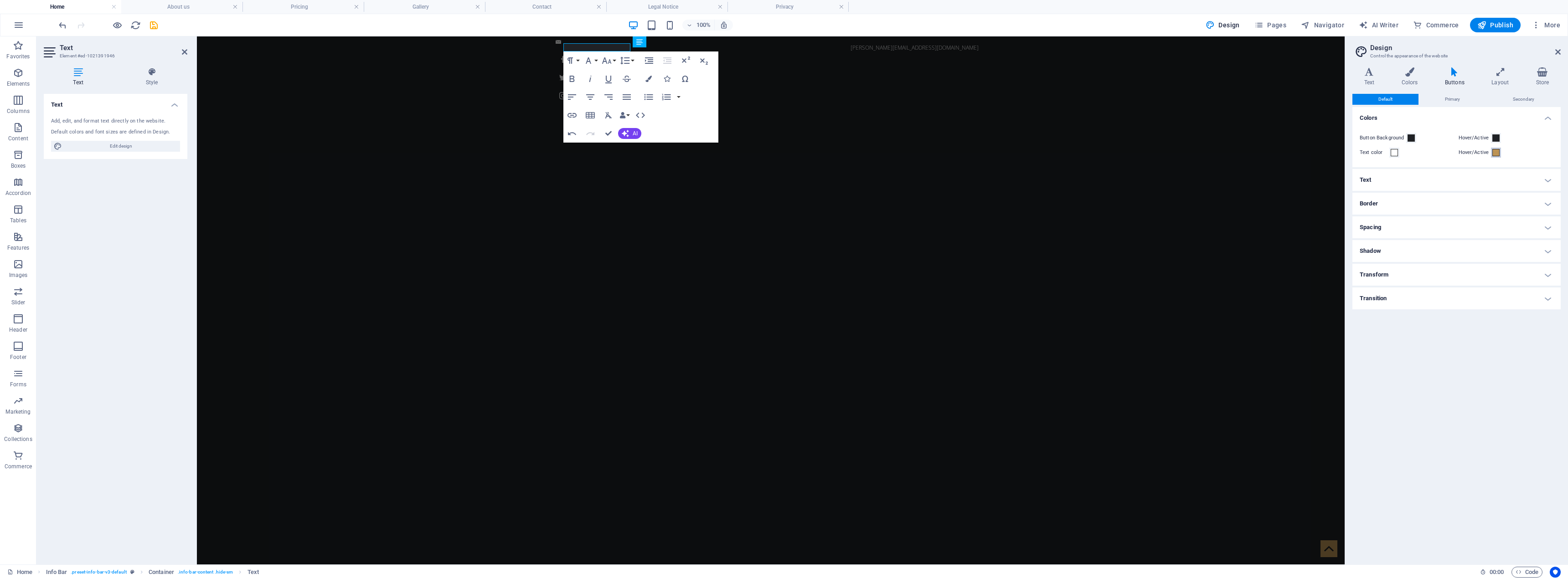
click at [782, 152] on span at bounding box center [1496, 153] width 7 height 7
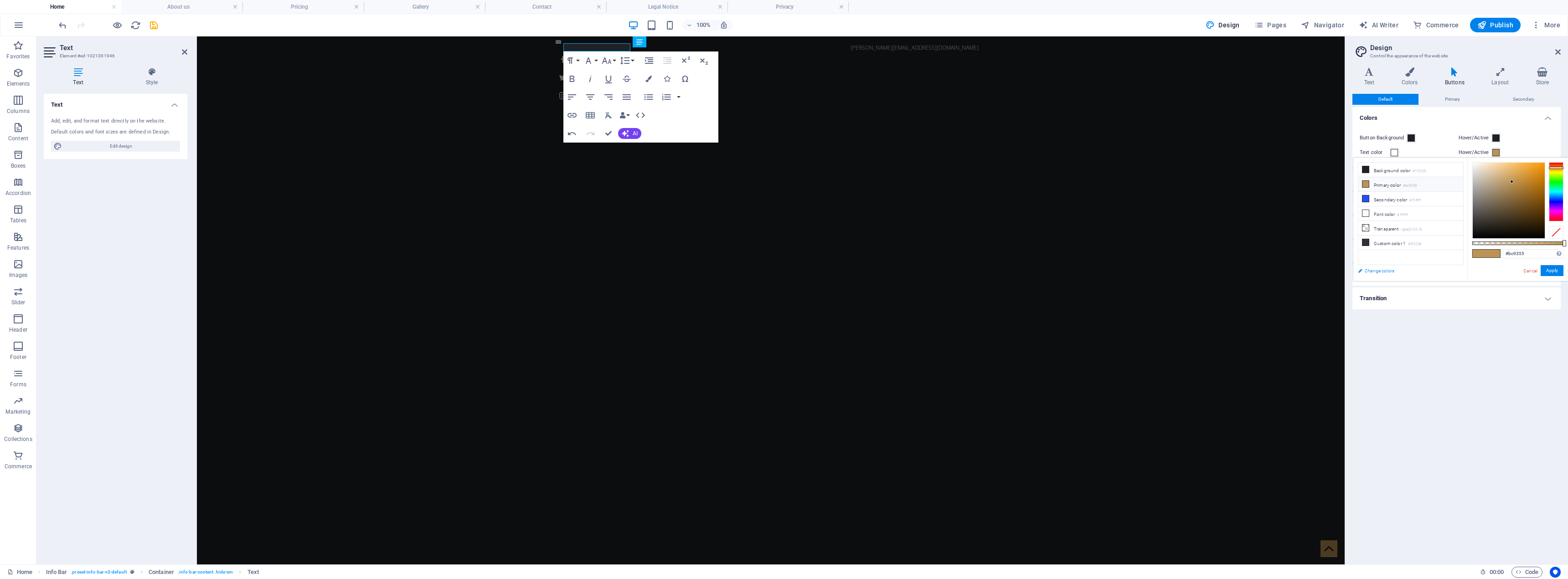
click at [782, 271] on link "Change colors" at bounding box center [1406, 271] width 106 height 12
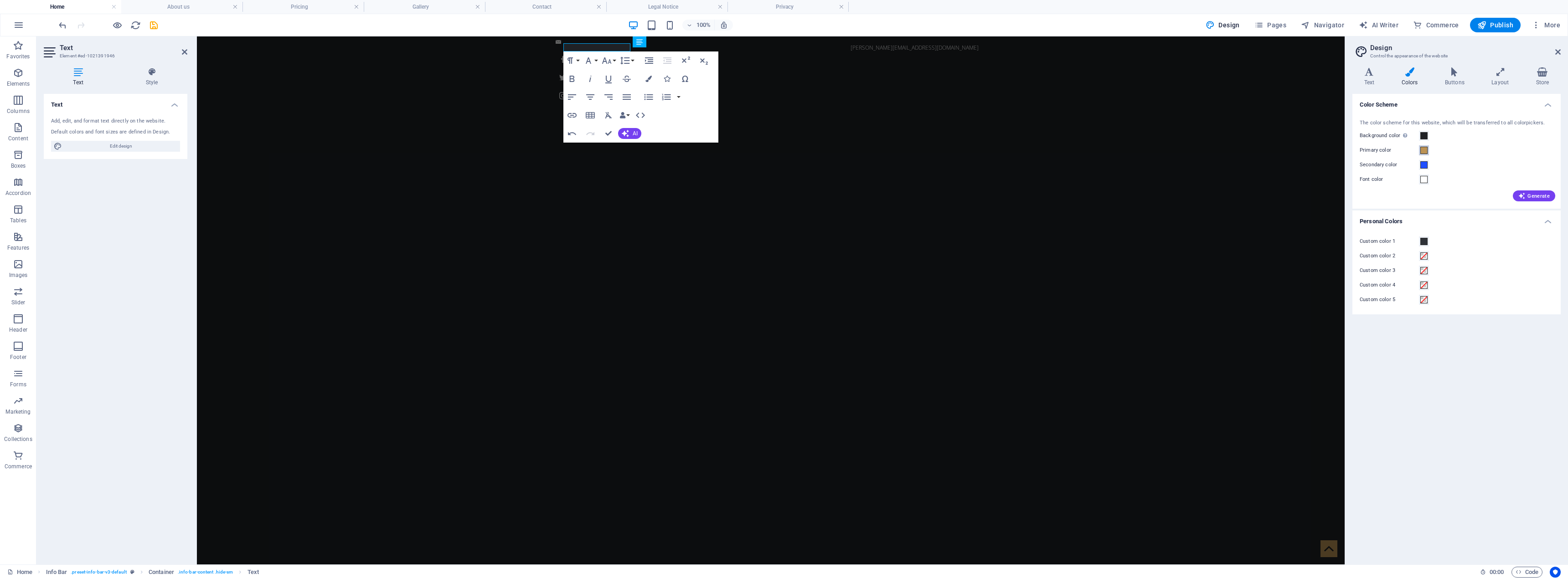
click at [782, 151] on span at bounding box center [1424, 150] width 7 height 7
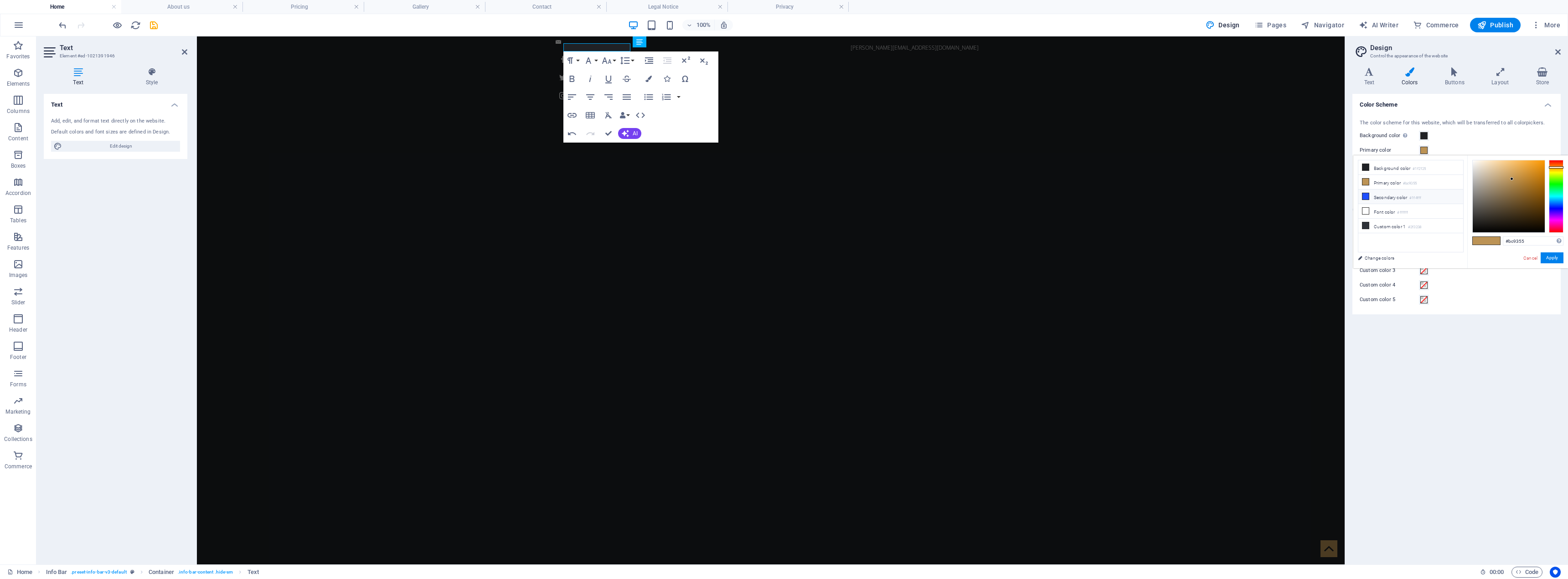
click at [782, 196] on li "Secondary color #1f4fff" at bounding box center [1411, 197] width 105 height 15
drag, startPoint x: 1531, startPoint y: 240, endPoint x: 1492, endPoint y: 246, distance: 39.5
click at [782, 246] on div "#1f4fff Supported formats #0852ed rgb(8, 82, 237) rgba(8, 82, 237, 90%) hsv(221…" at bounding box center [1517, 277] width 100 height 245
paste input "FF6600"
click at [782, 257] on button "Apply" at bounding box center [1552, 258] width 23 height 11
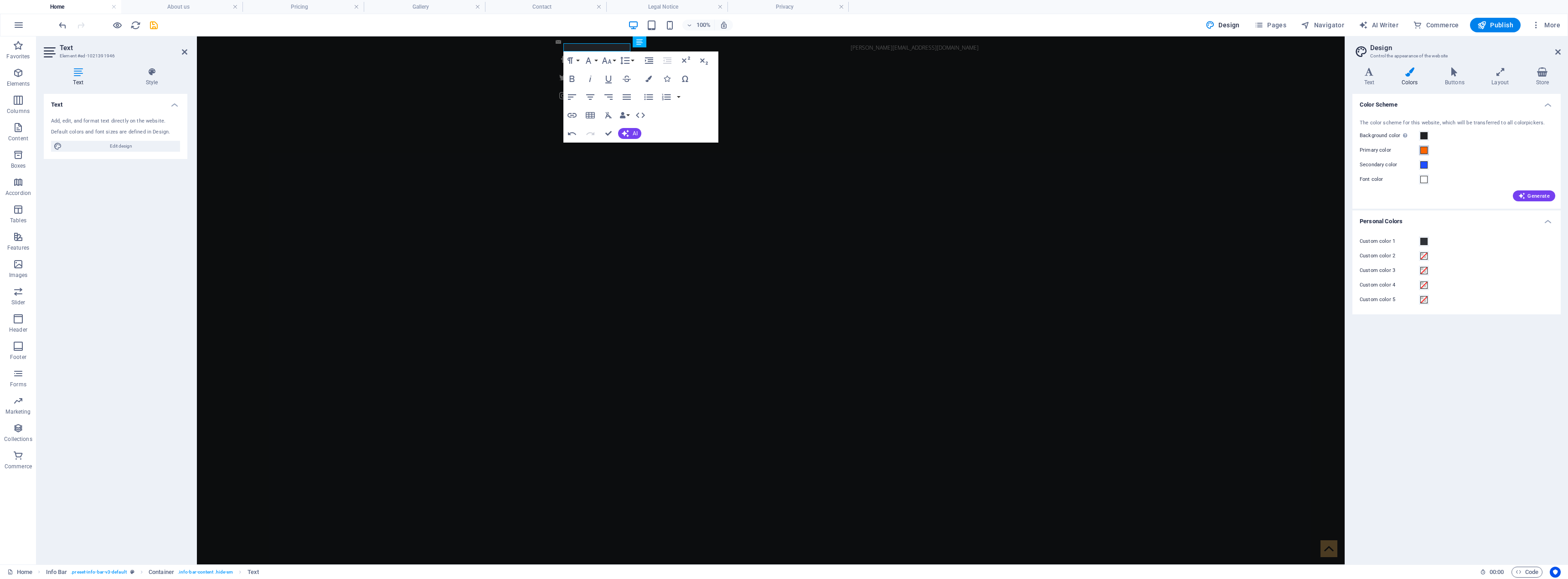
click at [782, 150] on span at bounding box center [1424, 150] width 7 height 7
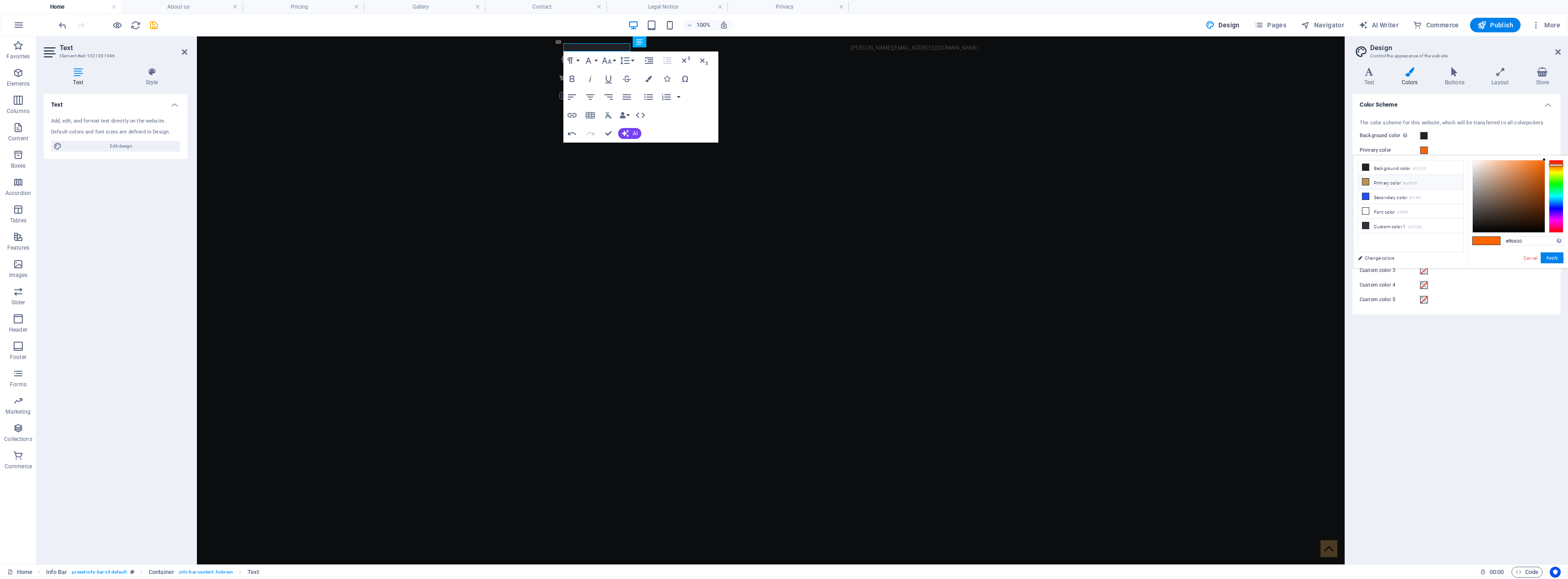
click at [782, 183] on small "#bc9355" at bounding box center [1410, 184] width 13 height 6
drag, startPoint x: 1535, startPoint y: 240, endPoint x: 1491, endPoint y: 243, distance: 44.1
click at [782, 243] on div "#bc9355 Supported formats #0852ed rgb(8, 82, 237) rgba(8, 82, 237, 90%) hsv(221…" at bounding box center [1517, 277] width 100 height 245
paste input "FF6600"
type input "#ff6600"
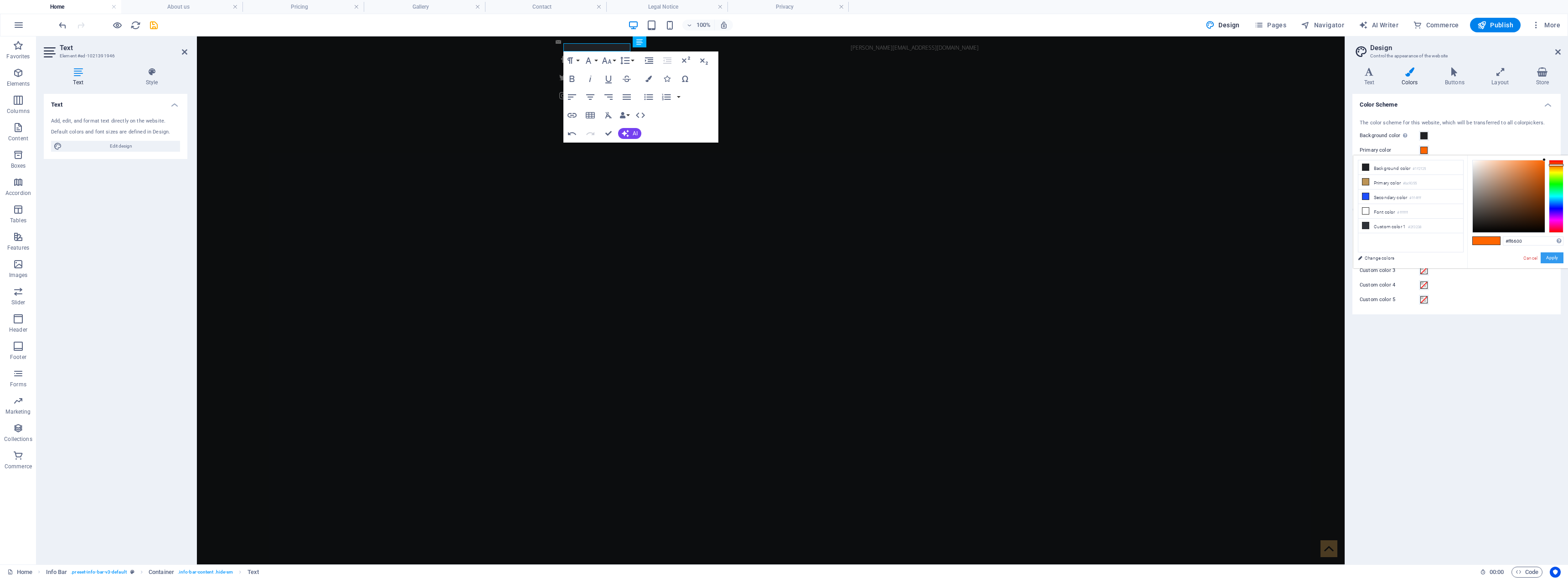
click at [782, 256] on button "Apply" at bounding box center [1552, 258] width 23 height 11
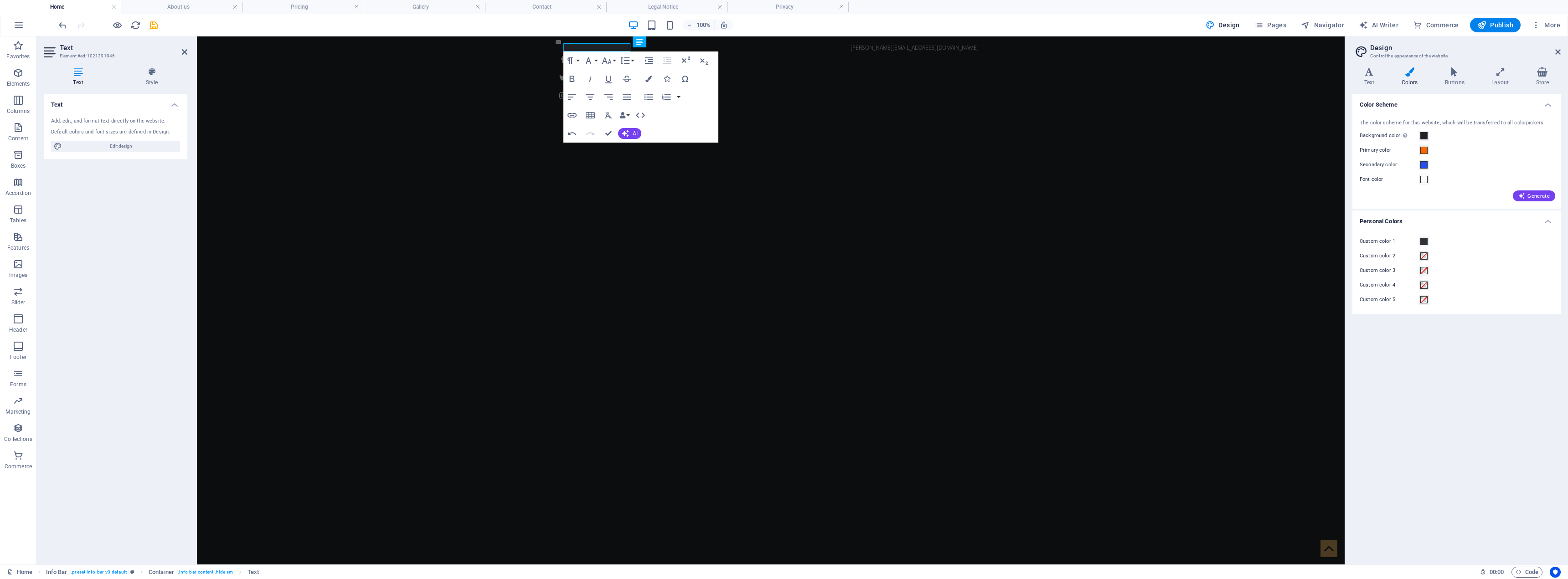
click at [782, 168] on label "Secondary color" at bounding box center [1389, 165] width 59 height 11
click at [782, 168] on button "Secondary color" at bounding box center [1424, 165] width 10 height 10
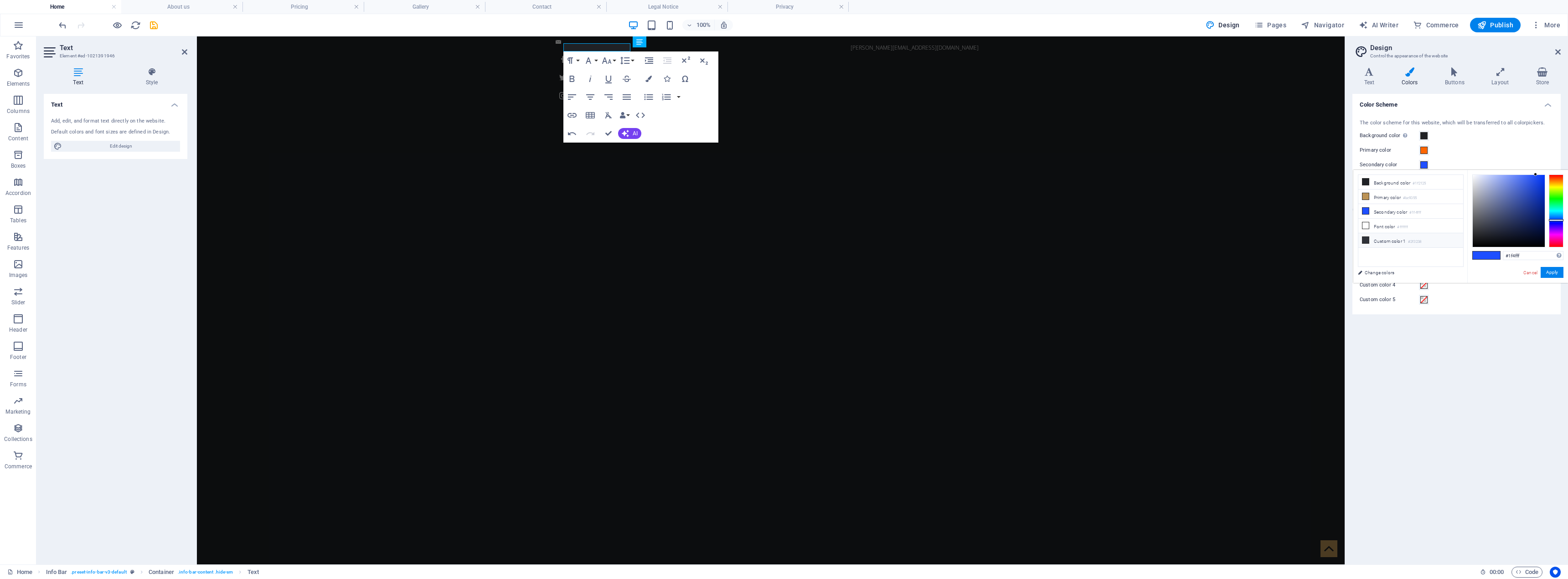
click at [782, 241] on li "Custom color 1 #2f3238" at bounding box center [1411, 240] width 105 height 15
drag, startPoint x: 1529, startPoint y: 257, endPoint x: 1474, endPoint y: 255, distance: 55.0
click at [782, 255] on div "#2f3238 Supported formats #0852ed rgb(8, 82, 237) rgba(8, 82, 237, 90%) hsv(221…" at bounding box center [1517, 292] width 100 height 245
paste input "FF6600"
type input "#ff6600"
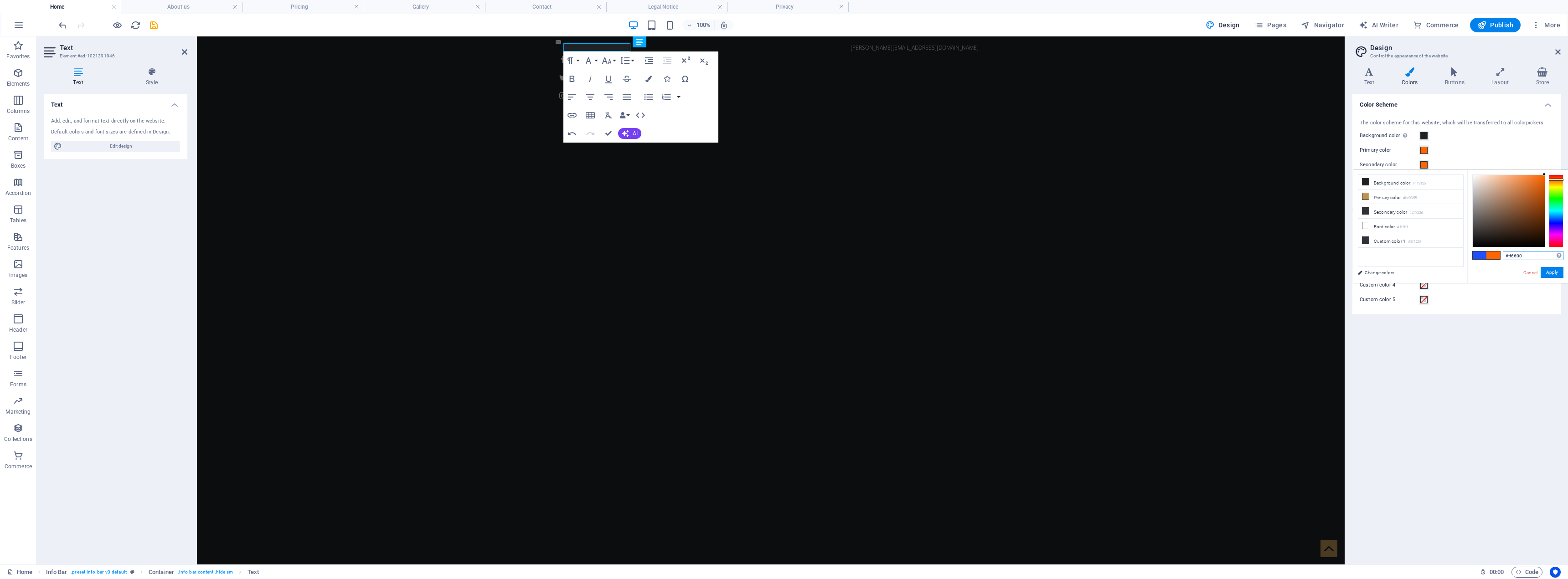
type input "#bc9355"
type input "#ff6600"
click at [782, 274] on button "Apply" at bounding box center [1552, 272] width 23 height 11
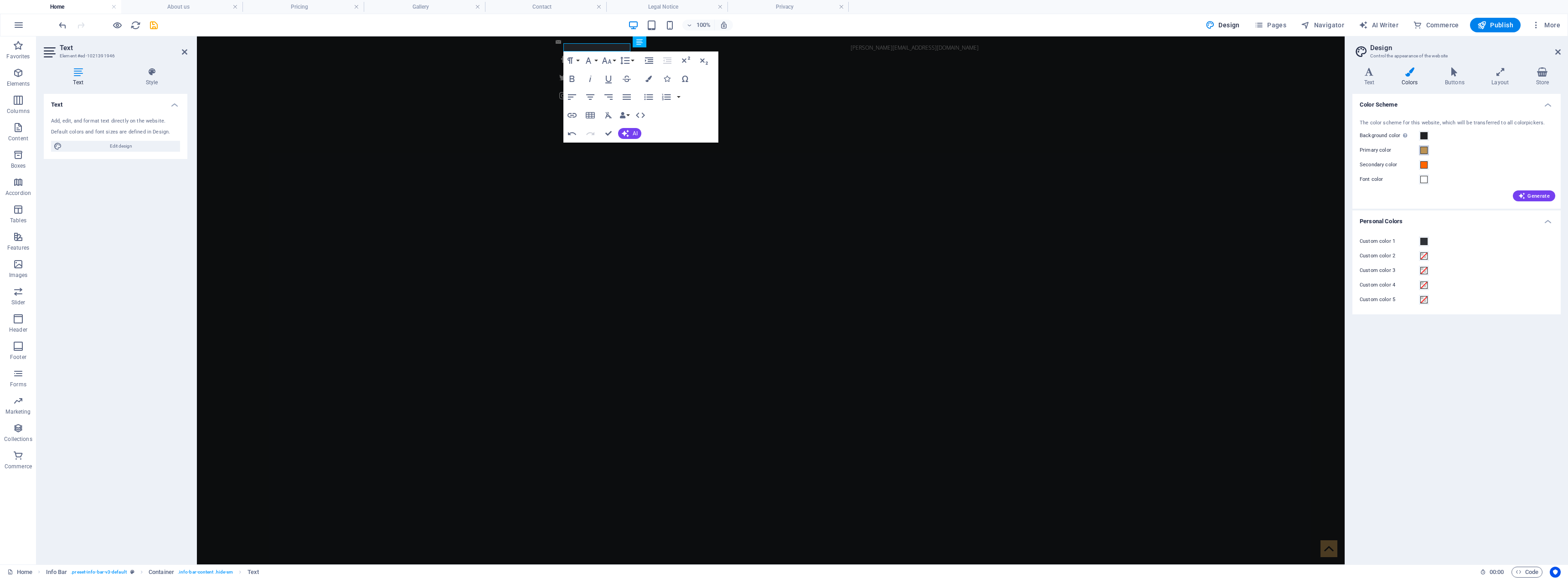
click at [782, 153] on span at bounding box center [1424, 150] width 7 height 7
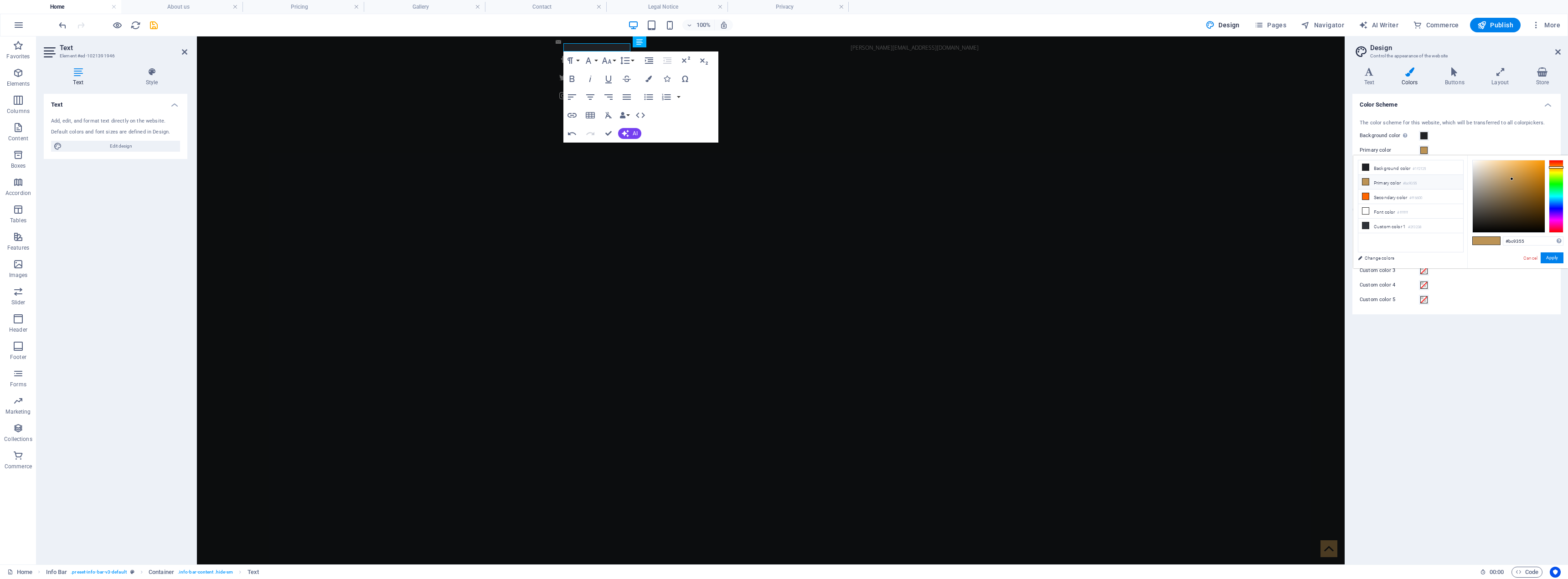
click at [782, 186] on li "Primary color #bc9355" at bounding box center [1411, 182] width 105 height 15
click at [782, 175] on div at bounding box center [1508, 196] width 72 height 72
type input "#adadad"
drag, startPoint x: 1504, startPoint y: 175, endPoint x: 1460, endPoint y: 183, distance: 44.7
click at [782, 183] on div "less Background color #1f2125 Primary color #bc9355 Secondary color #ff6600 Fon…" at bounding box center [1460, 212] width 215 height 113
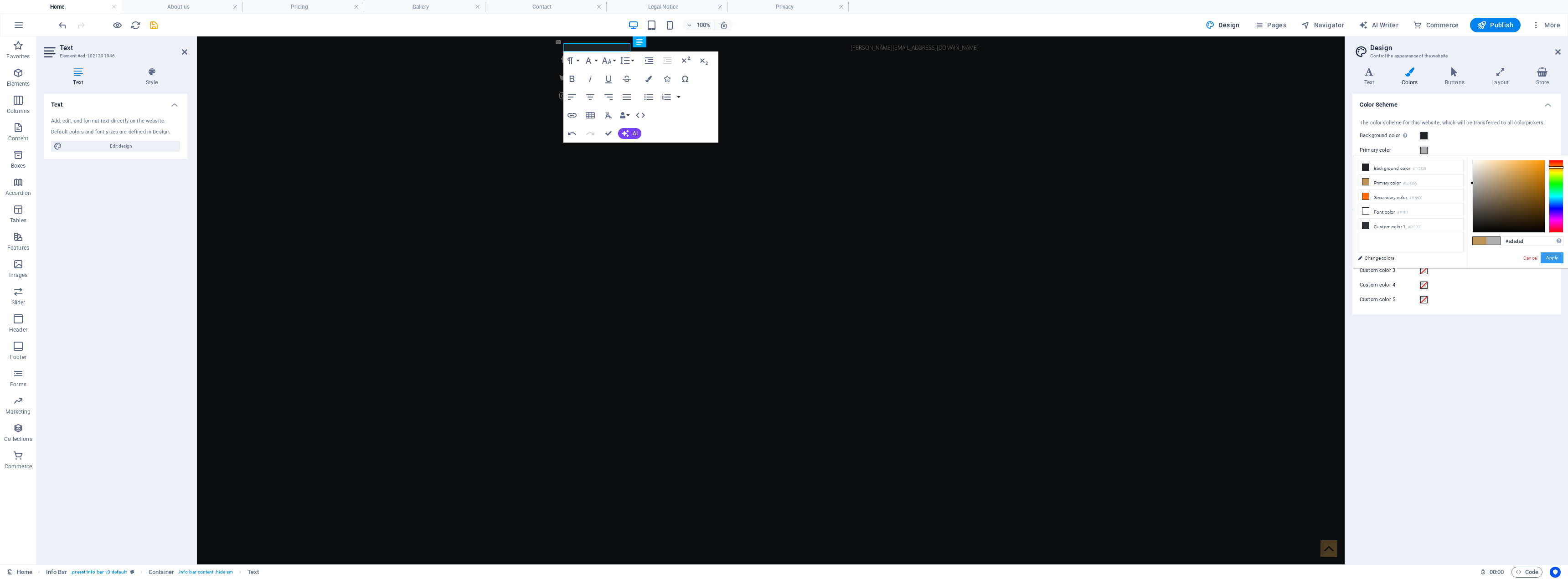
click at [782, 255] on button "Apply" at bounding box center [1552, 258] width 23 height 11
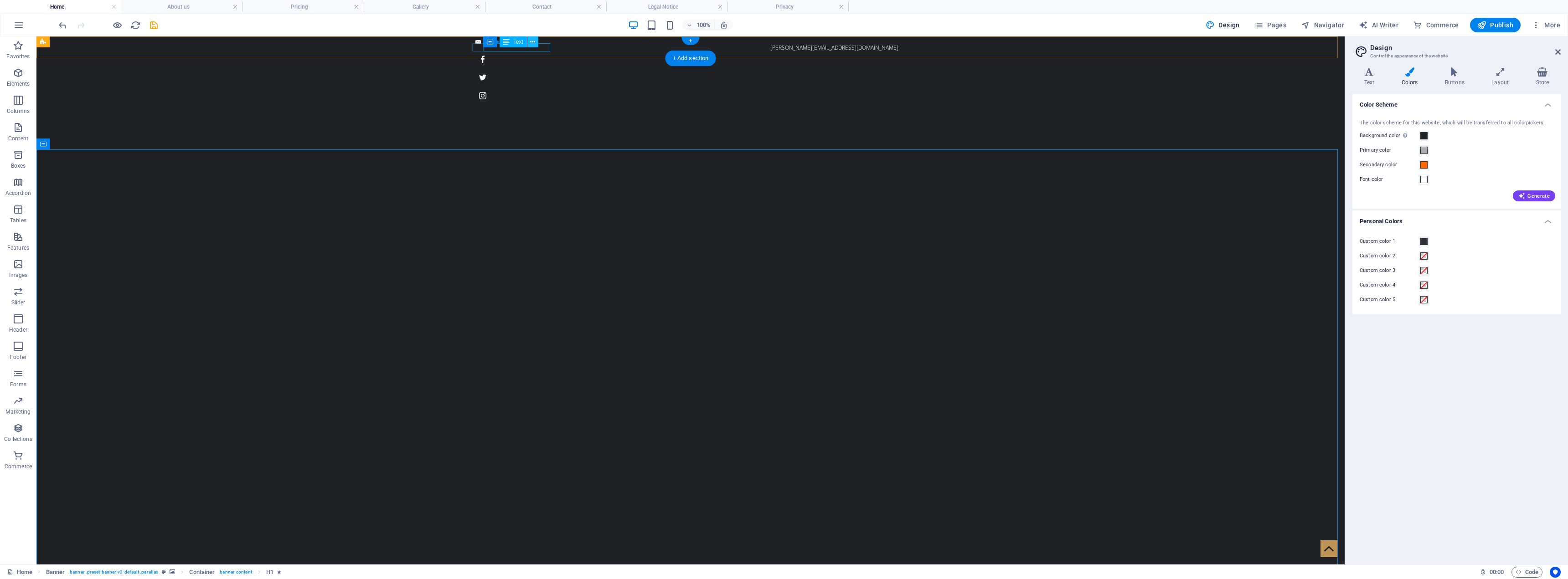
click at [534, 47] on button at bounding box center [533, 42] width 11 height 11
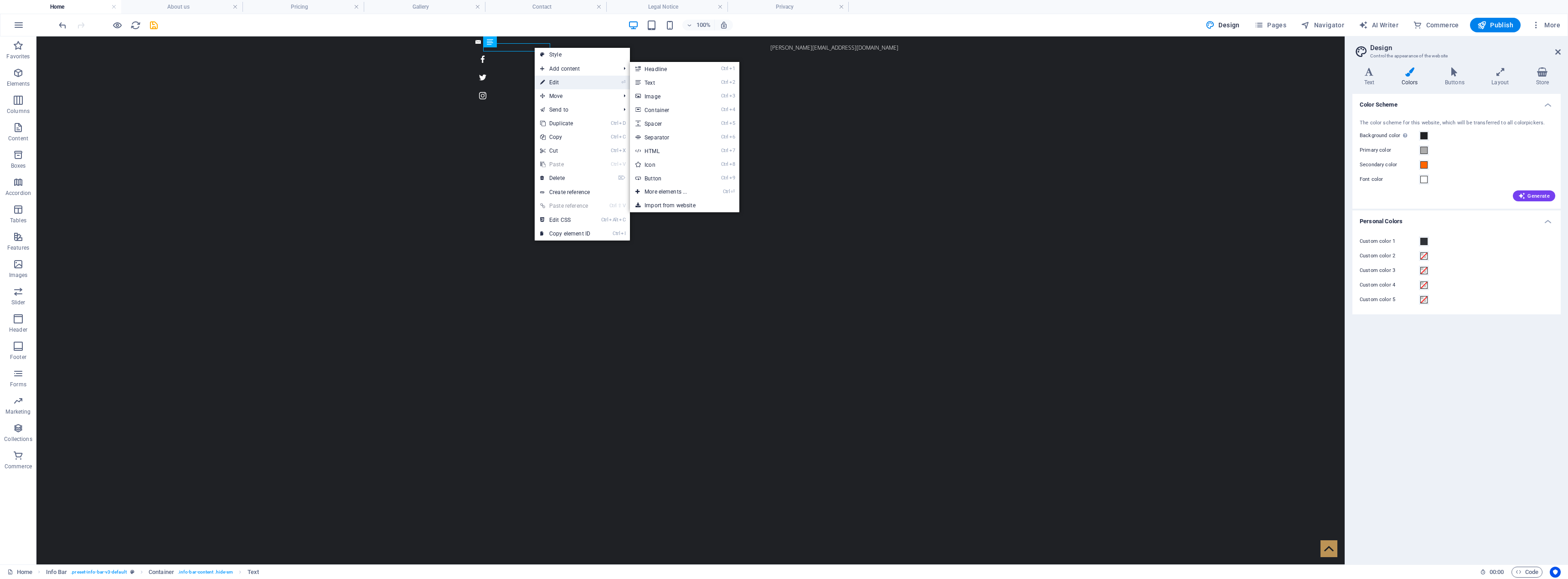
click at [562, 81] on link "⏎ Edit" at bounding box center [565, 82] width 61 height 13
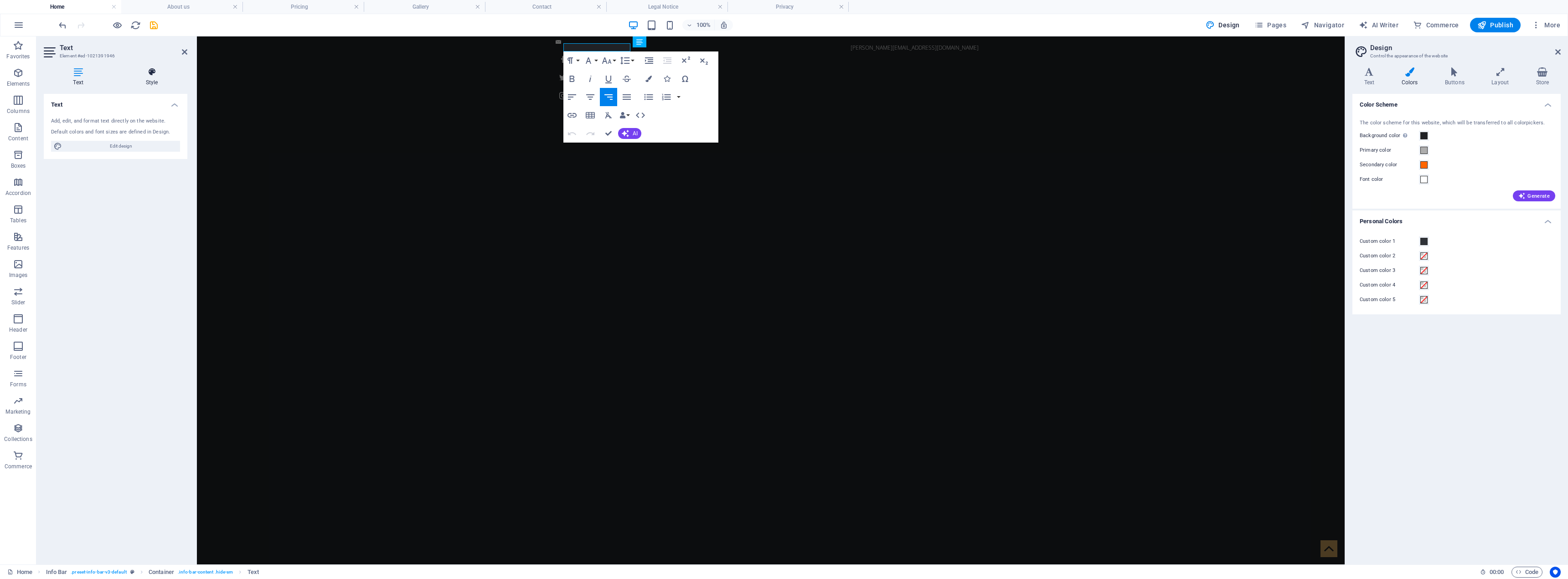
click at [155, 80] on h4 "Style" at bounding box center [152, 77] width 71 height 19
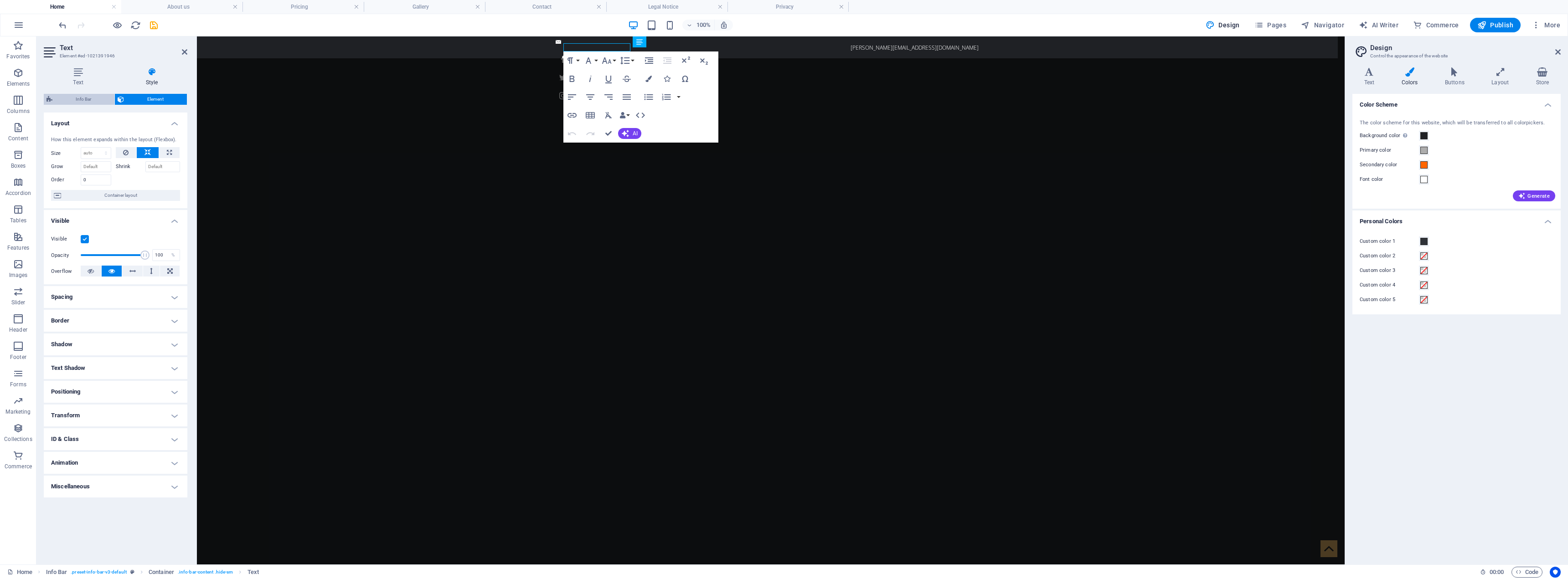
click at [92, 102] on span "Info Bar" at bounding box center [83, 99] width 57 height 11
select select "rem"
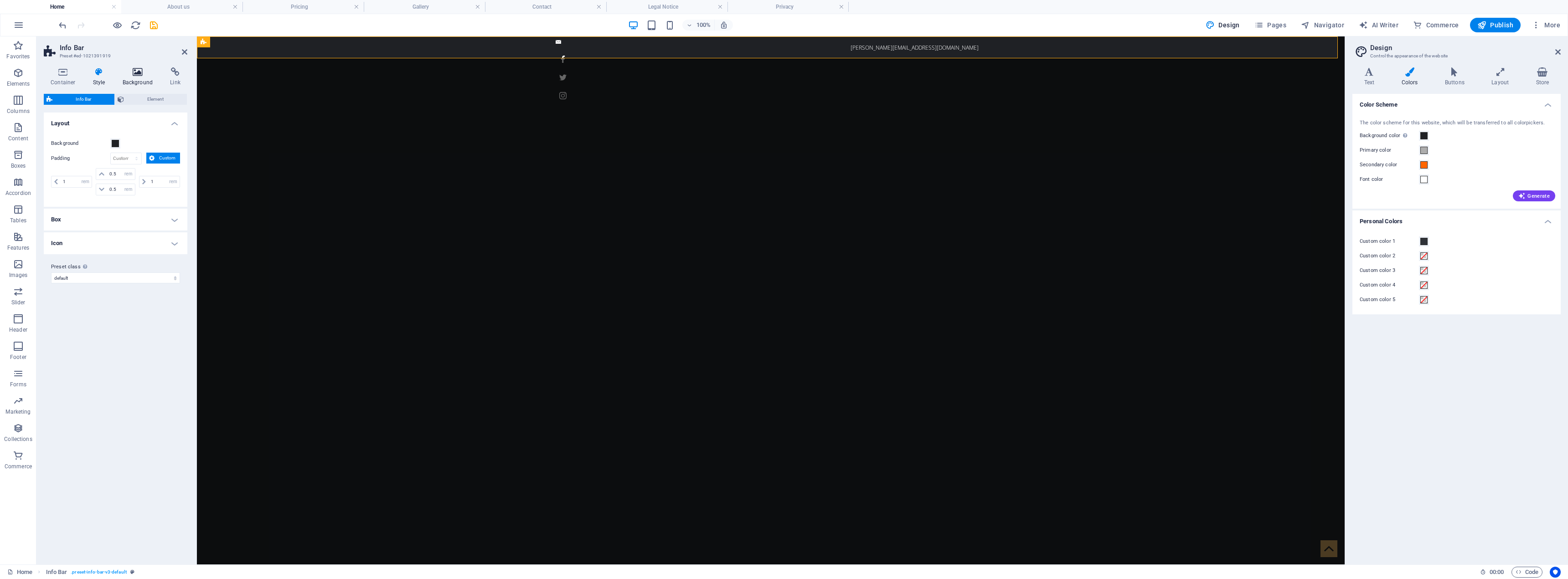
click at [142, 78] on h4 "Background" at bounding box center [139, 77] width 48 height 19
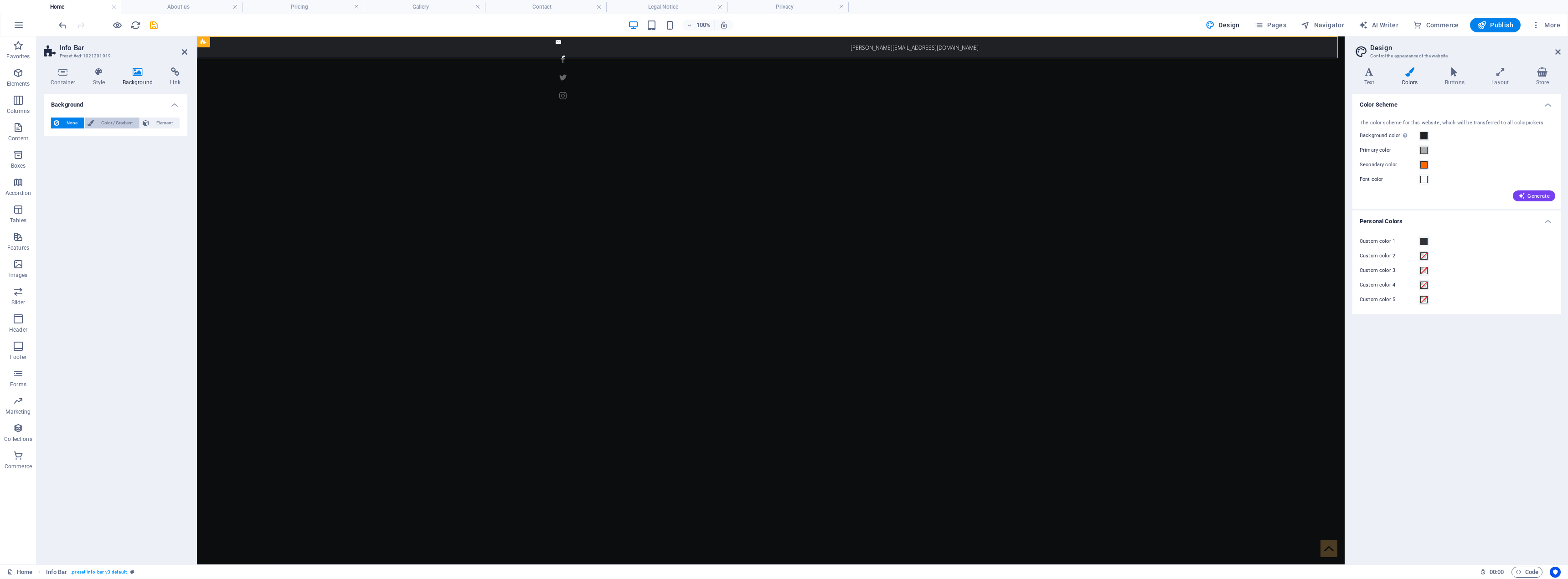
click at [124, 123] on span "Color / Gradient" at bounding box center [117, 123] width 40 height 11
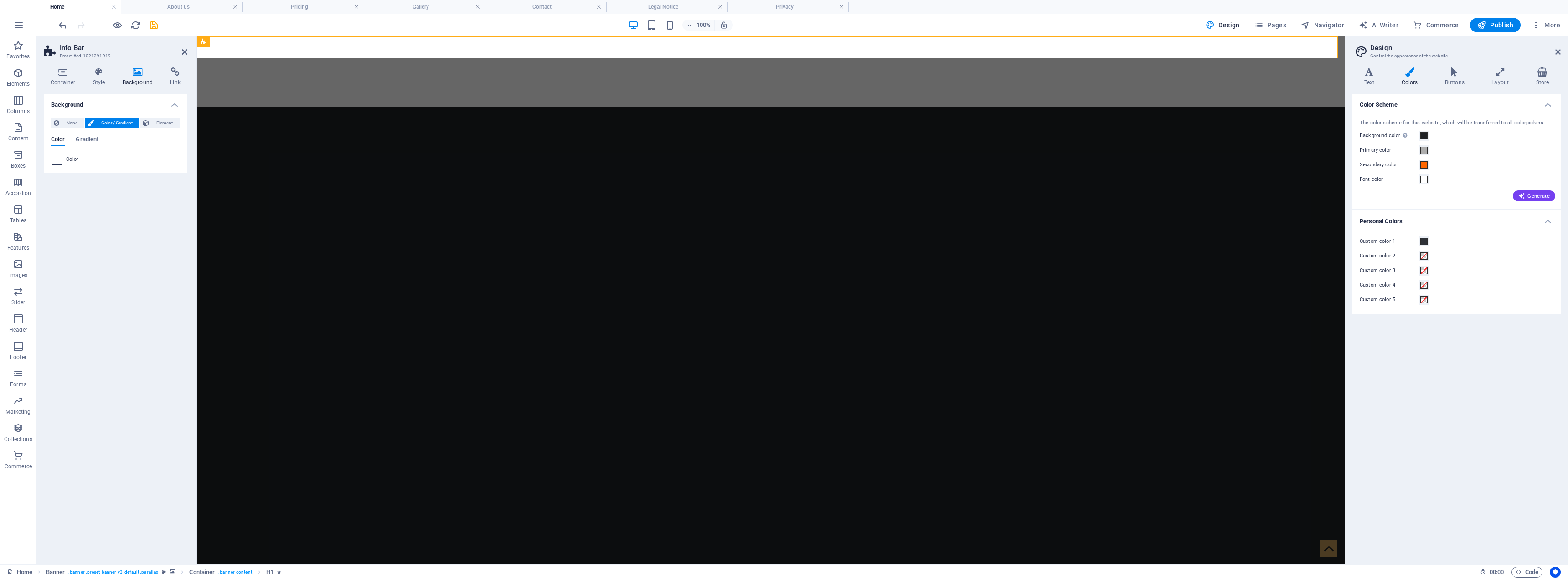
click at [61, 159] on span at bounding box center [57, 159] width 10 height 10
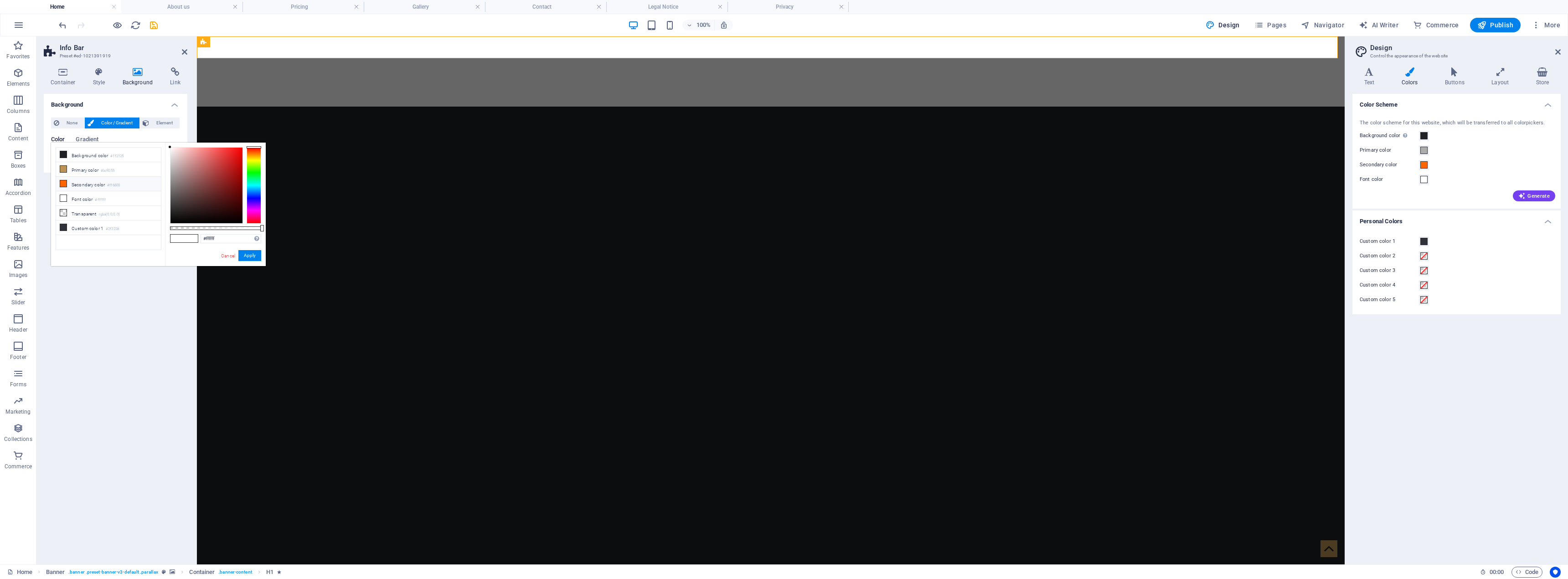
click at [77, 182] on li "Secondary color #ff6600" at bounding box center [108, 184] width 105 height 15
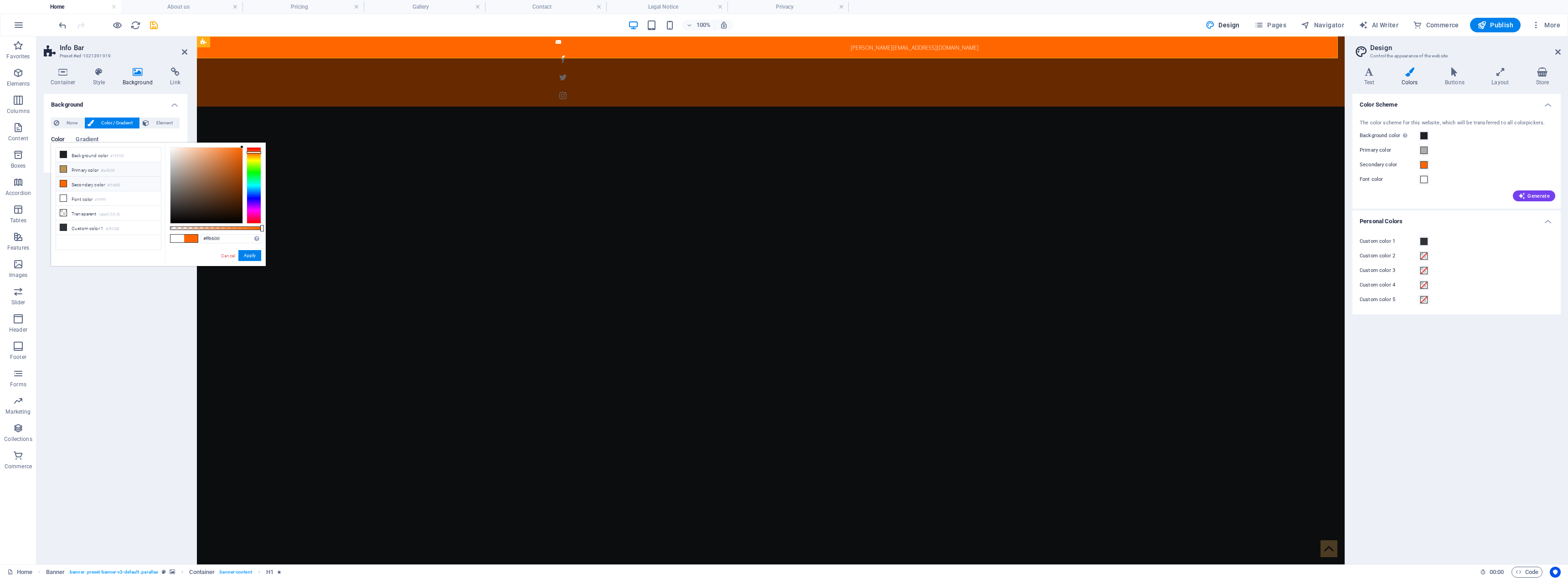
click at [89, 170] on li "Primary color #bc9355" at bounding box center [108, 170] width 105 height 15
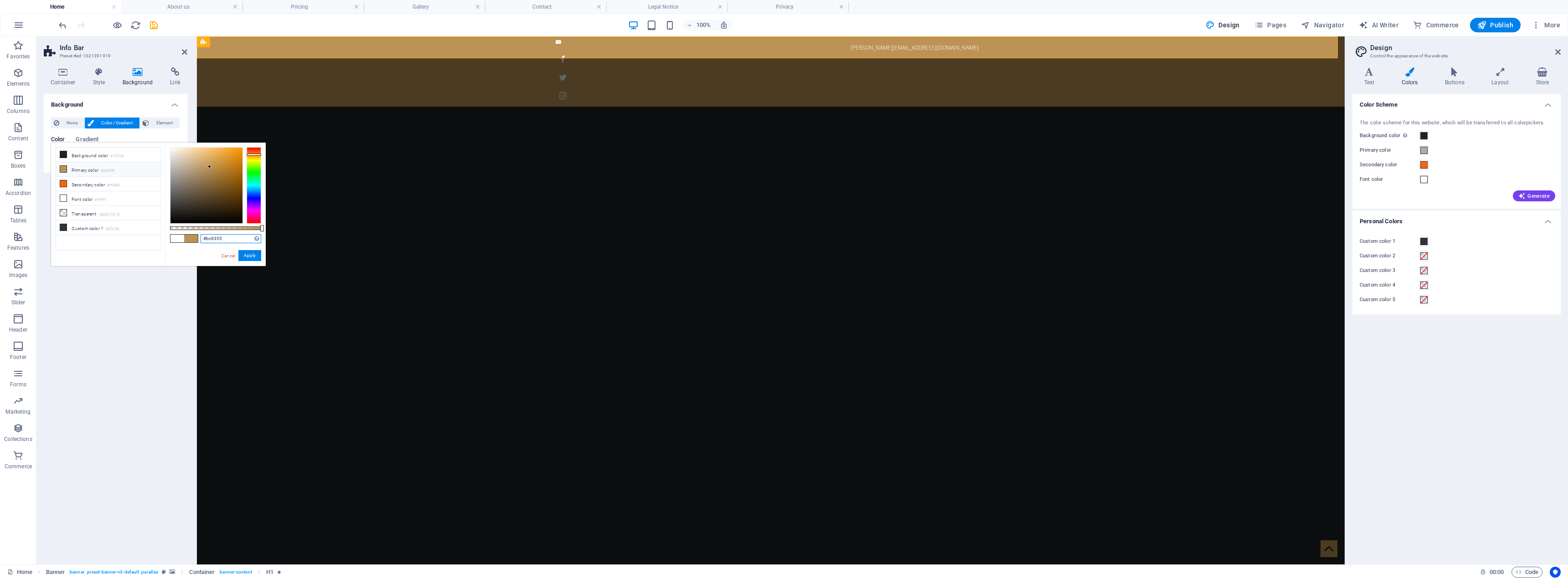
drag, startPoint x: 223, startPoint y: 237, endPoint x: 185, endPoint y: 238, distance: 38.0
click at [185, 238] on div "#bc9355 Supported formats #0852ed rgb(8, 82, 237) rgba(8, 82, 237, 90%) hsv(221…" at bounding box center [215, 270] width 100 height 255
paste input "1F4FFF"
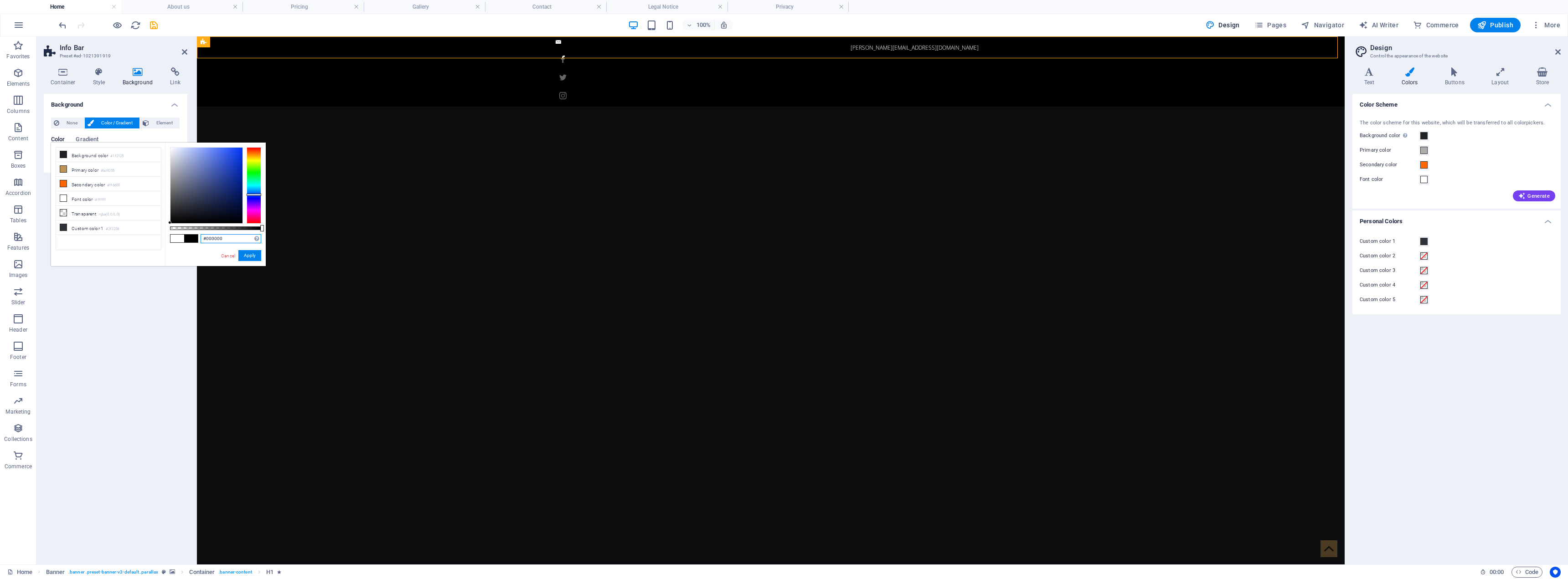
drag, startPoint x: 175, startPoint y: 173, endPoint x: 164, endPoint y: 246, distance: 73.8
click at [157, 238] on div "less Background color #1f2125 Primary color #bc9355 Secondary color #ff6600 Fon…" at bounding box center [158, 204] width 215 height 123
type input "#000000"
click at [252, 252] on button "Apply" at bounding box center [250, 255] width 23 height 11
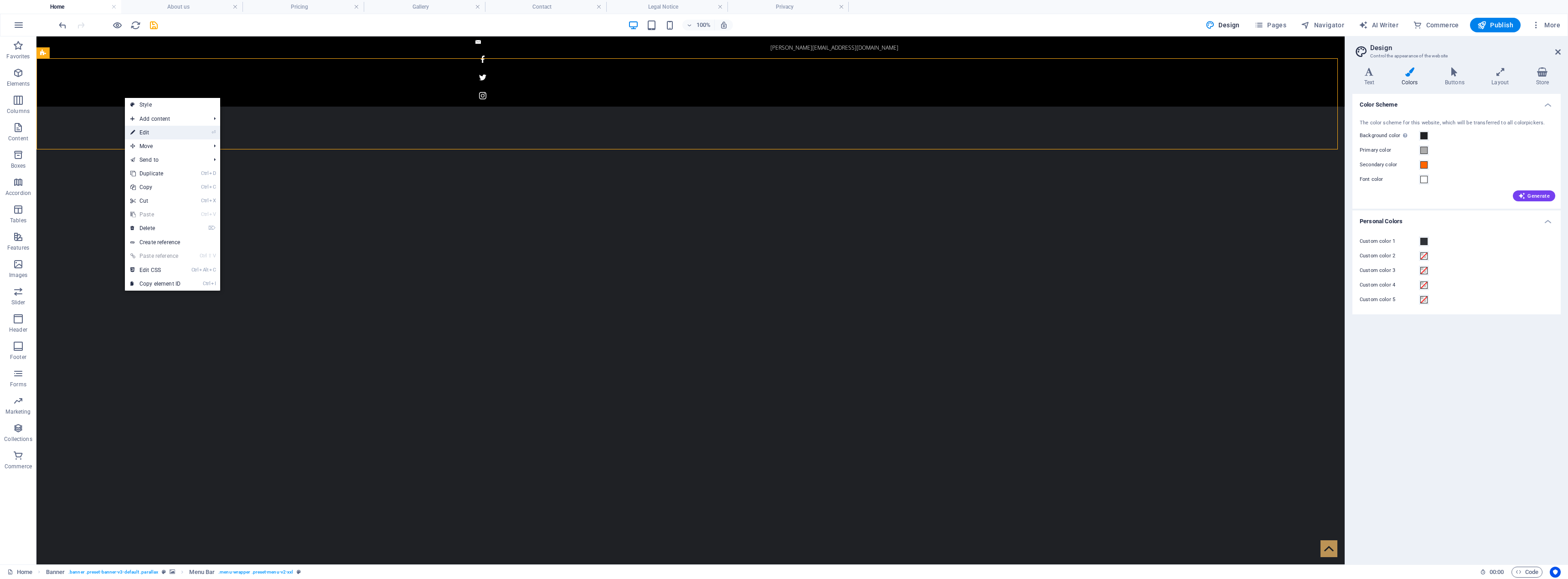
click at [152, 130] on link "⏎ Edit" at bounding box center [155, 133] width 61 height 13
select select "rem"
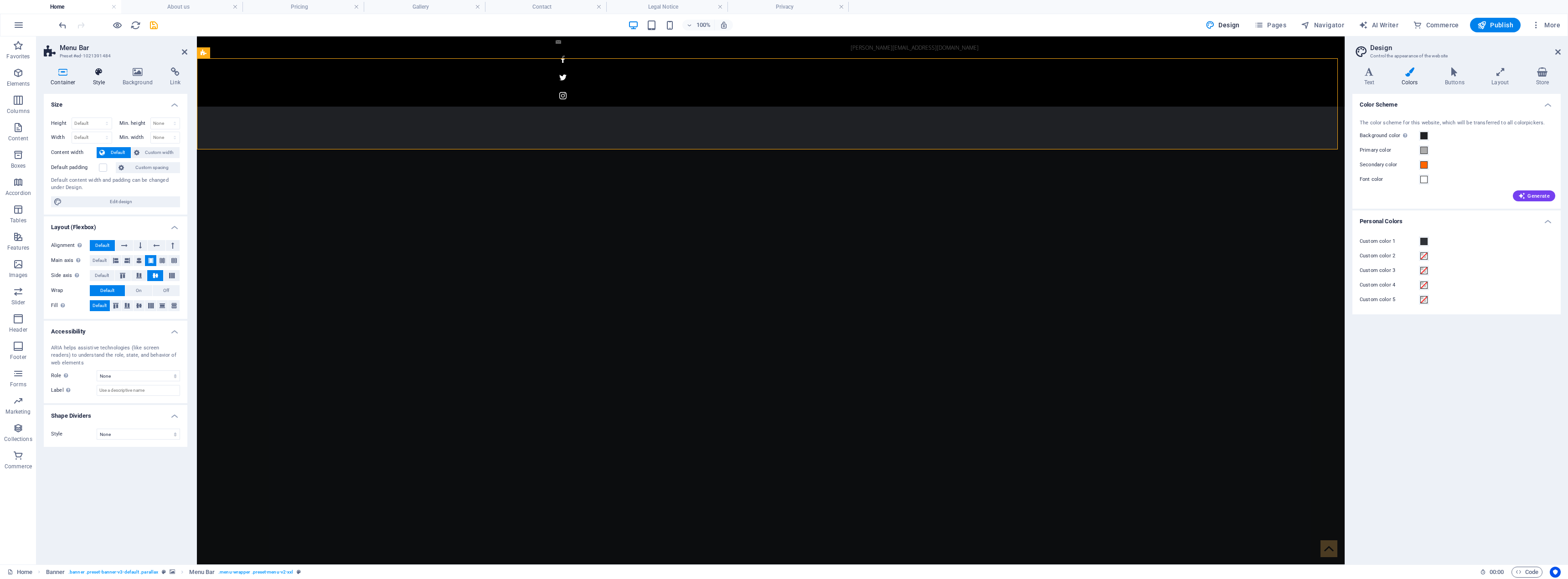
click at [99, 79] on h4 "Style" at bounding box center [101, 77] width 30 height 19
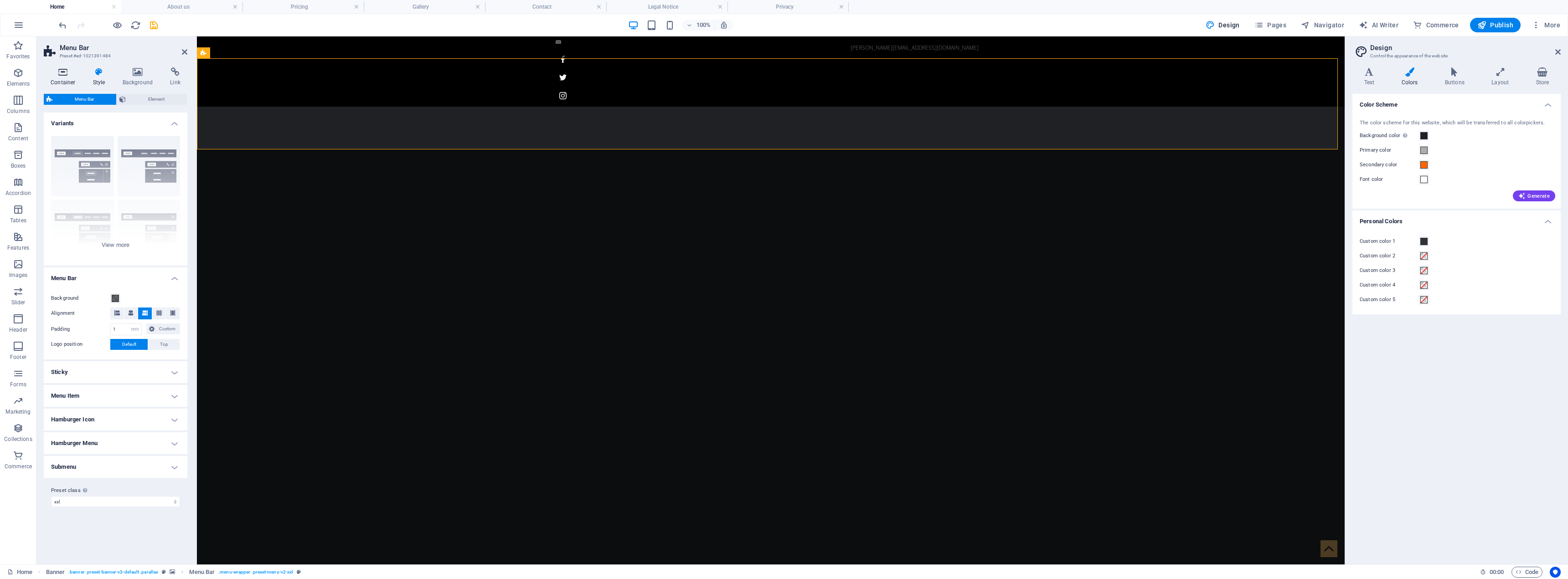
click at [57, 79] on h4 "Container" at bounding box center [65, 77] width 43 height 19
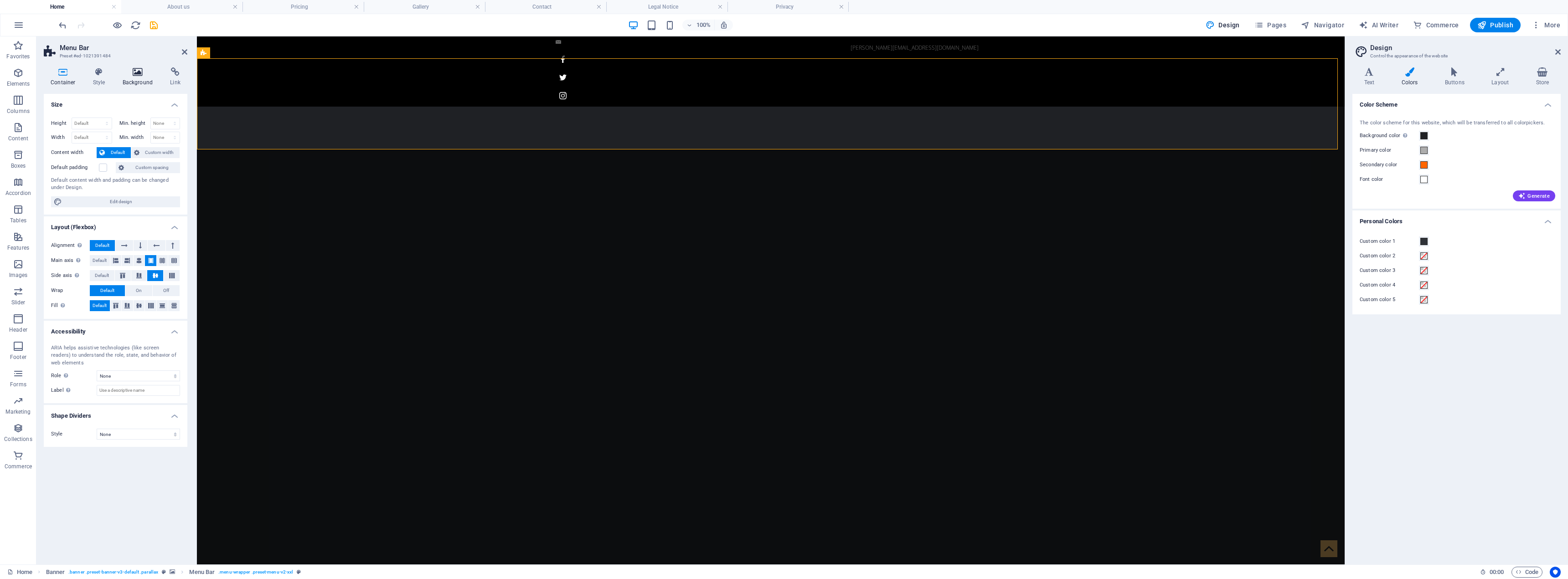
click at [135, 78] on h4 "Background" at bounding box center [139, 77] width 48 height 19
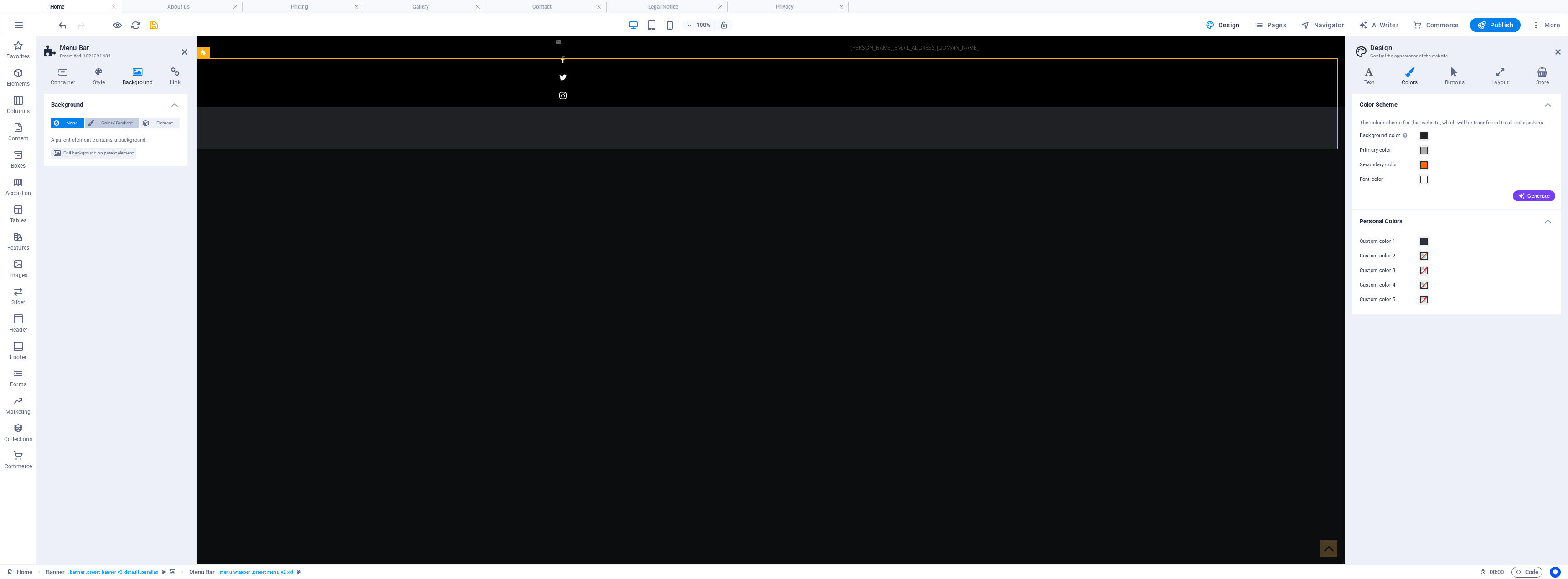
click at [114, 125] on span "Color / Gradient" at bounding box center [117, 123] width 40 height 11
click at [59, 158] on span at bounding box center [57, 159] width 10 height 10
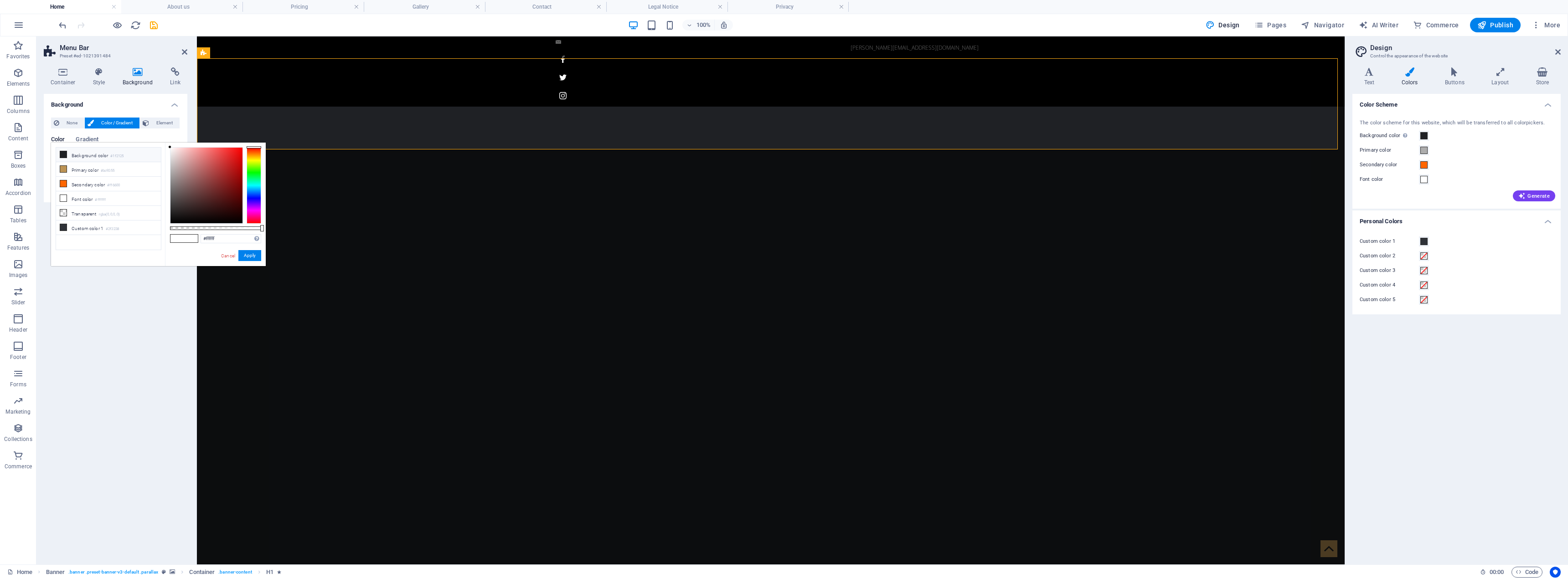
click at [85, 159] on li "Background color #1f2125" at bounding box center [108, 155] width 105 height 15
click at [253, 258] on button "Apply" at bounding box center [250, 255] width 23 height 11
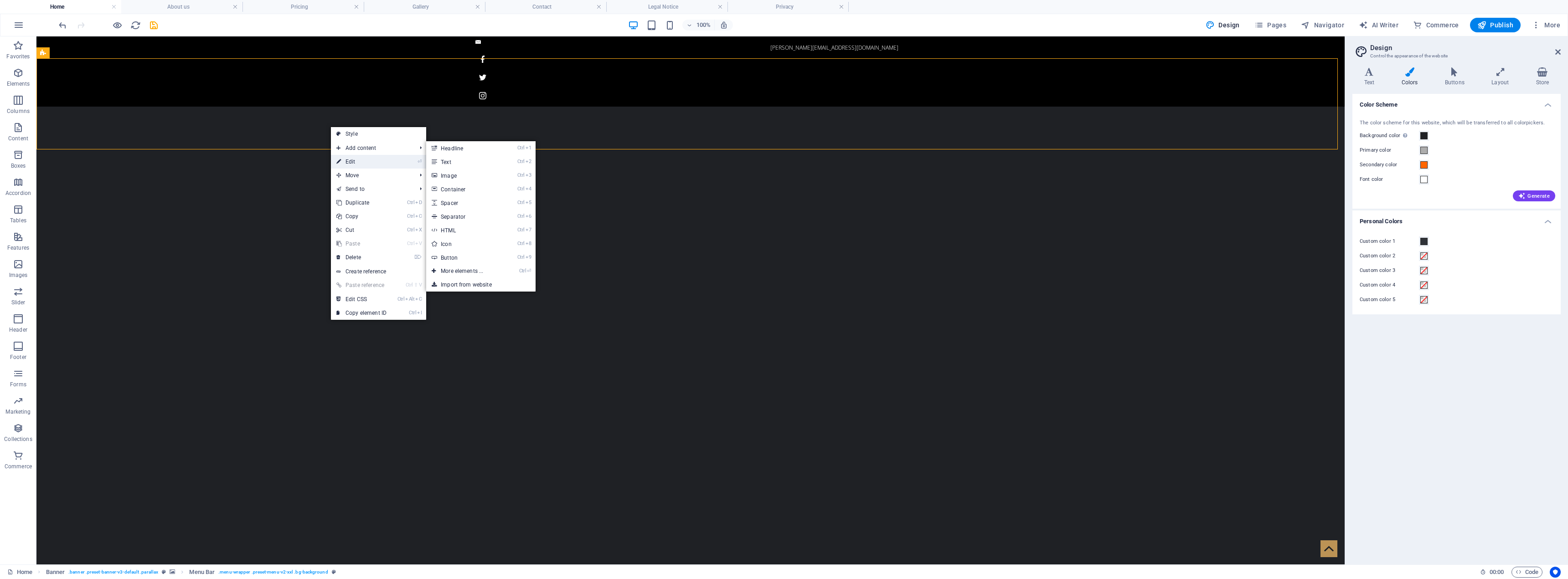
click at [354, 159] on link "⏎ Edit" at bounding box center [362, 162] width 61 height 13
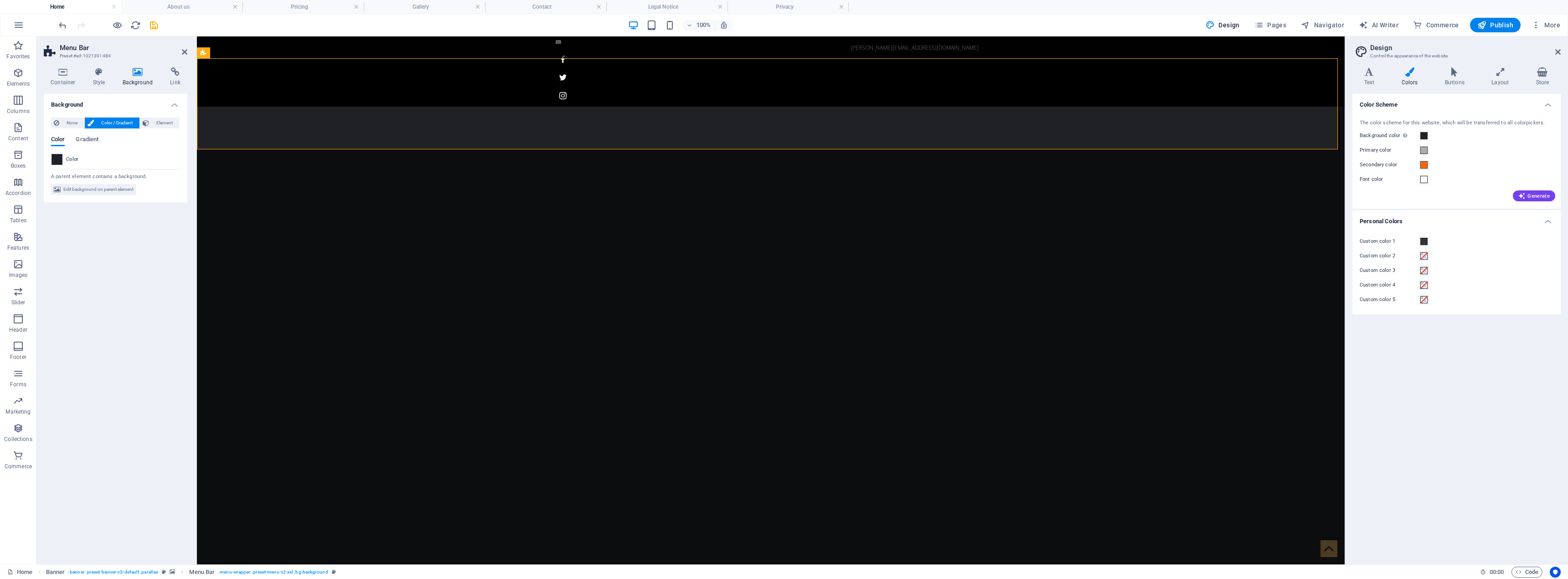
click at [56, 160] on span at bounding box center [57, 159] width 10 height 10
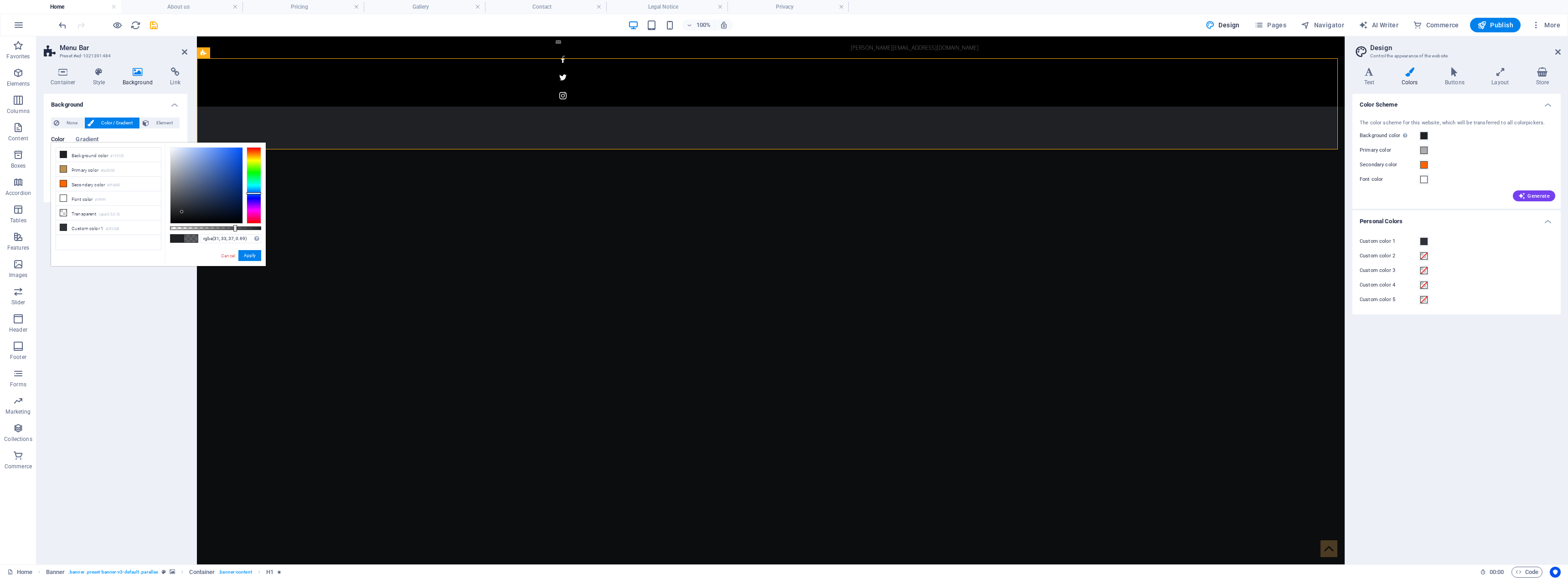
type input "rgba(31, 33, 37, 0.705)"
drag, startPoint x: 262, startPoint y: 229, endPoint x: 234, endPoint y: 226, distance: 28.2
click at [234, 226] on div at bounding box center [235, 228] width 4 height 6
click at [255, 255] on button "Apply" at bounding box center [250, 255] width 23 height 11
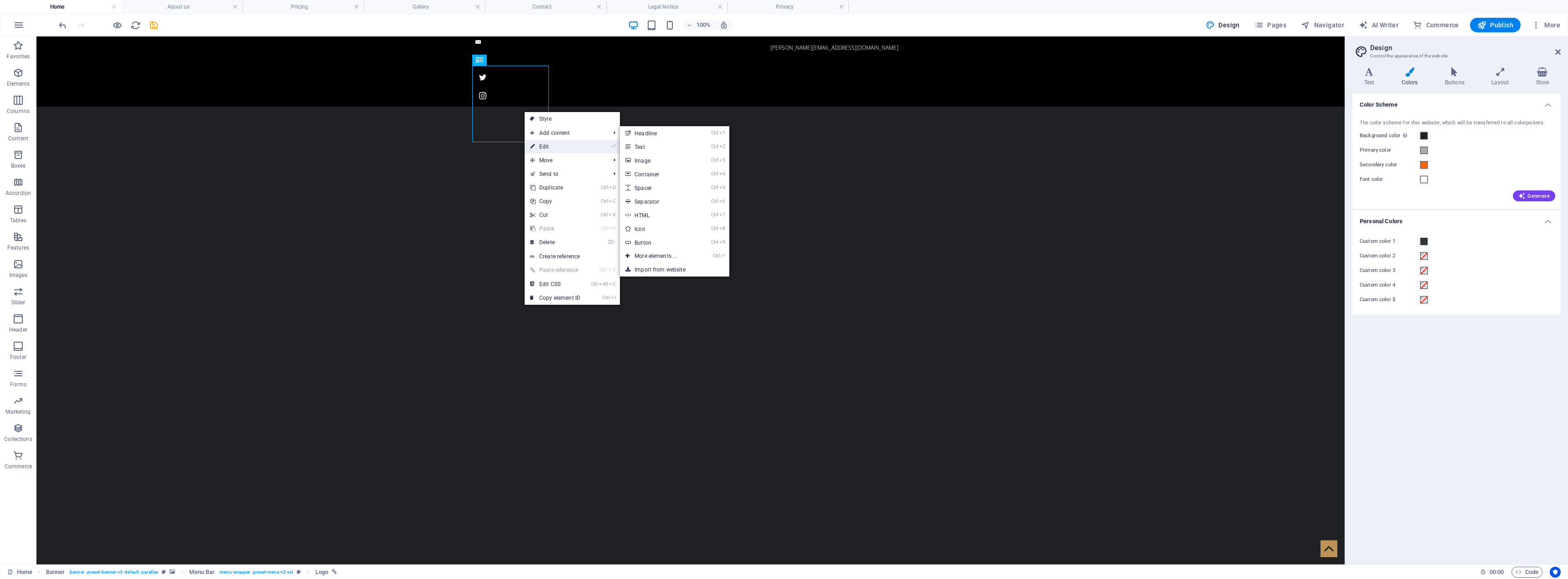
click at [537, 144] on link "⏎ Edit" at bounding box center [555, 147] width 61 height 13
select select "px"
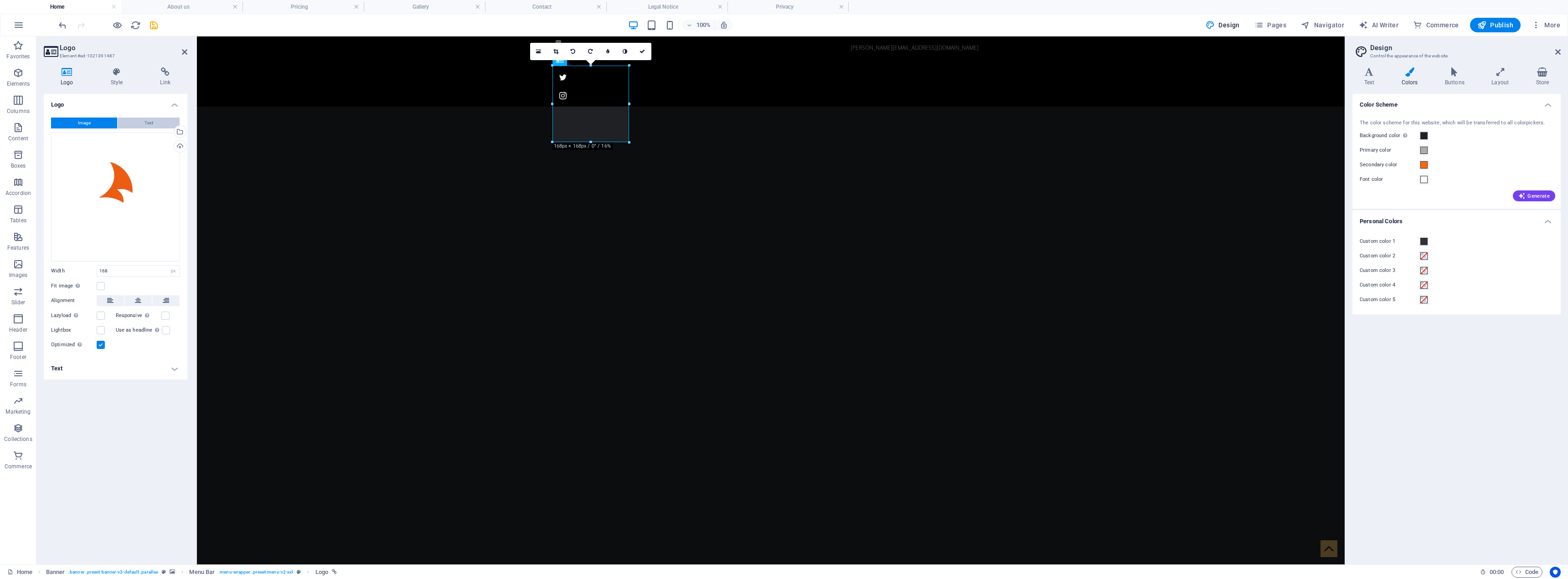
click at [150, 120] on span "Text" at bounding box center [149, 123] width 9 height 11
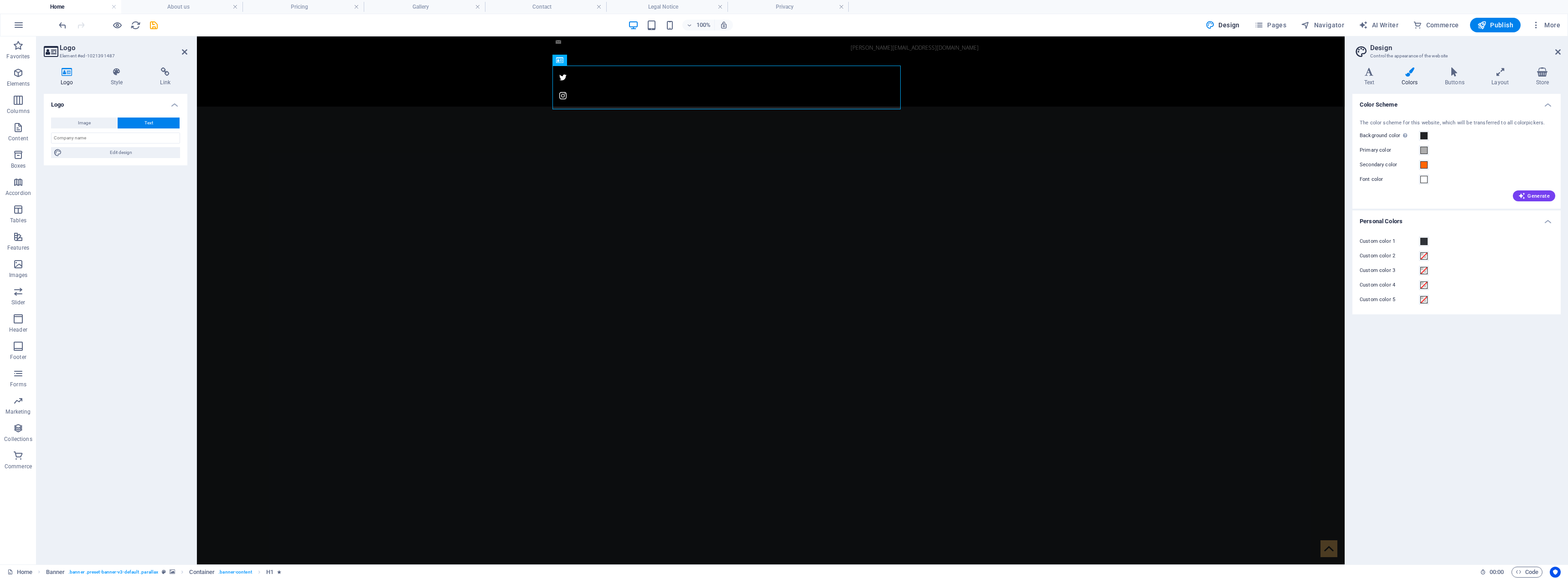
click at [92, 130] on div "Image Text Drag files here, click to choose files or select files from Files or…" at bounding box center [116, 137] width 144 height 55
click at [93, 125] on button "Image" at bounding box center [84, 123] width 66 height 11
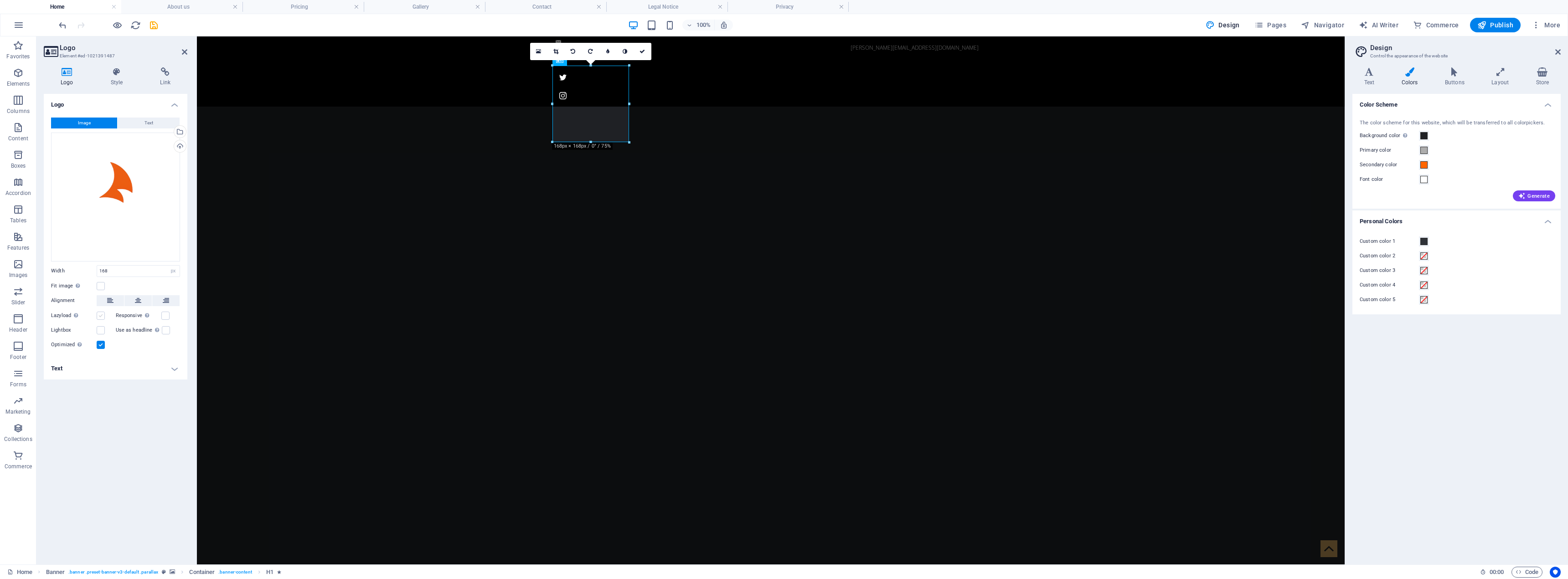
click at [100, 316] on label at bounding box center [100, 315] width 8 height 8
click at [0, 0] on input "Lazyload Loading images after the page loads improves page speed." at bounding box center [0, 0] width 0 height 0
click at [166, 316] on label at bounding box center [165, 315] width 8 height 8
click at [0, 0] on input "Responsive Automatically load retina image and smartphone optimized sizes." at bounding box center [0, 0] width 0 height 0
click at [77, 371] on h4 "Text" at bounding box center [116, 369] width 144 height 22
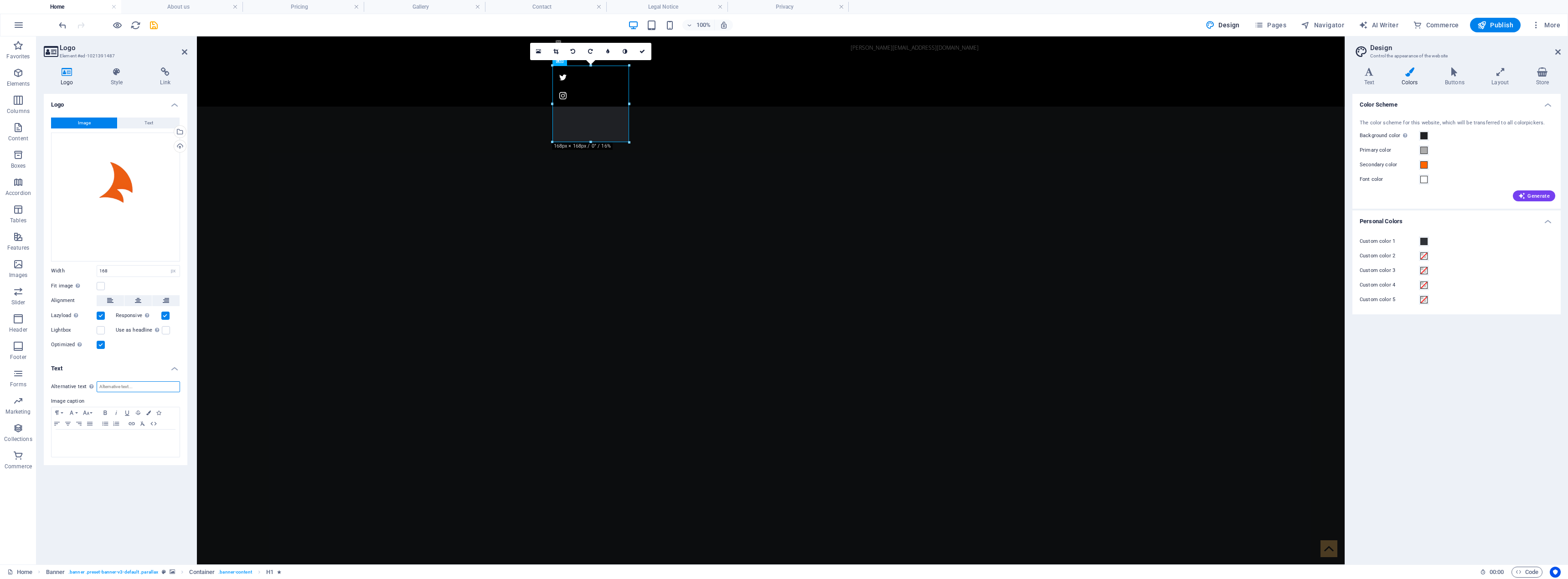
click at [117, 387] on input "Alternative text The alternative text is used by devices that cannot display im…" at bounding box center [138, 387] width 83 height 11
click at [119, 76] on icon at bounding box center [117, 72] width 46 height 9
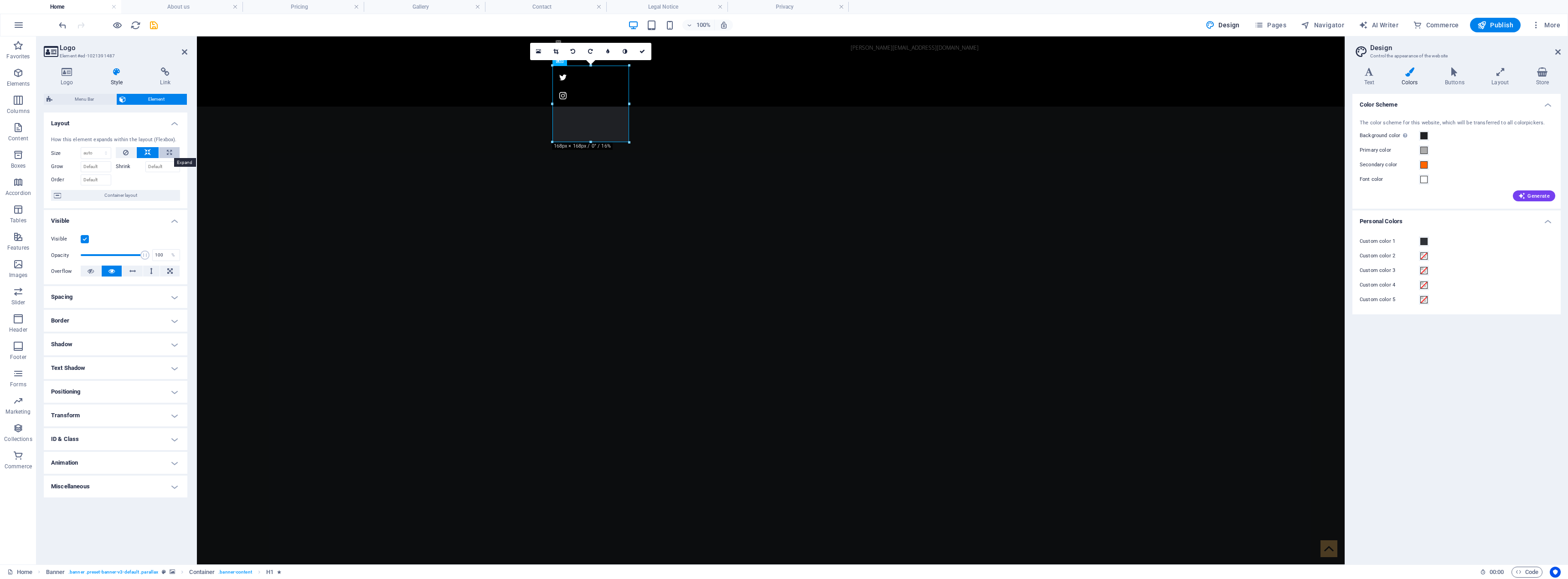
click at [168, 151] on icon at bounding box center [169, 153] width 5 height 11
type input "100"
select select "%"
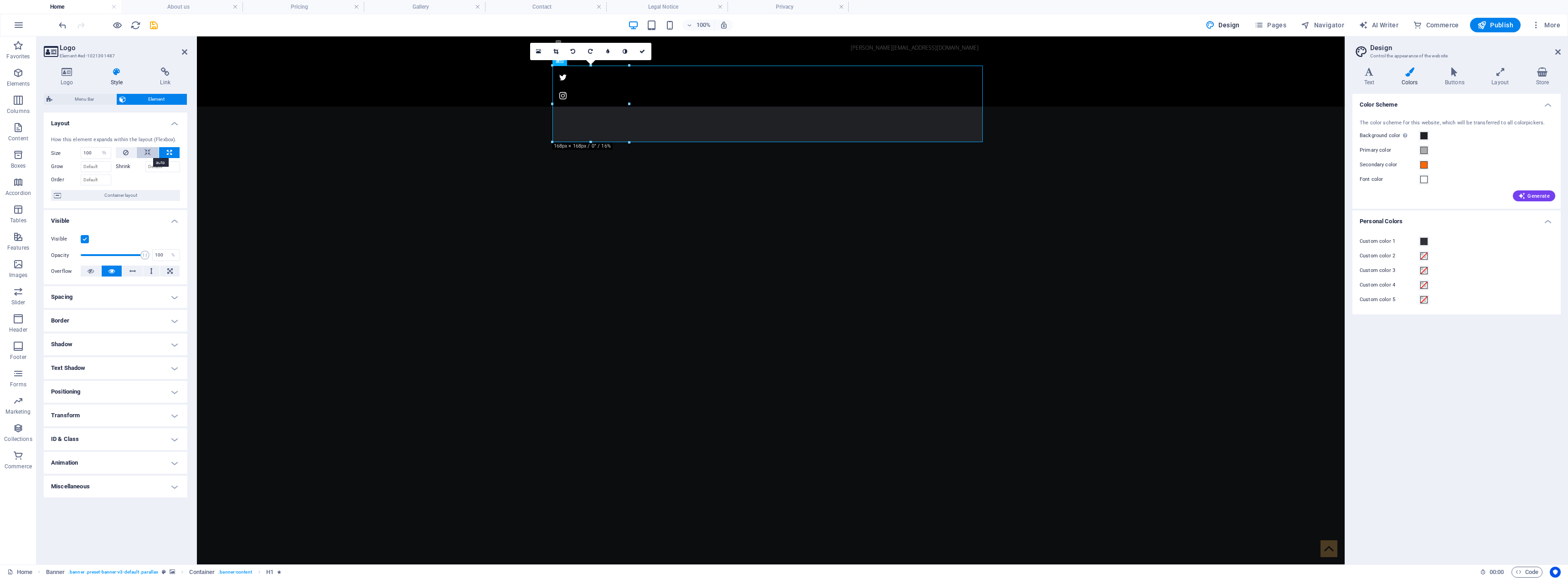
click at [140, 152] on button at bounding box center [148, 153] width 22 height 11
select select "DISABLED_OPTION_VALUE"
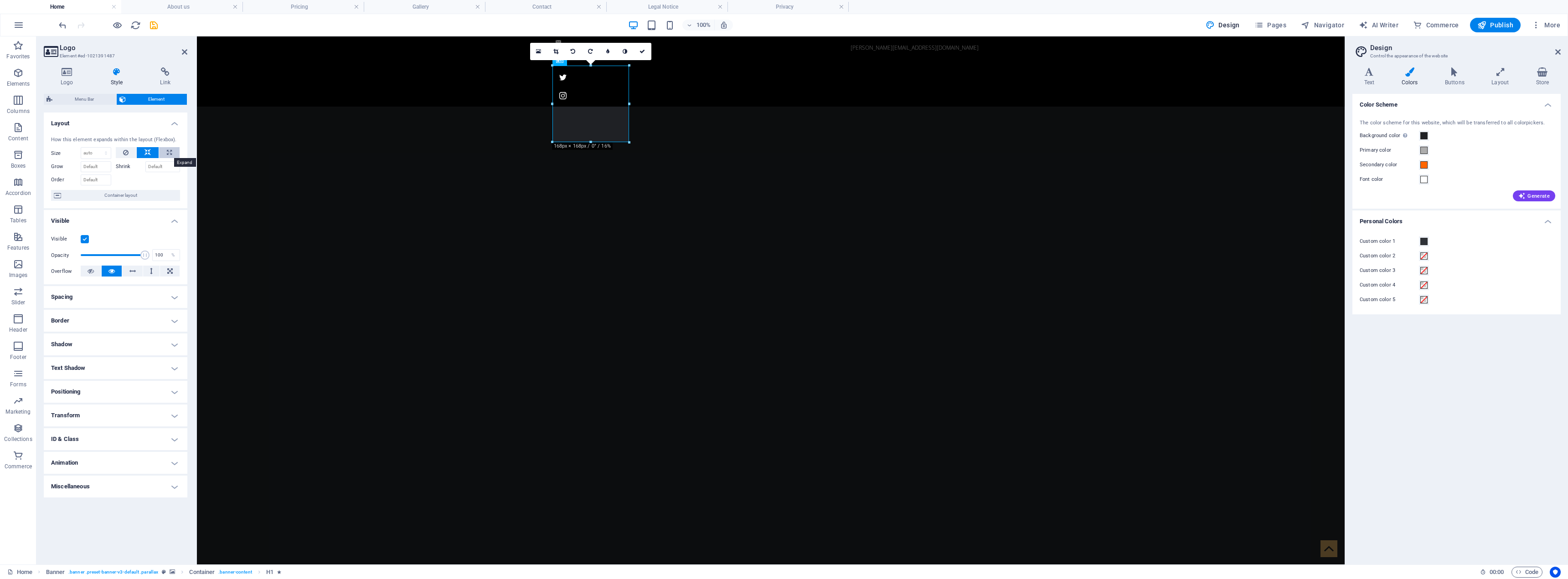
click at [172, 149] on icon at bounding box center [169, 153] width 5 height 11
type input "100"
select select "%"
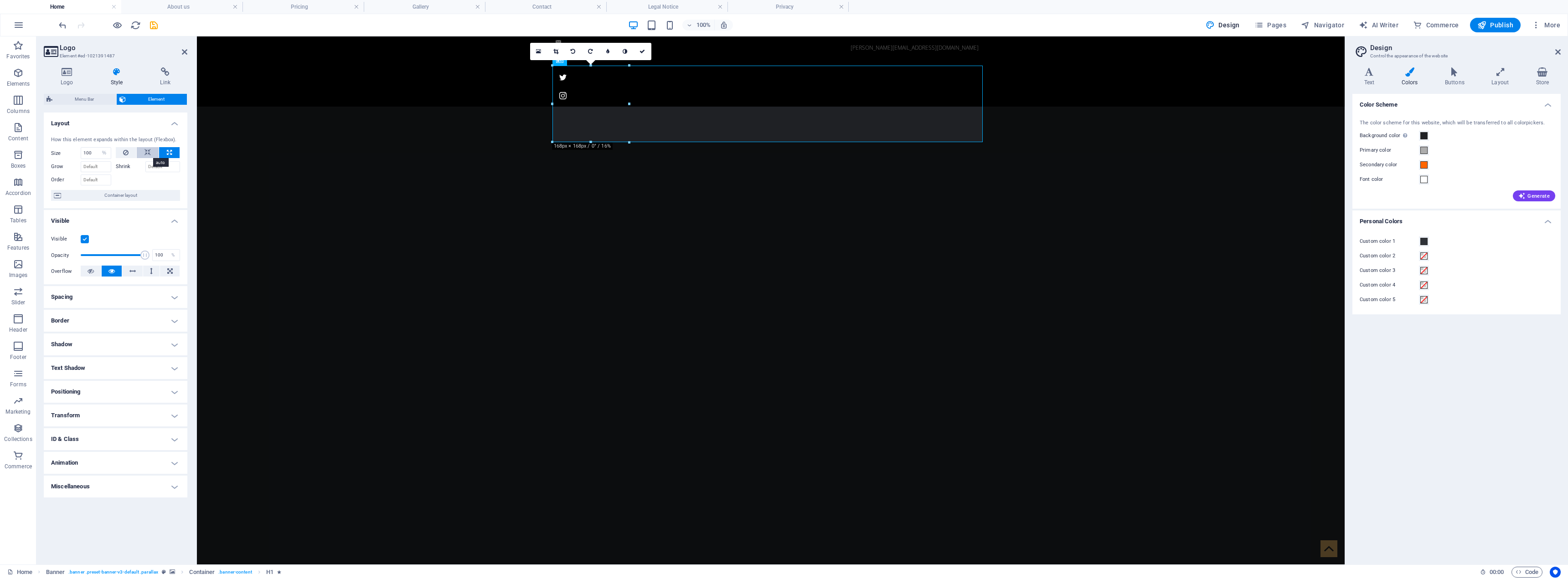
click at [147, 151] on icon at bounding box center [147, 153] width 6 height 11
select select "DISABLED_OPTION_VALUE"
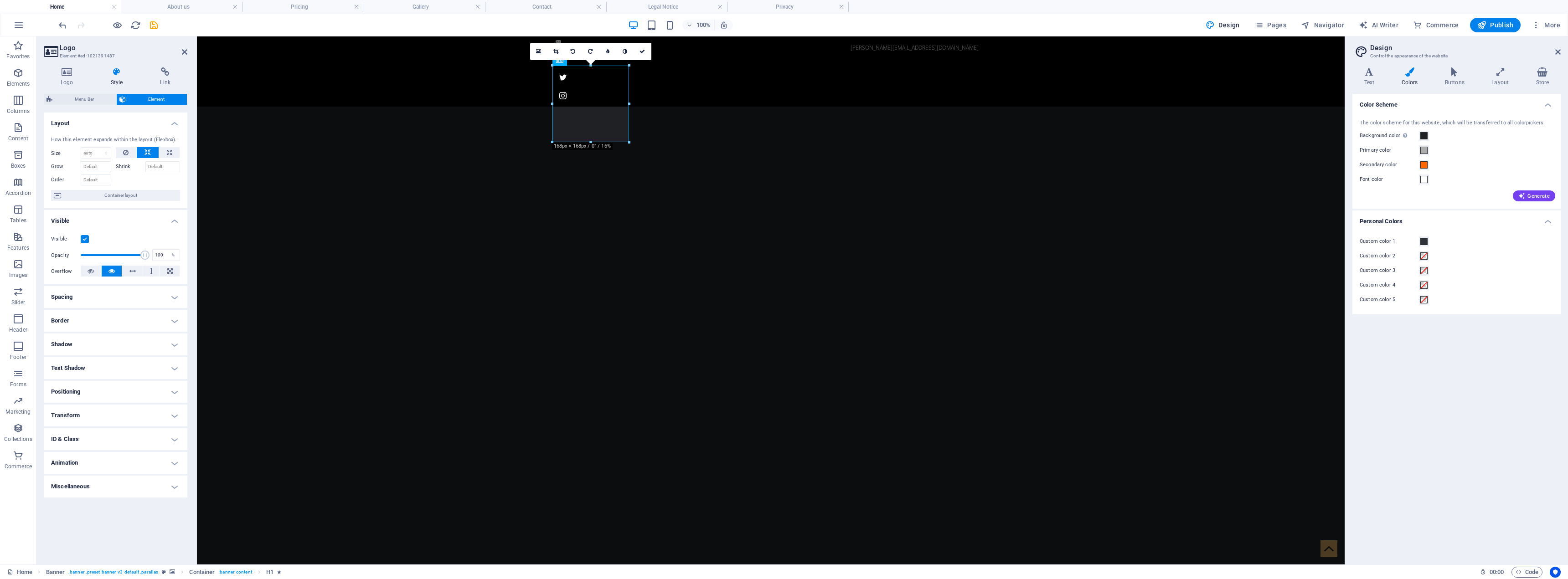
click at [131, 299] on h4 "Spacing" at bounding box center [116, 297] width 144 height 22
click at [131, 299] on h4 "Spacing" at bounding box center [116, 294] width 144 height 16
click at [117, 395] on h4 "Positioning" at bounding box center [116, 392] width 144 height 22
click at [144, 447] on h4 "Transform" at bounding box center [116, 447] width 144 height 22
click at [144, 447] on h4 "Transform" at bounding box center [116, 444] width 144 height 16
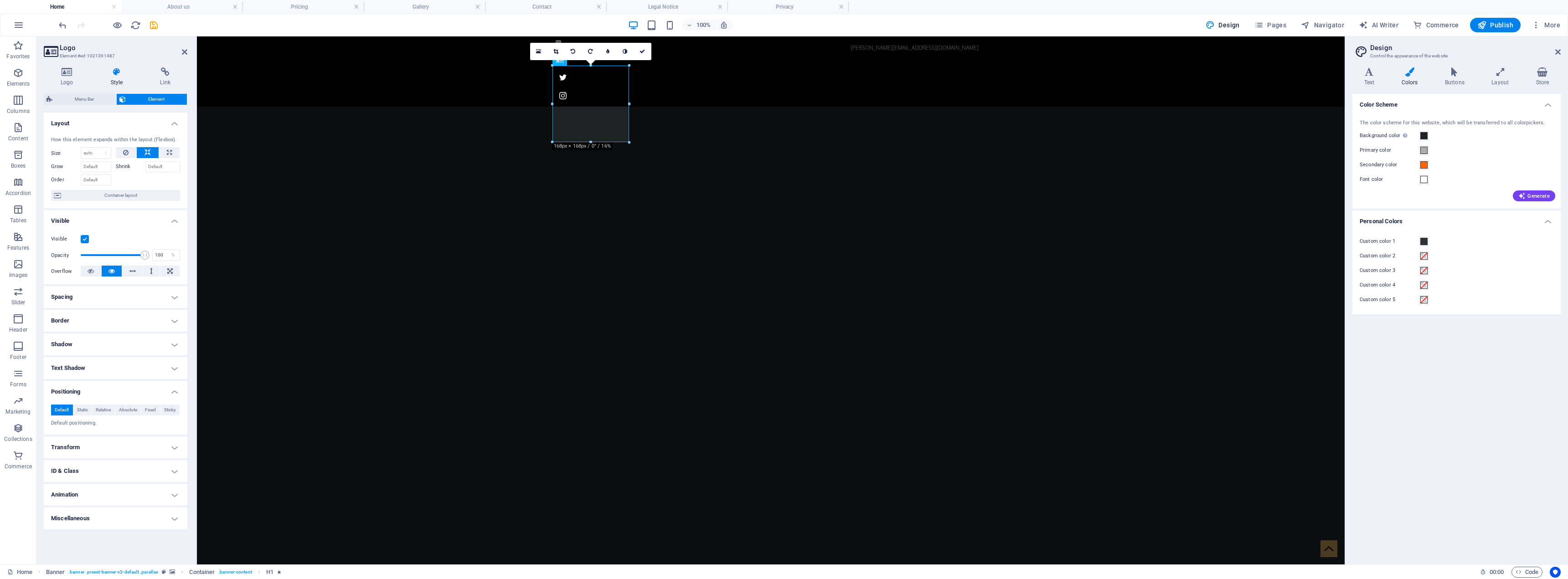
click at [169, 490] on h4 "Animation" at bounding box center [116, 494] width 144 height 22
click at [173, 523] on select "Don't animate Show / Hide Slide up/down Zoom in/out Slide left to right Slide r…" at bounding box center [116, 522] width 129 height 11
click at [173, 544] on h4 "Miscellaneous" at bounding box center [116, 546] width 144 height 22
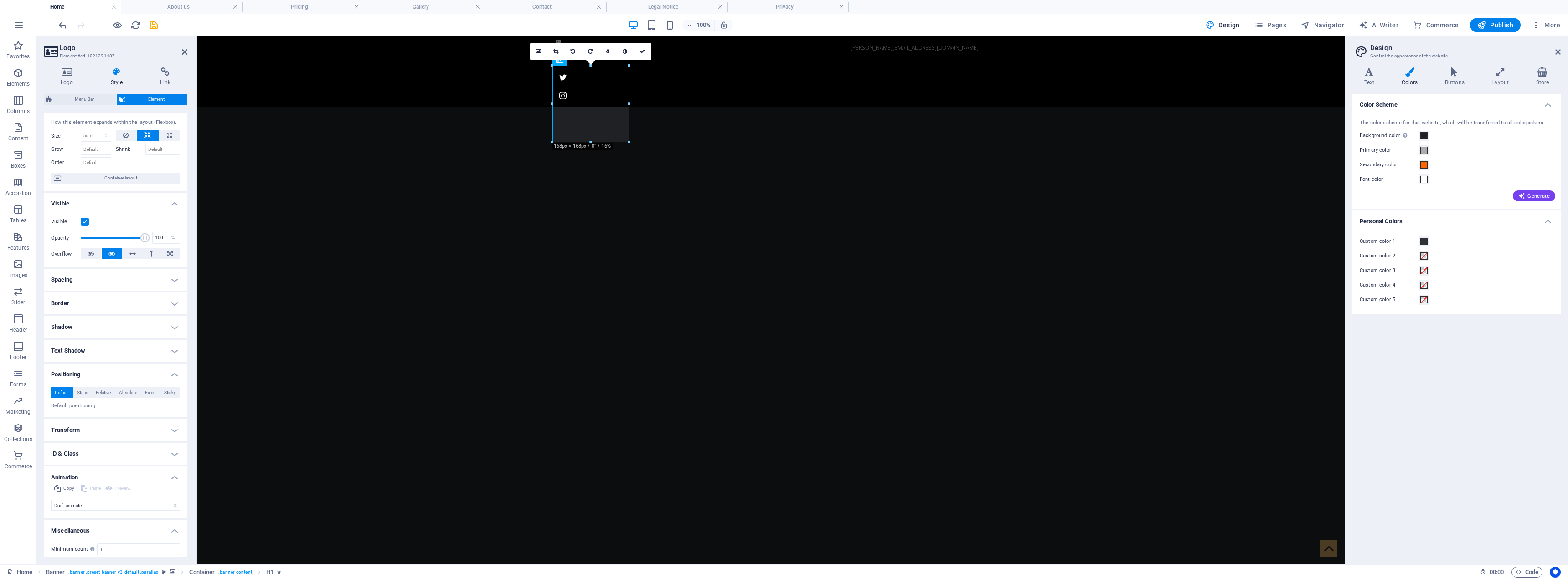
scroll to position [0, 0]
click at [167, 151] on icon at bounding box center [169, 153] width 5 height 11
type input "100"
select select "%"
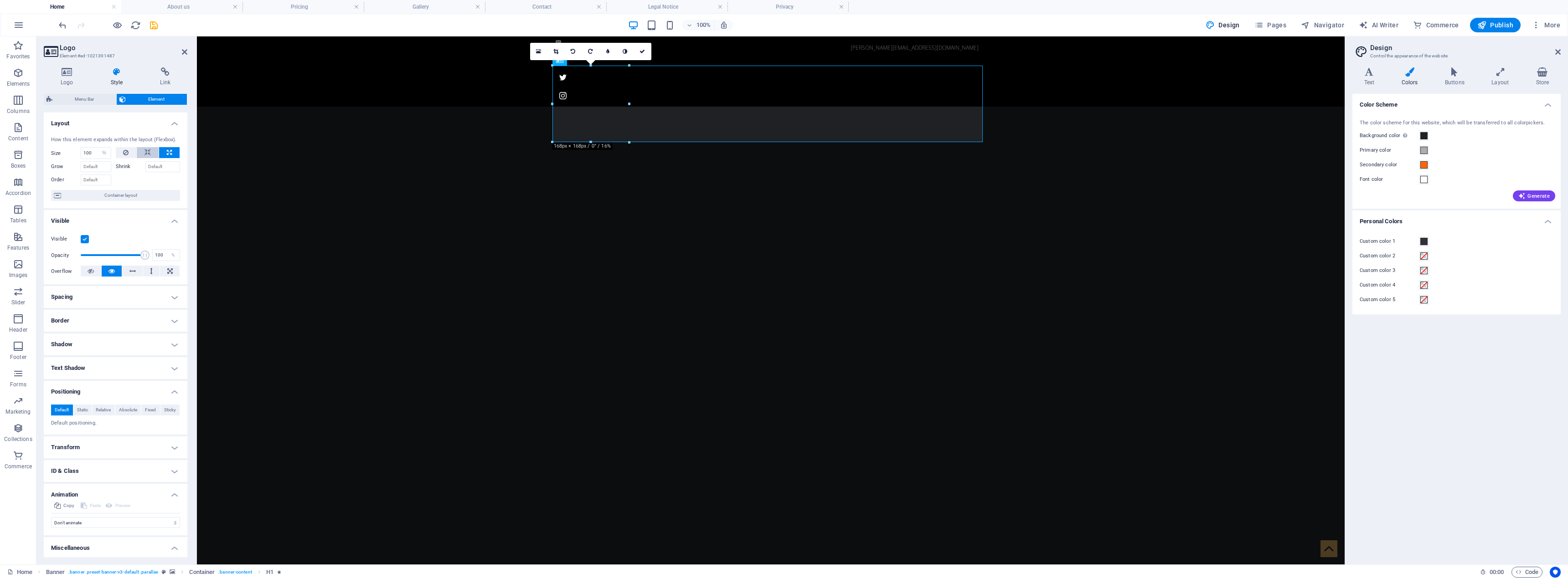
click at [146, 151] on icon at bounding box center [147, 153] width 6 height 11
select select "DISABLED_OPTION_VALUE"
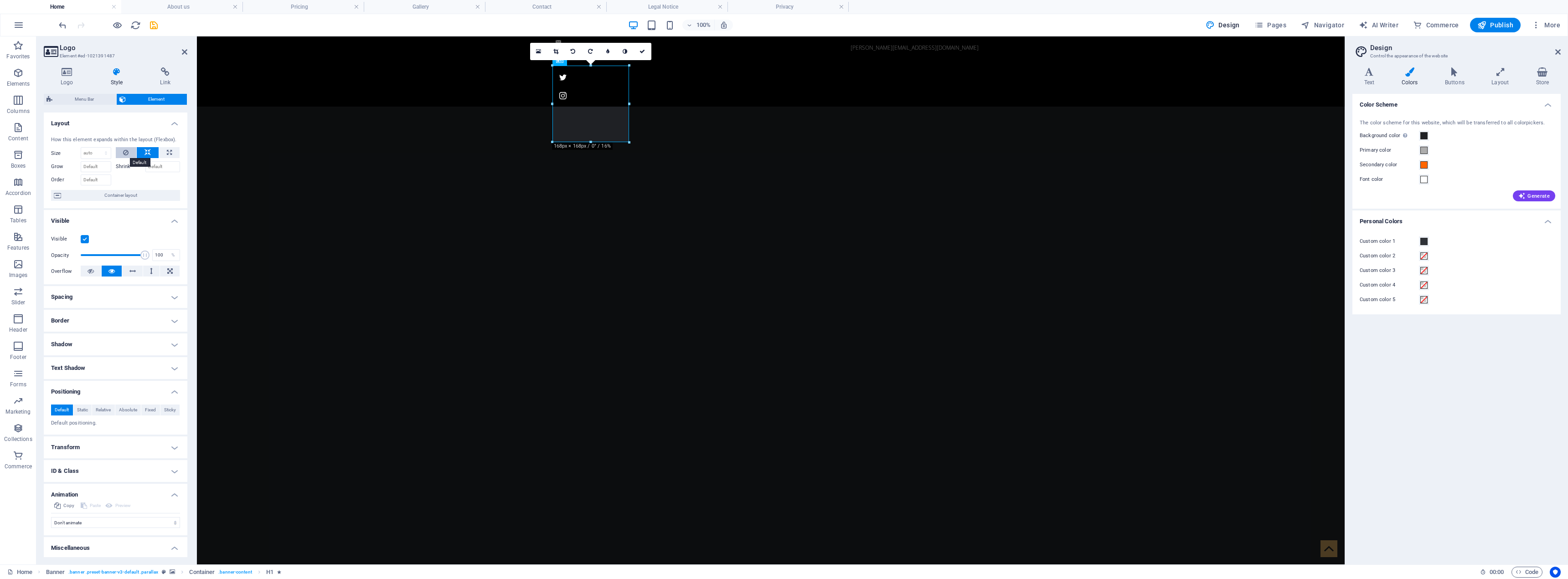
click at [123, 151] on icon at bounding box center [125, 153] width 5 height 11
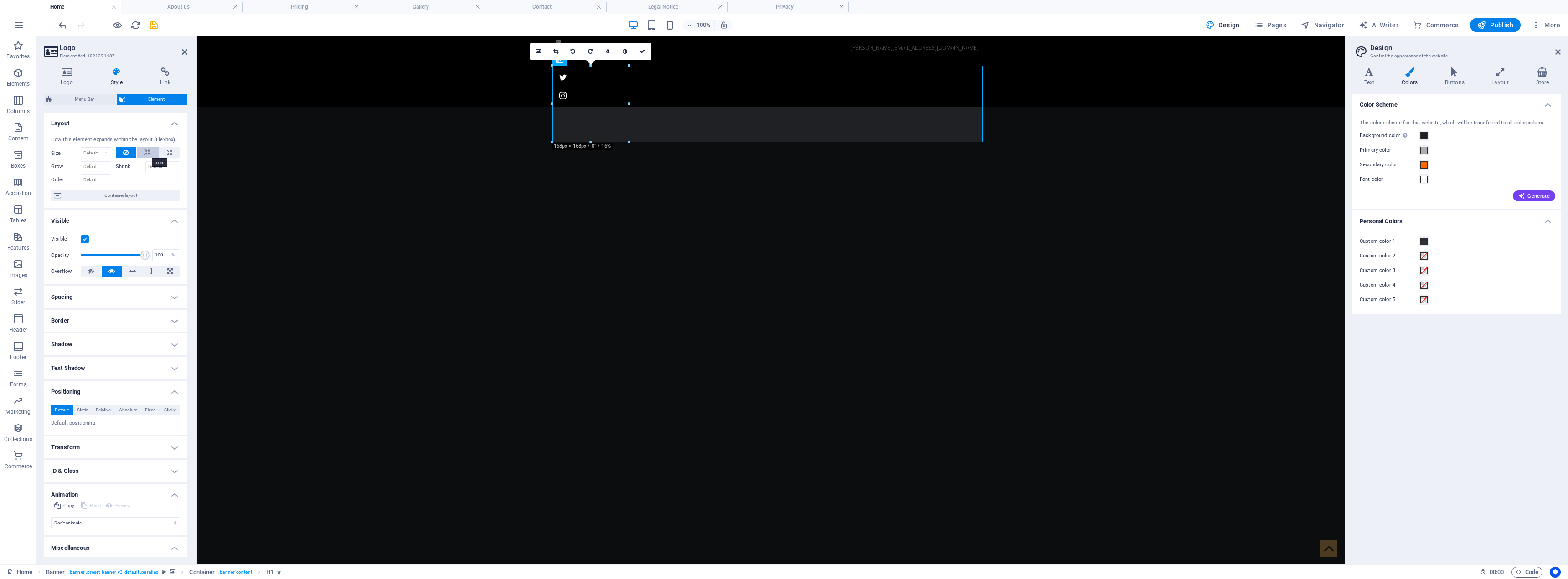
click at [144, 152] on icon at bounding box center [147, 153] width 6 height 11
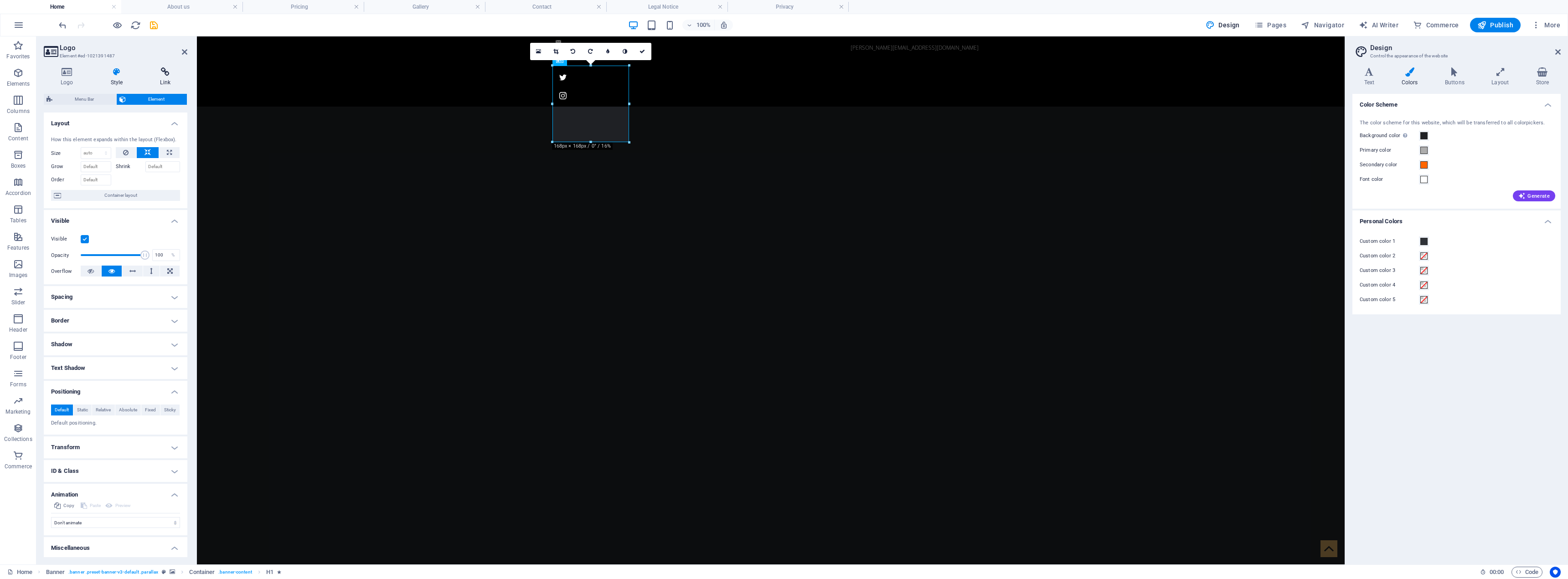
click at [168, 75] on icon at bounding box center [165, 72] width 44 height 9
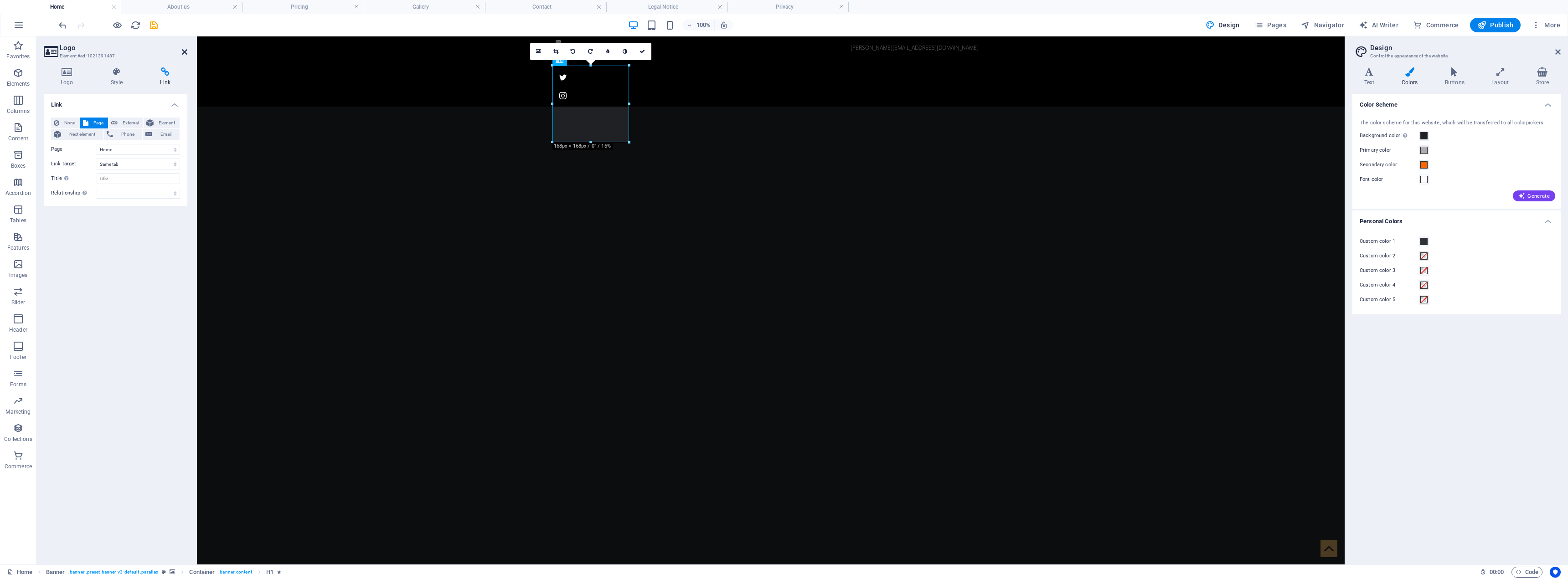
click at [184, 51] on icon at bounding box center [184, 52] width 5 height 7
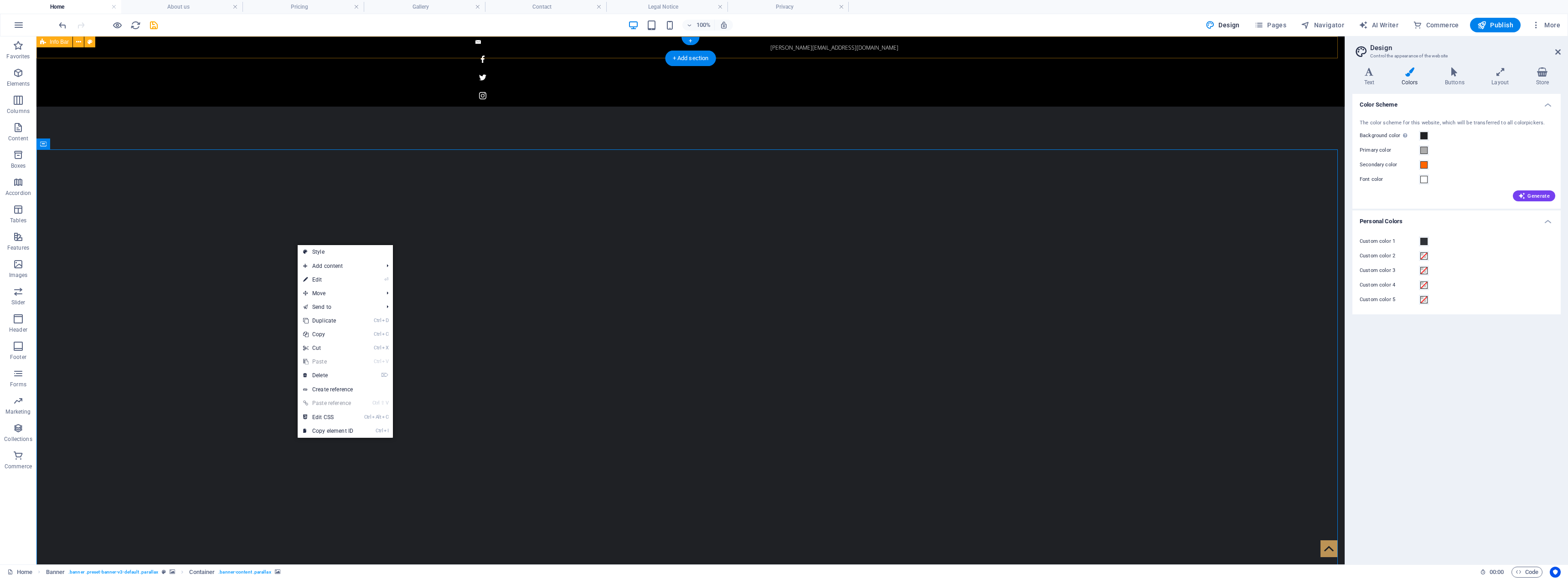
click at [148, 49] on div "[PERSON_NAME][EMAIL_ADDRESS][DOMAIN_NAME]" at bounding box center [690, 71] width 1308 height 70
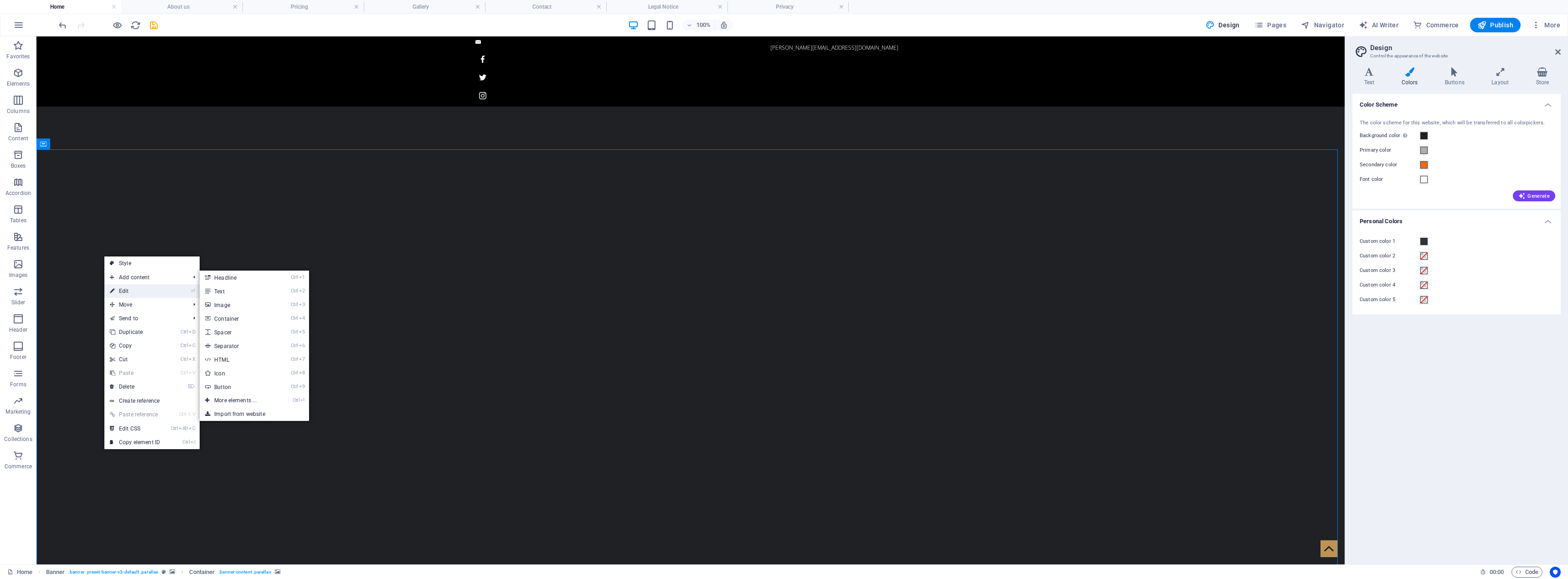
click at [143, 291] on link "⏎ Edit" at bounding box center [135, 291] width 61 height 13
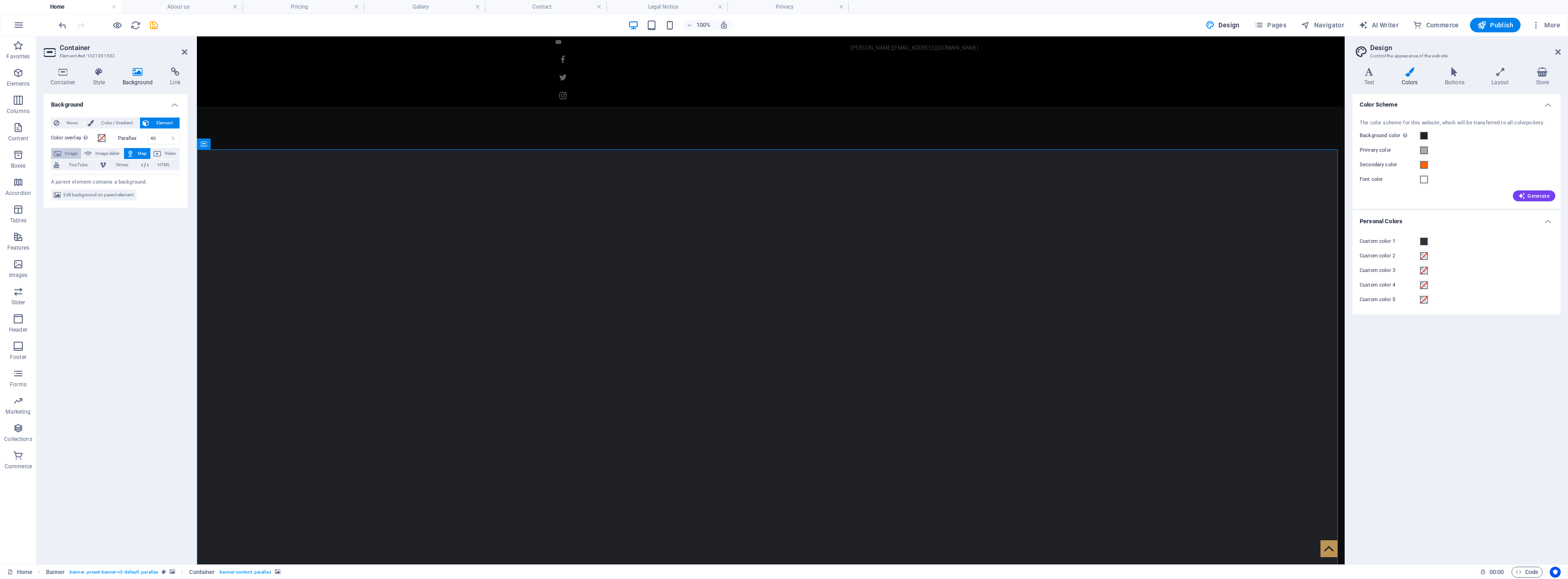
click at [61, 154] on button "Image" at bounding box center [66, 153] width 30 height 11
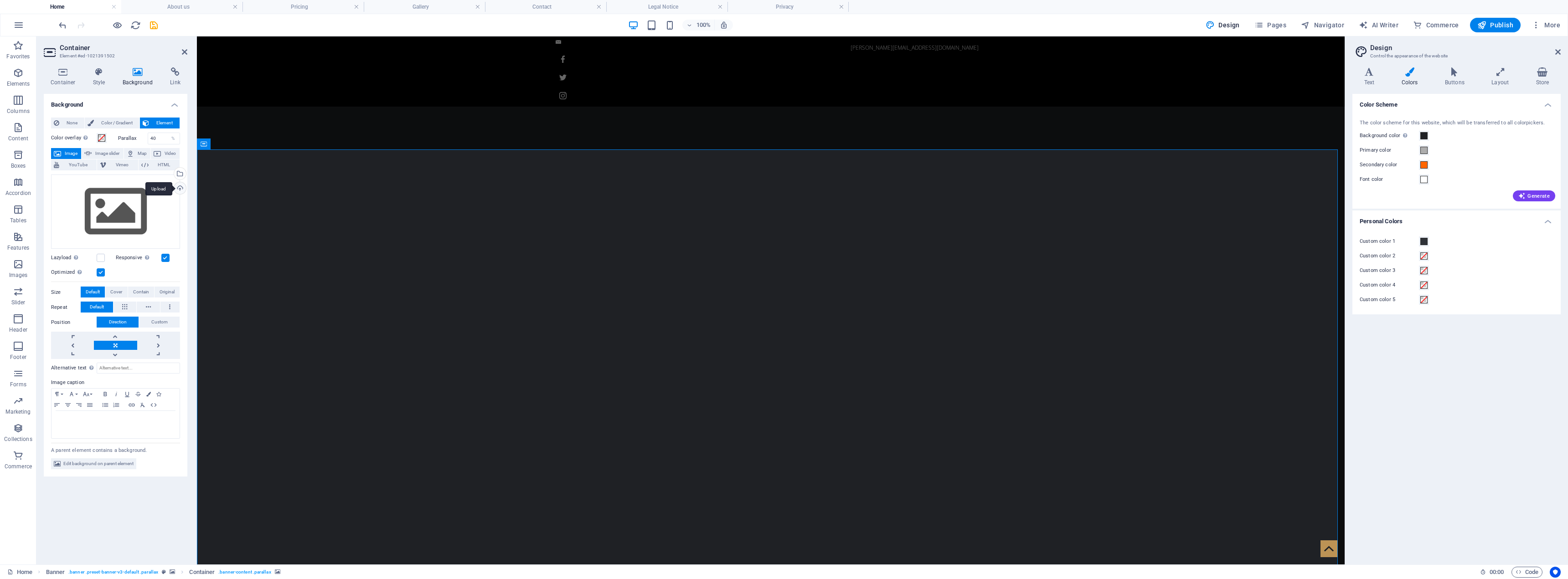
click at [184, 192] on div "Upload" at bounding box center [179, 189] width 13 height 13
click at [121, 352] on link at bounding box center [115, 354] width 43 height 9
click at [117, 337] on link at bounding box center [115, 336] width 43 height 9
click at [118, 343] on link at bounding box center [115, 345] width 43 height 9
click at [109, 467] on span "Edit background on parent element" at bounding box center [98, 463] width 70 height 11
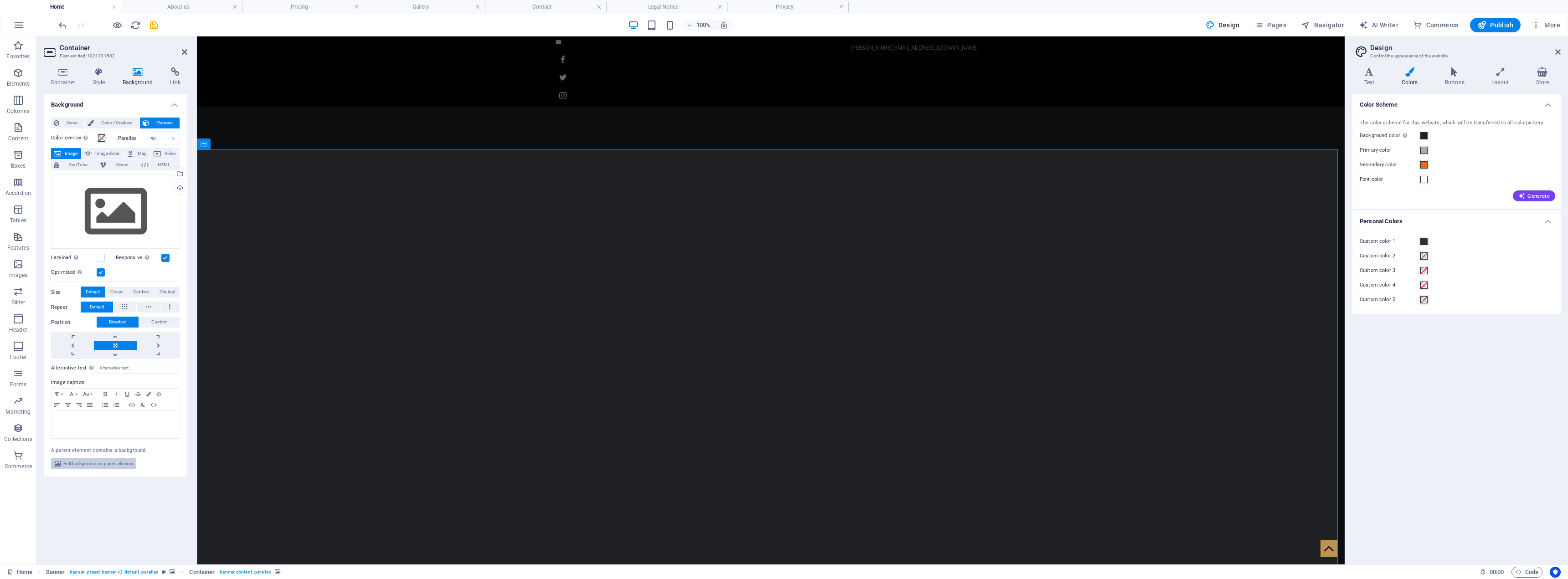
select select "fade"
select select "s"
select select "ondemand"
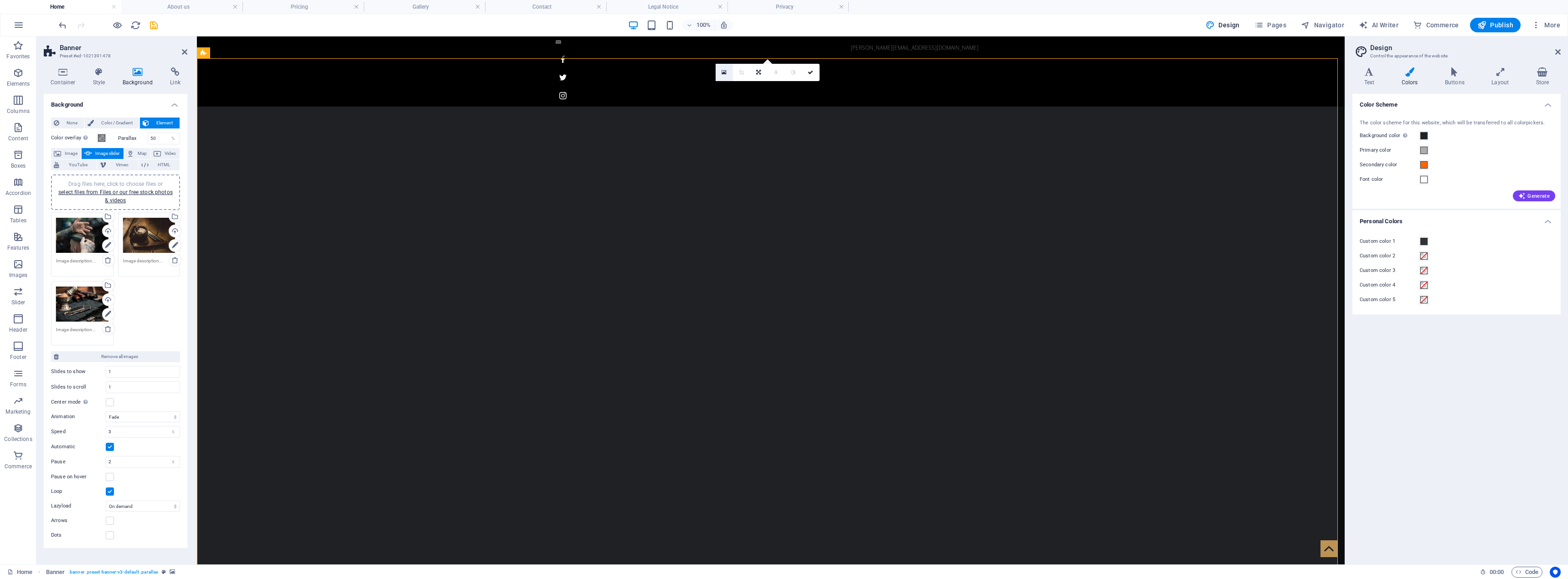
click at [723, 71] on icon at bounding box center [724, 72] width 5 height 6
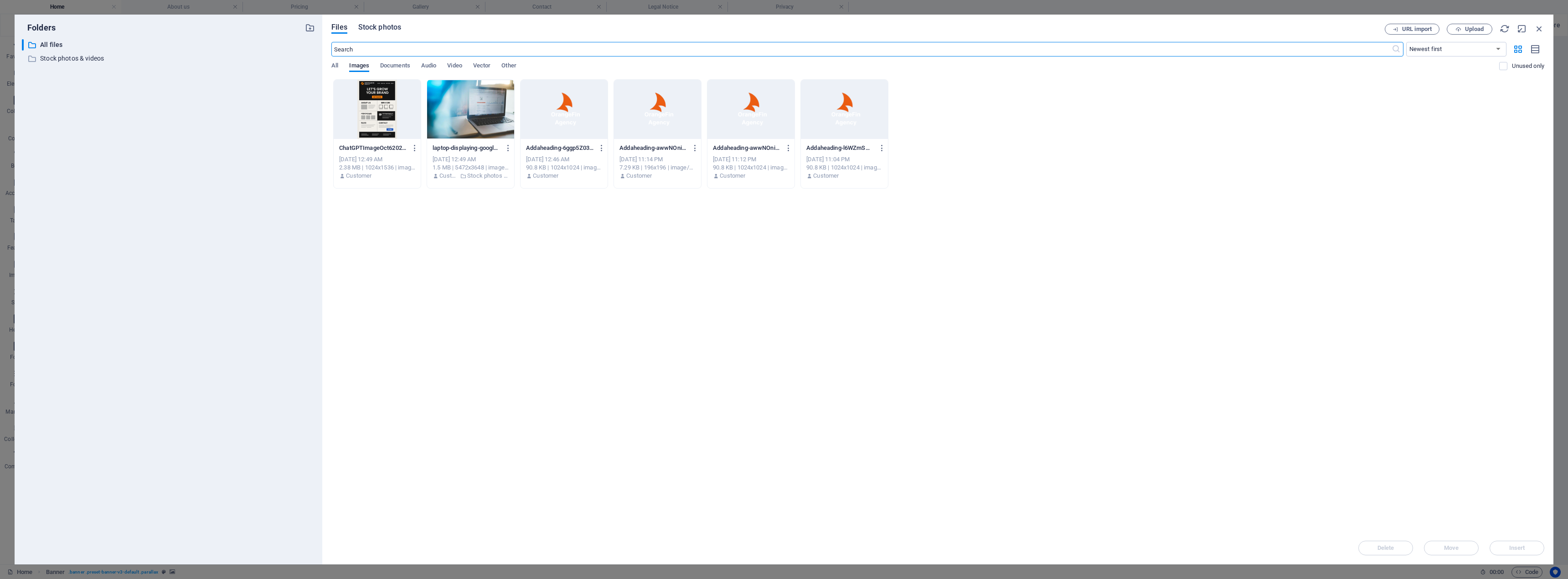
click at [380, 28] on span "Stock photos" at bounding box center [380, 27] width 43 height 11
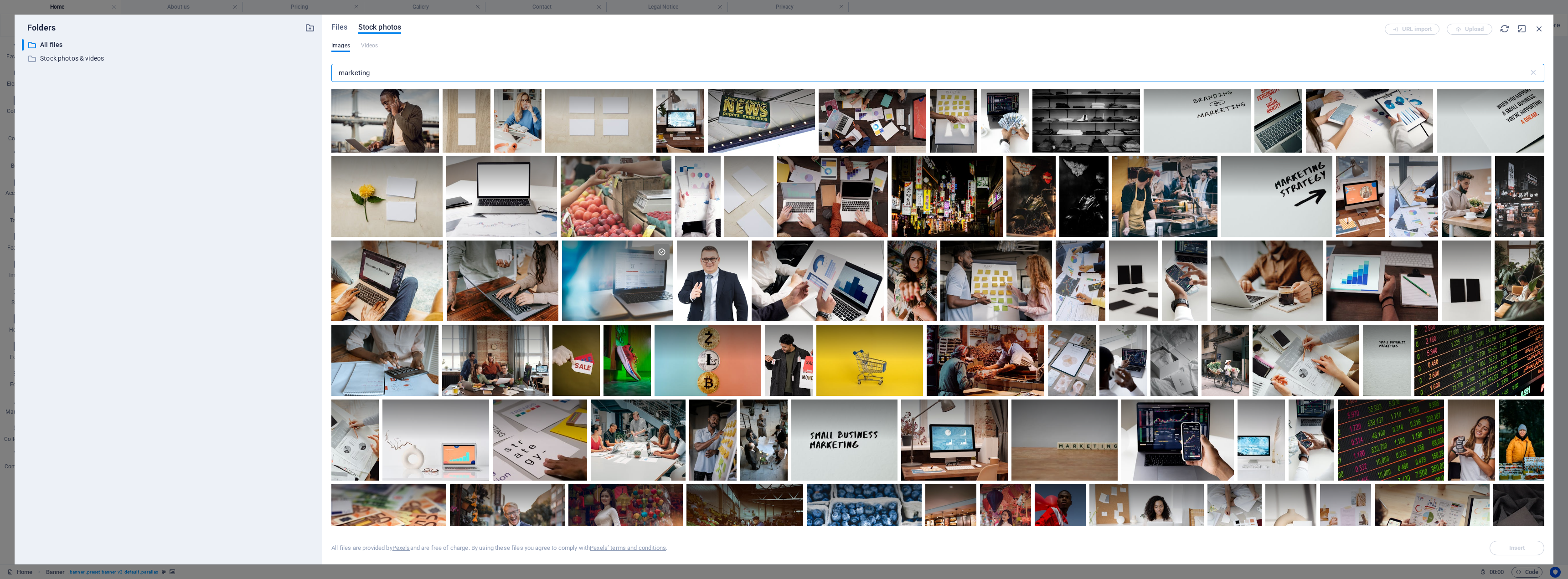
scroll to position [364, 0]
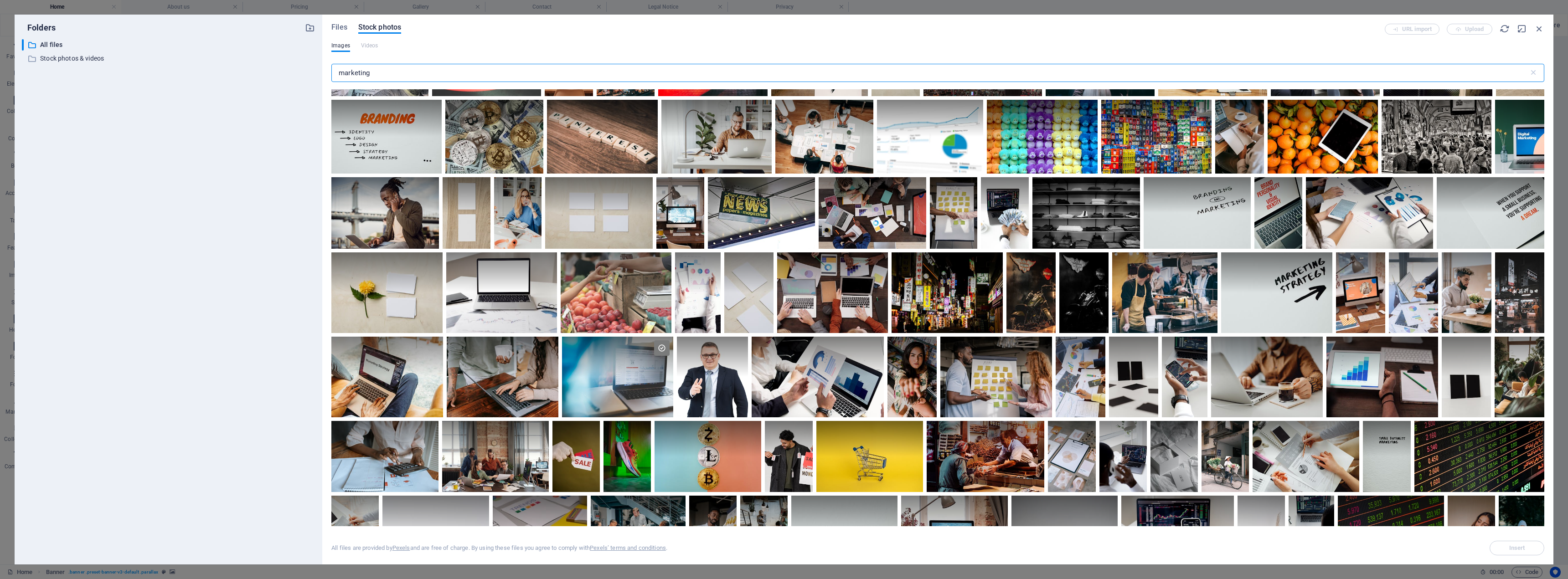
drag, startPoint x: 401, startPoint y: 73, endPoint x: 322, endPoint y: 74, distance: 79.0
click at [322, 74] on div "Folders ​ All files All files ​ Stock photos & videos Stock photos & videos Fil…" at bounding box center [784, 290] width 1539 height 550
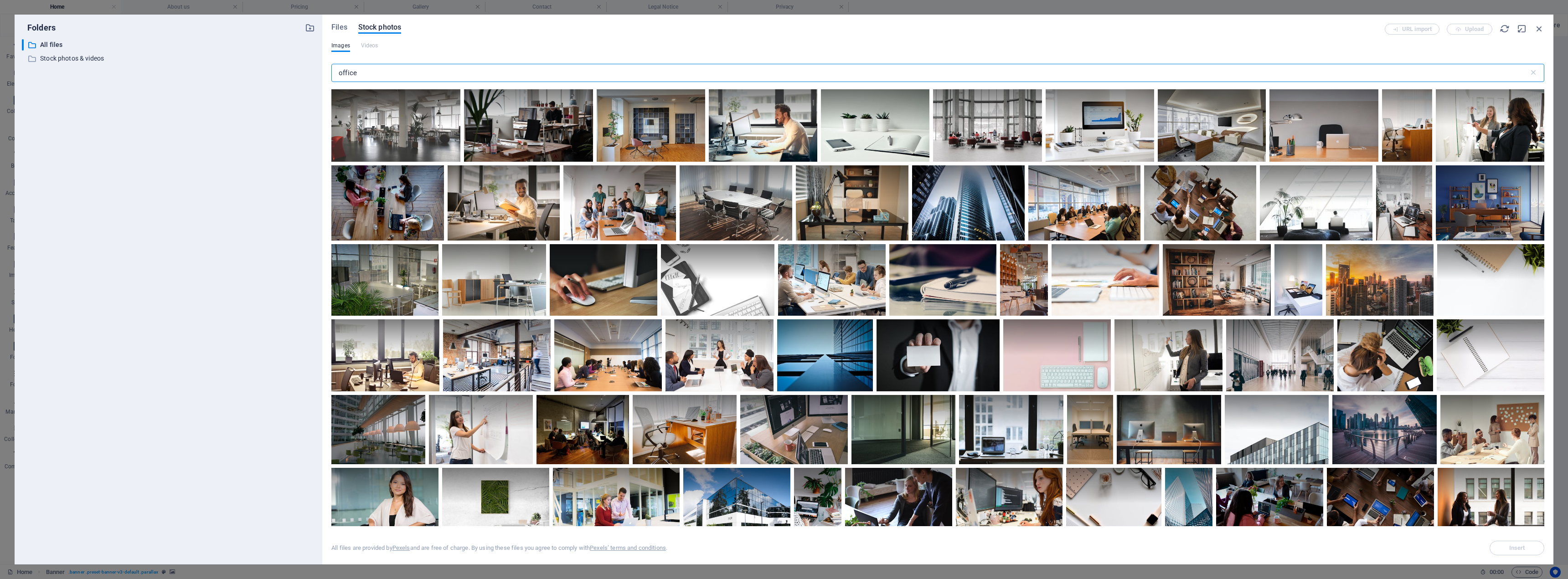
drag, startPoint x: 375, startPoint y: 75, endPoint x: 292, endPoint y: 74, distance: 83.0
click at [292, 74] on div "Folders ​ All files All files ​ Stock photos & videos Stock photos & videos Fil…" at bounding box center [784, 290] width 1539 height 550
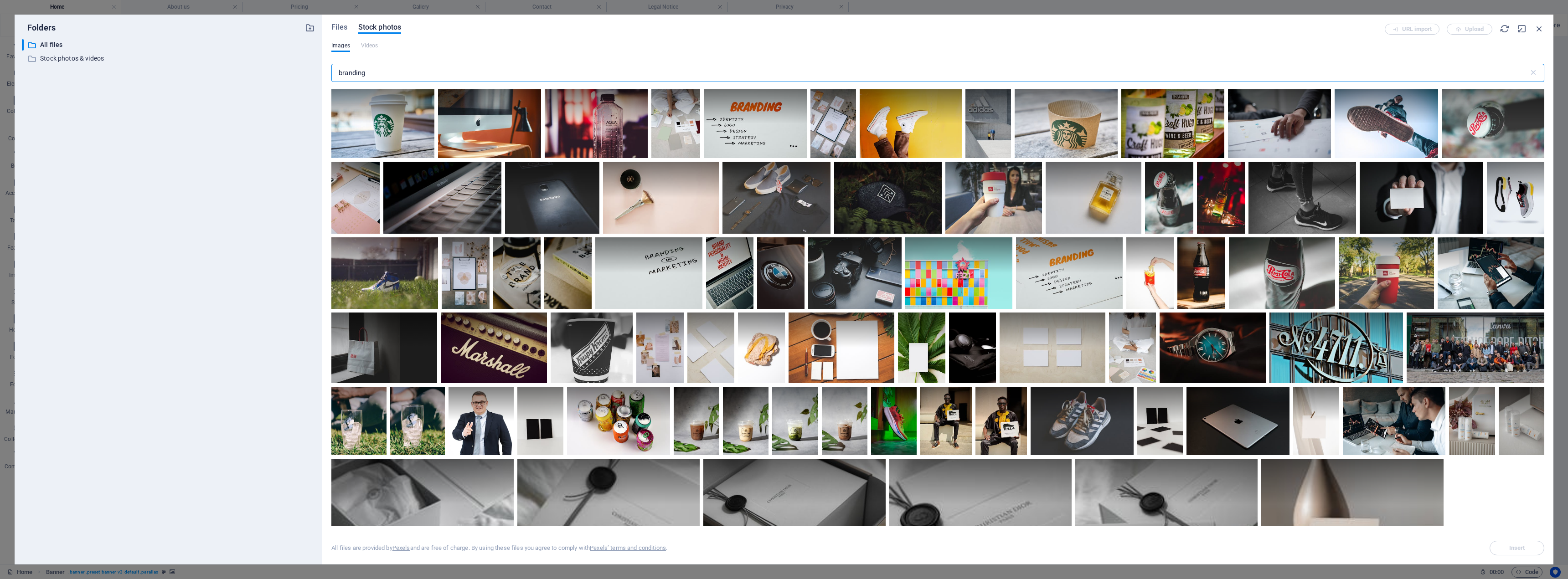
type input "branding"
